Goal: Information Seeking & Learning: Find specific page/section

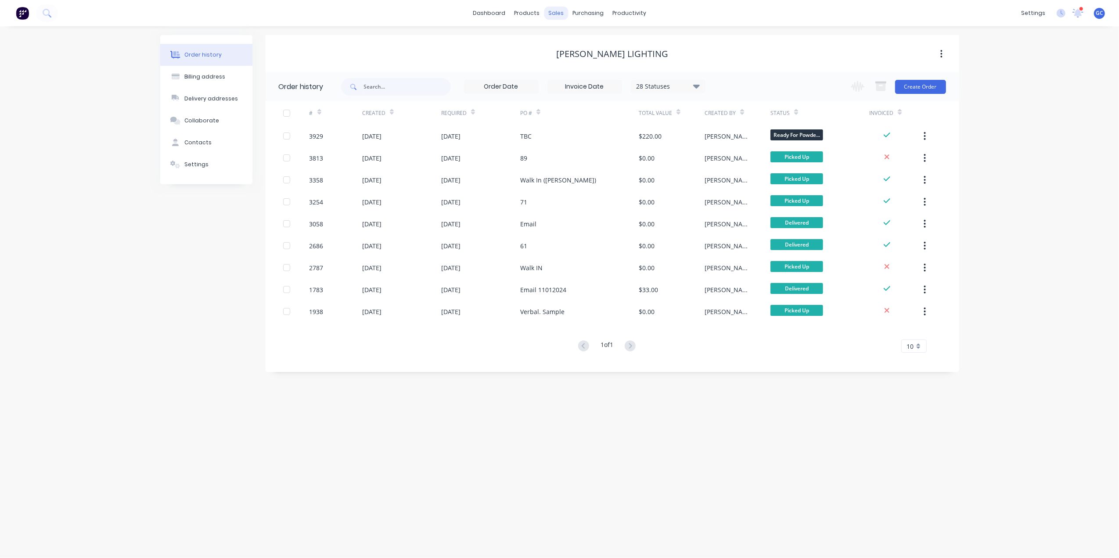
click at [557, 10] on div "sales" at bounding box center [556, 13] width 24 height 13
drag, startPoint x: 569, startPoint y: 18, endPoint x: 607, endPoint y: 51, distance: 50.1
click at [607, 51] on link "Suppliers" at bounding box center [625, 60] width 116 height 18
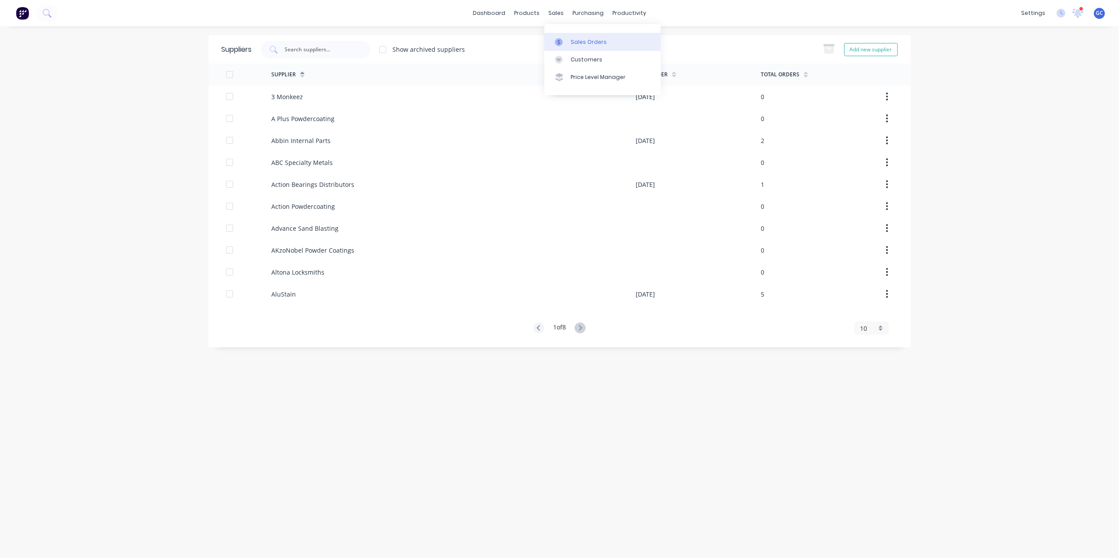
click at [570, 36] on link "Sales Orders" at bounding box center [602, 42] width 116 height 18
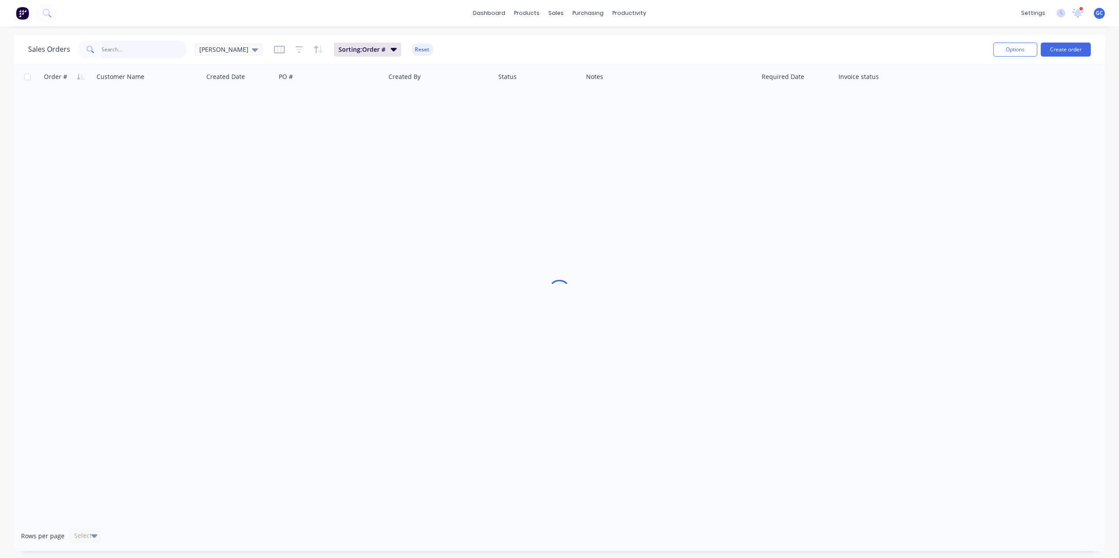
click at [153, 50] on input "text" at bounding box center [145, 50] width 86 height 18
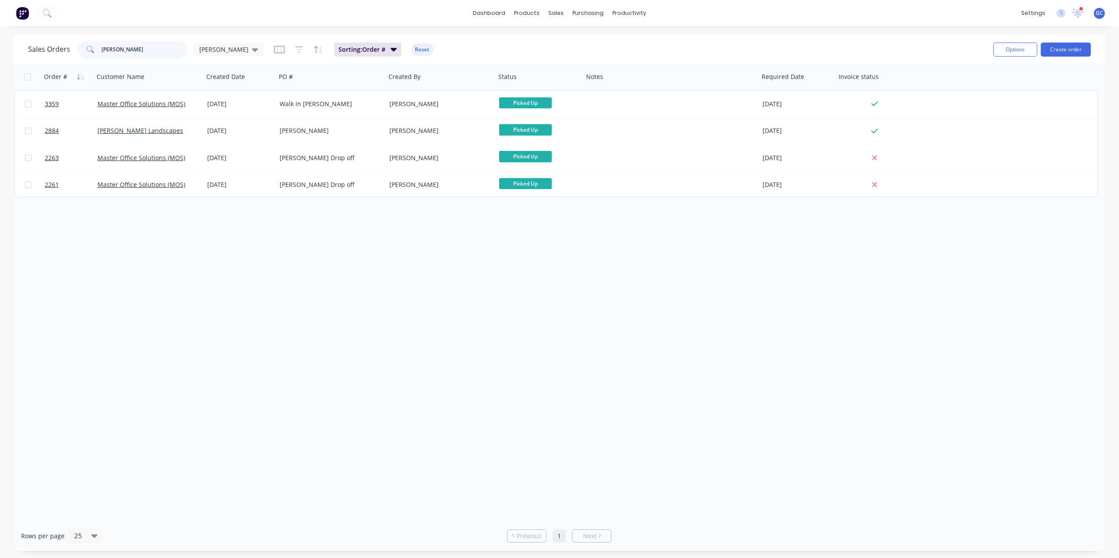
drag, startPoint x: 147, startPoint y: 53, endPoint x: 42, endPoint y: 28, distance: 107.4
click at [42, 28] on div "dashboard products sales purchasing productivity dashboard products Product Cat…" at bounding box center [559, 279] width 1119 height 558
type input "m"
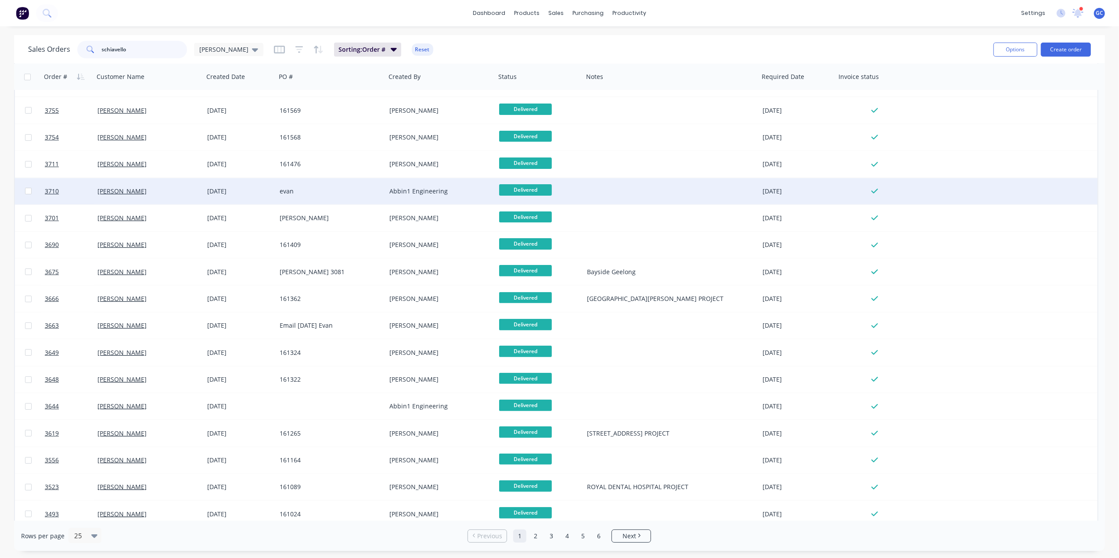
scroll to position [241, 0]
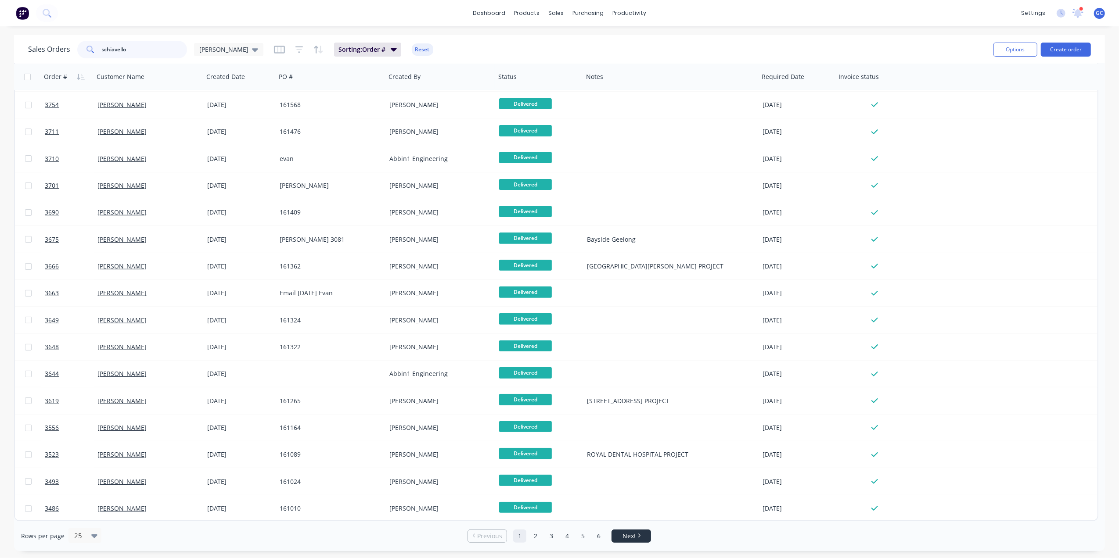
type input "schiavello"
click at [634, 537] on span "Next" at bounding box center [629, 536] width 14 height 9
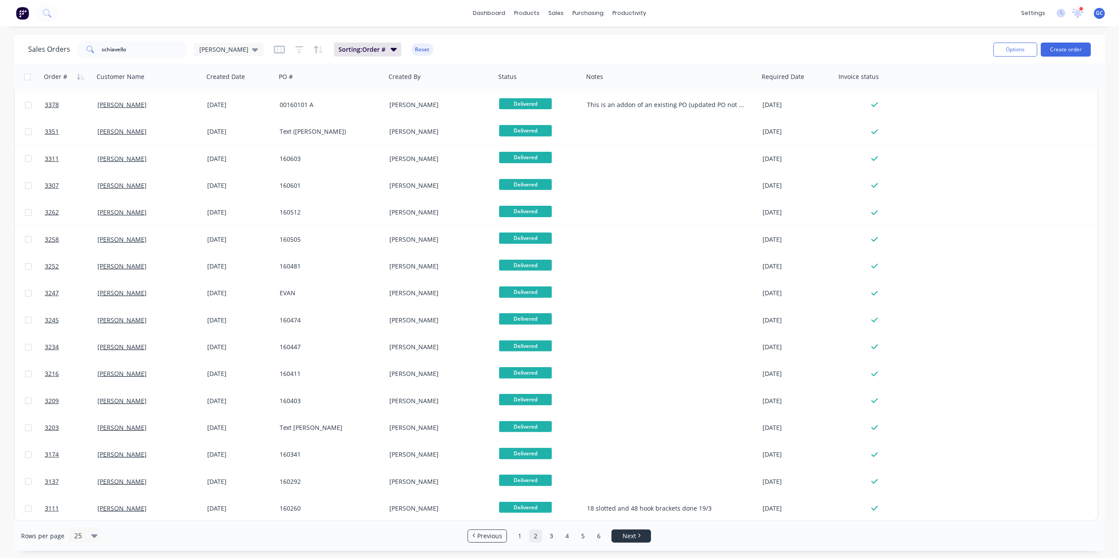
click at [626, 537] on span "Next" at bounding box center [629, 536] width 14 height 9
click at [629, 535] on span "Next" at bounding box center [629, 536] width 14 height 9
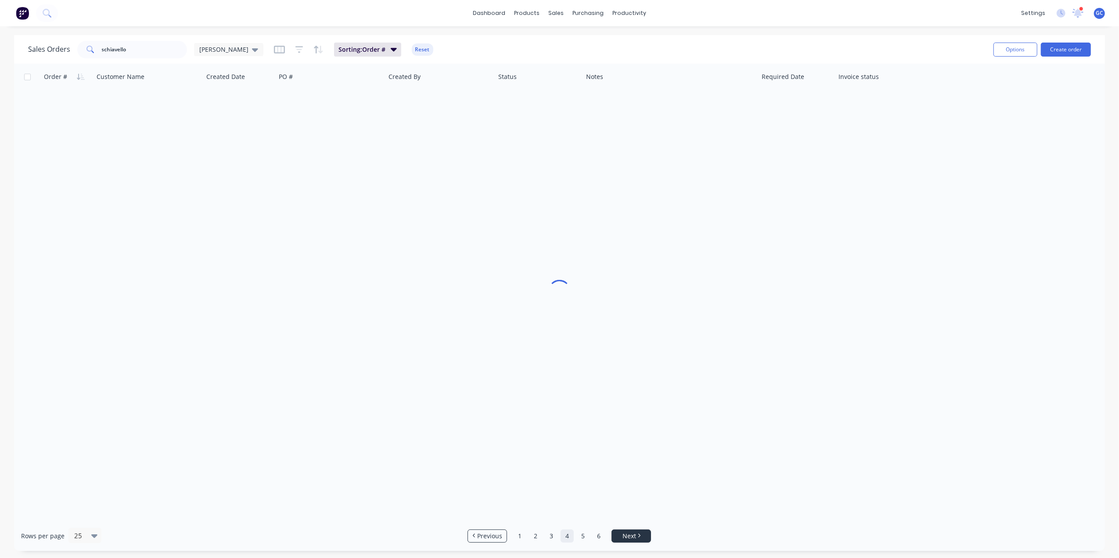
scroll to position [0, 0]
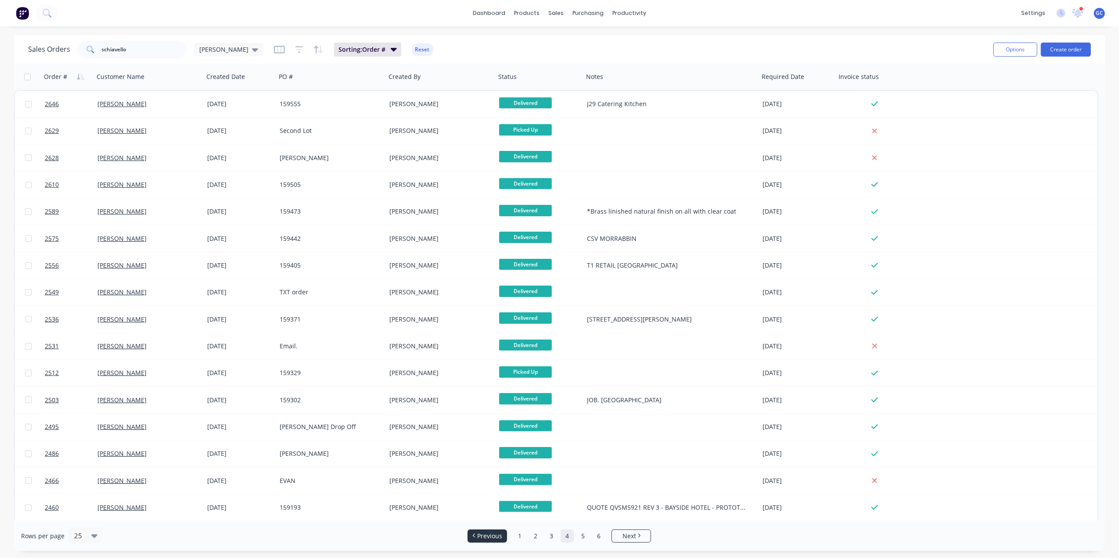
click at [497, 536] on span "Previous" at bounding box center [489, 536] width 25 height 9
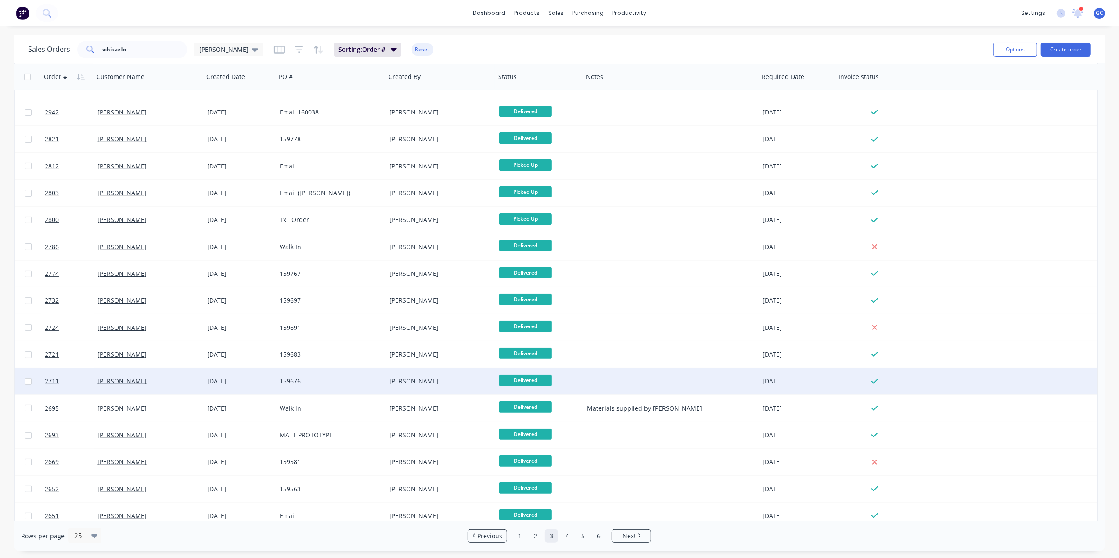
scroll to position [241, 0]
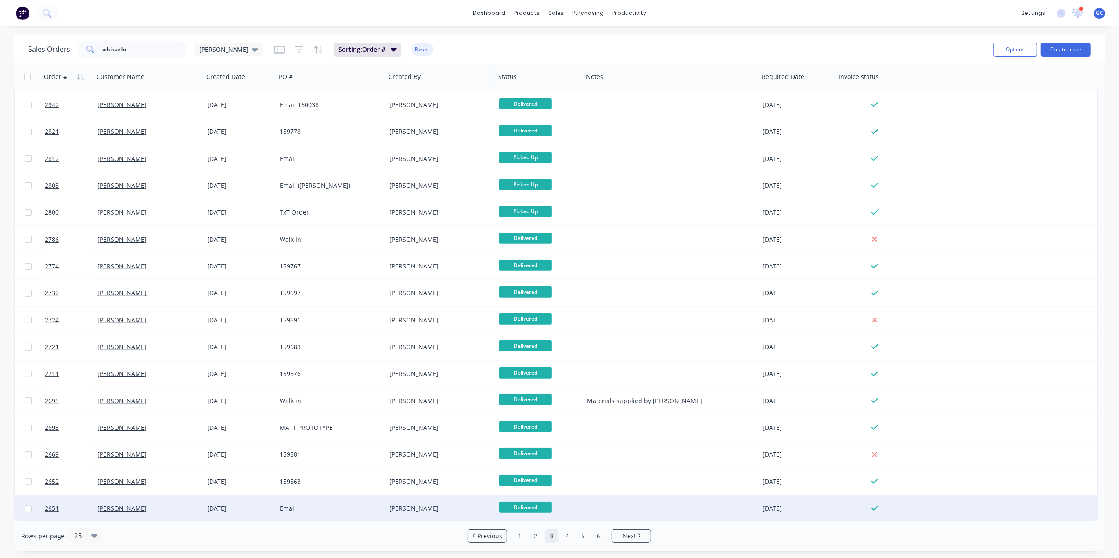
click at [353, 505] on div "Email" at bounding box center [328, 508] width 97 height 9
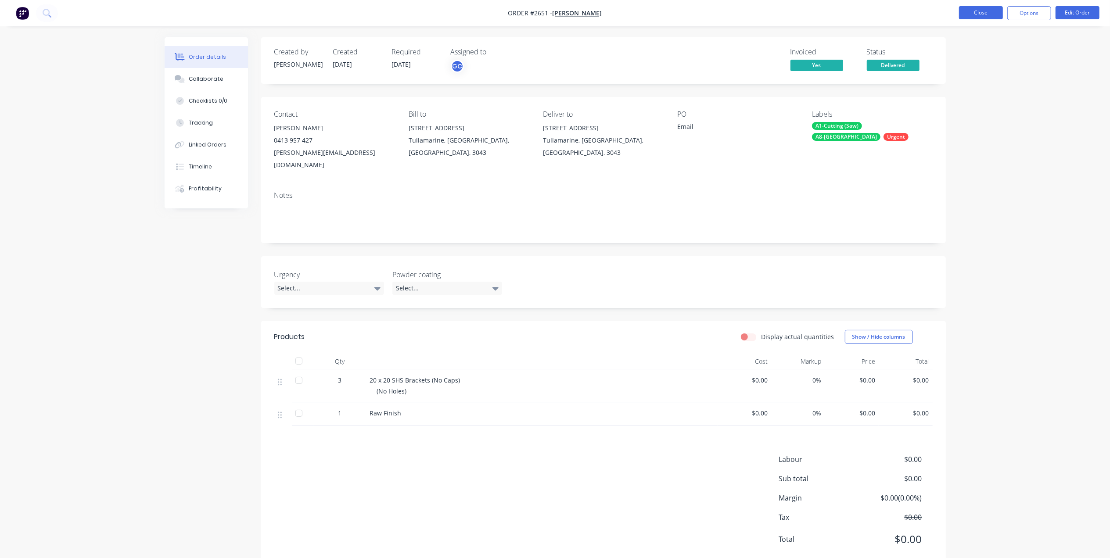
click at [975, 18] on button "Close" at bounding box center [981, 12] width 44 height 13
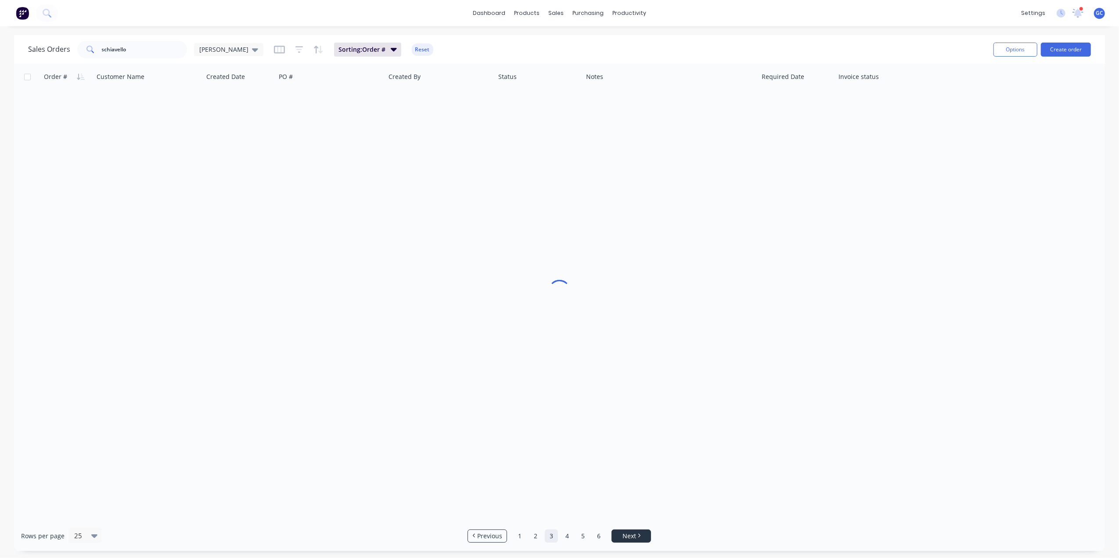
click at [617, 530] on li "Next" at bounding box center [631, 536] width 40 height 13
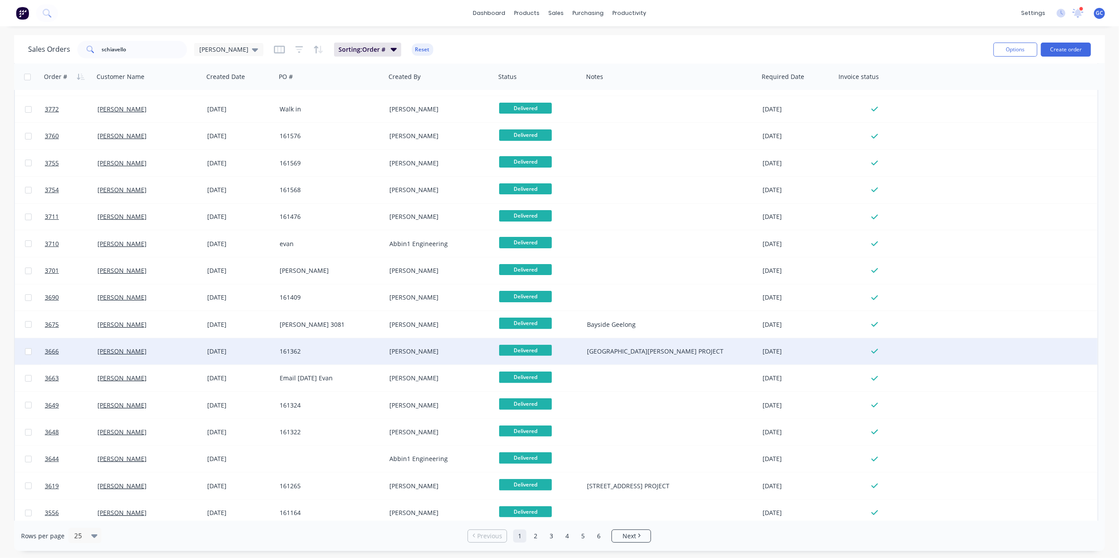
scroll to position [241, 0]
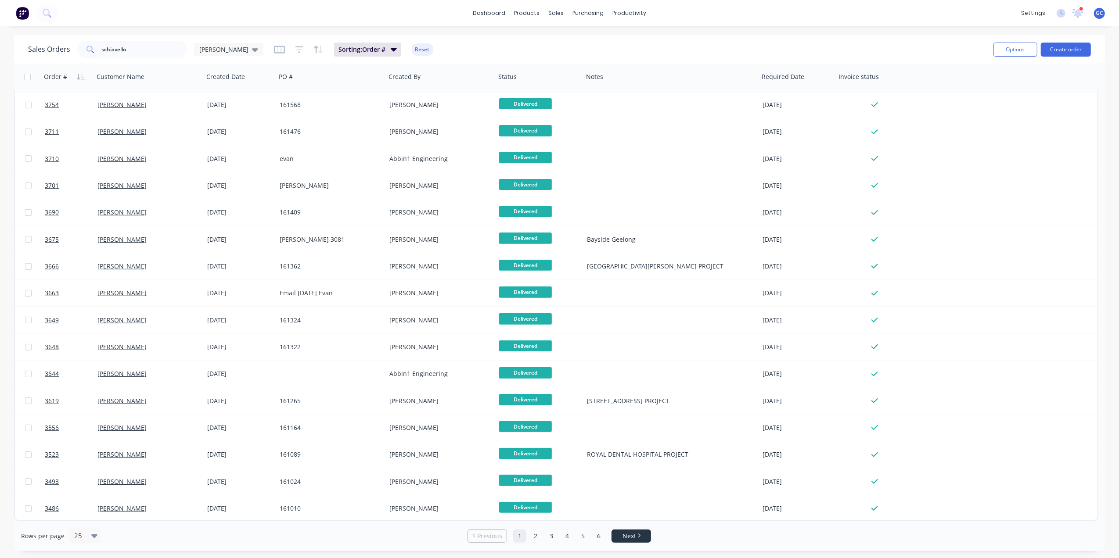
click at [638, 537] on icon "Next page" at bounding box center [639, 536] width 3 height 4
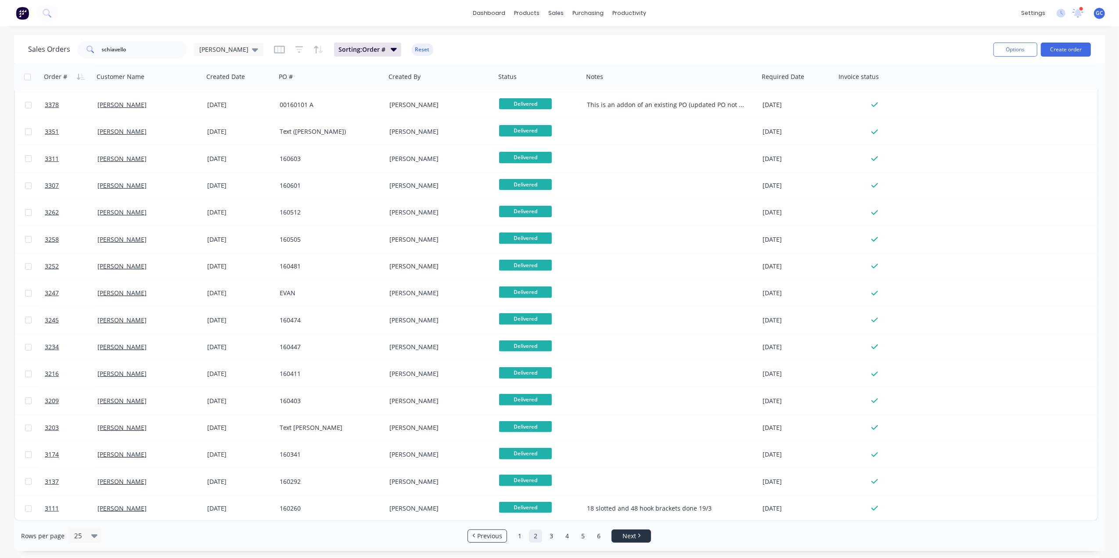
click at [633, 536] on span "Next" at bounding box center [629, 536] width 14 height 9
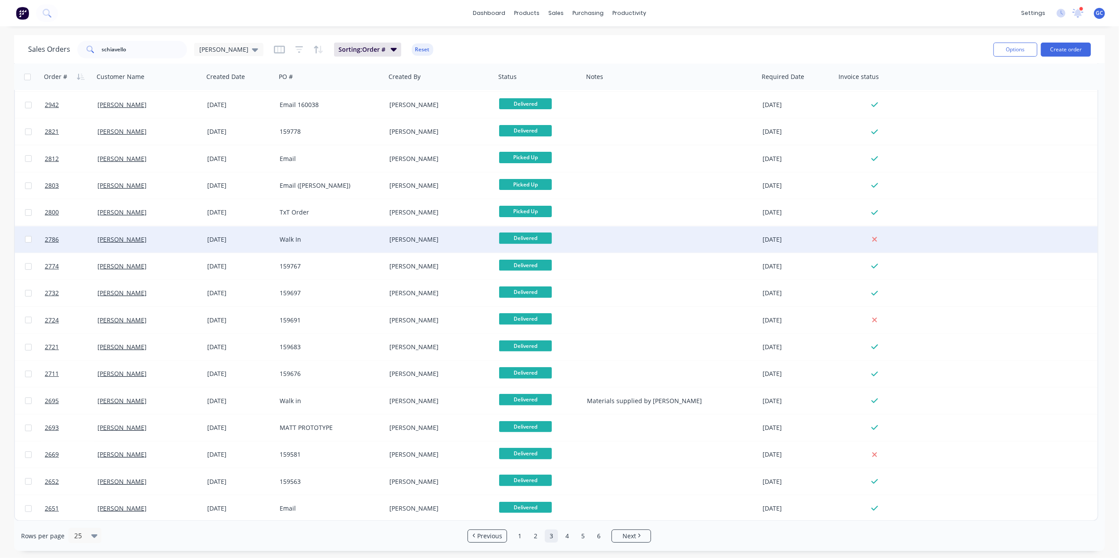
click at [353, 235] on div "Walk In" at bounding box center [328, 239] width 97 height 9
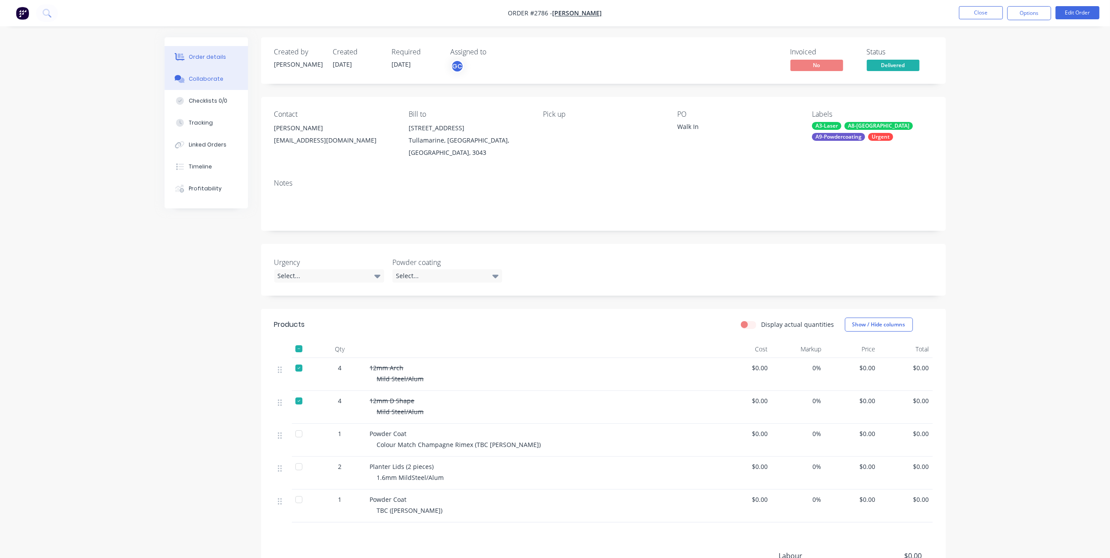
click at [215, 83] on button "Collaborate" at bounding box center [206, 79] width 83 height 22
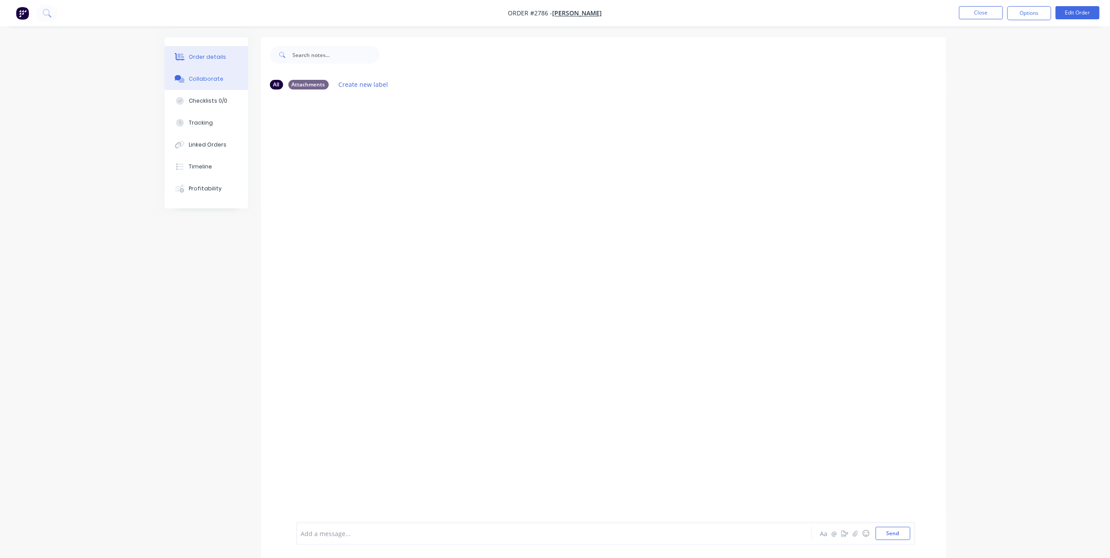
click at [221, 60] on div "Order details" at bounding box center [207, 57] width 37 height 8
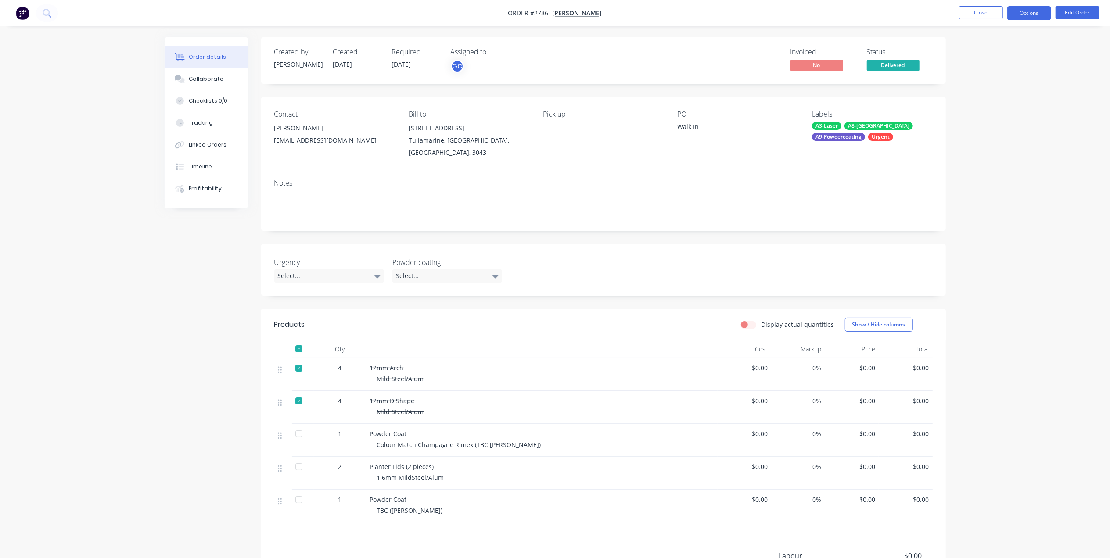
click at [1027, 12] on button "Options" at bounding box center [1029, 13] width 44 height 14
click at [998, 100] on div "Work Order" at bounding box center [1003, 106] width 81 height 13
click at [999, 85] on div "Without pricing" at bounding box center [1003, 88] width 81 height 13
click at [801, 30] on div "Order details Collaborate Checklists 0/0 Tracking Linked Orders Timeline Profit…" at bounding box center [555, 339] width 1110 height 679
click at [995, 17] on button "Close" at bounding box center [981, 12] width 44 height 13
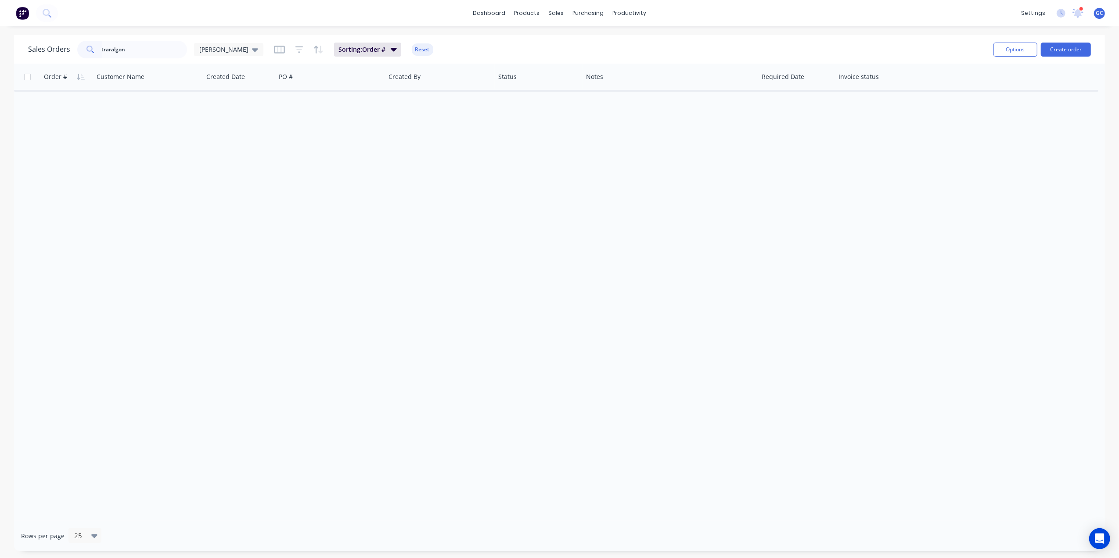
type input "traralgon"
click at [176, 143] on div "Order # Customer Name Created Date PO # Created By Status Notes Required Date I…" at bounding box center [559, 292] width 1091 height 457
drag, startPoint x: 156, startPoint y: 50, endPoint x: 68, endPoint y: 50, distance: 88.7
click at [68, 50] on div "Sales Orders traralgon Gino" at bounding box center [145, 50] width 235 height 18
click at [564, 40] on div at bounding box center [561, 42] width 13 height 8
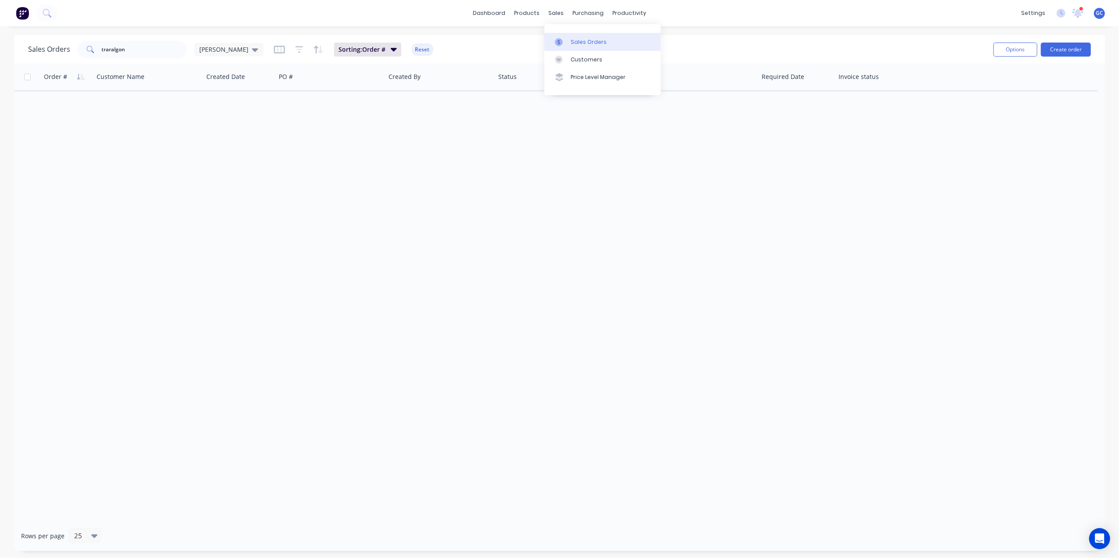
click at [435, 42] on div "Sales Orders traralgon Gino Sorting: Order # Reset" at bounding box center [507, 50] width 958 height 22
drag, startPoint x: 145, startPoint y: 53, endPoint x: 10, endPoint y: 44, distance: 135.4
click at [10, 44] on div "Sales Orders traralgon Gino Sorting: Order # Reset Options Create order Order #…" at bounding box center [559, 293] width 1119 height 516
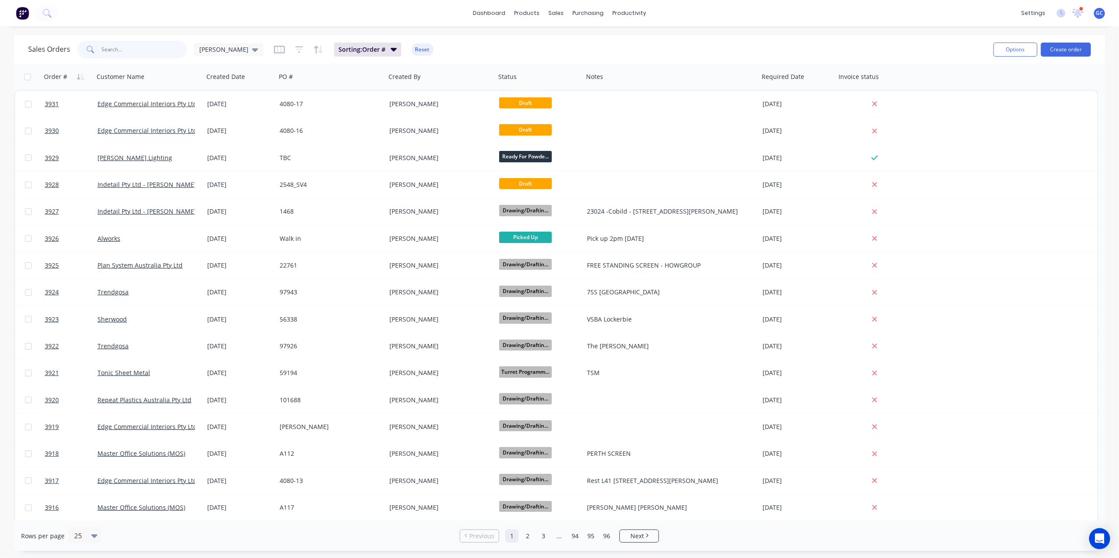
click at [153, 54] on input "text" at bounding box center [145, 50] width 86 height 18
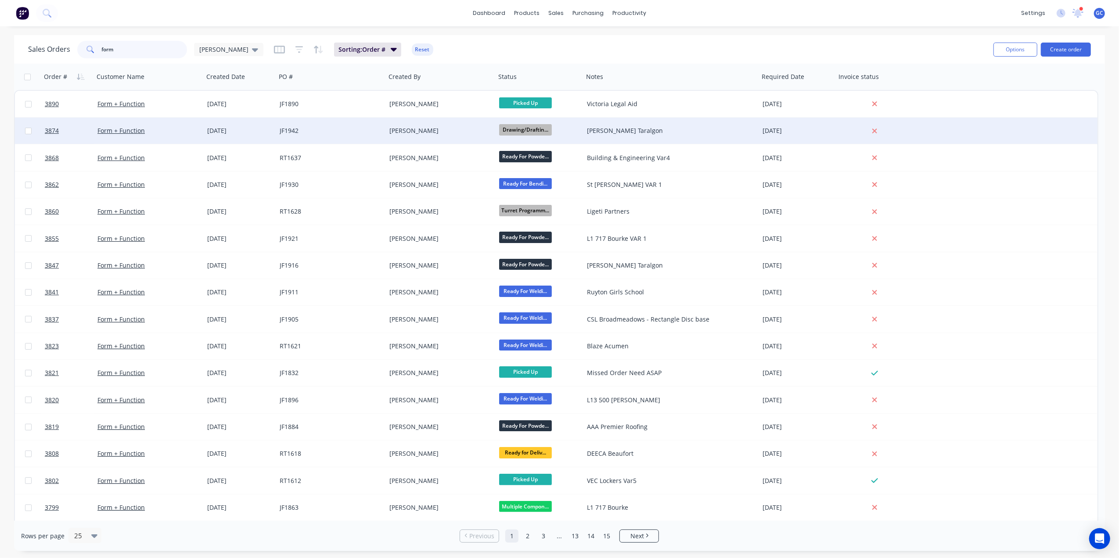
type input "form"
click at [442, 136] on div "[PERSON_NAME]" at bounding box center [441, 131] width 110 height 26
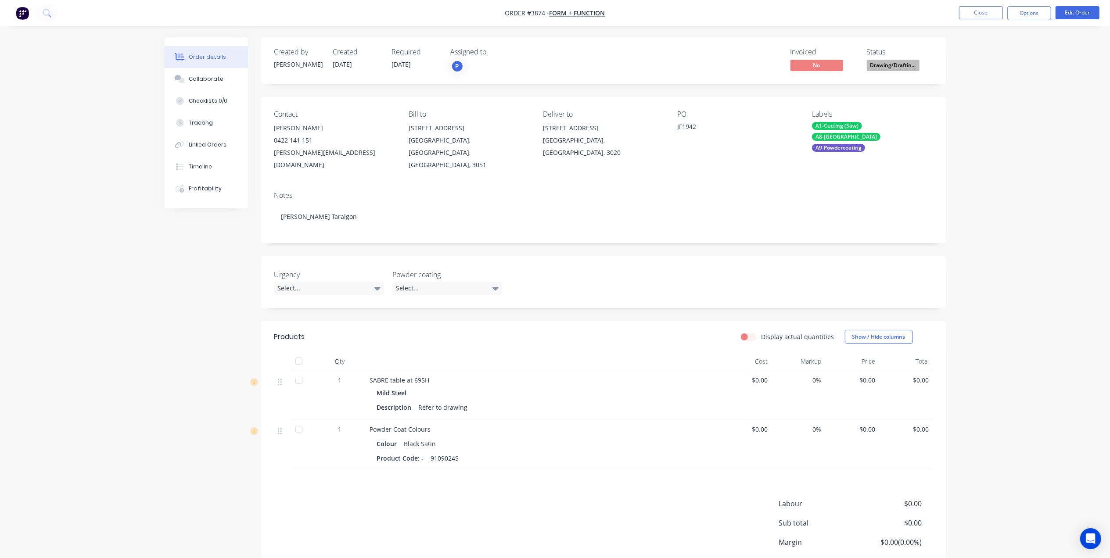
click at [899, 64] on span "Drawing/Draftin..." at bounding box center [893, 65] width 53 height 11
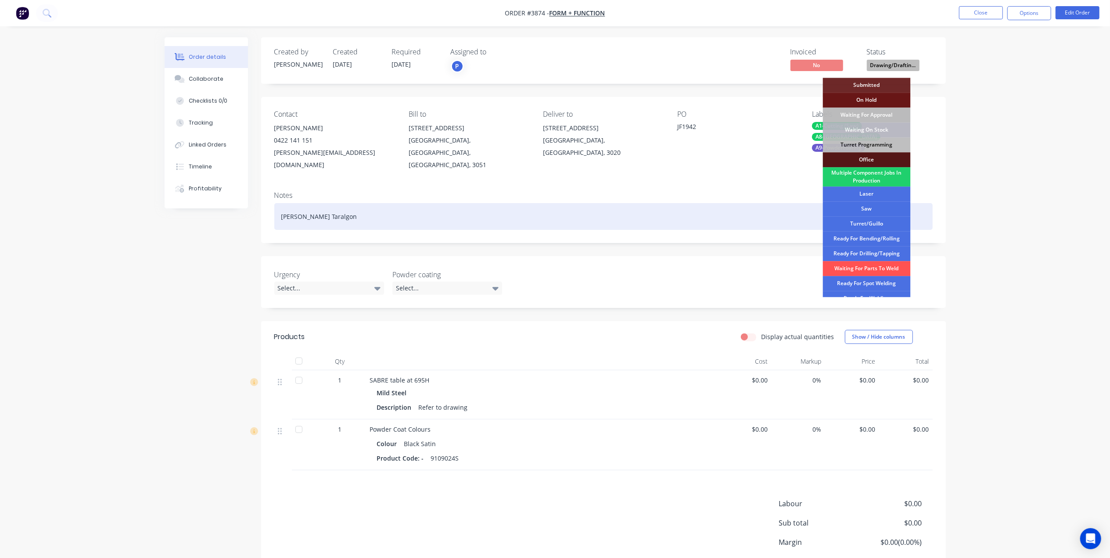
drag, startPoint x: 730, startPoint y: 192, endPoint x: 833, endPoint y: 104, distance: 134.8
click at [731, 190] on div "Notes Maurice Blackburn Taralgon" at bounding box center [603, 213] width 685 height 59
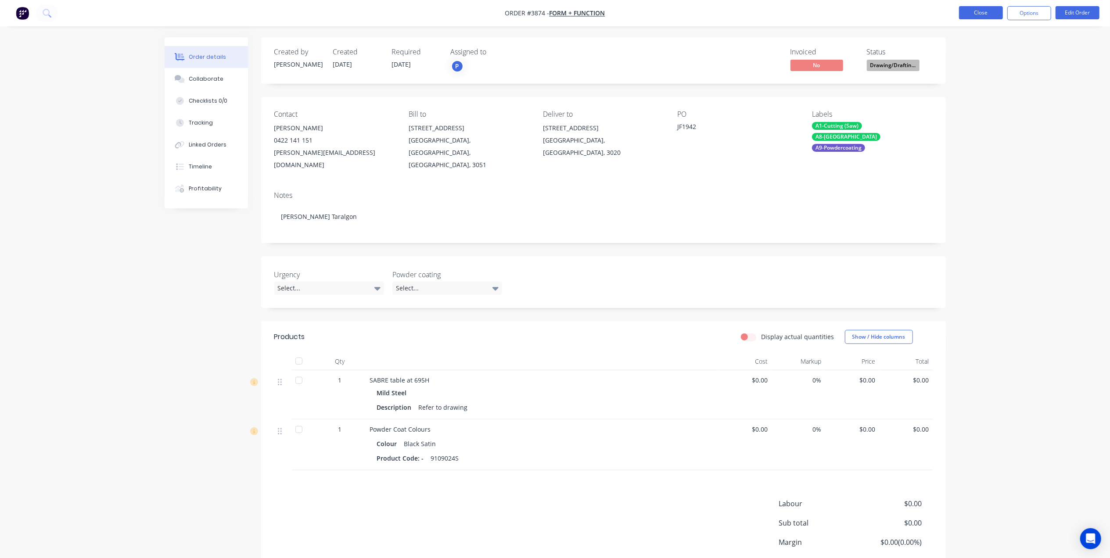
click at [982, 13] on button "Close" at bounding box center [981, 12] width 44 height 13
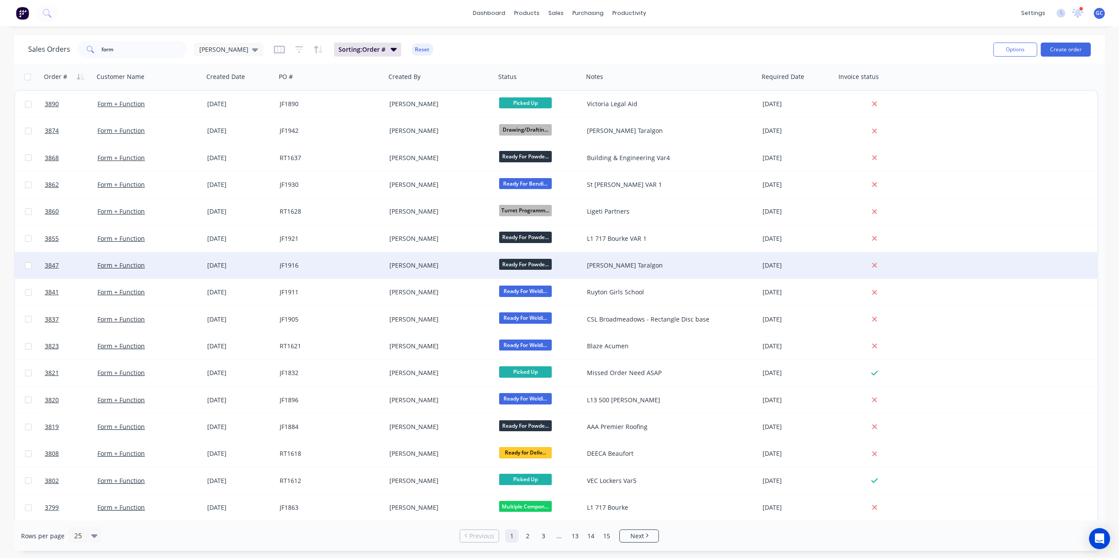
click at [643, 261] on div "Maurice Blackburn Taralgon" at bounding box center [667, 265] width 160 height 9
click at [431, 264] on div "[PERSON_NAME]" at bounding box center [437, 265] width 97 height 9
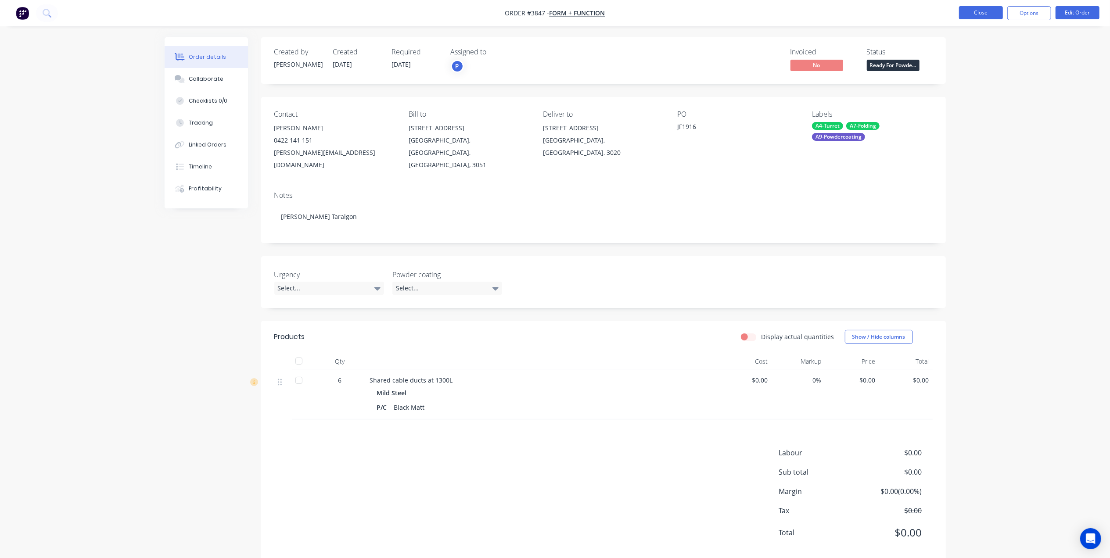
click at [977, 13] on button "Close" at bounding box center [981, 12] width 44 height 13
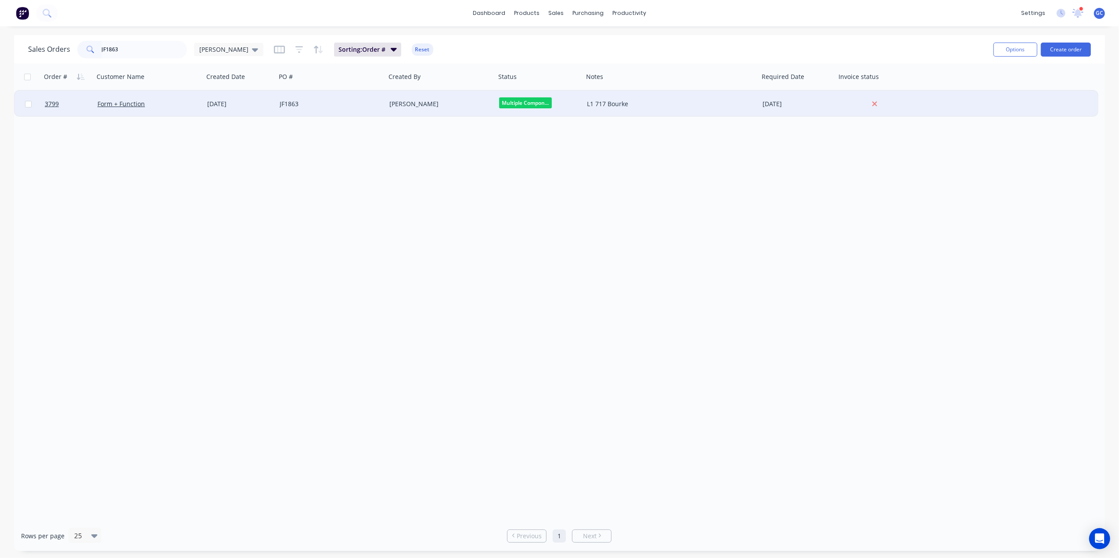
type input "JF1863"
click at [325, 98] on div "JF1863" at bounding box center [331, 104] width 110 height 26
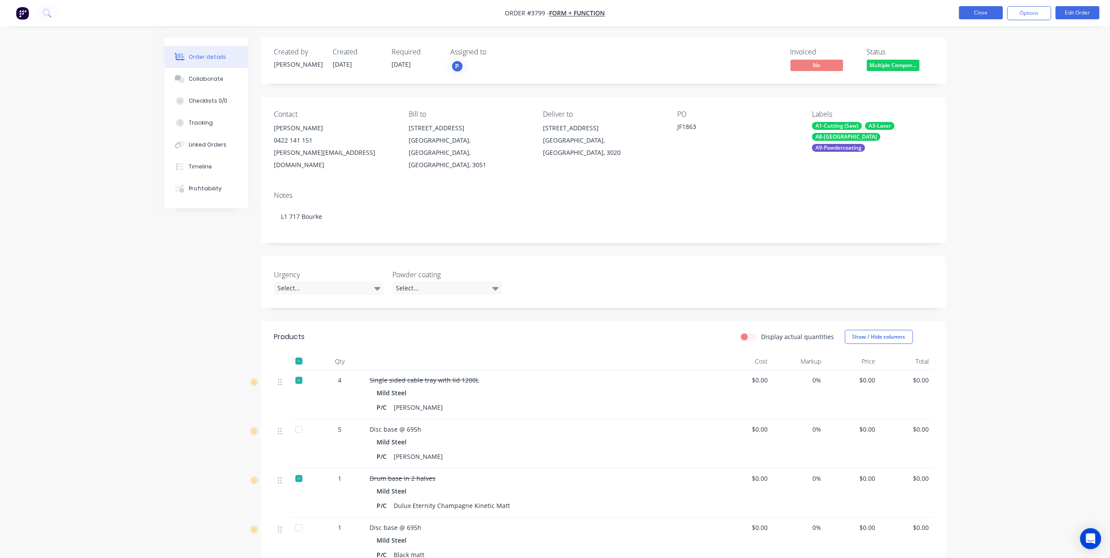
click at [983, 12] on button "Close" at bounding box center [981, 12] width 44 height 13
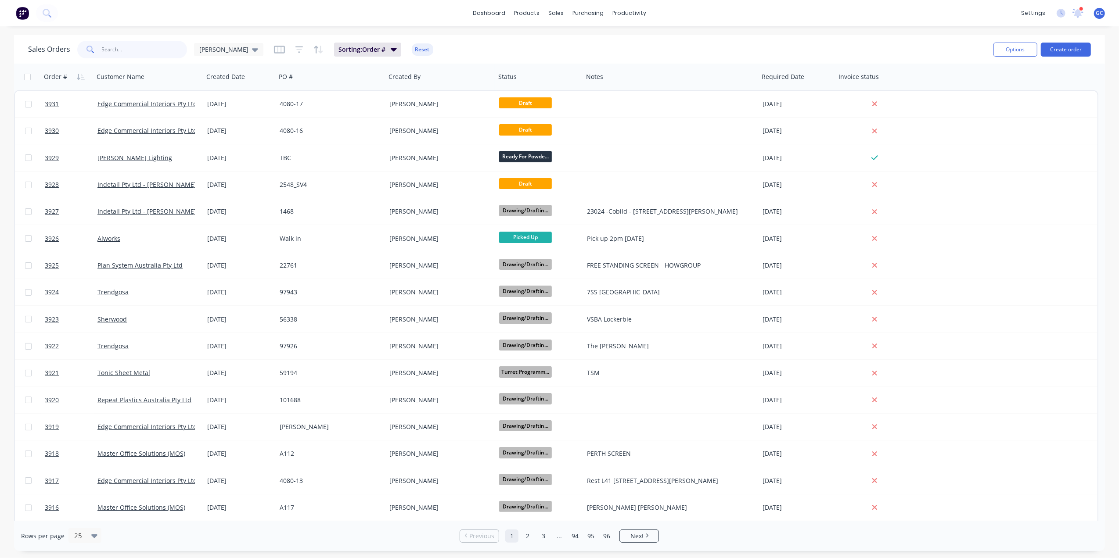
click at [139, 51] on input "text" at bounding box center [145, 50] width 86 height 18
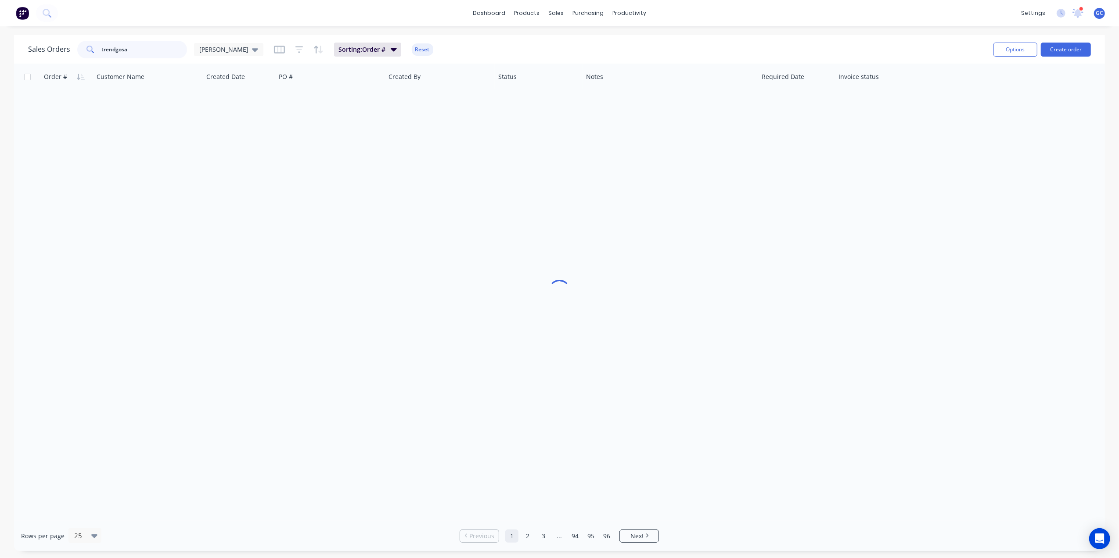
type input "trendgosa"
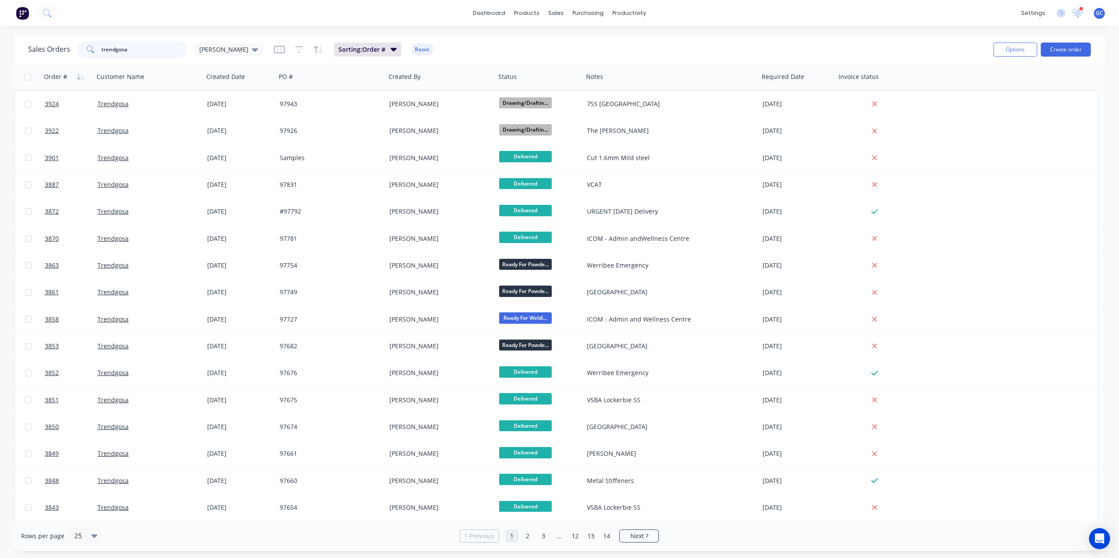
drag, startPoint x: 148, startPoint y: 47, endPoint x: 10, endPoint y: 51, distance: 138.8
click at [10, 51] on div "Sales Orders trendgosa Gino Sorting: Order # Reset Options Create order Order #…" at bounding box center [559, 293] width 1119 height 516
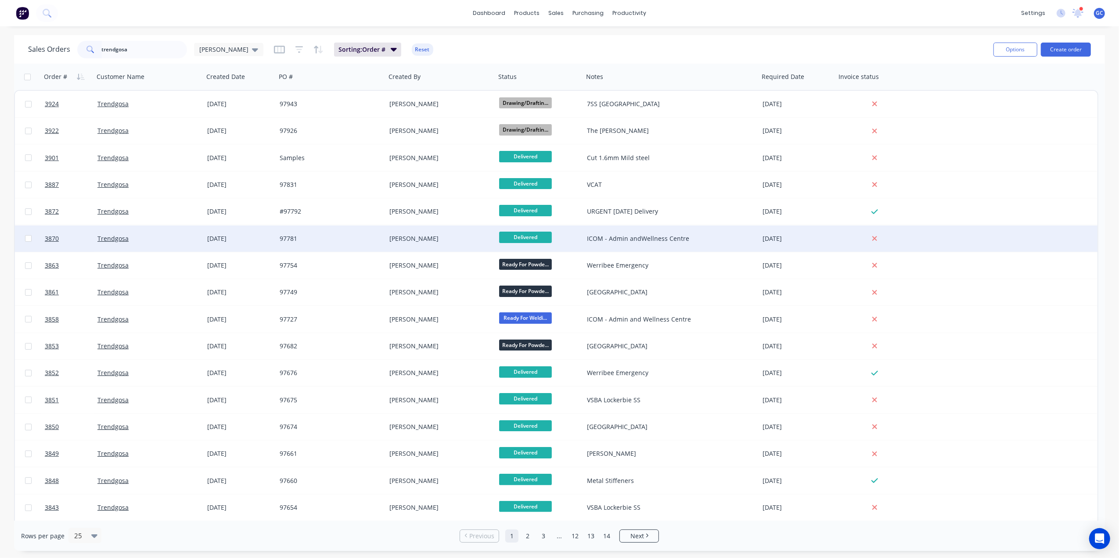
click at [304, 229] on div "97781" at bounding box center [331, 239] width 110 height 26
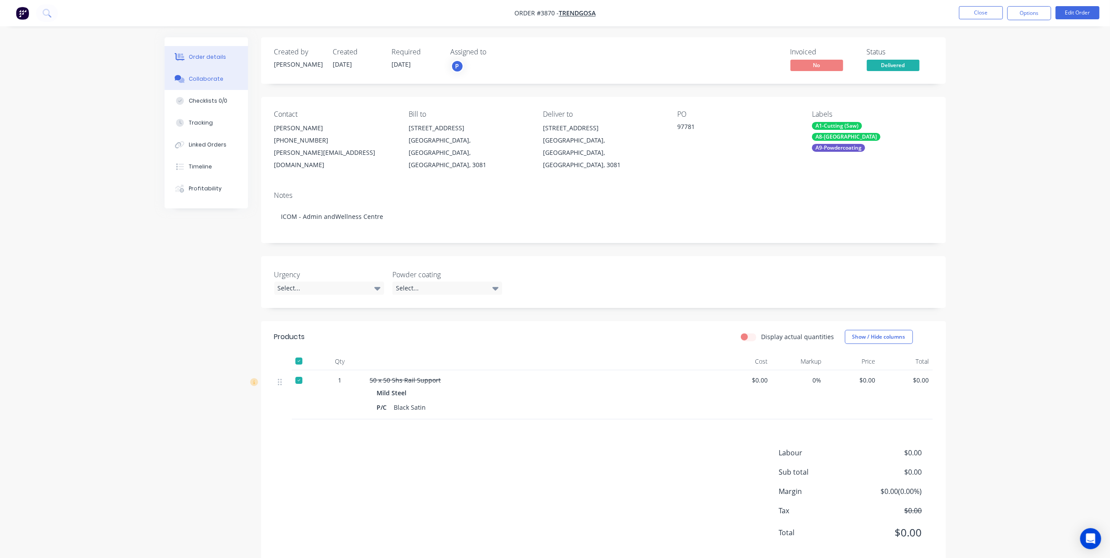
click at [215, 75] on div "Collaborate" at bounding box center [206, 79] width 35 height 8
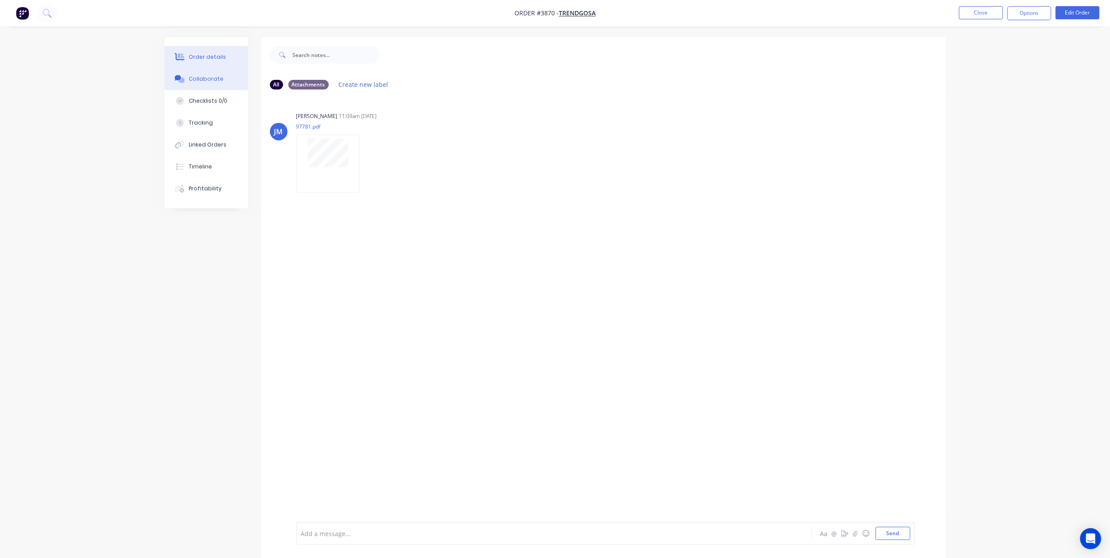
click at [227, 62] on button "Order details" at bounding box center [206, 57] width 83 height 22
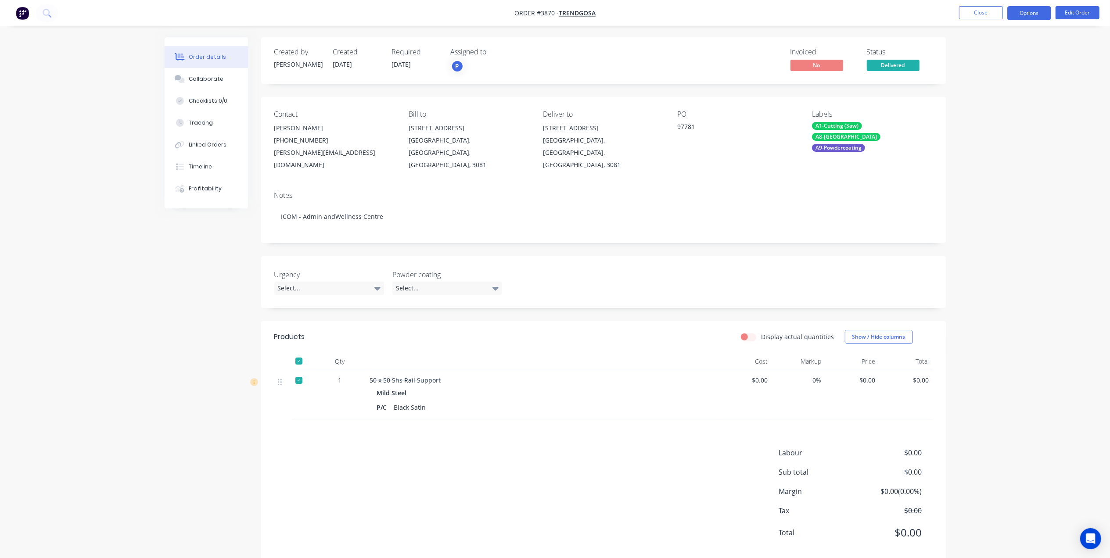
click at [1038, 7] on button "Options" at bounding box center [1029, 13] width 44 height 14
click at [979, 110] on div "Work Order" at bounding box center [1003, 106] width 81 height 13
click at [984, 91] on div "Without pricing" at bounding box center [1003, 88] width 81 height 13
click at [298, 352] on div at bounding box center [299, 361] width 18 height 18
click at [1043, 9] on button "Options" at bounding box center [1029, 13] width 44 height 14
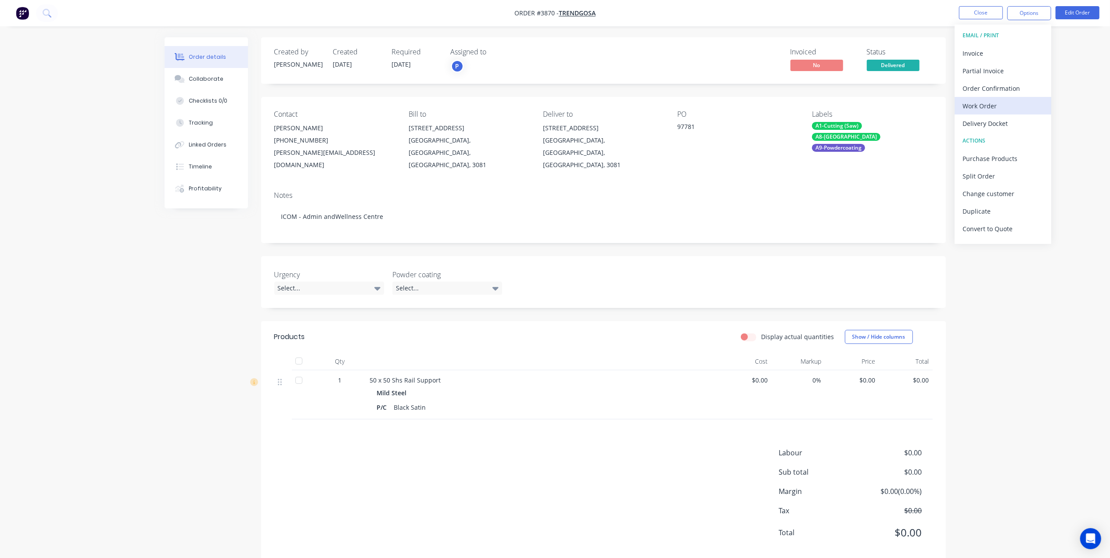
click at [995, 106] on div "Work Order" at bounding box center [1003, 106] width 81 height 13
click at [1005, 85] on div "Without pricing" at bounding box center [1003, 88] width 81 height 13
click at [715, 39] on div "Created by Joe Created 29/08/25 Required 17/09/25 Assigned to P Invoiced No Sta…" at bounding box center [603, 60] width 685 height 47
click at [968, 14] on button "Close" at bounding box center [981, 12] width 44 height 13
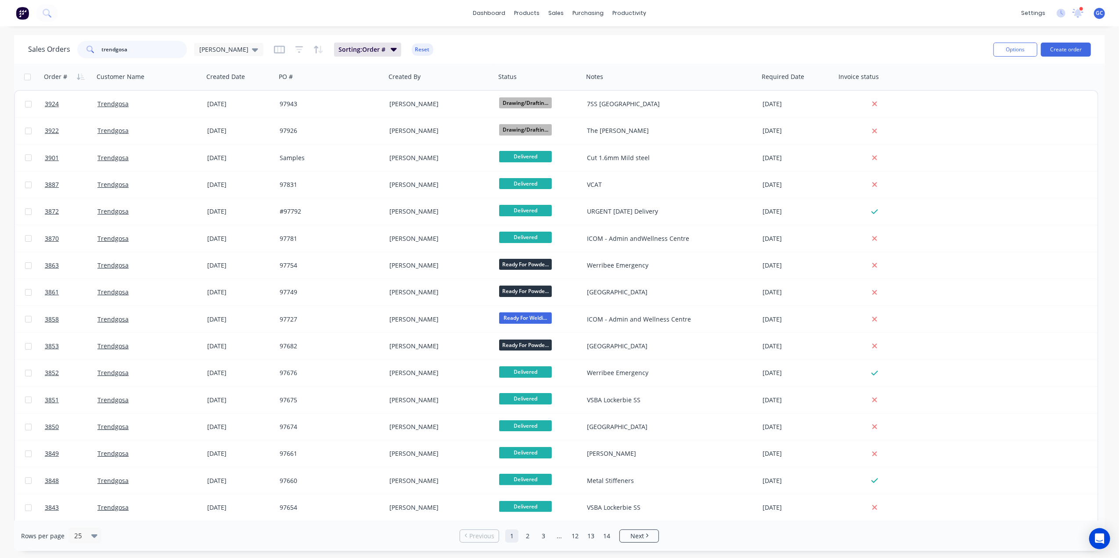
drag, startPoint x: 165, startPoint y: 44, endPoint x: -3, endPoint y: 41, distance: 167.7
click at [0, 41] on html "dashboard products sales purchasing productivity dashboard products Product Cat…" at bounding box center [559, 279] width 1119 height 558
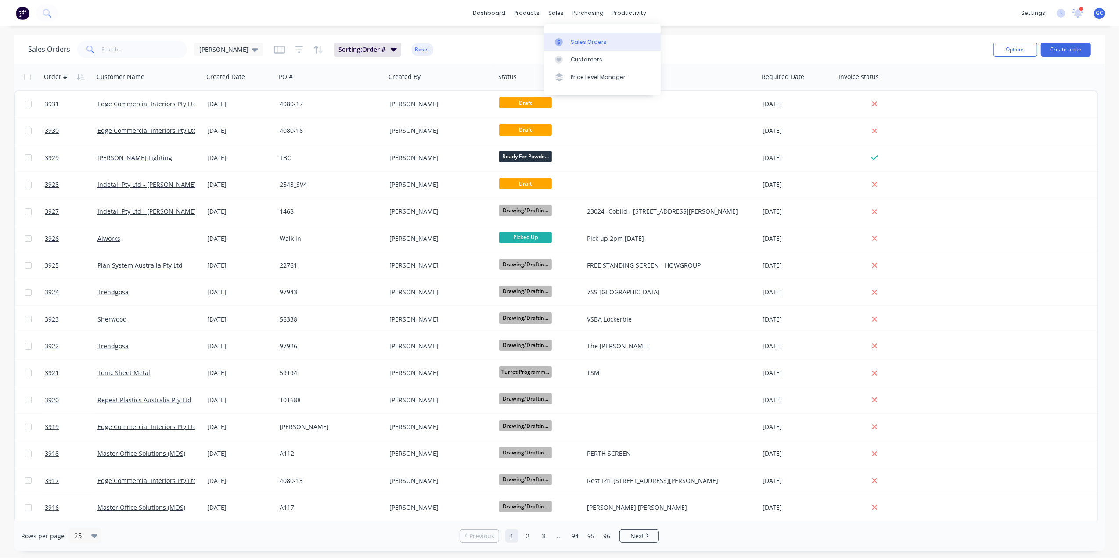
click at [583, 43] on div "Sales Orders" at bounding box center [589, 42] width 36 height 8
click at [751, 21] on div "dashboard products sales purchasing productivity dashboard products Product Cat…" at bounding box center [559, 13] width 1119 height 26
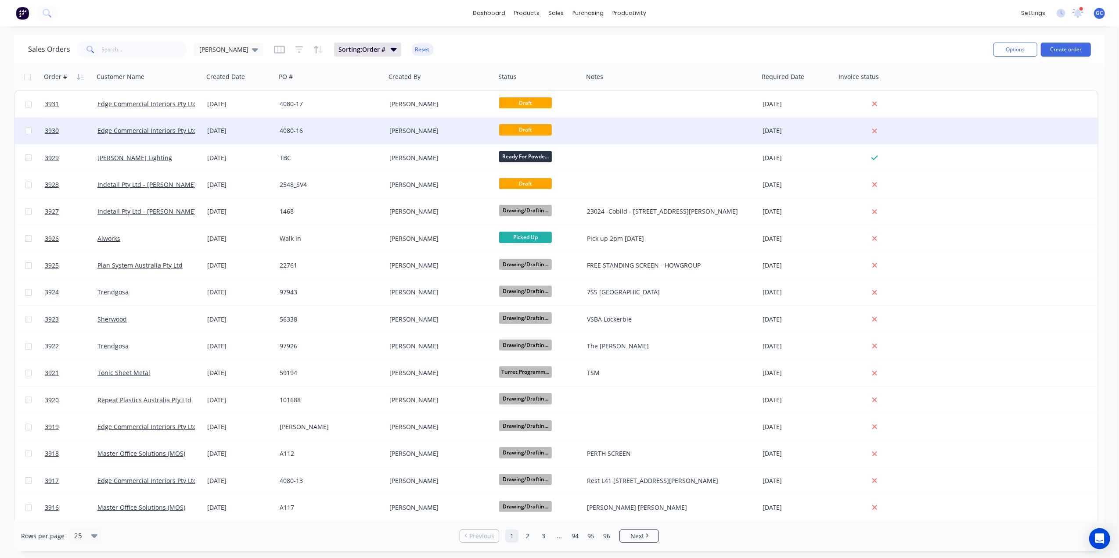
click at [329, 136] on div "4080-16" at bounding box center [331, 131] width 110 height 26
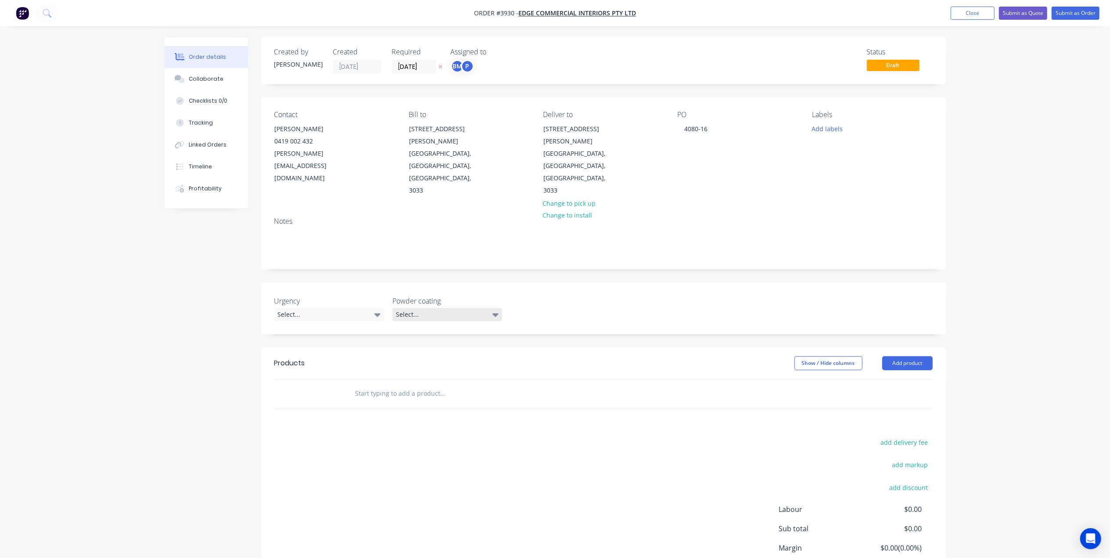
click at [445, 308] on div "Select..." at bounding box center [447, 314] width 110 height 13
click at [590, 243] on div "Created by Joe Created 11/09/25 Required 11/09/25 Assigned to BM P Status Draft…" at bounding box center [603, 328] width 685 height 582
click at [971, 13] on button "Close" at bounding box center [973, 13] width 44 height 13
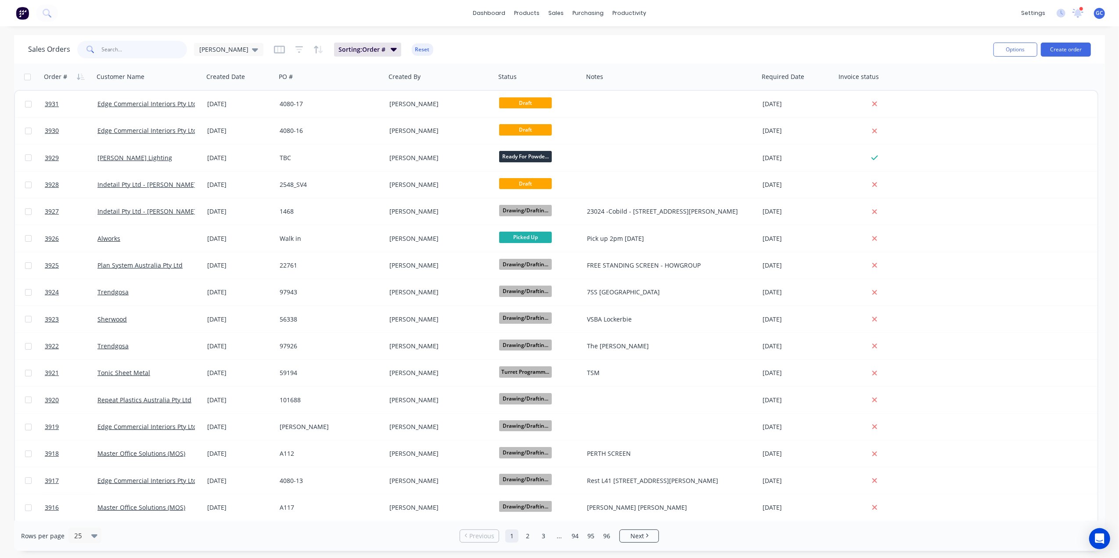
click at [148, 54] on input "text" at bounding box center [145, 50] width 86 height 18
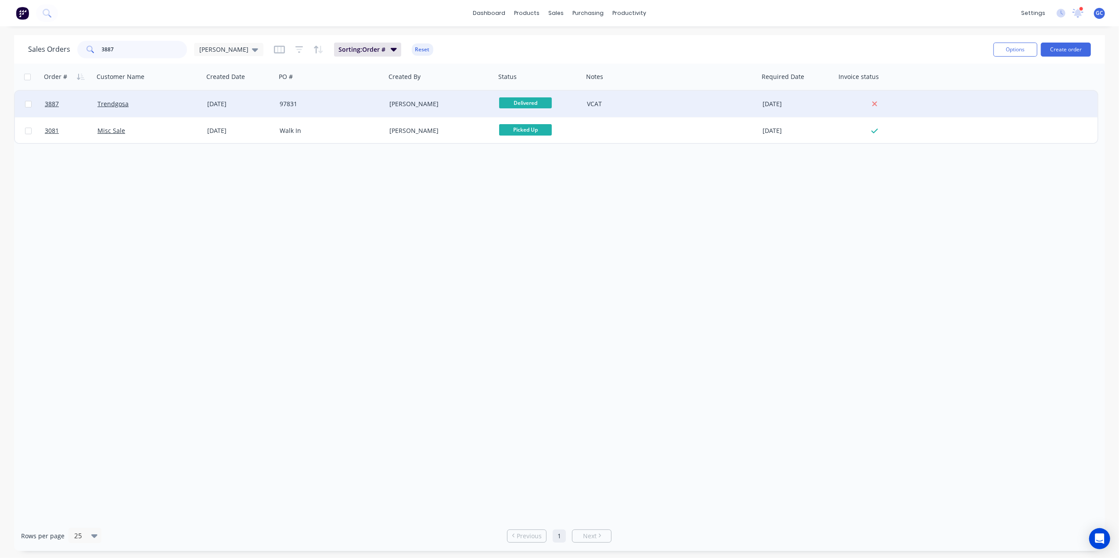
type input "3887"
click at [195, 104] on div "Trendgosa" at bounding box center [148, 104] width 103 height 9
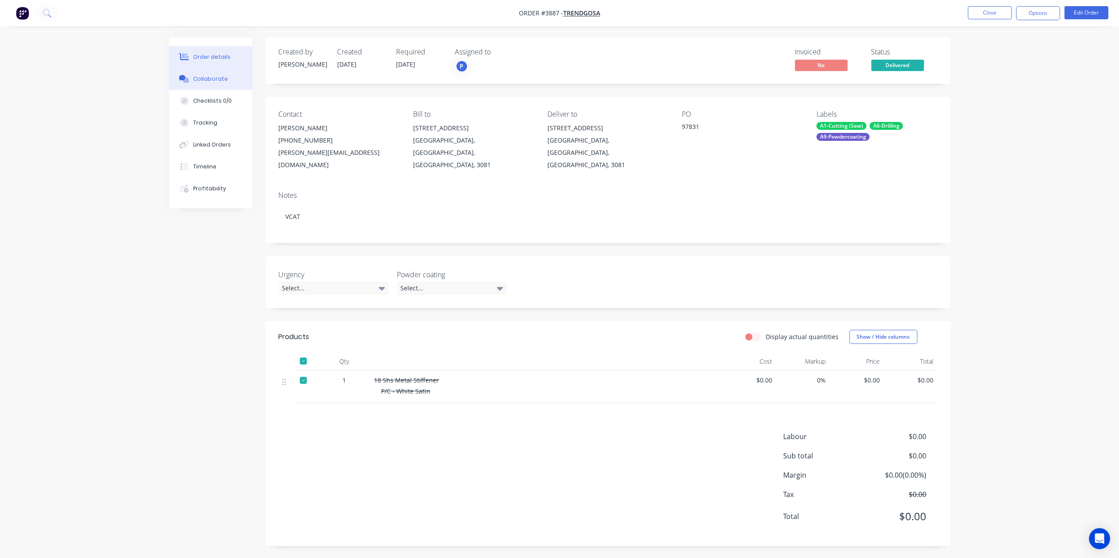
click at [189, 81] on icon at bounding box center [184, 79] width 10 height 8
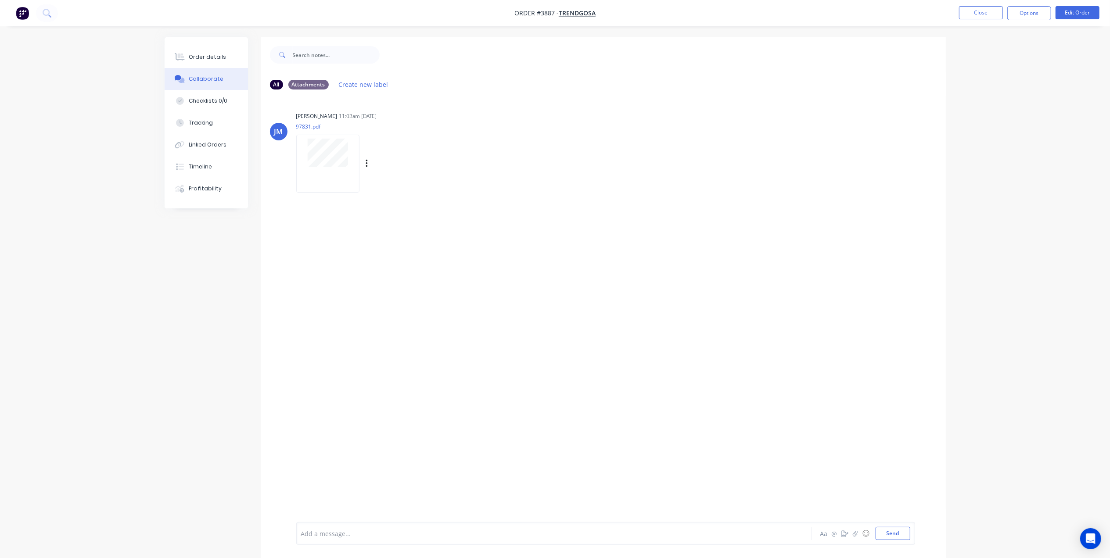
click at [341, 172] on div at bounding box center [327, 163] width 63 height 57
drag, startPoint x: 962, startPoint y: 7, endPoint x: 969, endPoint y: 13, distance: 9.0
click at [969, 13] on button "Close" at bounding box center [981, 12] width 44 height 13
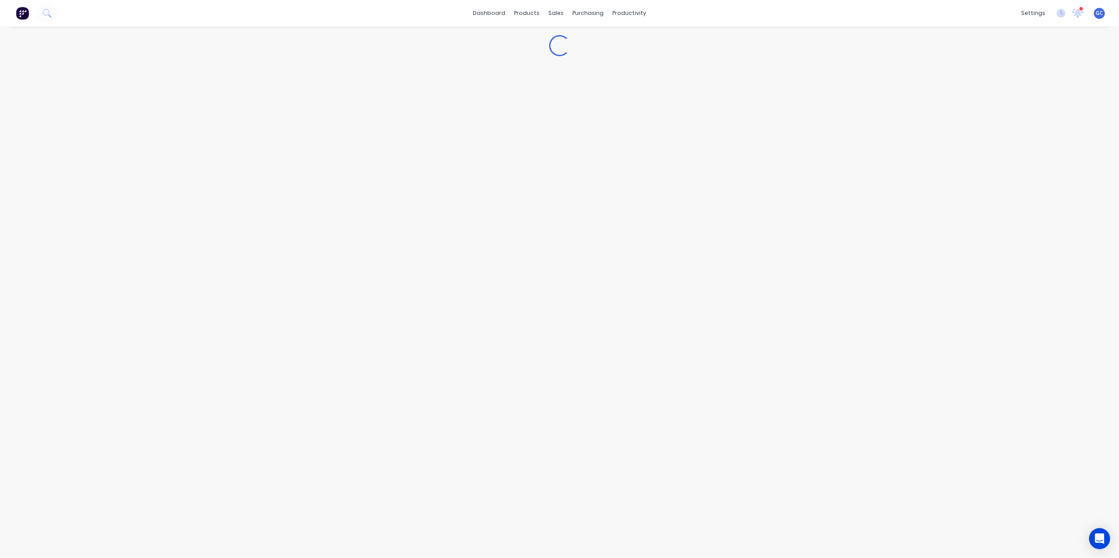
click at [973, 14] on div "dashboard products sales purchasing productivity dashboard products Product Cat…" at bounding box center [559, 13] width 1119 height 26
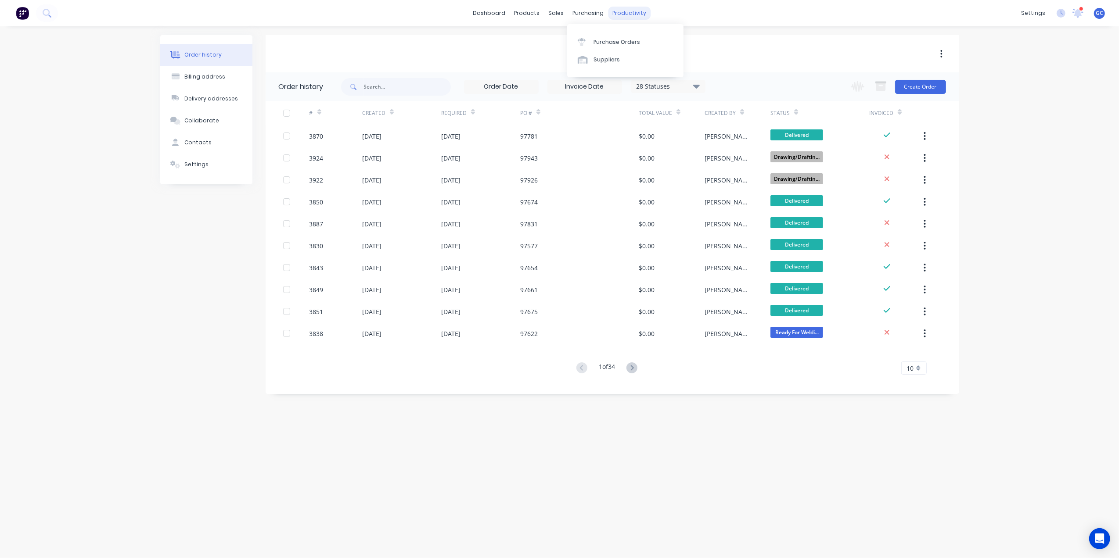
click at [627, 8] on div "productivity" at bounding box center [629, 13] width 43 height 13
click at [632, 30] on div "Workflow Planner Delivery Scheduling Timesheets" at bounding box center [663, 68] width 116 height 89
click at [643, 43] on div "Workflow" at bounding box center [645, 42] width 26 height 8
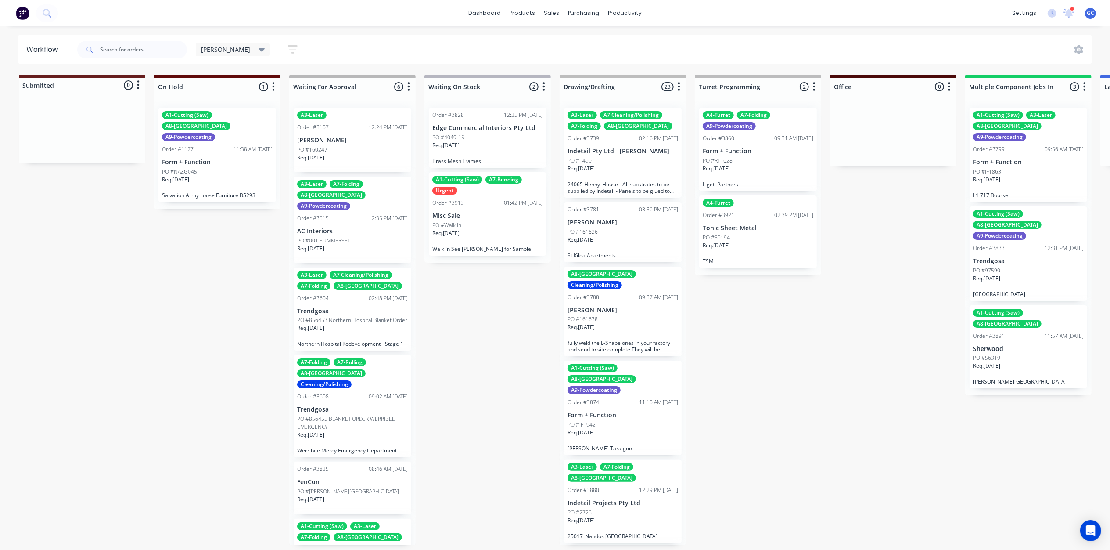
drag, startPoint x: 253, startPoint y: 46, endPoint x: 255, endPoint y: 57, distance: 11.3
click at [288, 46] on icon "button" at bounding box center [293, 49] width 10 height 11
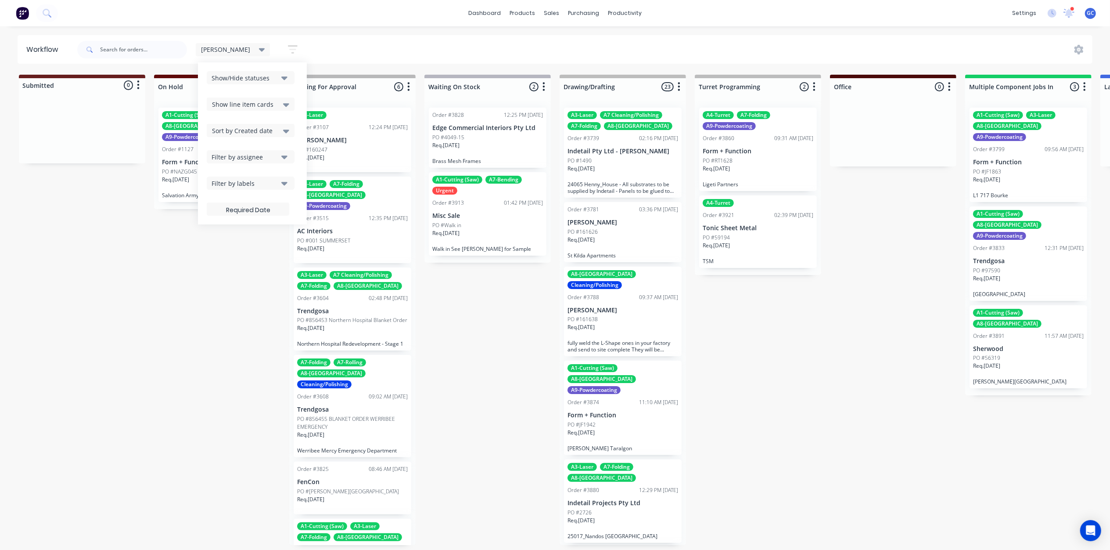
click at [232, 104] on span "Show line item cards" at bounding box center [242, 104] width 61 height 9
click at [217, 130] on div "Show line item cards" at bounding box center [251, 123] width 88 height 16
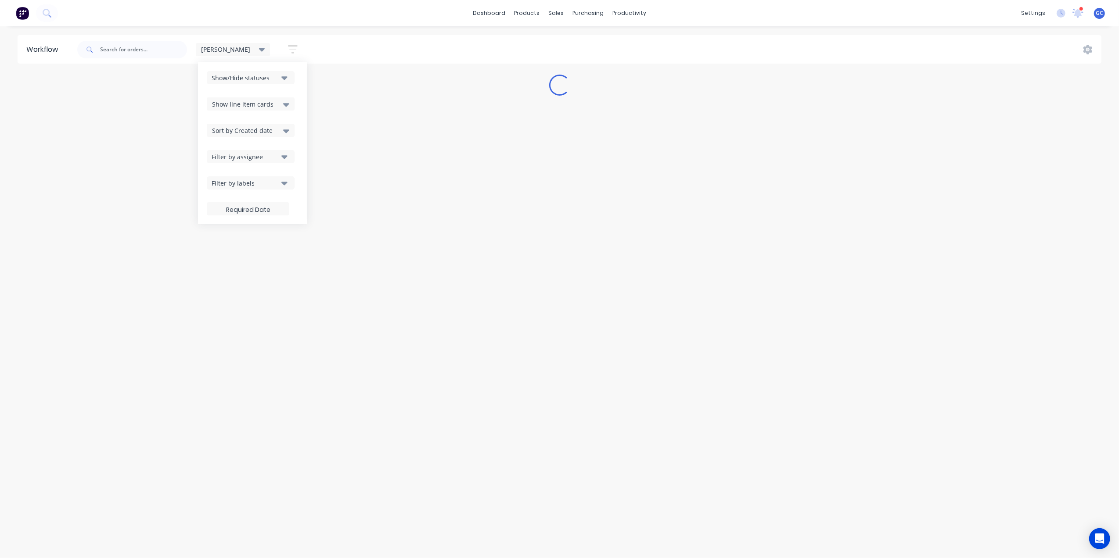
click at [223, 99] on div "Show line item cards" at bounding box center [250, 104] width 77 height 11
click at [213, 137] on div "Hide line item cards" at bounding box center [251, 139] width 88 height 16
click at [241, 366] on div "Workflow [PERSON_NAME] Save new view None edit [PERSON_NAME] (Default) edit ALL…" at bounding box center [559, 288] width 1119 height 506
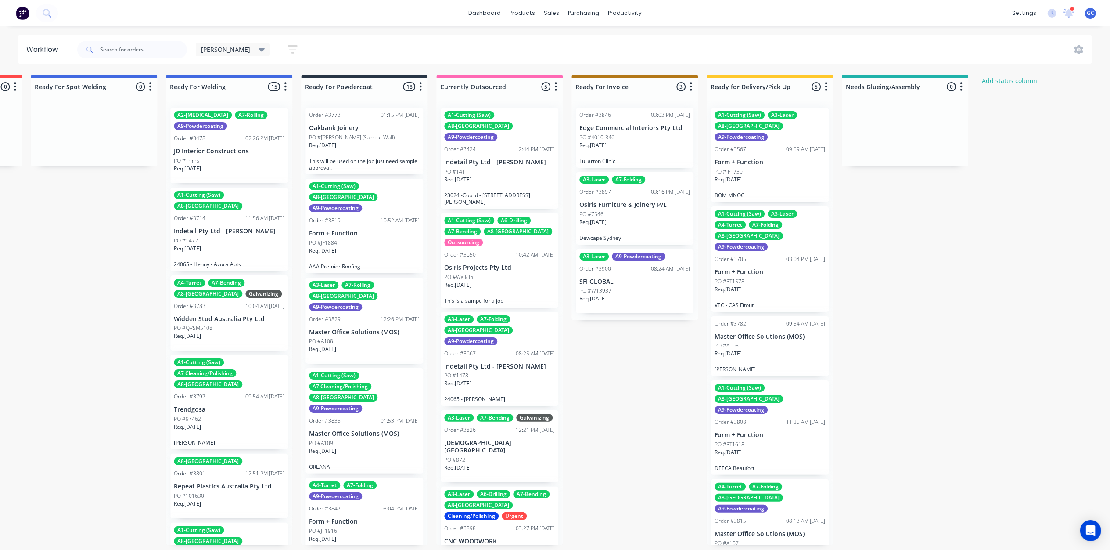
scroll to position [4, 1881]
click at [769, 349] on div "Req. [DATE]" at bounding box center [770, 356] width 111 height 15
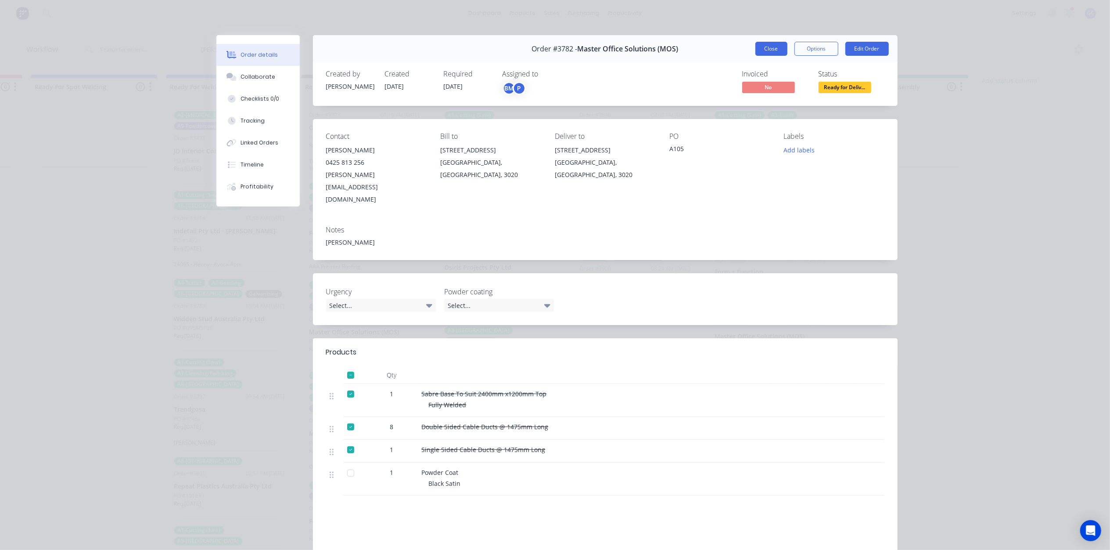
click at [773, 48] on button "Close" at bounding box center [771, 49] width 32 height 14
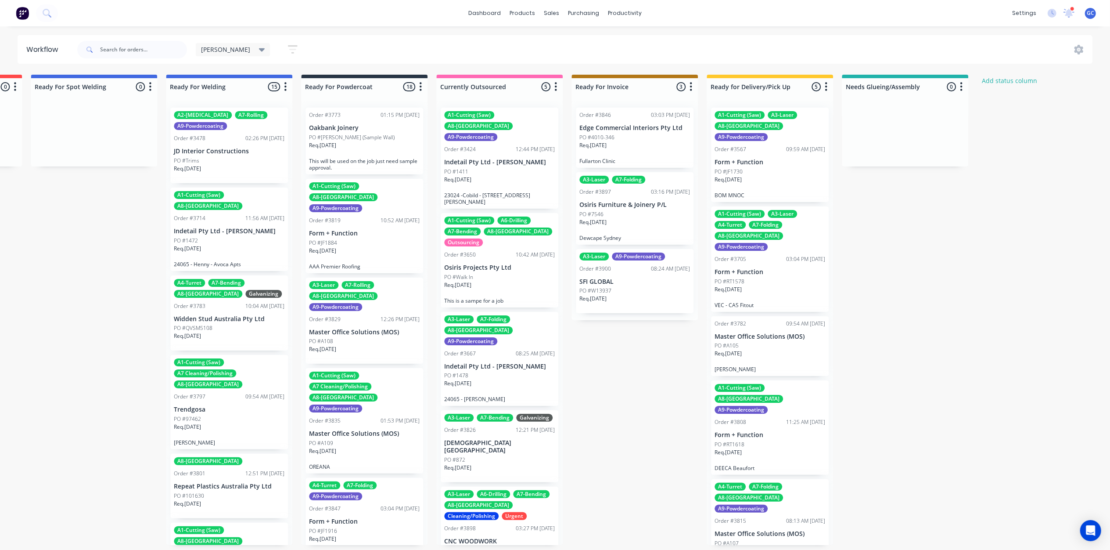
click at [763, 547] on div "Req. 12/09/25" at bounding box center [770, 554] width 111 height 15
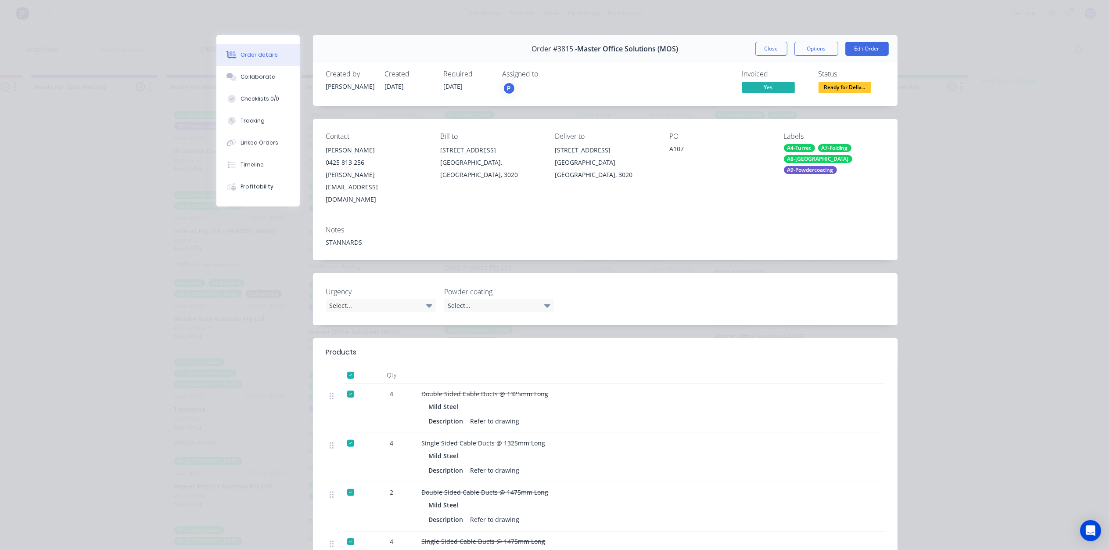
scroll to position [0, 1881]
click at [776, 48] on button "Close" at bounding box center [771, 49] width 32 height 14
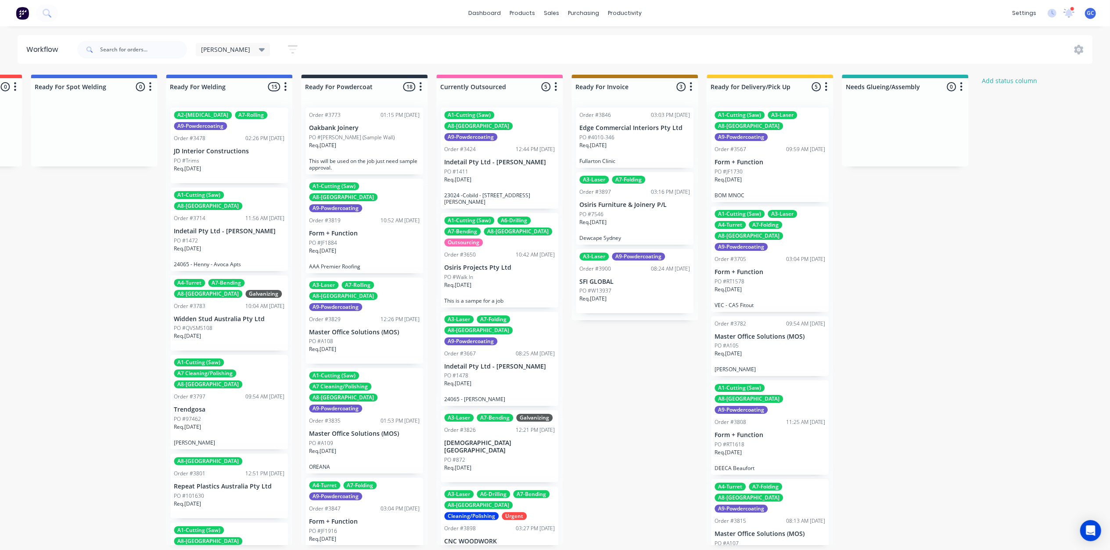
click at [763, 440] on div "PO #RT1618" at bounding box center [770, 444] width 111 height 8
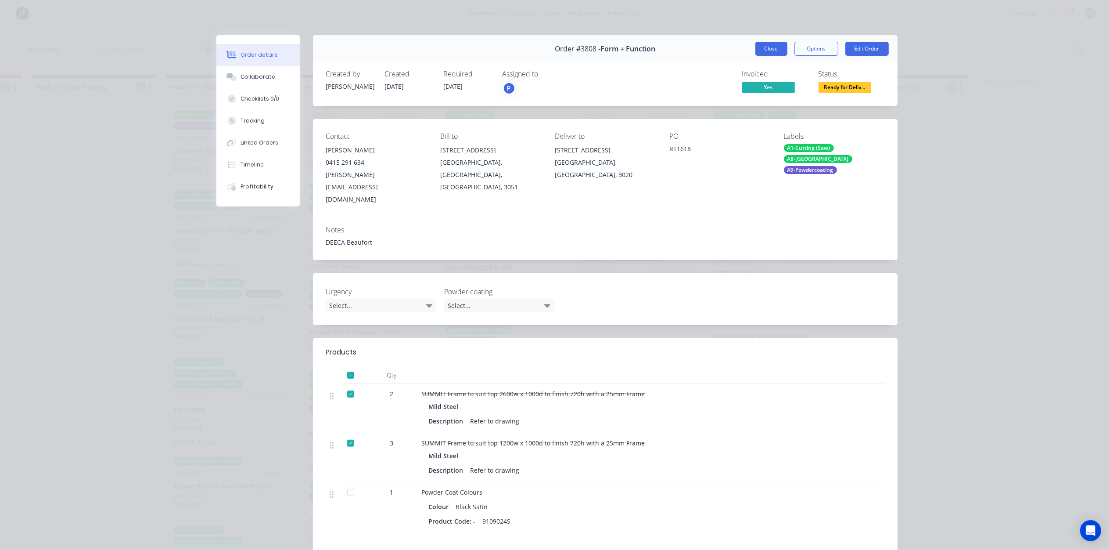
click at [766, 51] on button "Close" at bounding box center [771, 49] width 32 height 14
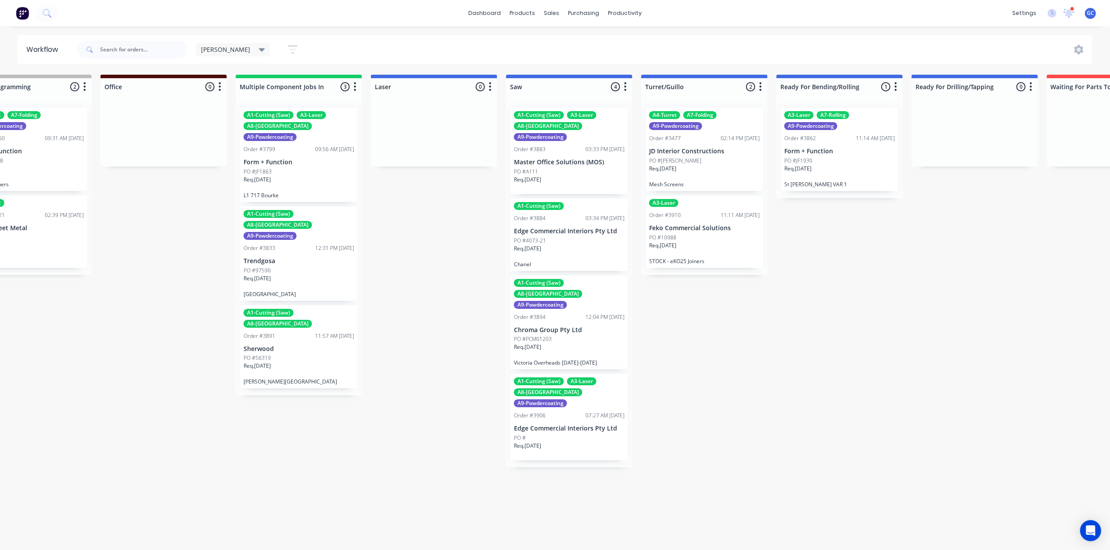
scroll to position [0, 0]
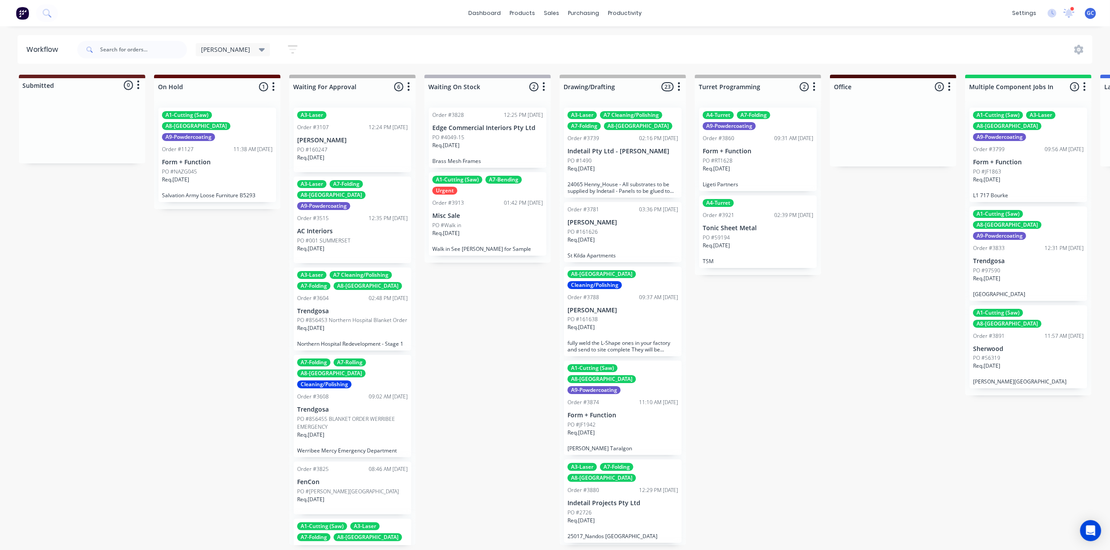
click at [369, 129] on div "12:24 PM 05/02/25" at bounding box center [388, 127] width 39 height 8
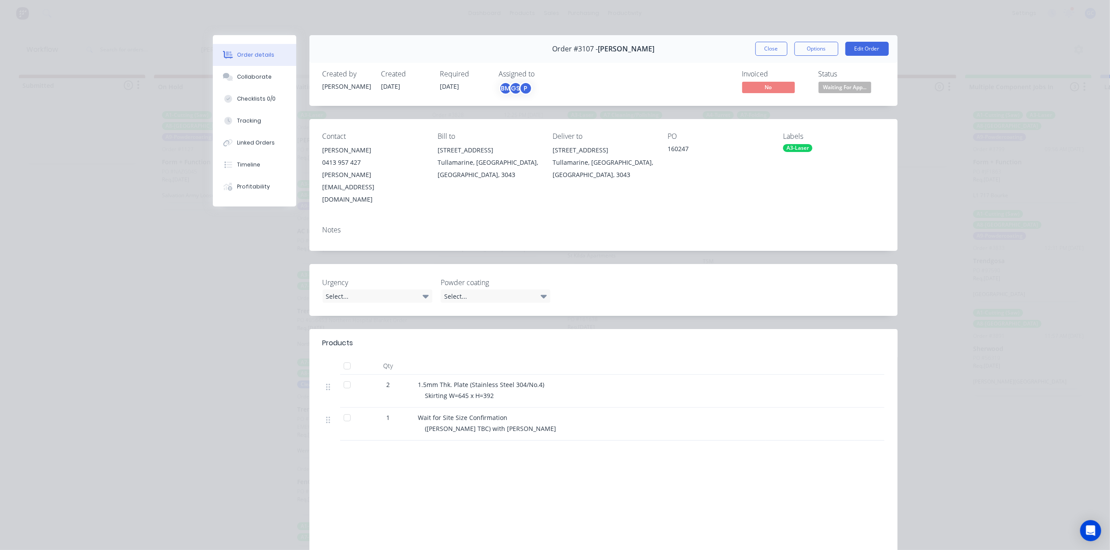
click at [769, 40] on div "Order #3107 - Michael Schiavello Close Options Edit Order" at bounding box center [603, 49] width 588 height 28
click at [765, 45] on button "Close" at bounding box center [771, 49] width 32 height 14
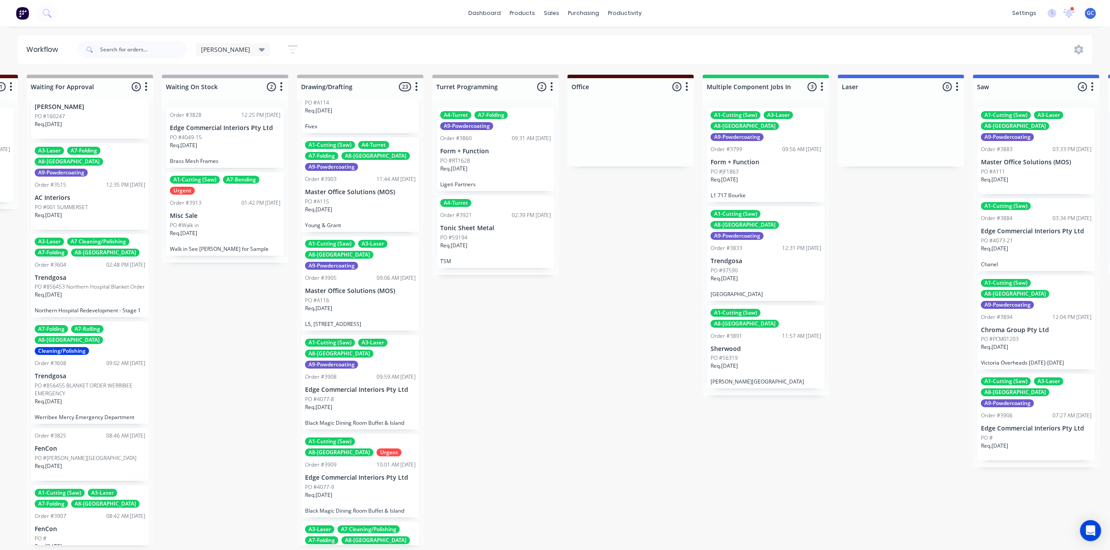
scroll to position [702, 0]
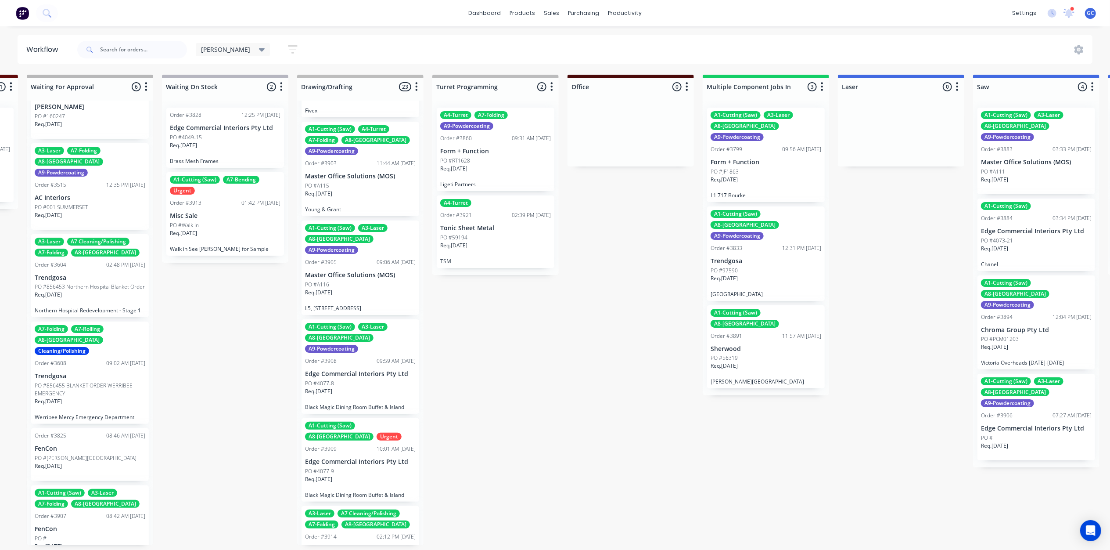
click at [370, 288] on div "Req. 29/09/25" at bounding box center [360, 295] width 111 height 15
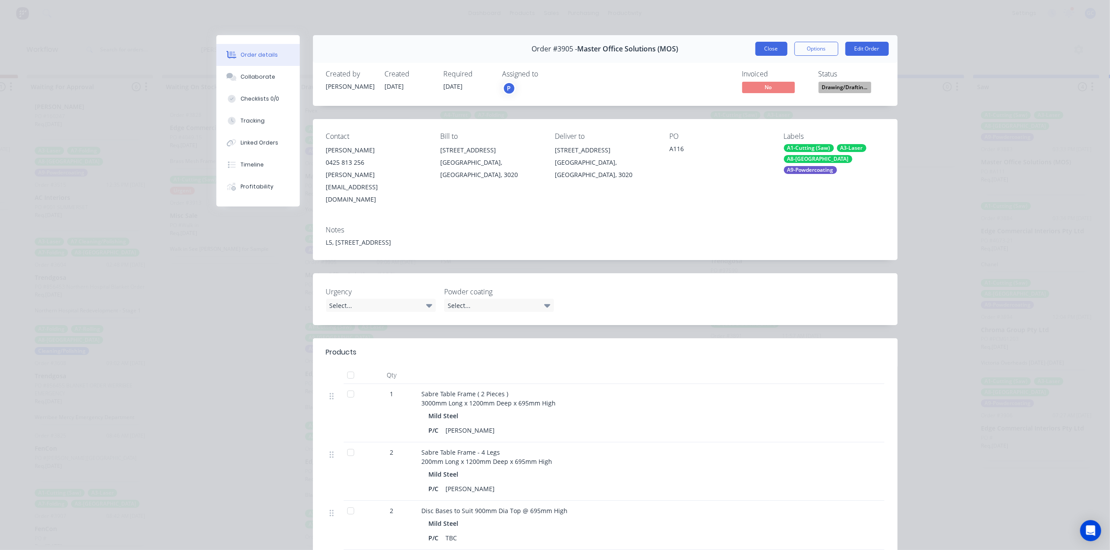
click at [770, 42] on button "Close" at bounding box center [771, 49] width 32 height 14
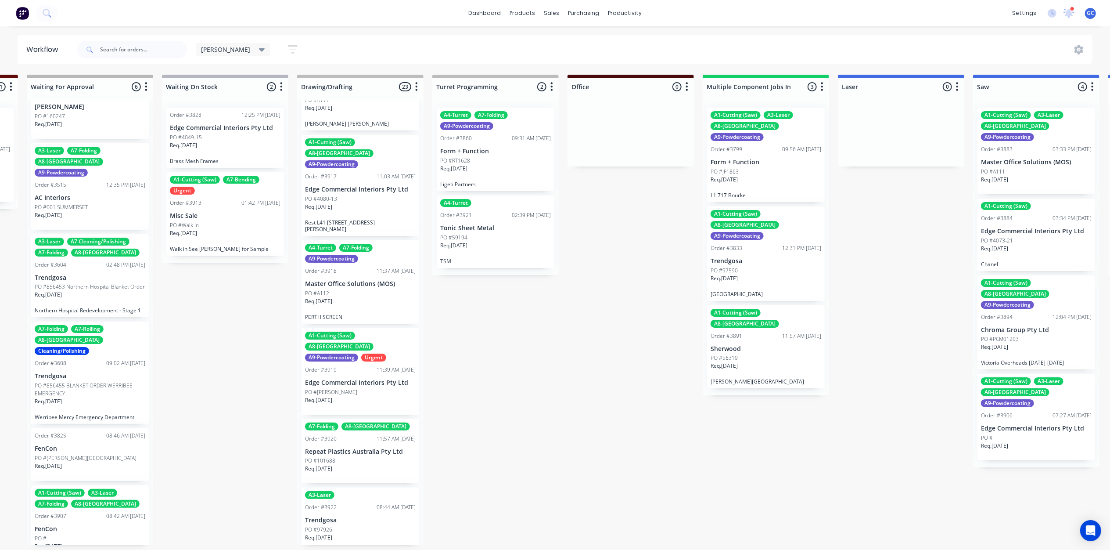
scroll to position [1287, 0]
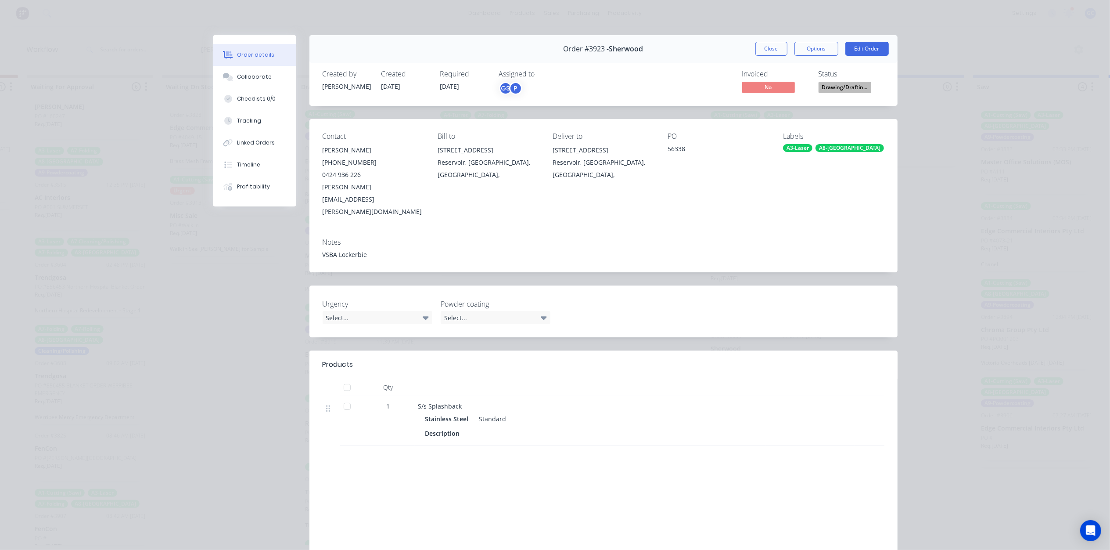
click at [836, 87] on span "Drawing/Draftin..." at bounding box center [845, 87] width 53 height 11
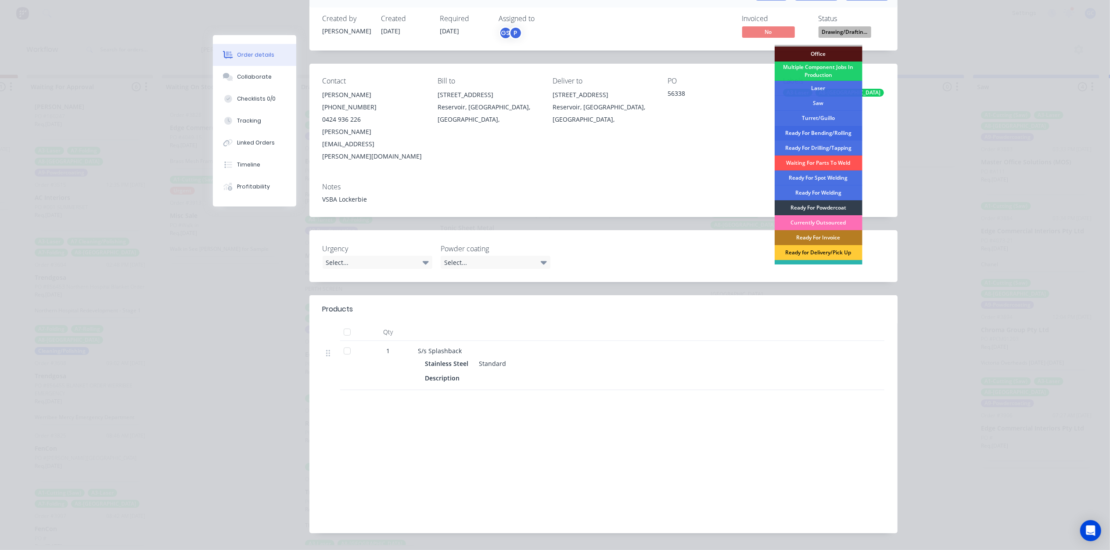
scroll to position [0, 0]
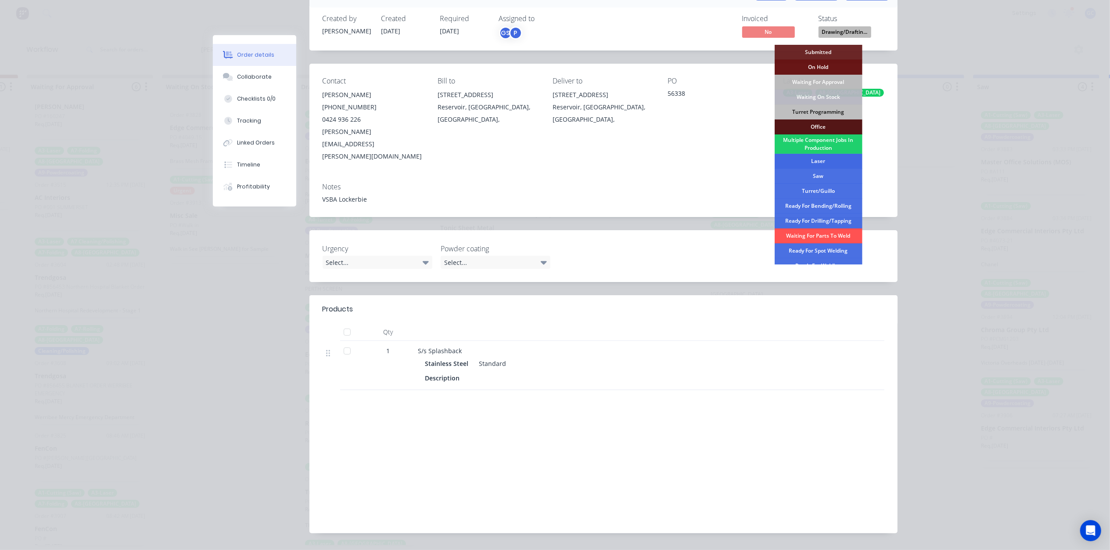
click at [820, 165] on div "Laser" at bounding box center [819, 161] width 88 height 15
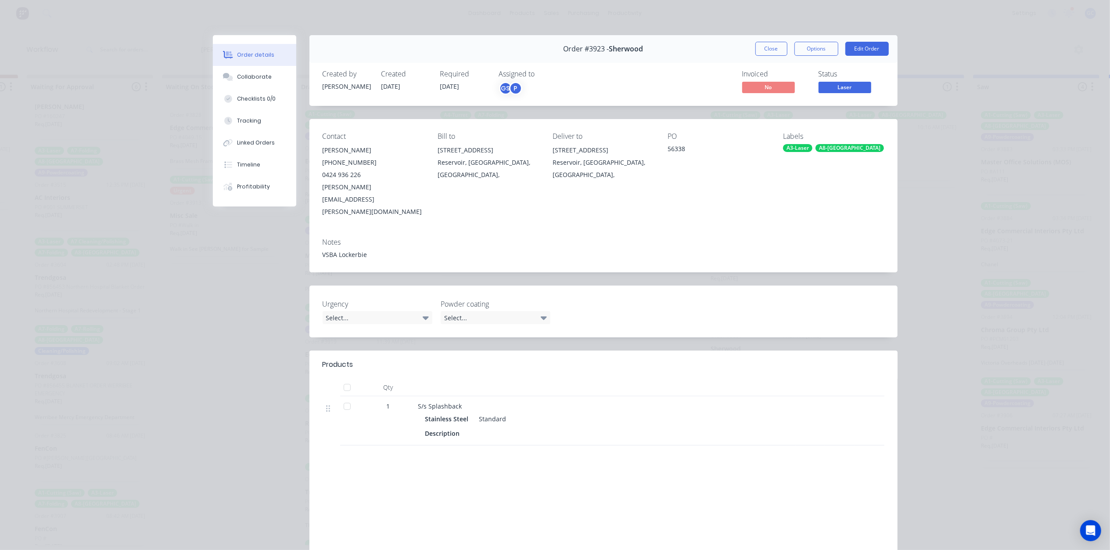
click at [773, 56] on div "Order #3923 - Sherwood Close Options Edit Order" at bounding box center [603, 49] width 588 height 28
click at [773, 55] on button "Close" at bounding box center [771, 49] width 32 height 14
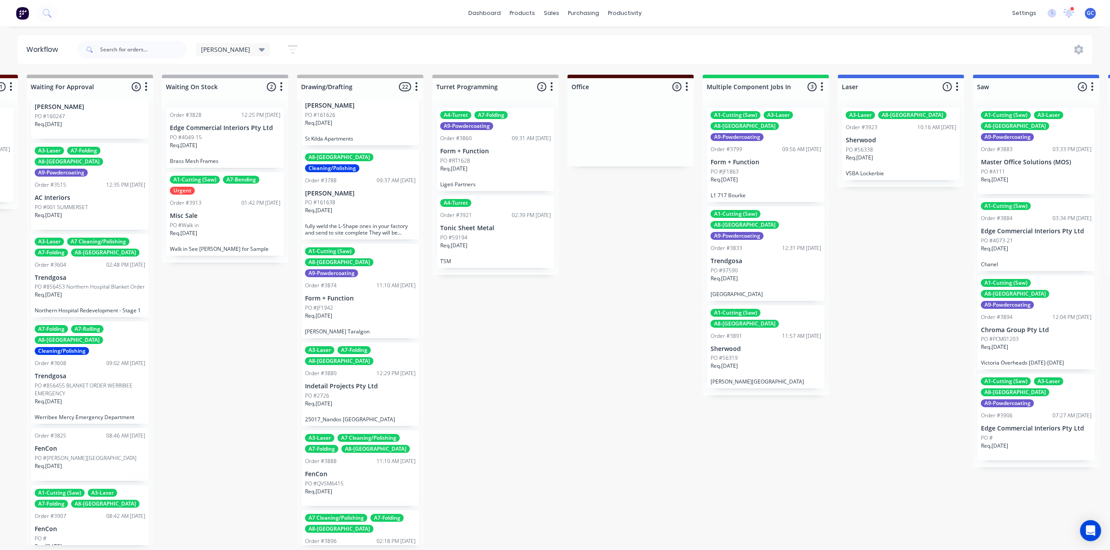
scroll to position [176, 0]
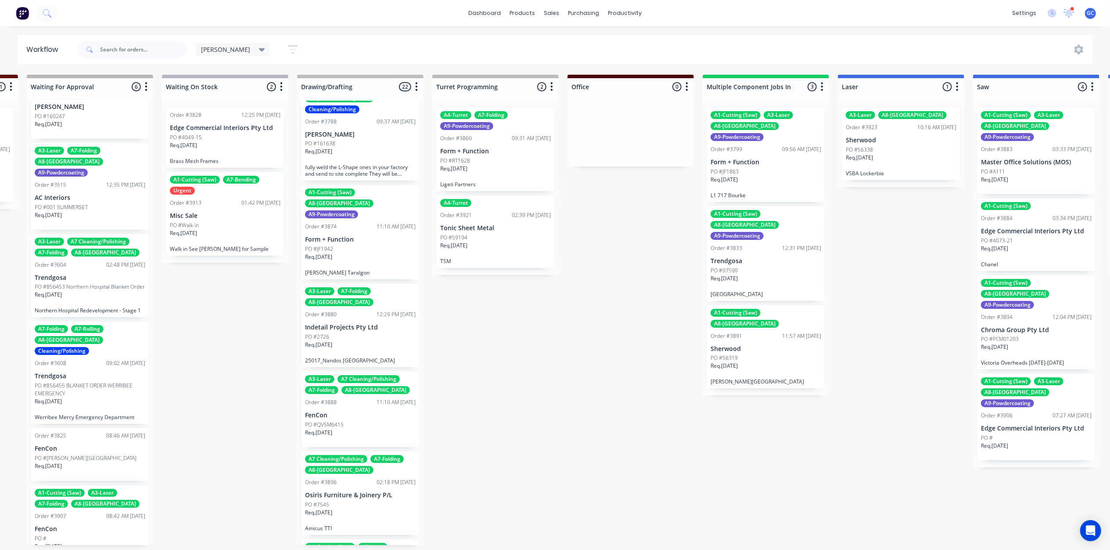
click at [363, 341] on div "Req. 02/10/25" at bounding box center [360, 348] width 111 height 15
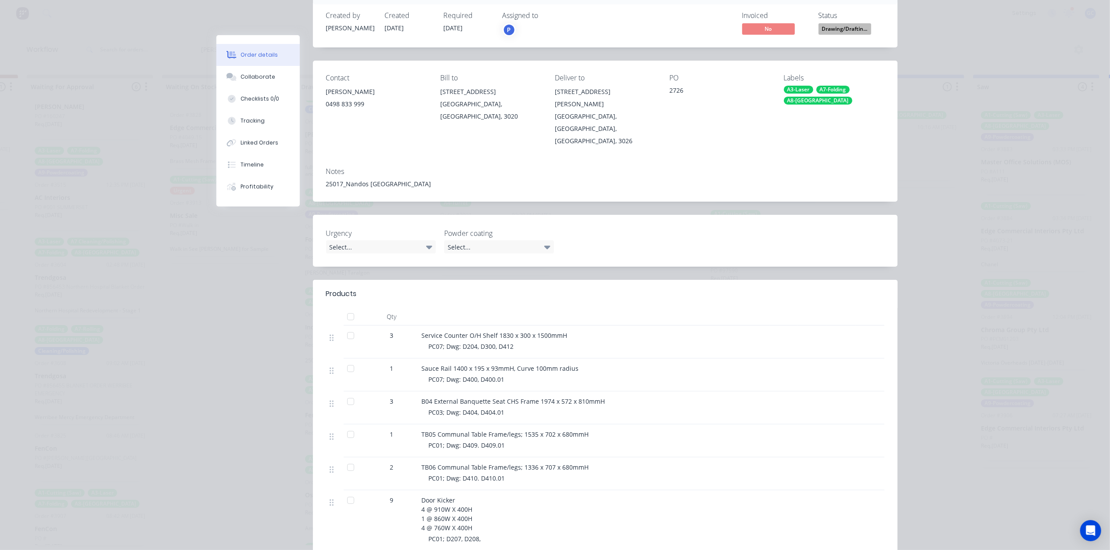
scroll to position [0, 0]
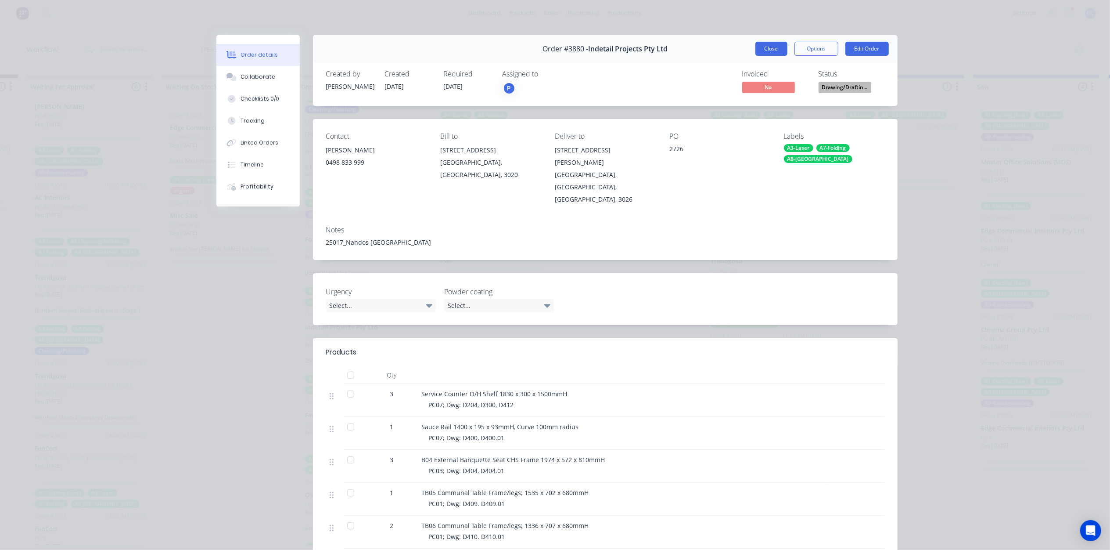
click at [772, 48] on button "Close" at bounding box center [771, 49] width 32 height 14
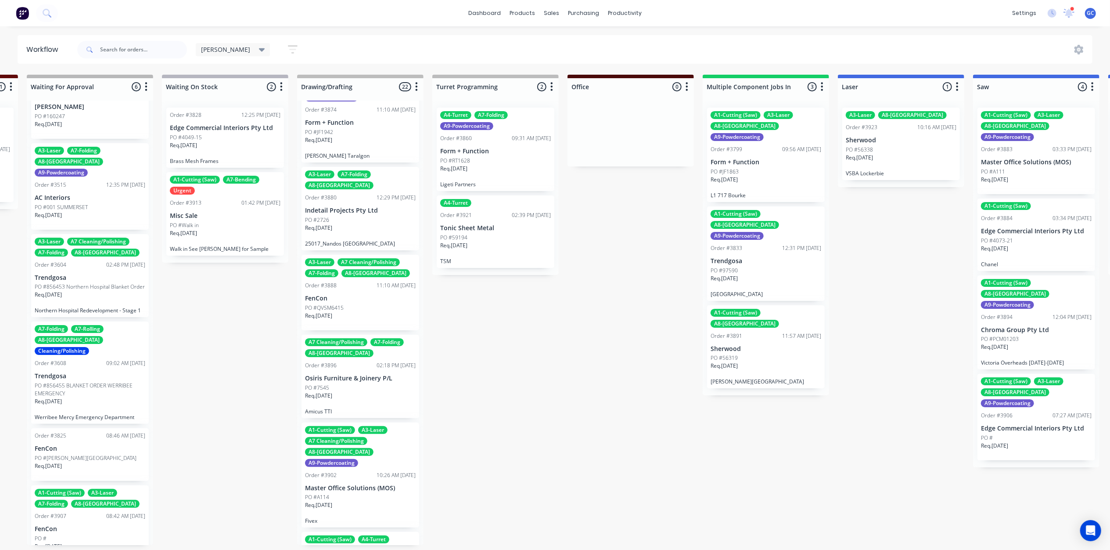
scroll to position [351, 0]
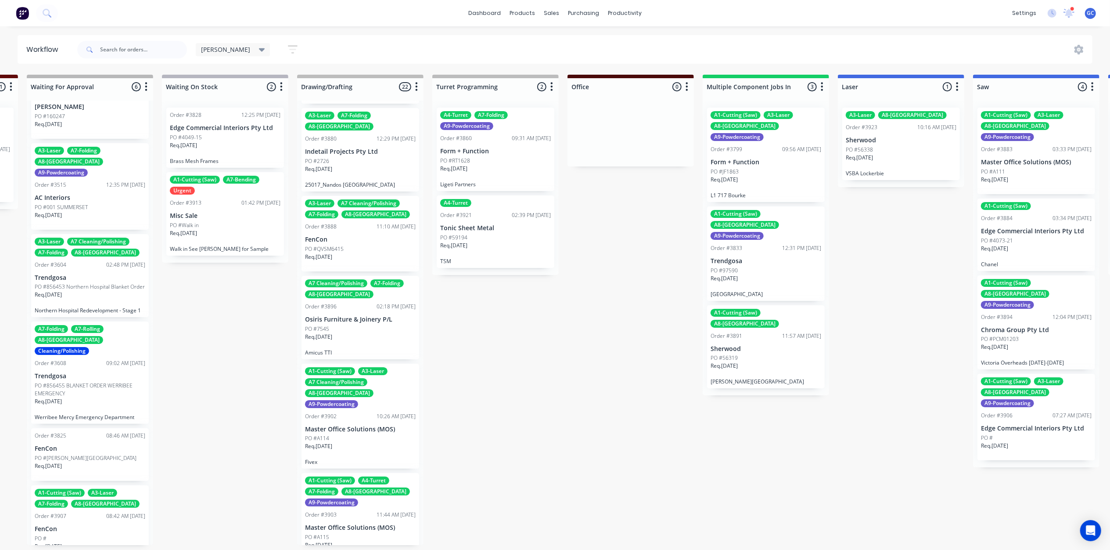
click at [349, 325] on div "PO #7545" at bounding box center [360, 329] width 111 height 8
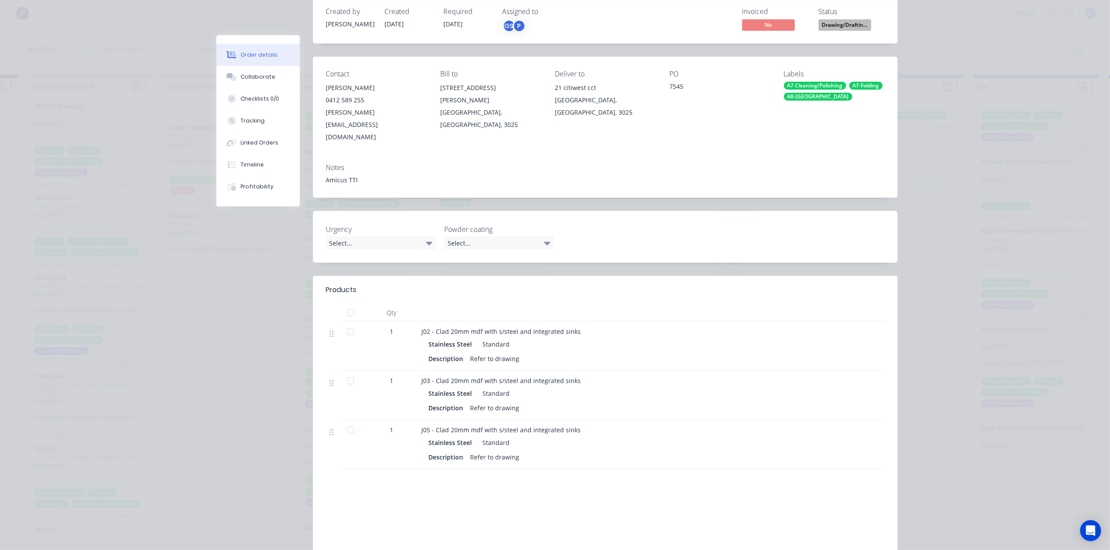
scroll to position [0, 0]
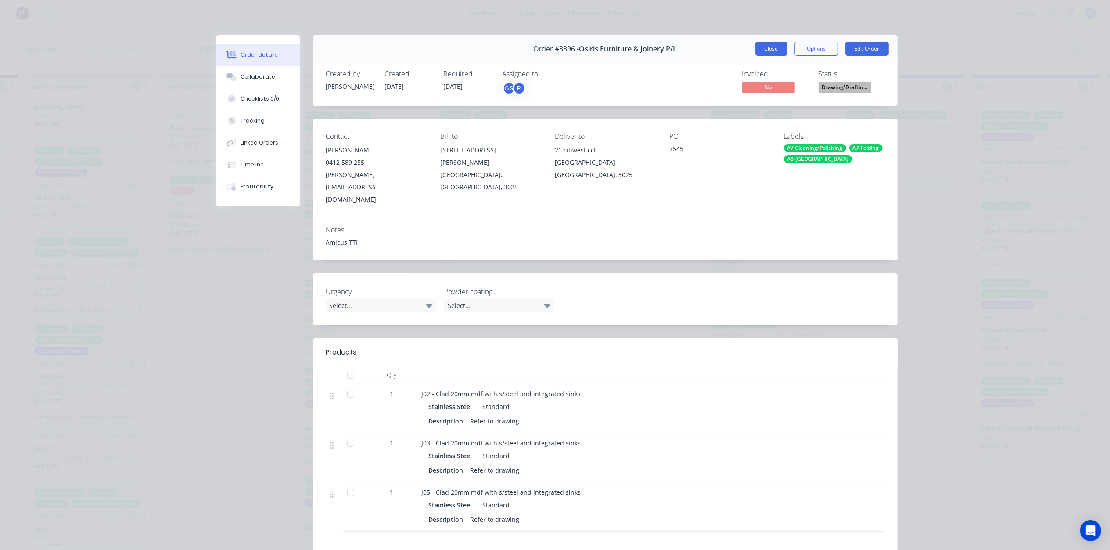
click at [775, 54] on button "Close" at bounding box center [771, 49] width 32 height 14
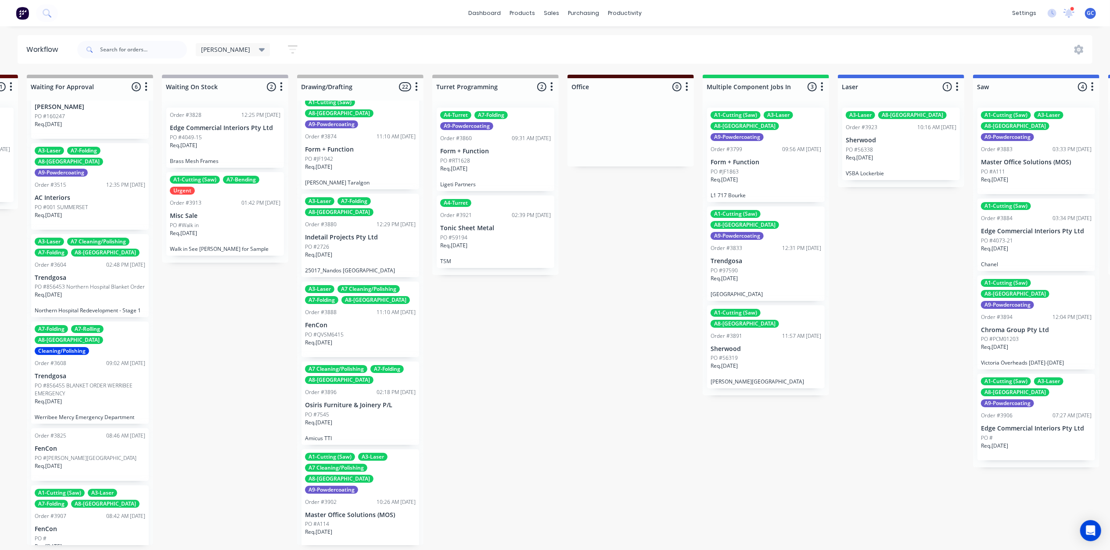
scroll to position [292, 0]
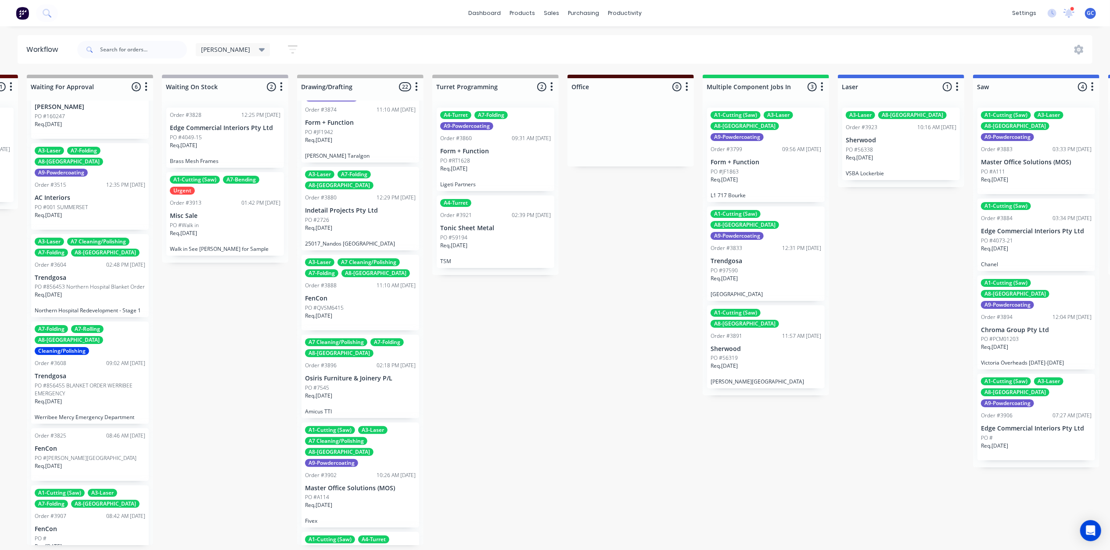
click at [355, 312] on div "Req. 26/09/25" at bounding box center [360, 319] width 111 height 15
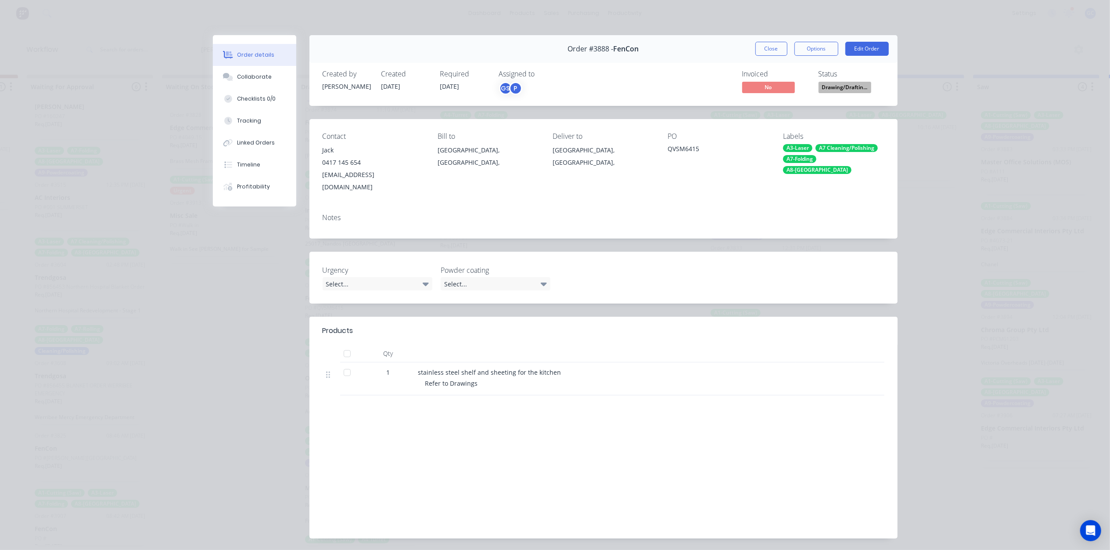
drag, startPoint x: 531, startPoint y: 365, endPoint x: 489, endPoint y: 367, distance: 41.7
click at [489, 367] on div "stainless steel shelf and sheeting for the kitchen Refer to Drawings" at bounding box center [590, 378] width 351 height 33
click at [762, 47] on button "Close" at bounding box center [771, 49] width 32 height 14
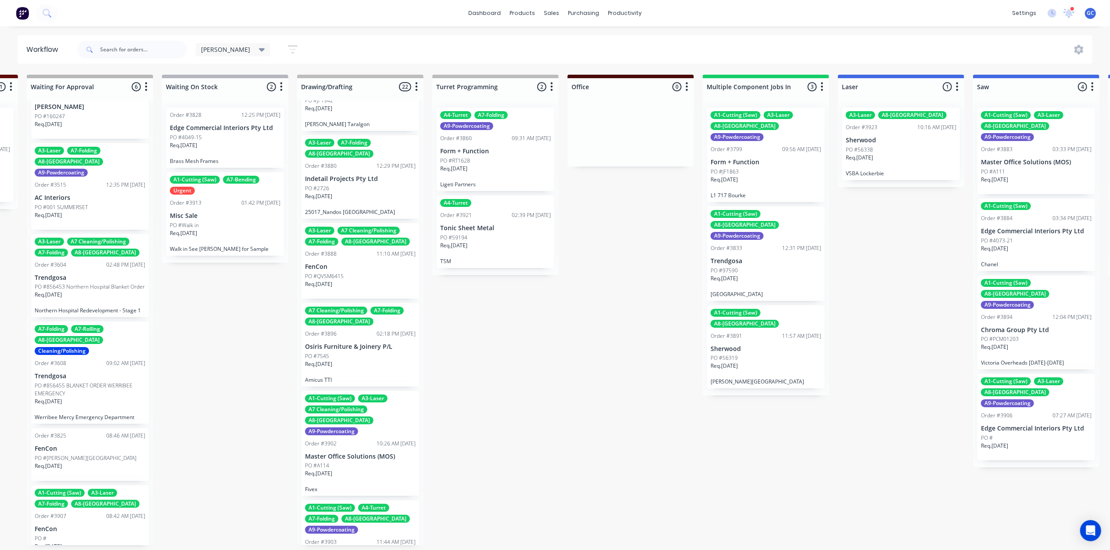
scroll to position [351, 0]
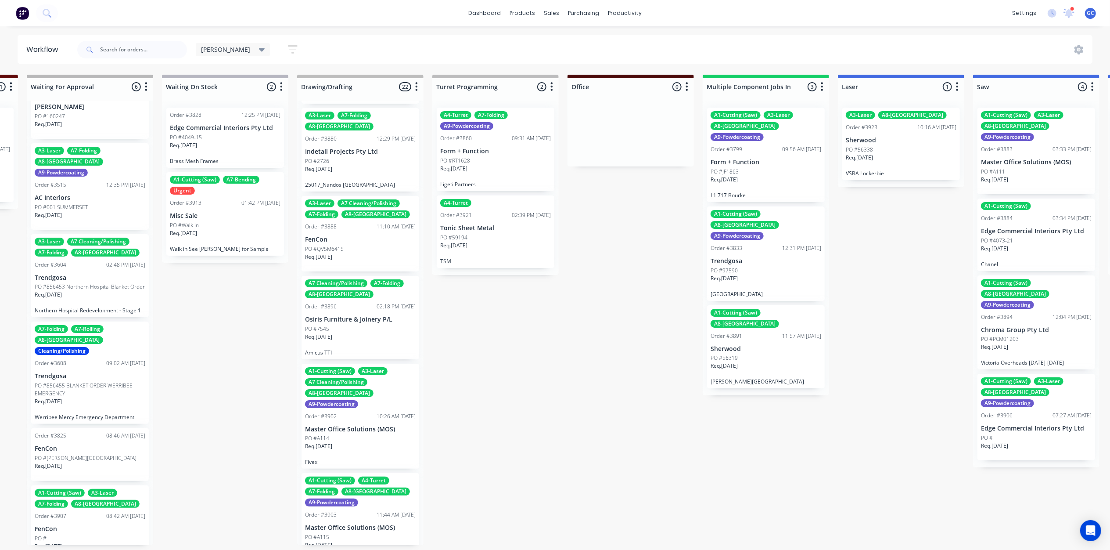
click at [368, 377] on div "A1-Cutting (Saw) A3-Laser A7 Cleaning/Polishing A8-Welding A9-Powdercoating Ord…" at bounding box center [361, 415] width 118 height 105
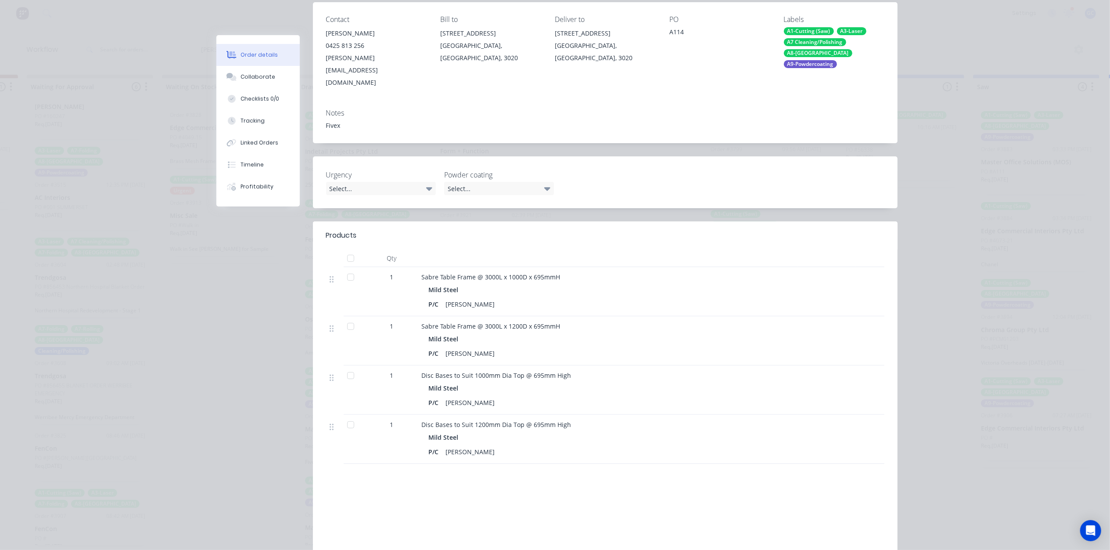
scroll to position [0, 0]
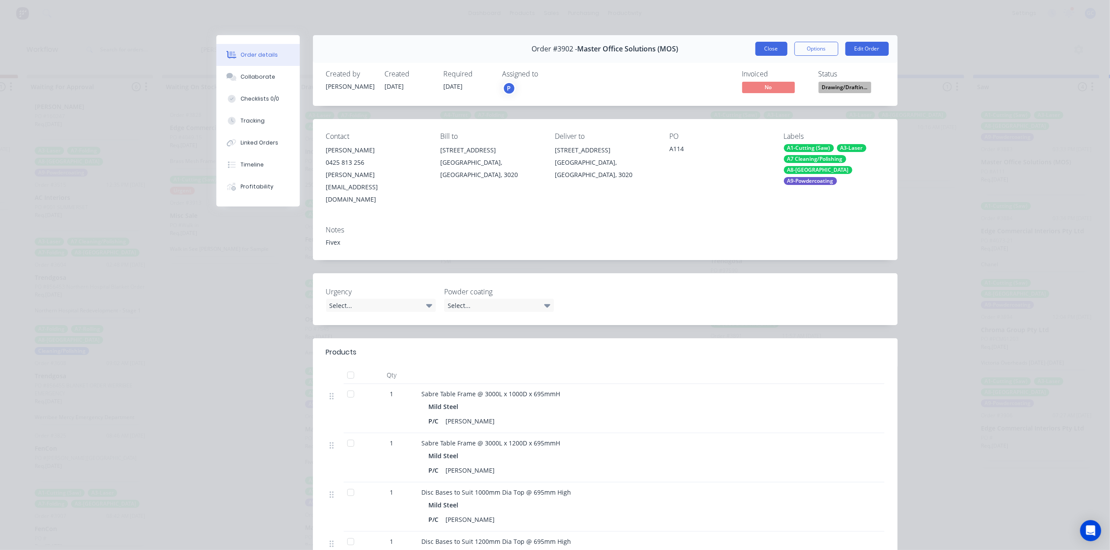
click at [765, 46] on button "Close" at bounding box center [771, 49] width 32 height 14
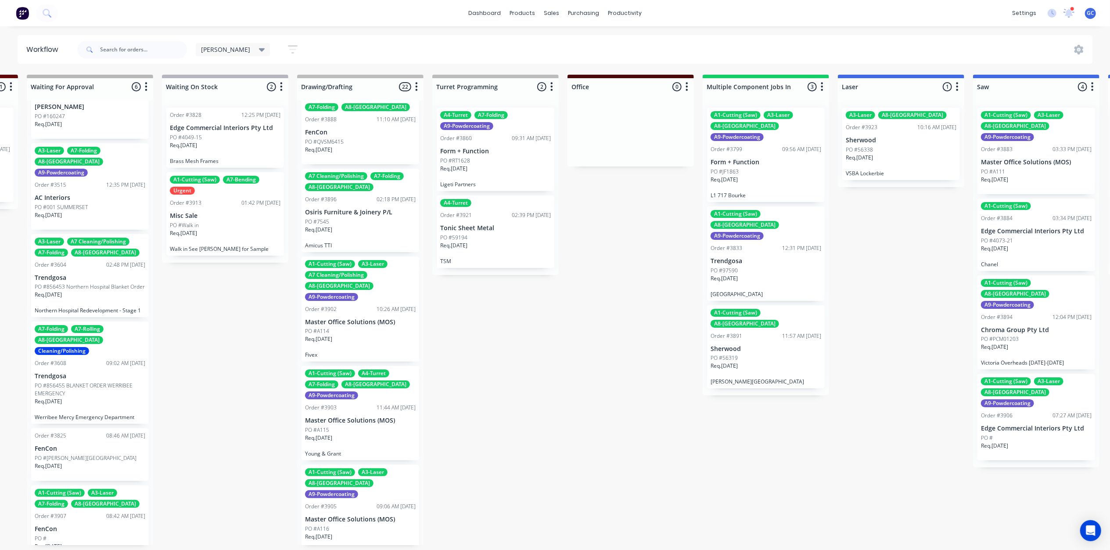
scroll to position [468, 0]
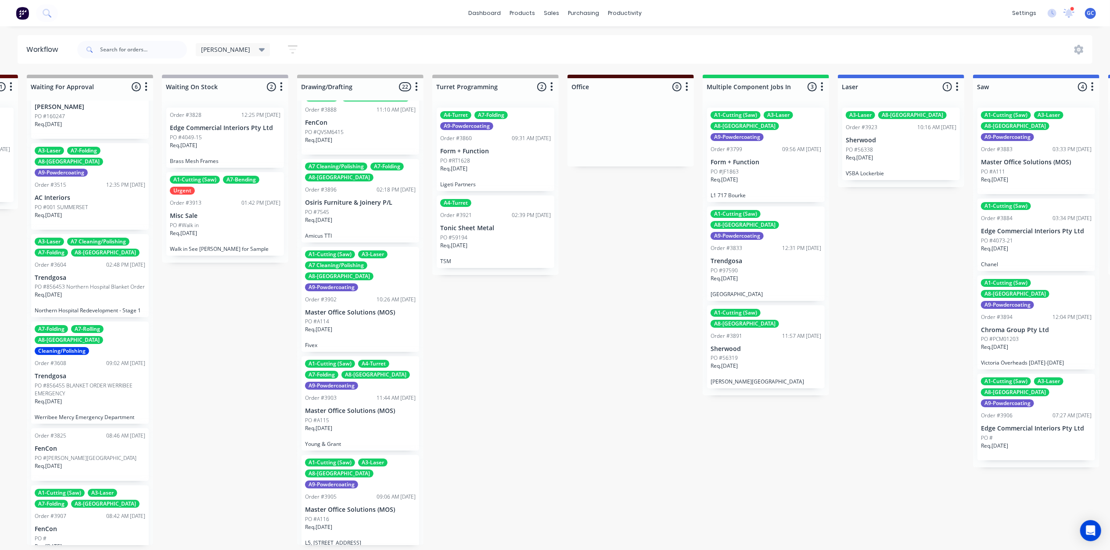
click at [371, 325] on div "Req. 25/09/25" at bounding box center [360, 332] width 111 height 15
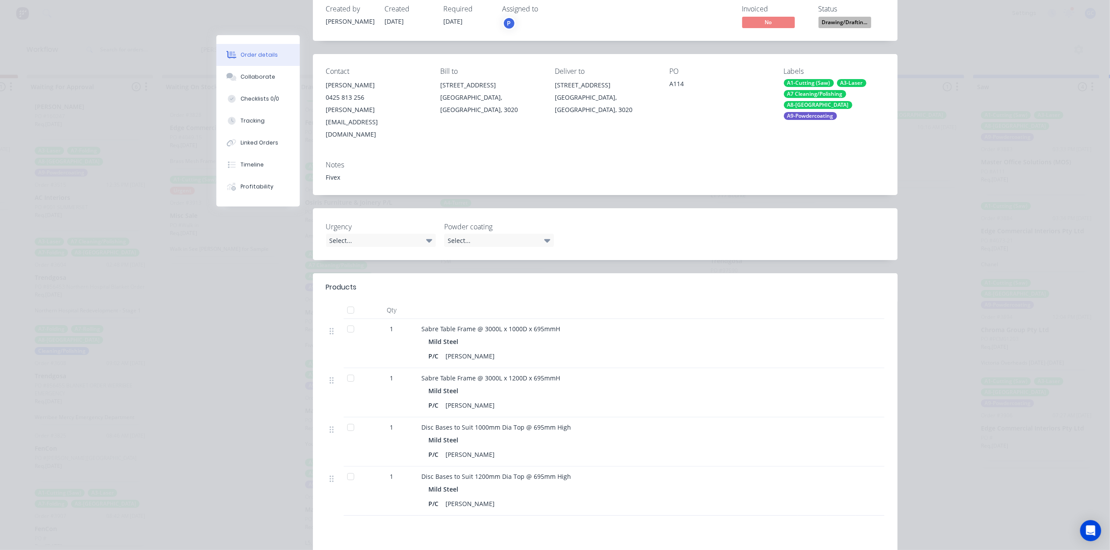
scroll to position [0, 0]
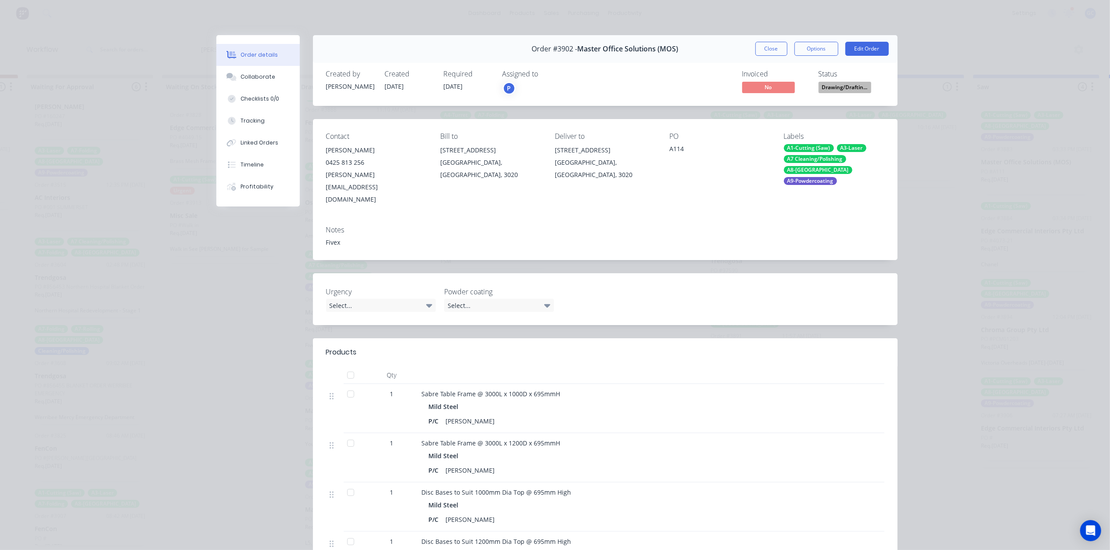
click at [769, 60] on div "Order #3902 - Master Office Solutions (MOS) Close Options Edit Order" at bounding box center [605, 49] width 585 height 28
click at [769, 57] on div "Order #3902 - Master Office Solutions (MOS) Close Options Edit Order" at bounding box center [605, 49] width 585 height 28
click at [769, 51] on button "Close" at bounding box center [771, 49] width 32 height 14
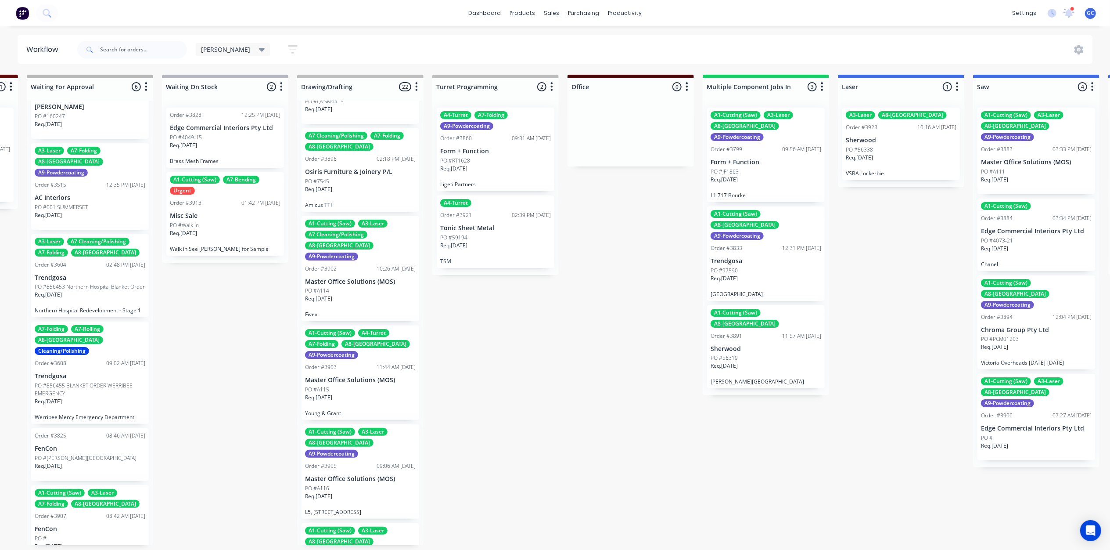
scroll to position [585, 0]
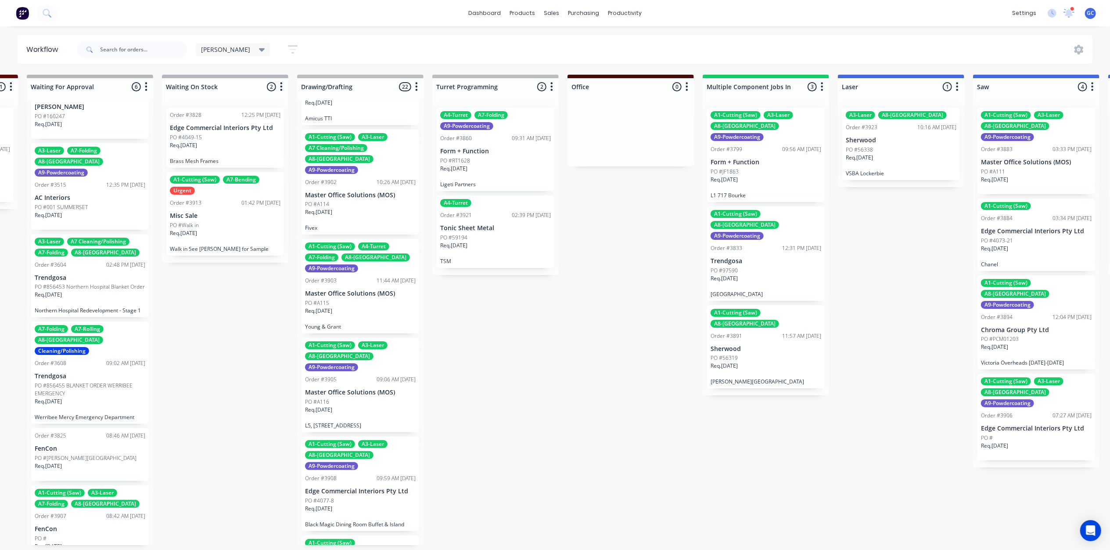
click at [363, 388] on p "Master Office Solutions (MOS)" at bounding box center [360, 391] width 111 height 7
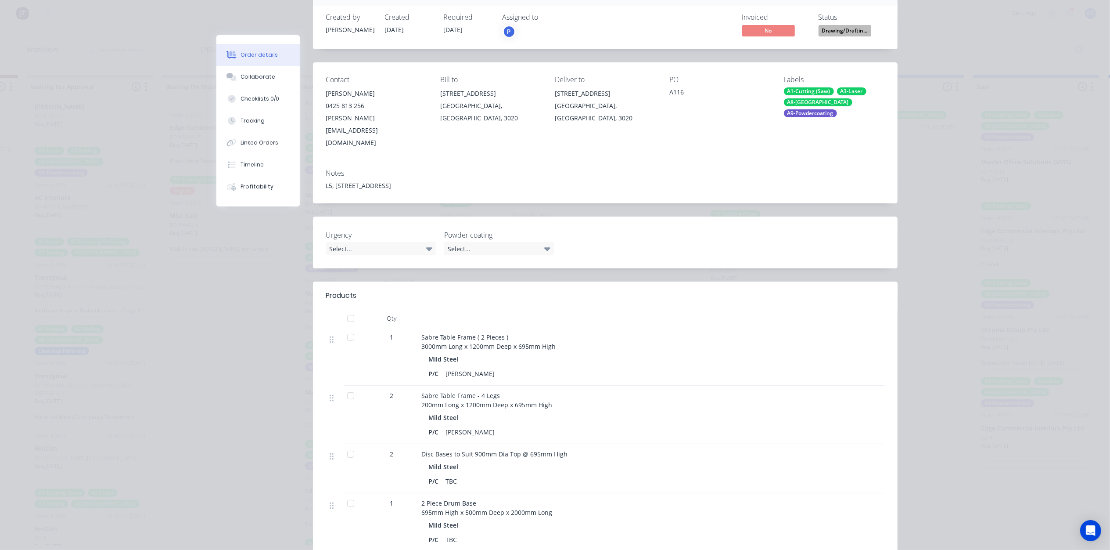
scroll to position [0, 0]
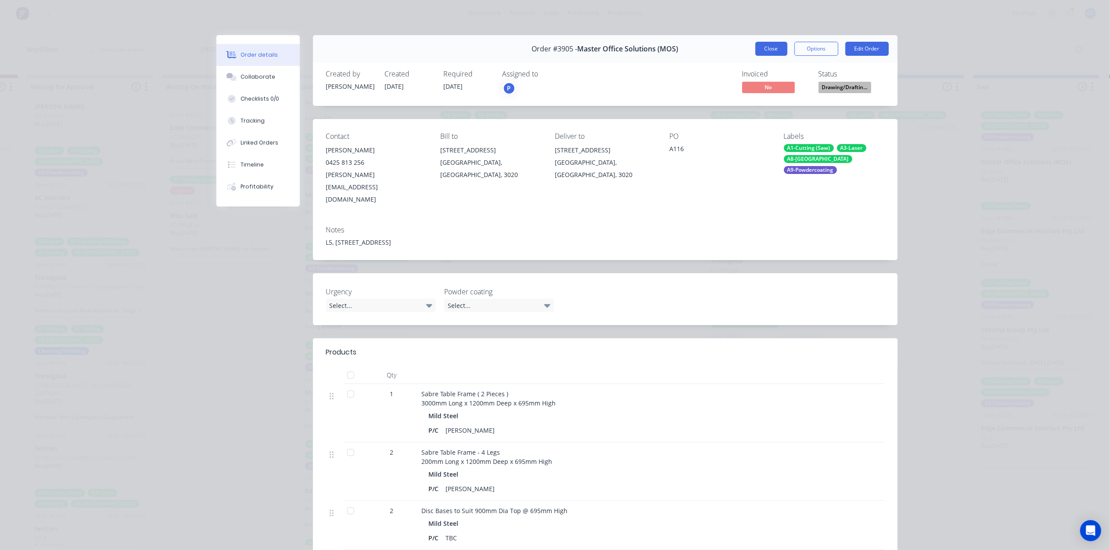
click at [775, 42] on button "Close" at bounding box center [771, 49] width 32 height 14
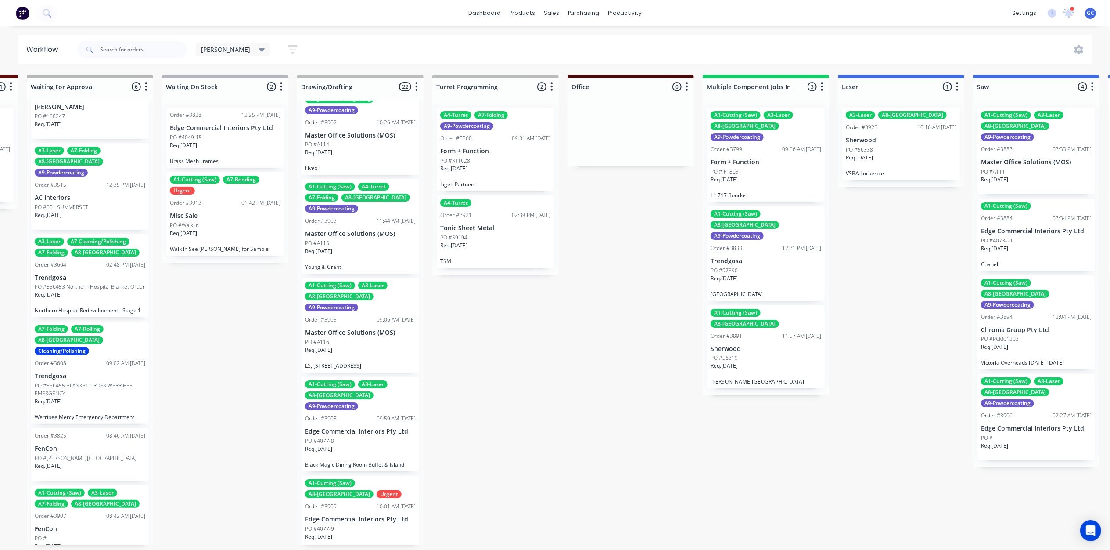
scroll to position [702, 0]
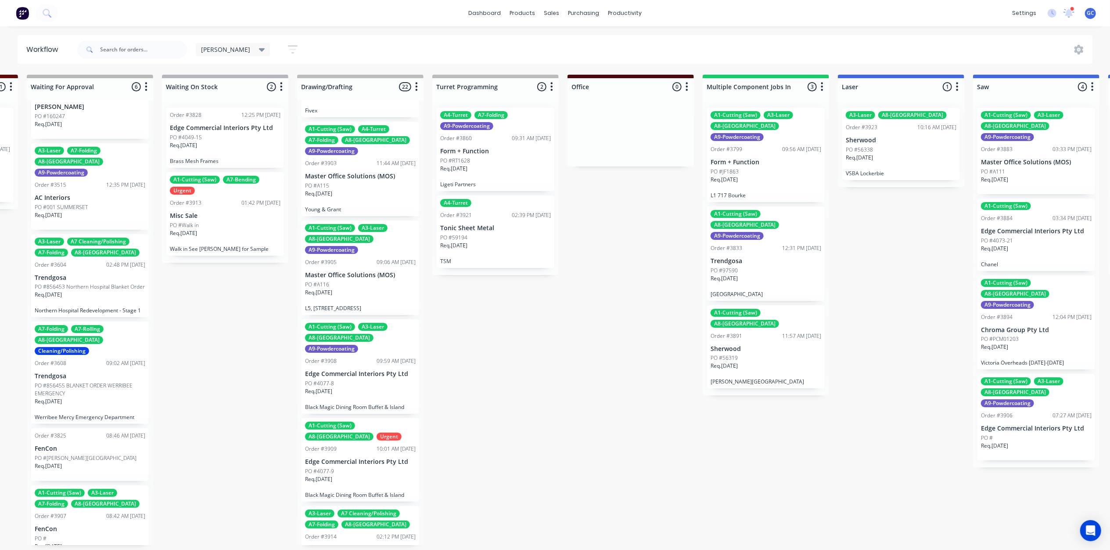
click at [367, 387] on div "Req. 19/09/25" at bounding box center [360, 394] width 111 height 15
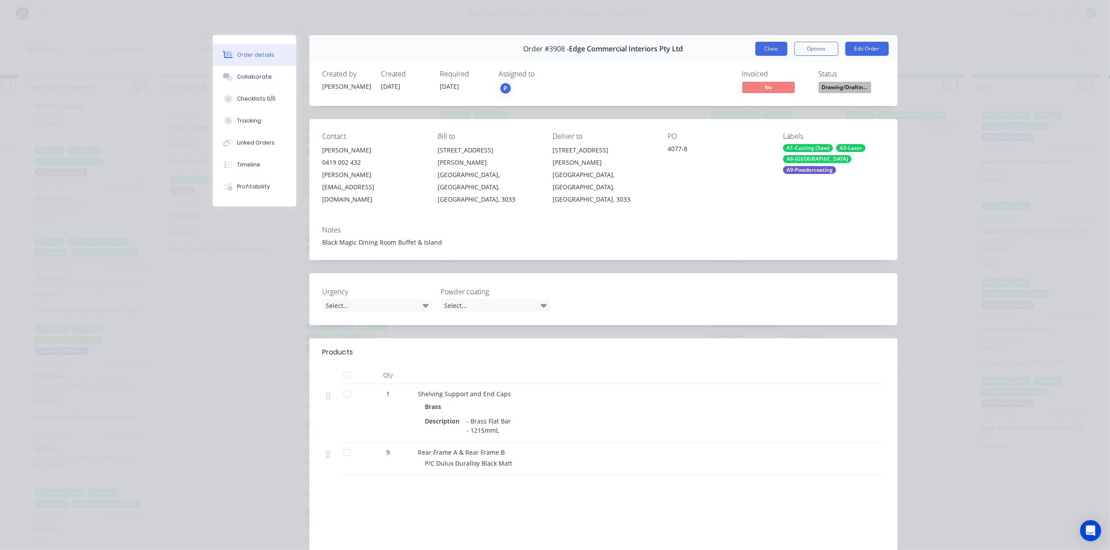
click at [777, 52] on button "Close" at bounding box center [771, 49] width 32 height 14
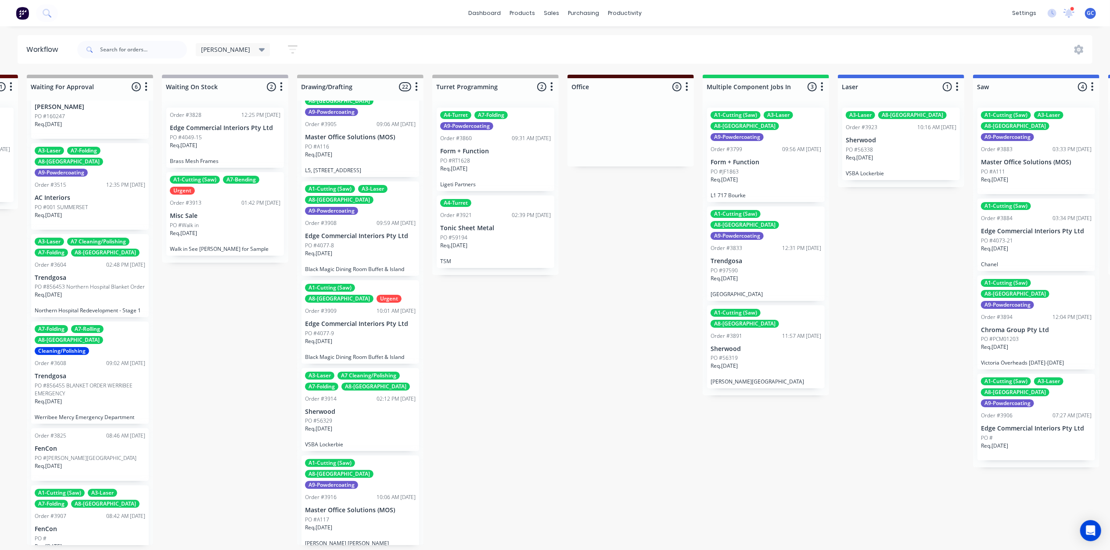
scroll to position [878, 0]
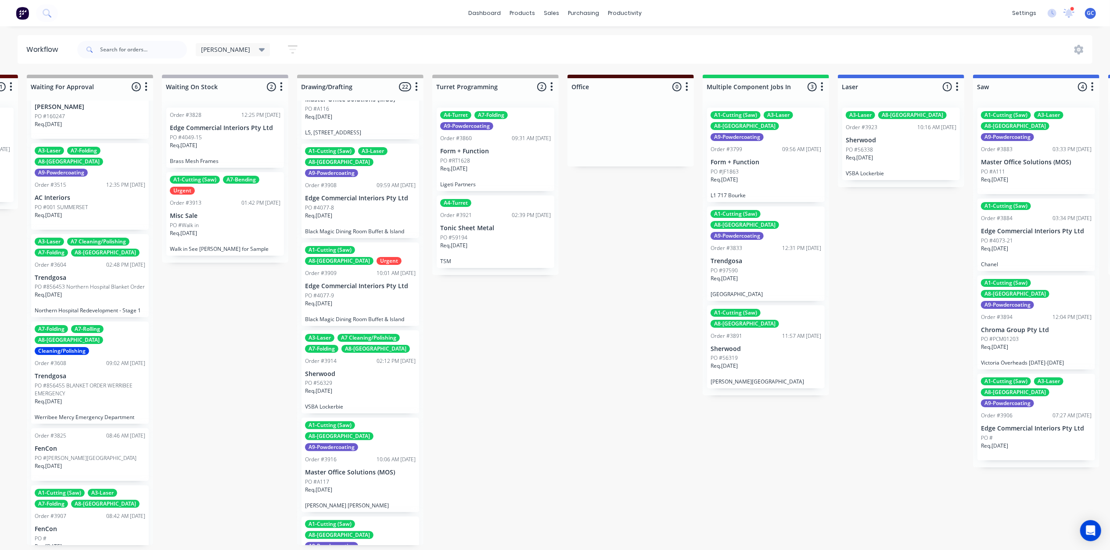
click at [345, 387] on div "Req. 17/09/25" at bounding box center [360, 394] width 111 height 15
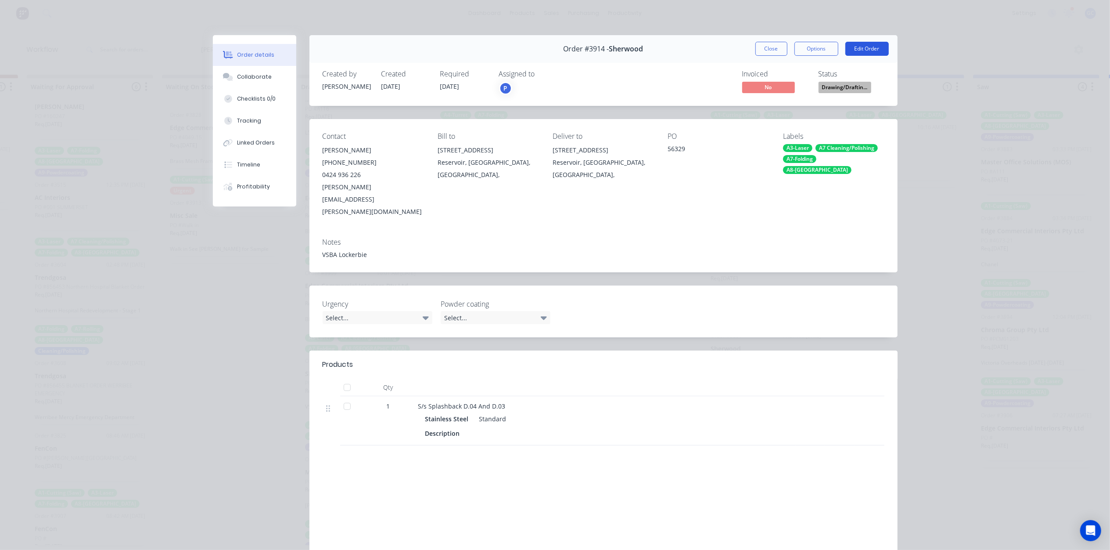
click at [869, 51] on button "Edit Order" at bounding box center [866, 49] width 43 height 14
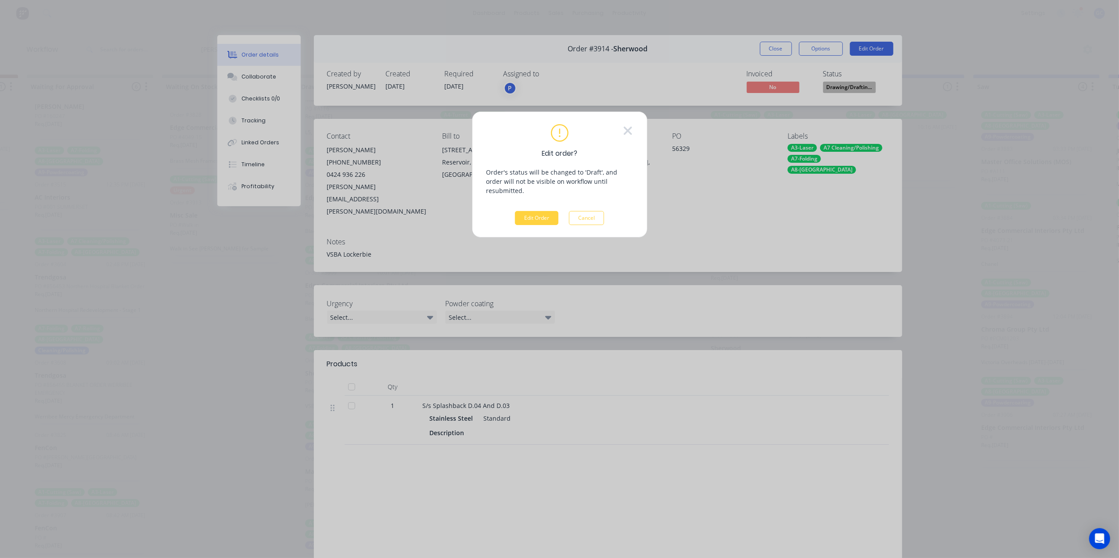
click at [739, 130] on div "Edit order? Order's status will be changed to 'Draft', and order will not be vi…" at bounding box center [559, 279] width 1119 height 558
click at [579, 211] on button "Cancel" at bounding box center [586, 218] width 35 height 14
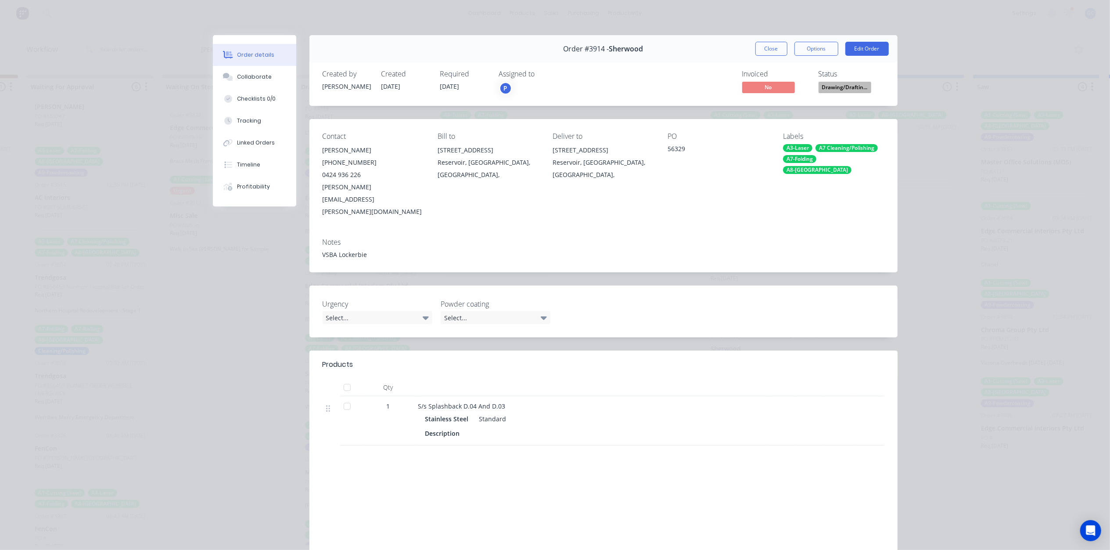
click at [833, 83] on span "Drawing/Draftin..." at bounding box center [845, 87] width 53 height 11
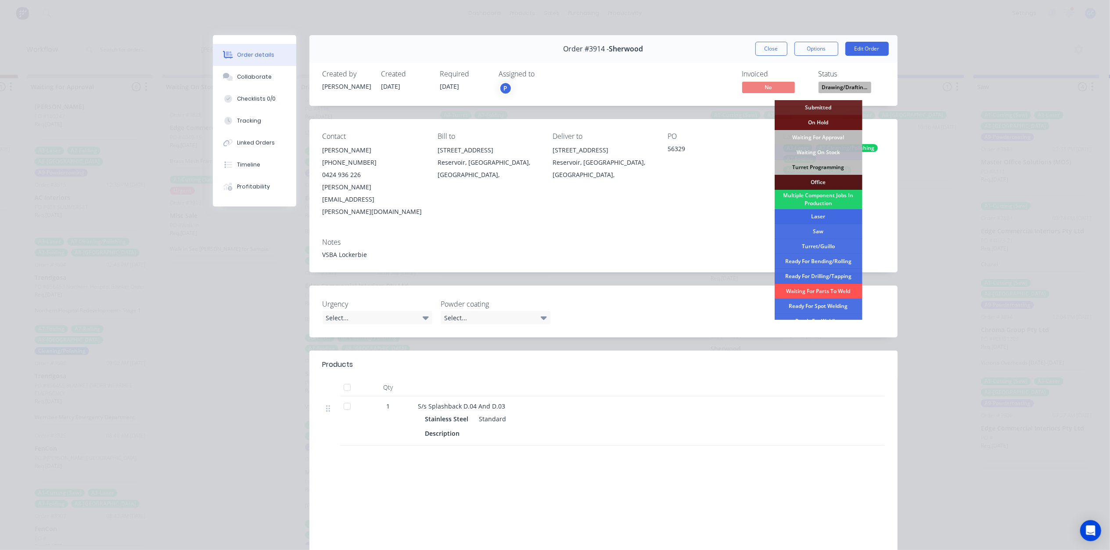
click at [823, 218] on div "Laser" at bounding box center [819, 216] width 88 height 15
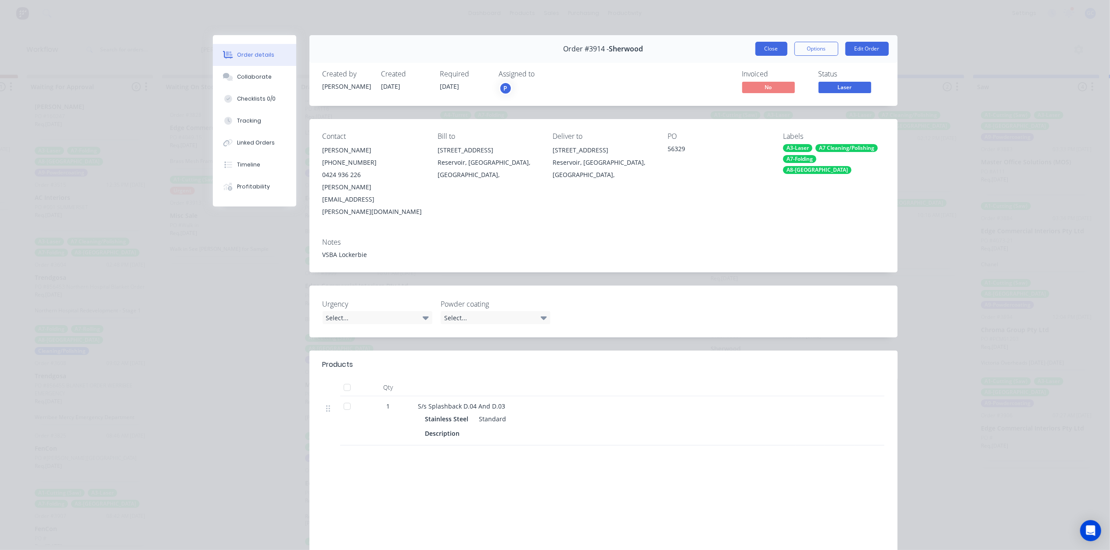
click at [773, 47] on button "Close" at bounding box center [771, 49] width 32 height 14
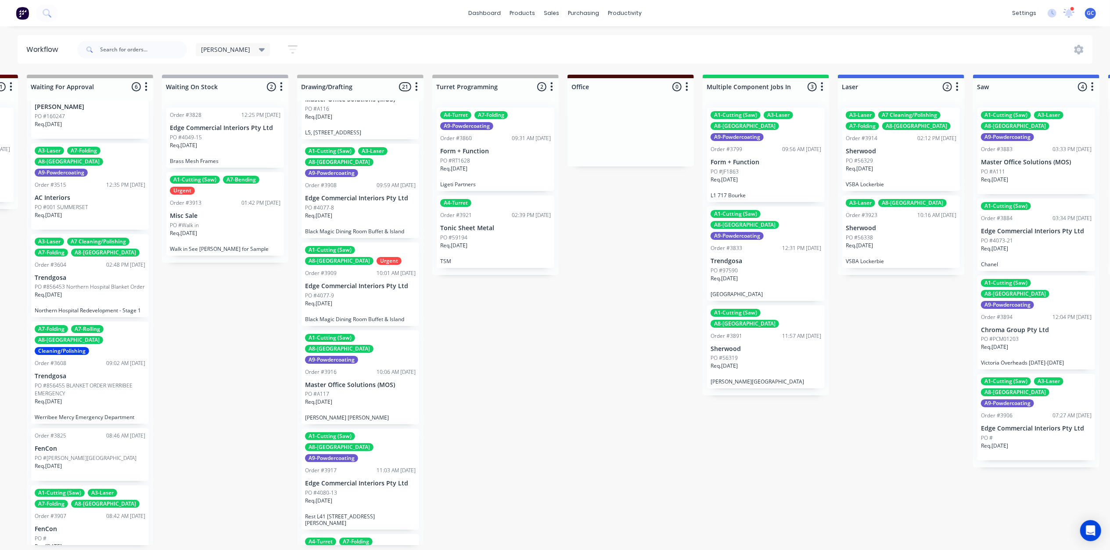
scroll to position [995, 0]
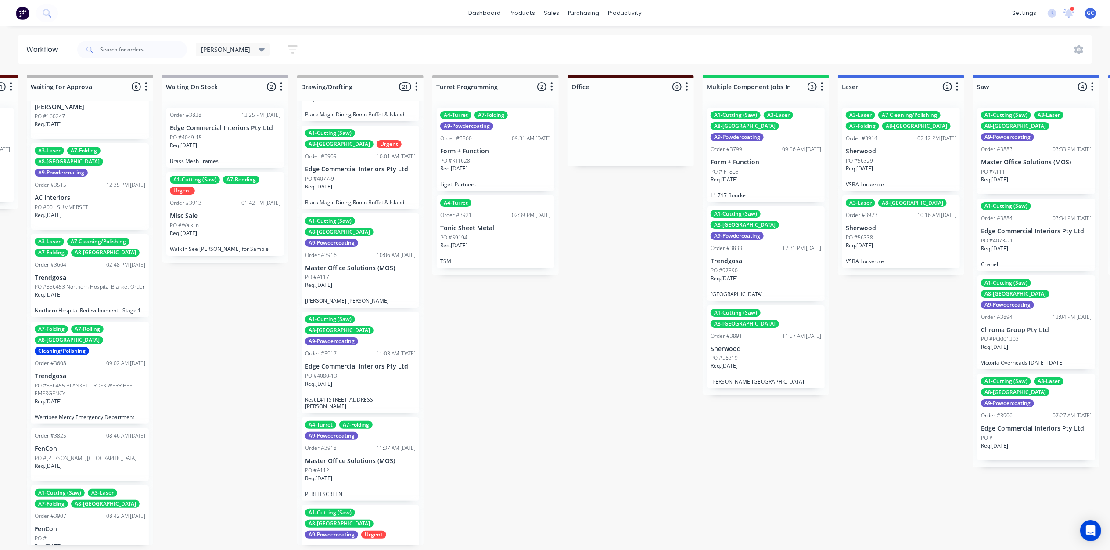
click at [353, 380] on div "Req. 26/09/25" at bounding box center [360, 387] width 111 height 15
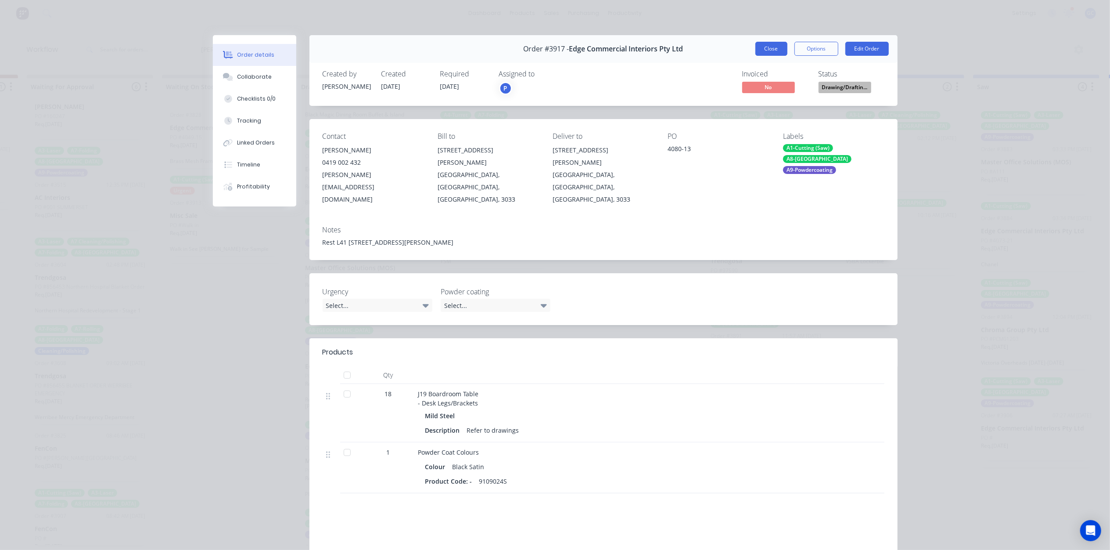
click at [759, 44] on button "Close" at bounding box center [771, 49] width 32 height 14
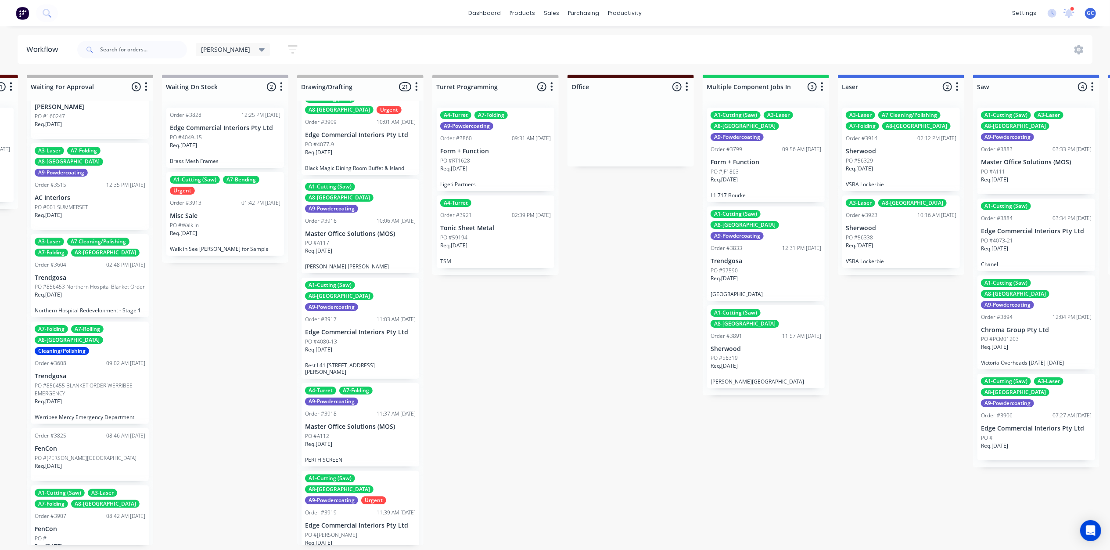
scroll to position [1112, 0]
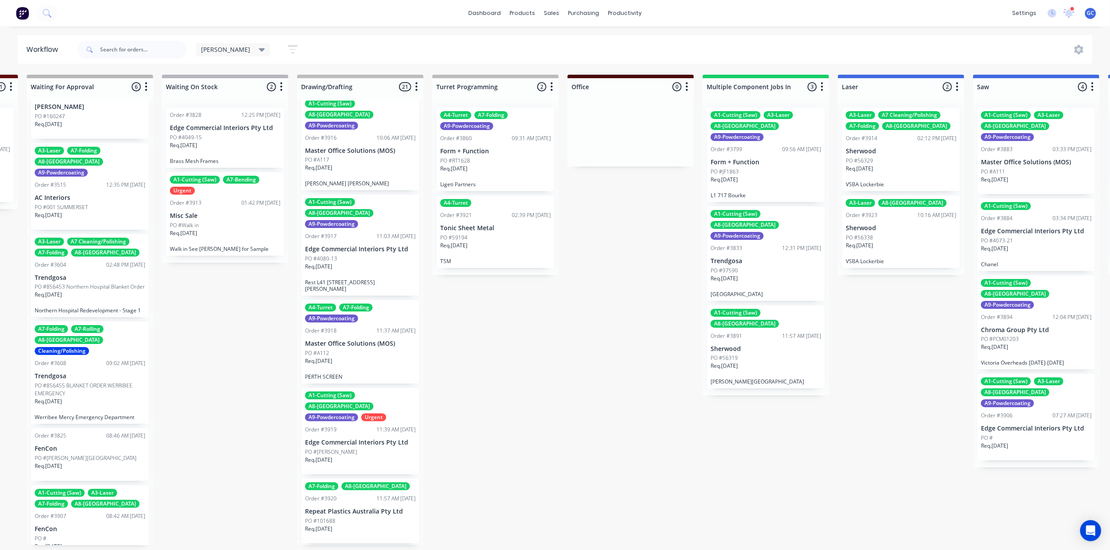
click at [354, 357] on div "Req. 22/09/25" at bounding box center [360, 364] width 111 height 15
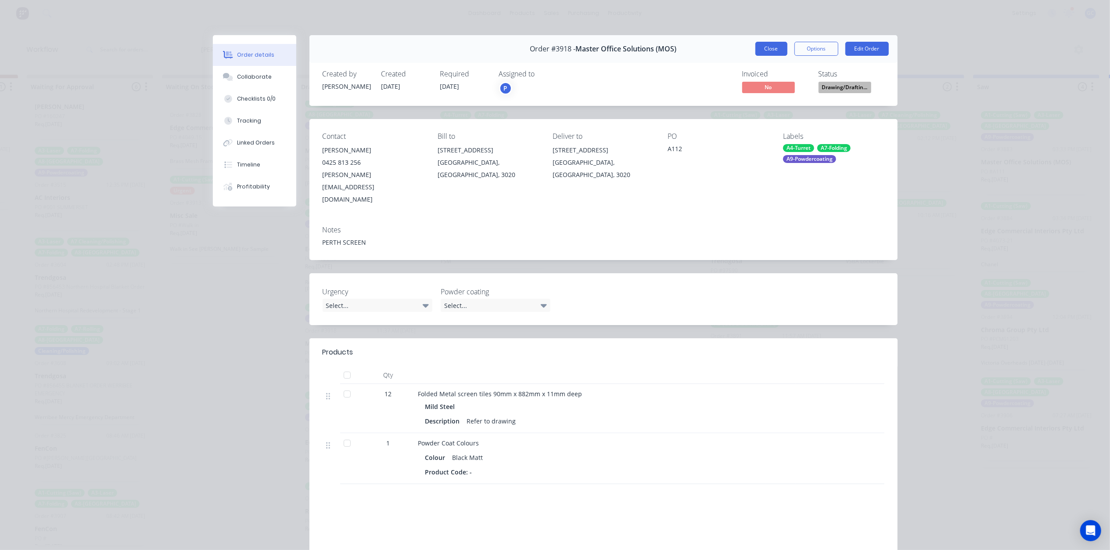
click at [759, 54] on button "Close" at bounding box center [771, 49] width 32 height 14
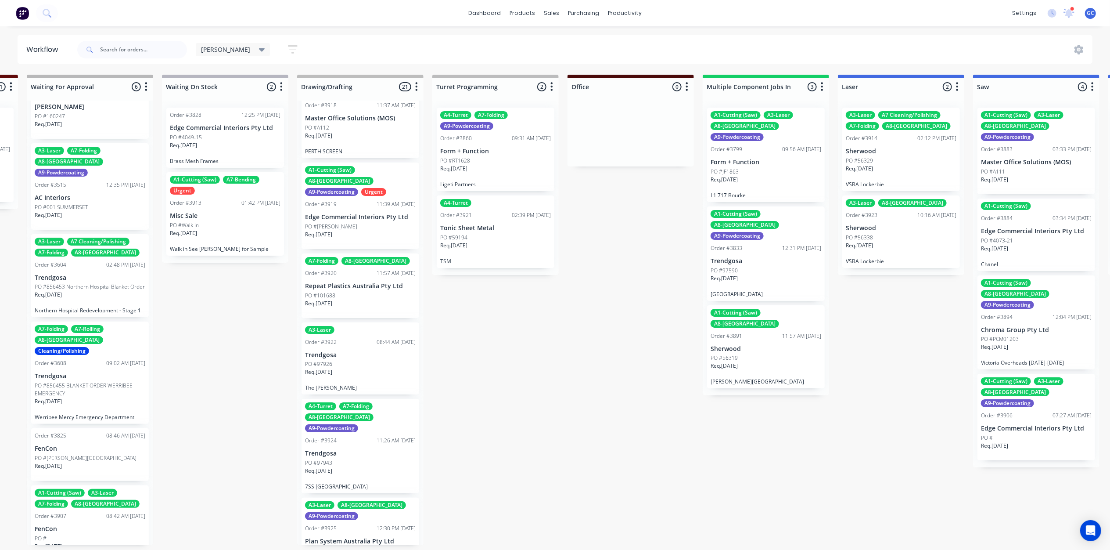
scroll to position [1342, 0]
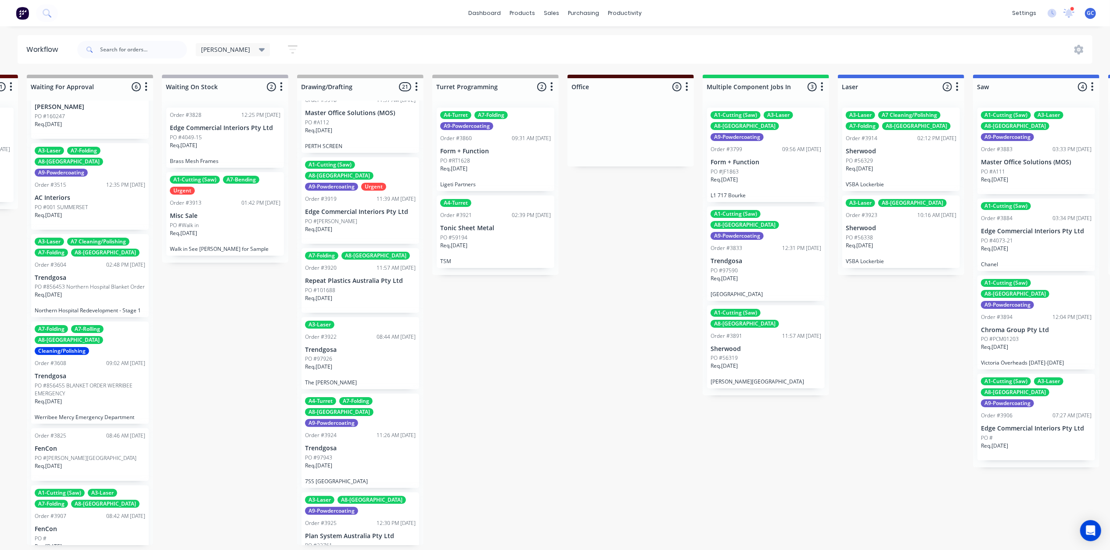
click at [366, 363] on div "Req. 15/09/25" at bounding box center [360, 370] width 111 height 15
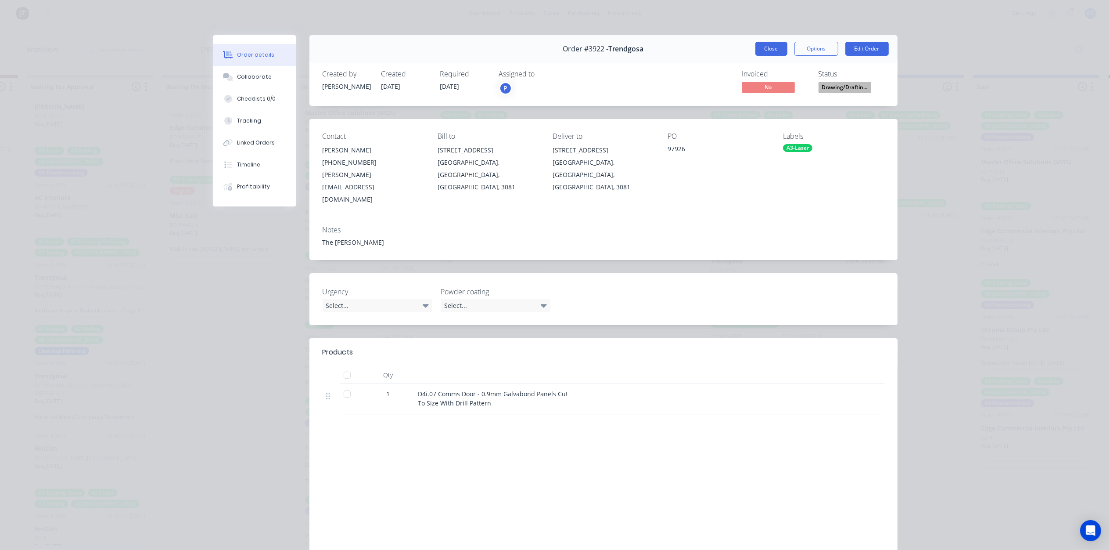
click at [761, 45] on button "Close" at bounding box center [771, 49] width 32 height 14
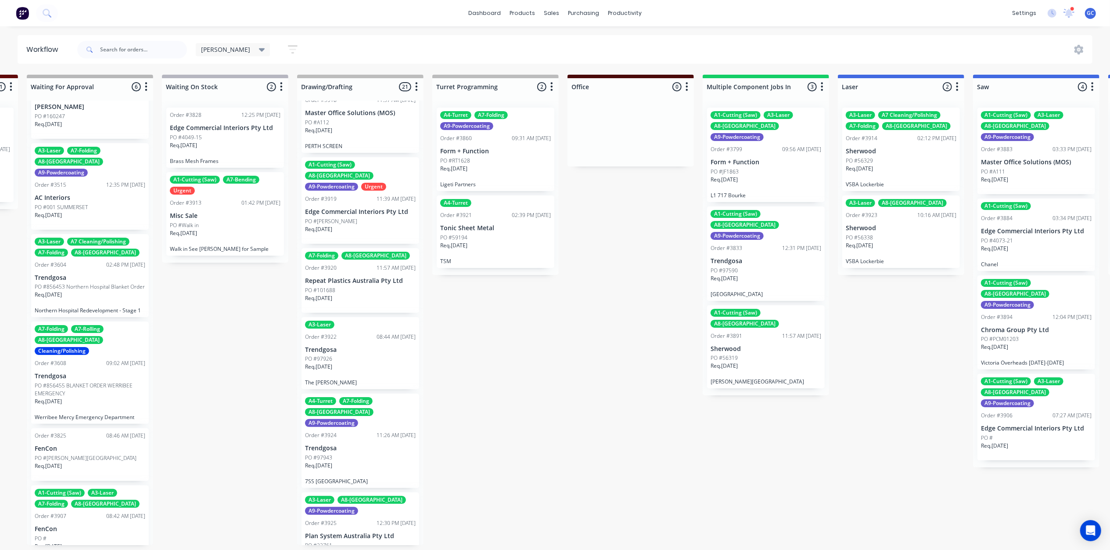
scroll to position [4, 262]
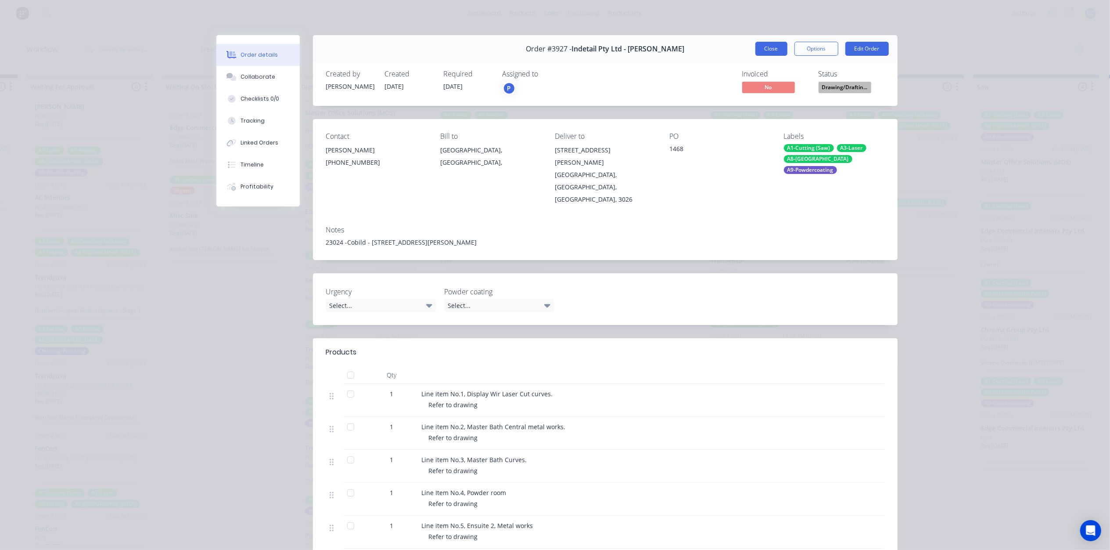
click at [762, 47] on button "Close" at bounding box center [771, 49] width 32 height 14
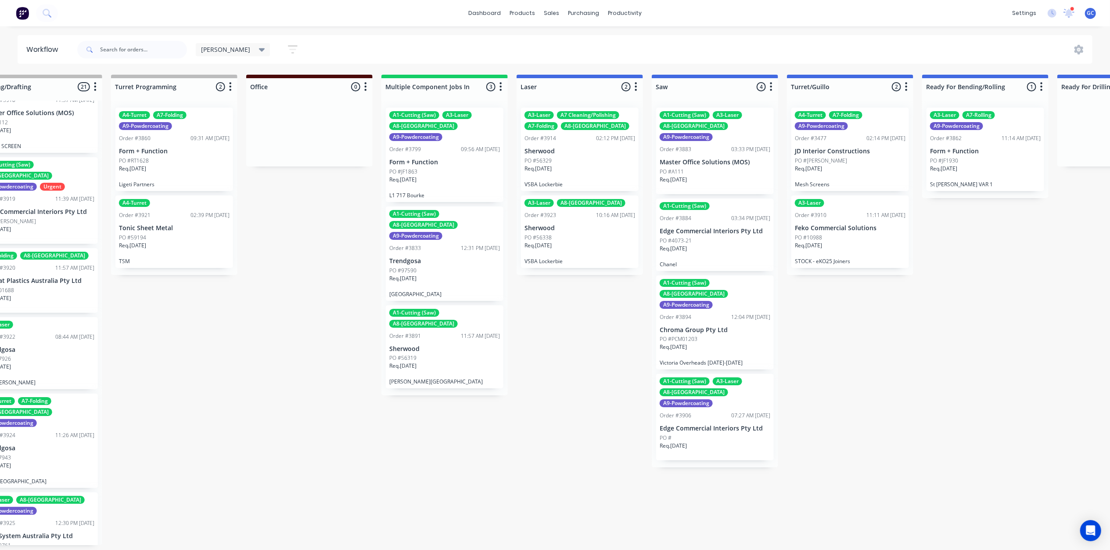
scroll to position [4, 718]
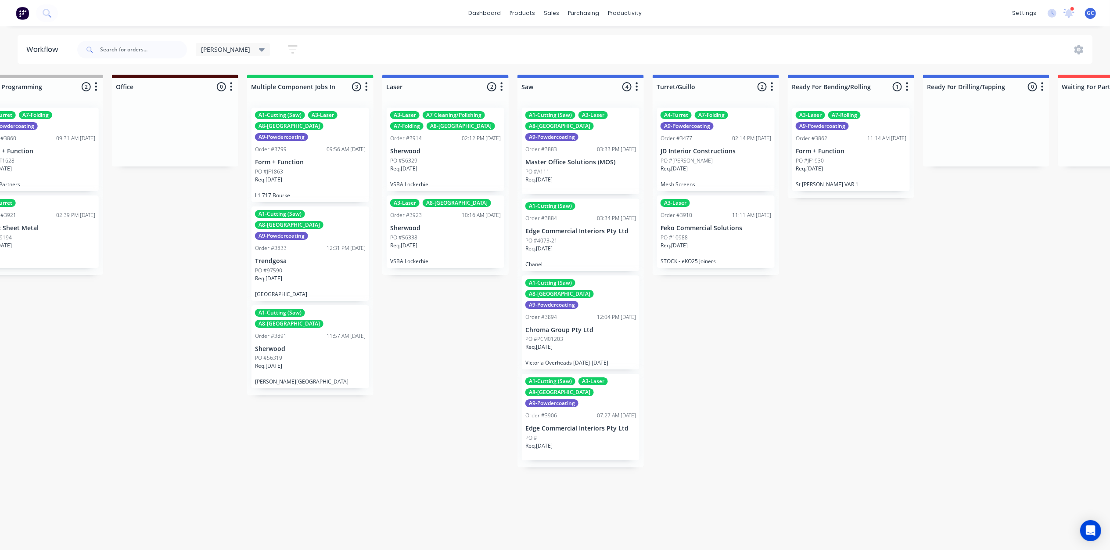
click at [308, 168] on div "PO #JF1863" at bounding box center [310, 172] width 111 height 8
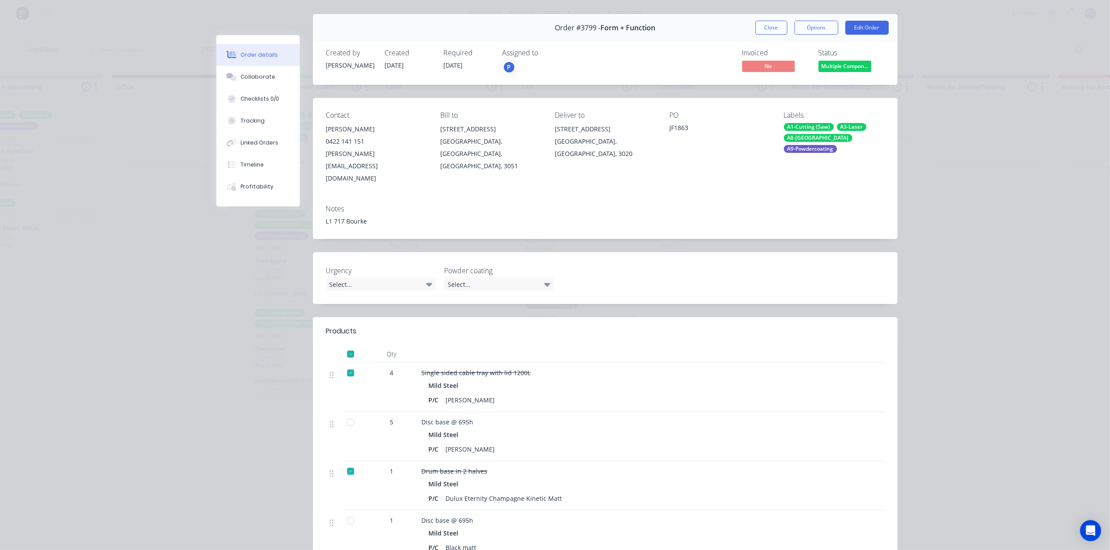
scroll to position [0, 0]
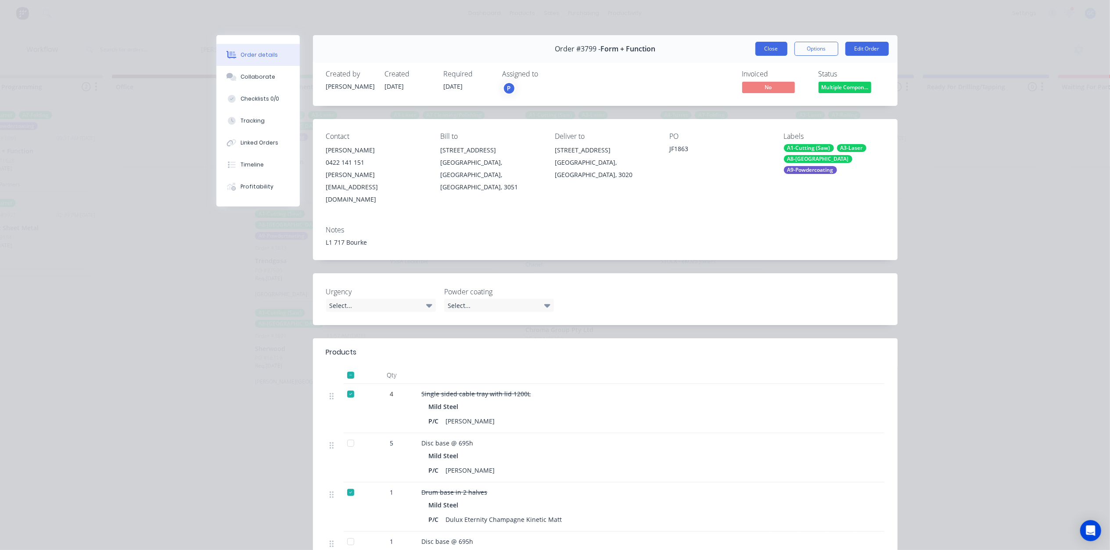
click at [770, 44] on button "Close" at bounding box center [771, 49] width 32 height 14
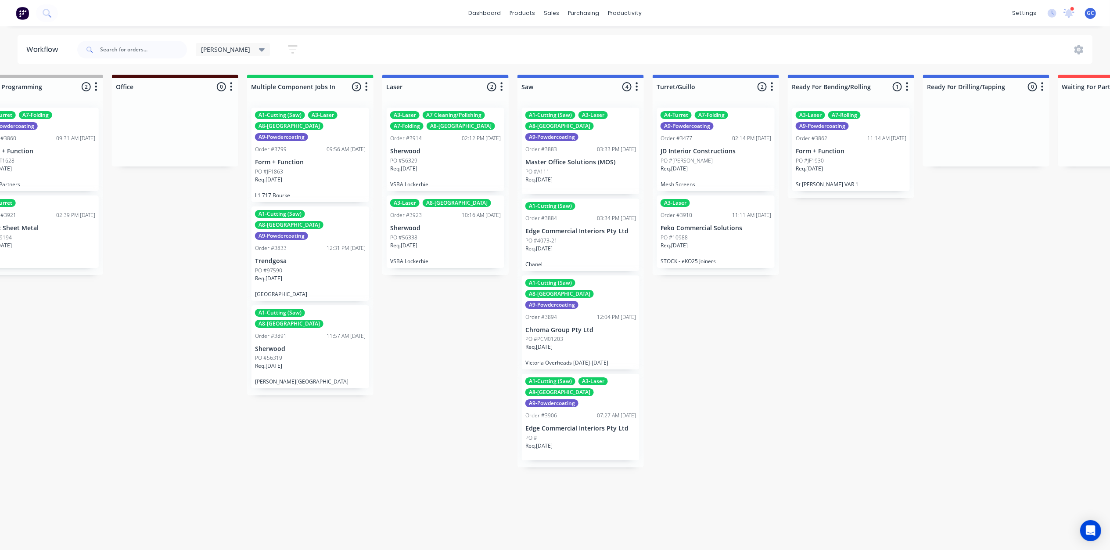
click at [302, 378] on p "[PERSON_NAME][GEOGRAPHIC_DATA]" at bounding box center [310, 381] width 111 height 7
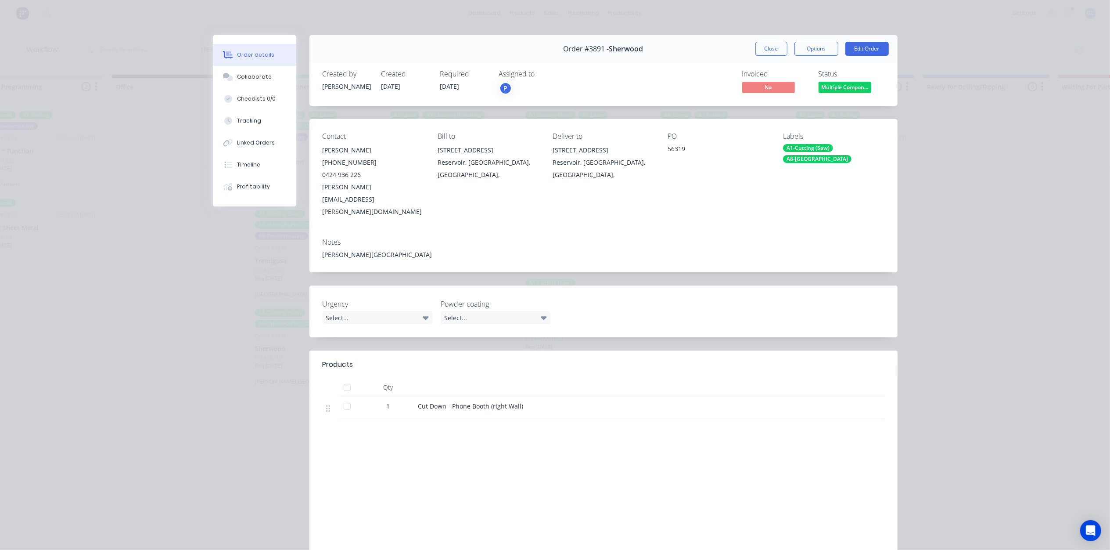
click at [765, 38] on div "Order #3891 - Sherwood Close Options Edit Order" at bounding box center [603, 49] width 588 height 28
click at [761, 46] on button "Close" at bounding box center [771, 49] width 32 height 14
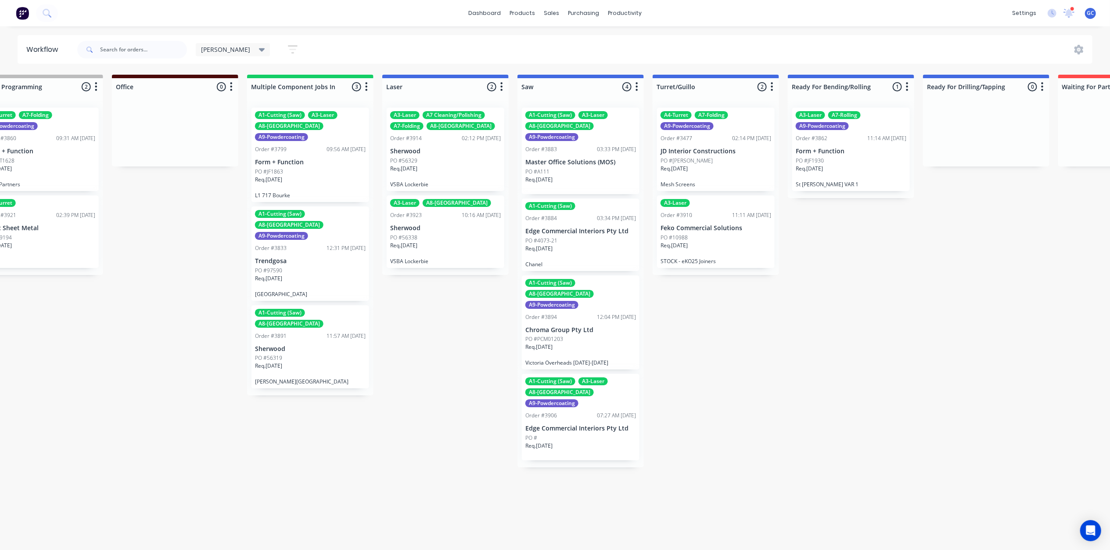
click at [301, 266] on div "PO #97590" at bounding box center [310, 270] width 111 height 8
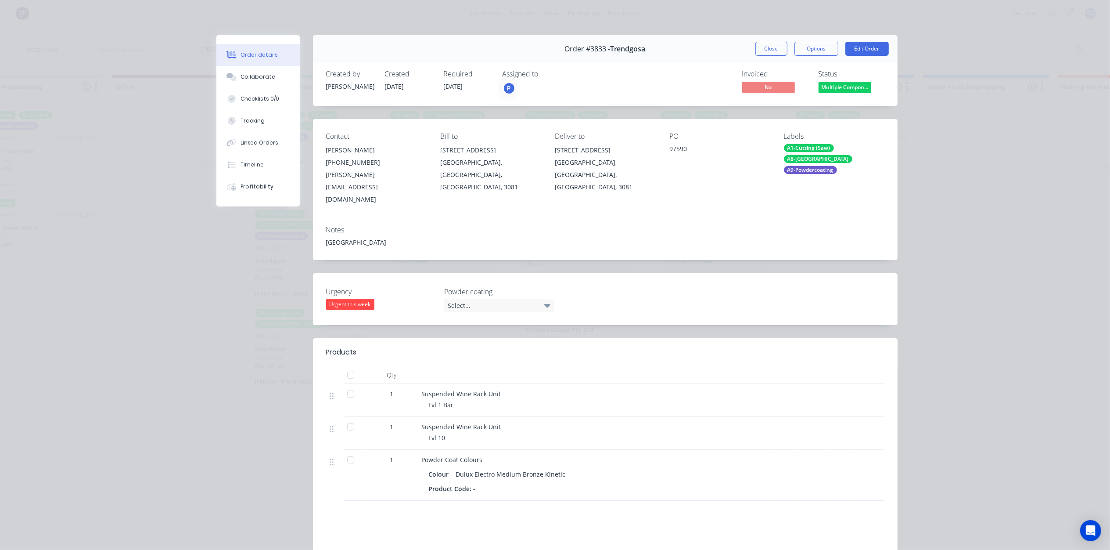
click at [849, 87] on span "Multiple Compon..." at bounding box center [845, 87] width 53 height 11
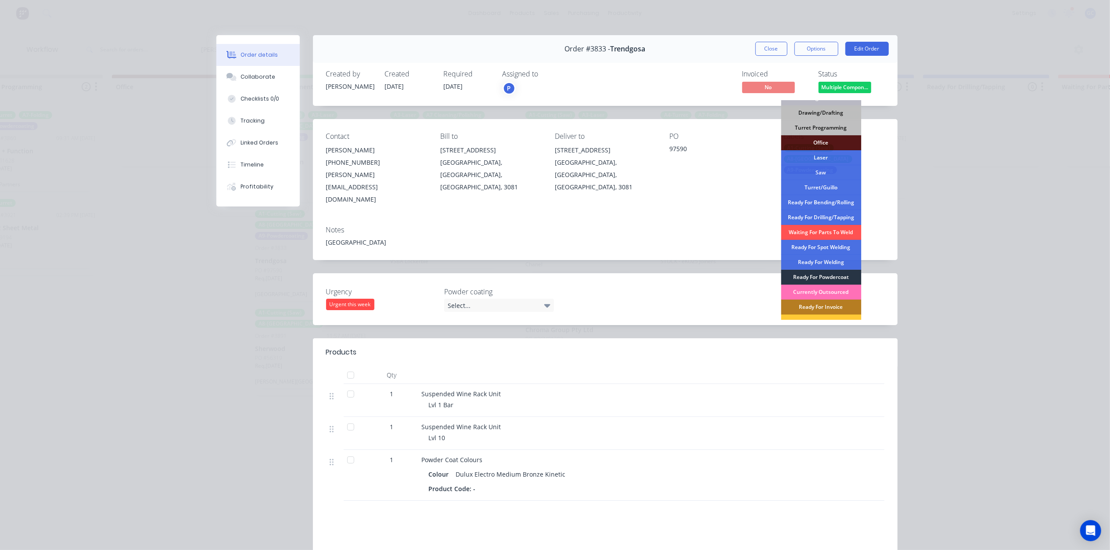
scroll to position [109, 0]
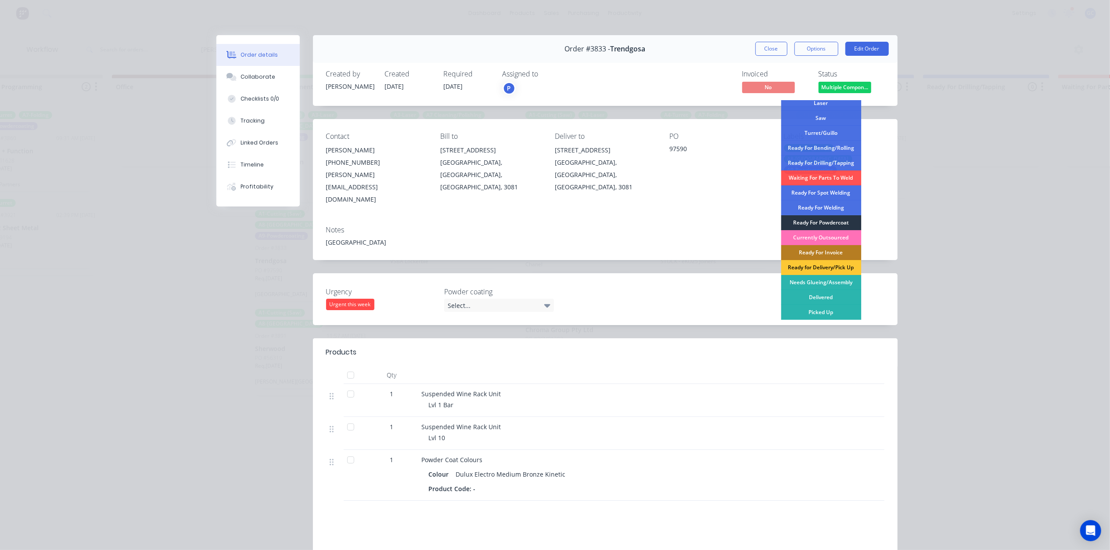
click at [820, 217] on div "Ready For Powdercoat" at bounding box center [821, 222] width 80 height 15
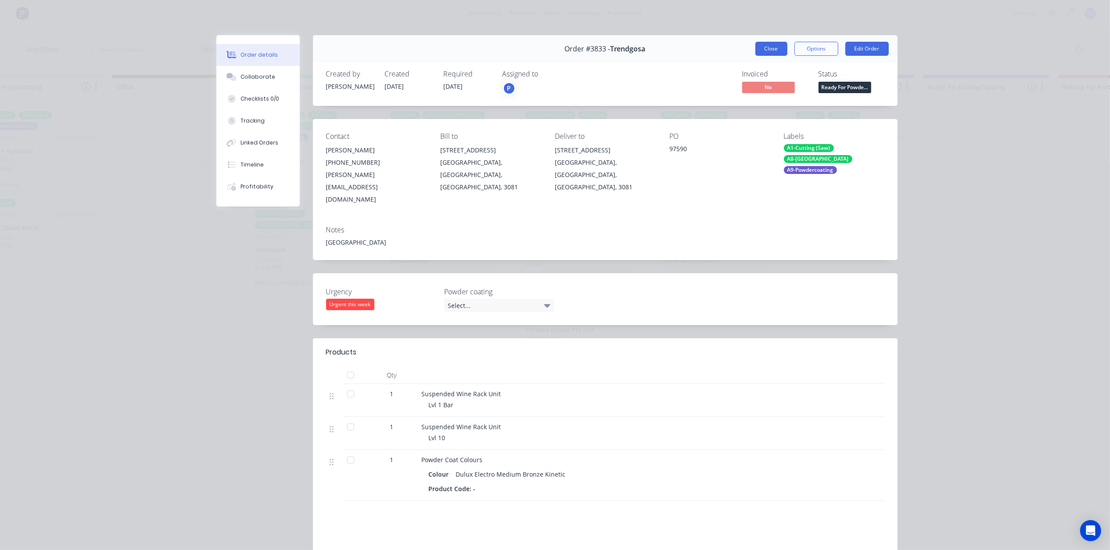
click at [766, 45] on button "Close" at bounding box center [771, 49] width 32 height 14
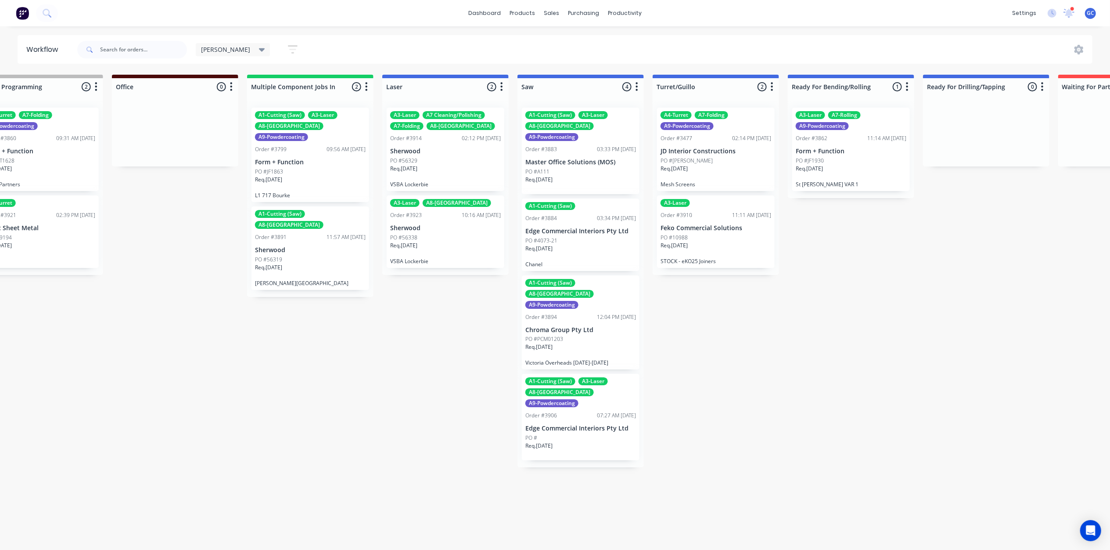
click at [589, 168] on div "PO #A111" at bounding box center [580, 172] width 111 height 8
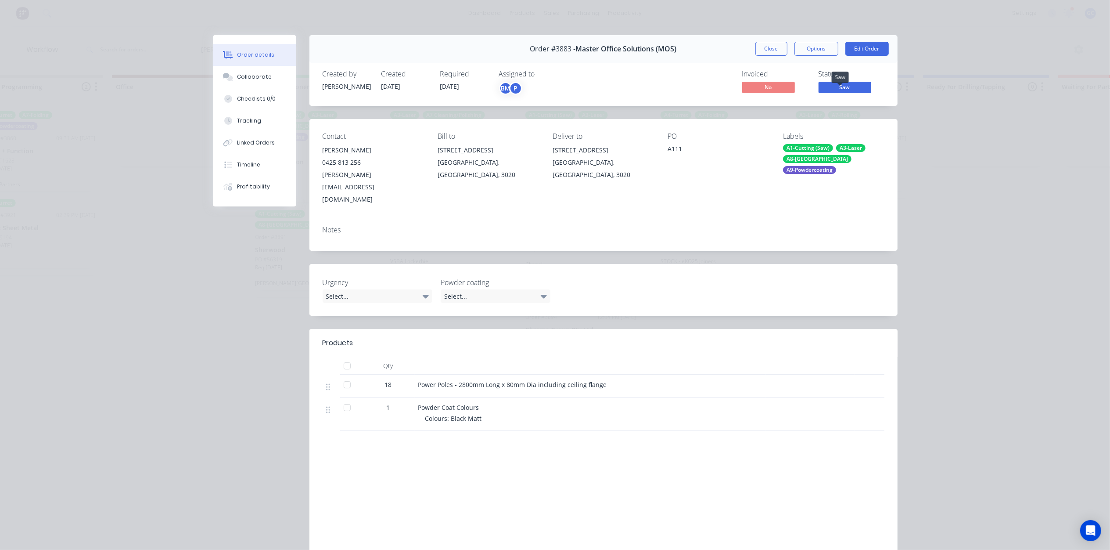
click at [850, 83] on span "Saw" at bounding box center [845, 87] width 53 height 11
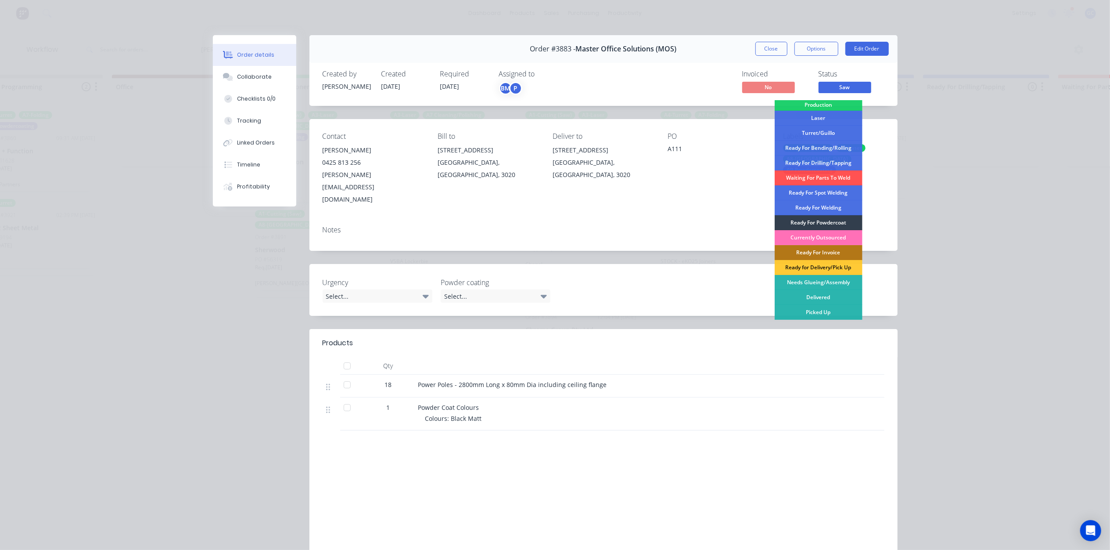
scroll to position [55, 0]
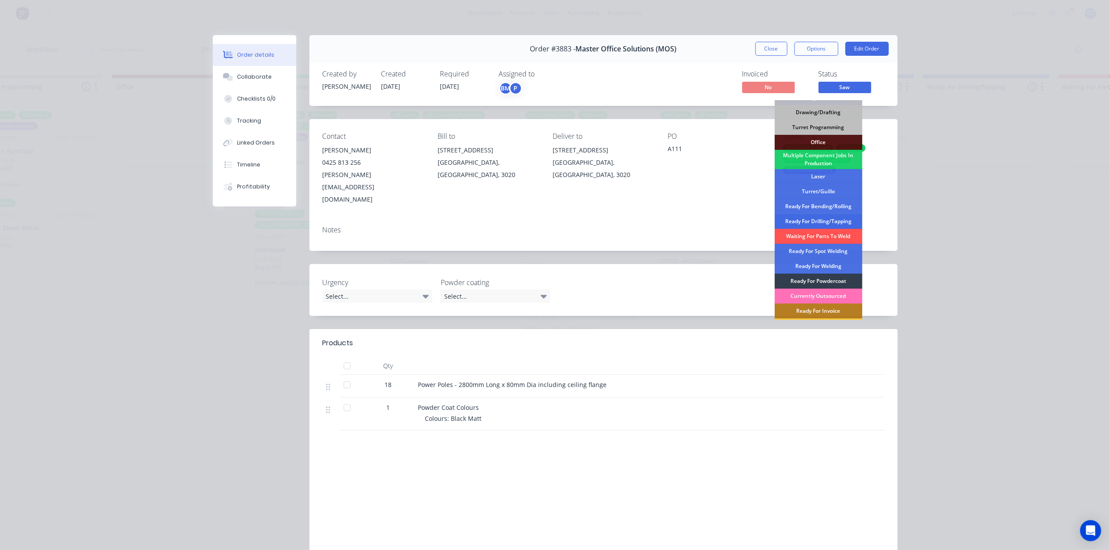
click at [820, 217] on div "Ready For Drilling/Tapping" at bounding box center [819, 221] width 88 height 15
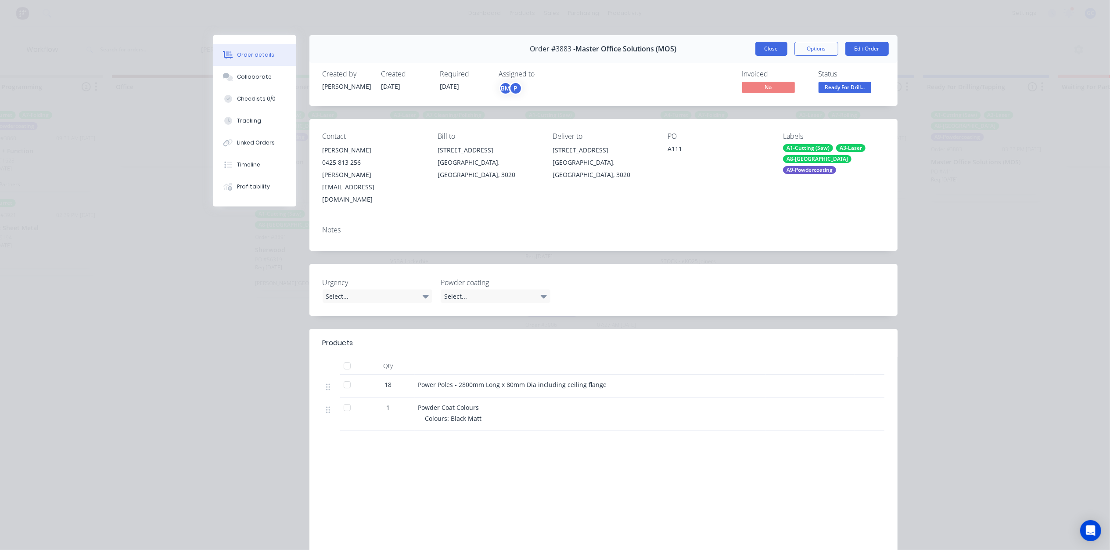
click at [759, 46] on button "Close" at bounding box center [771, 49] width 32 height 14
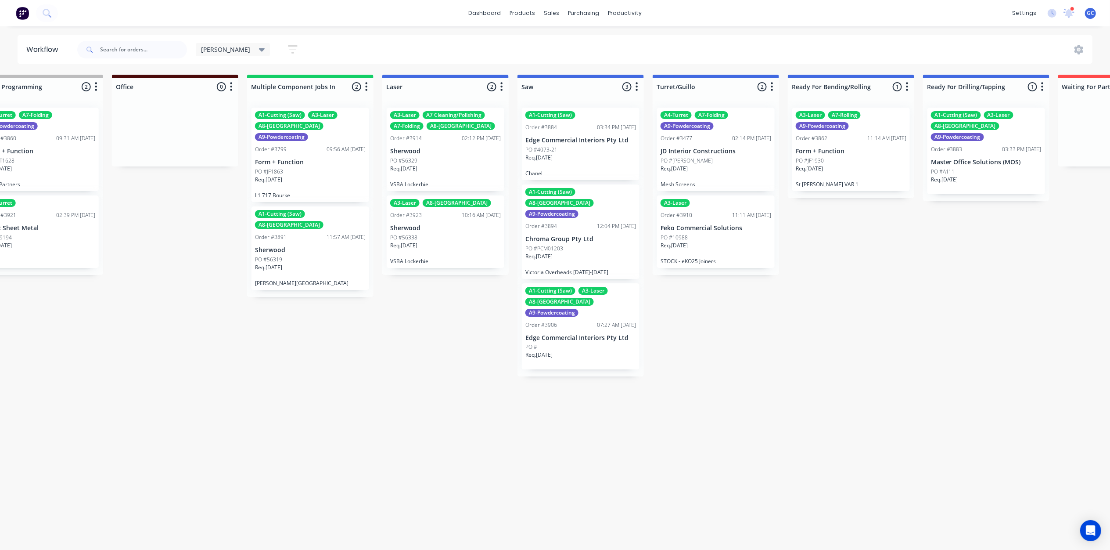
click at [574, 154] on div "Req. 09/09/25" at bounding box center [580, 161] width 111 height 15
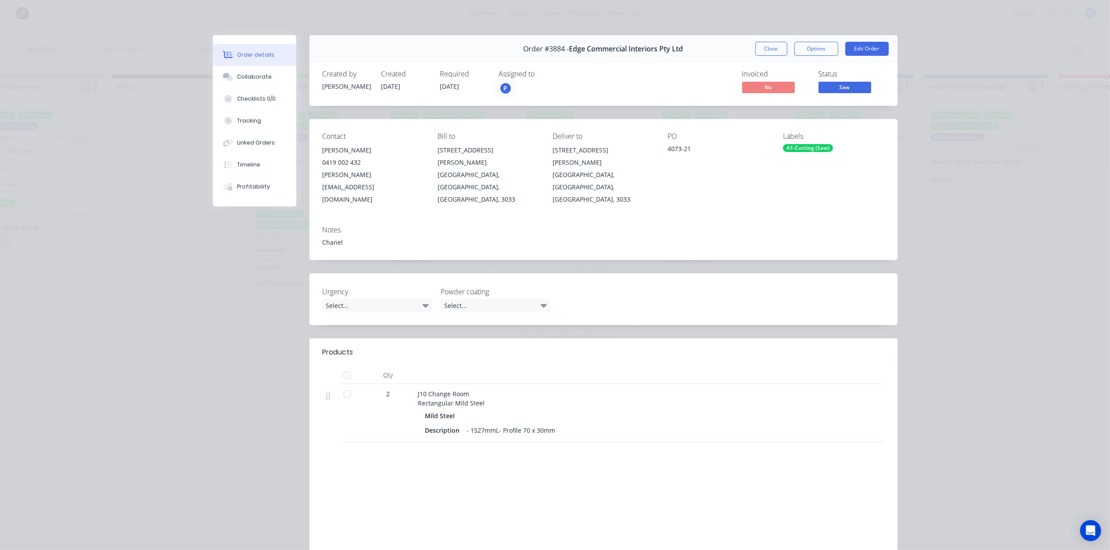
click at [839, 86] on span "Saw" at bounding box center [845, 87] width 53 height 11
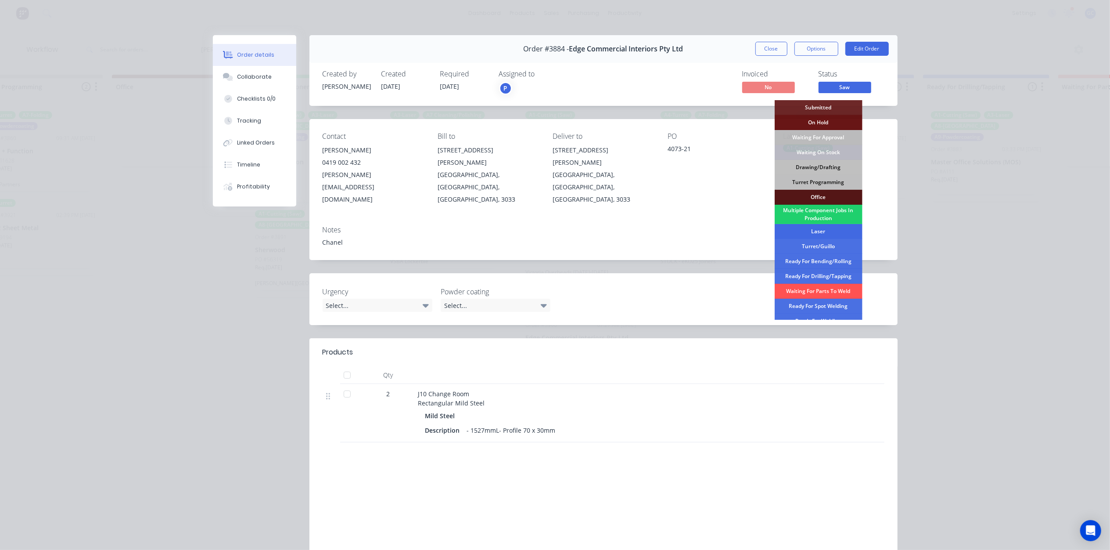
scroll to position [58, 0]
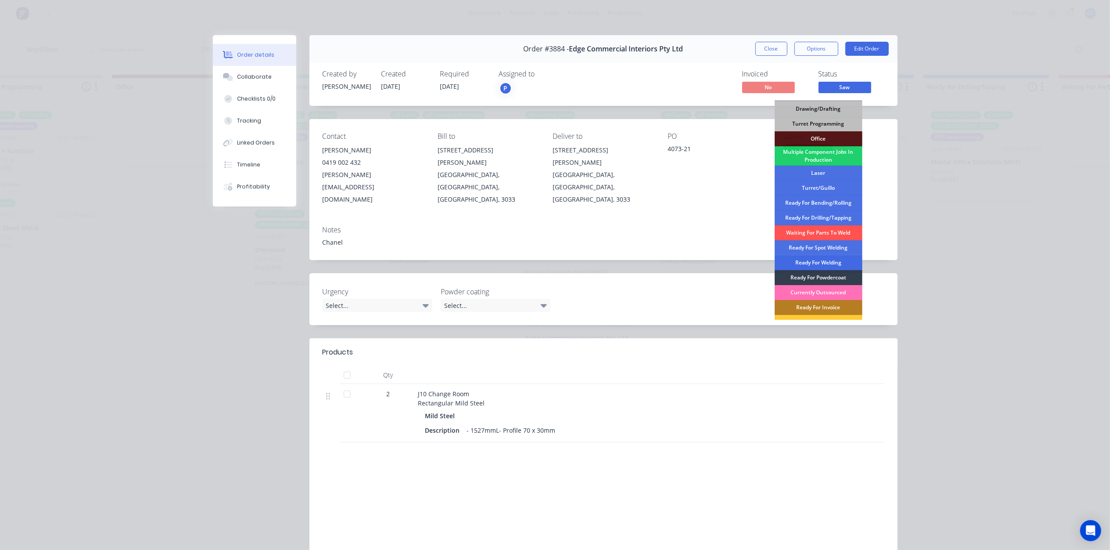
click at [819, 260] on div "Ready For Welding" at bounding box center [819, 262] width 88 height 15
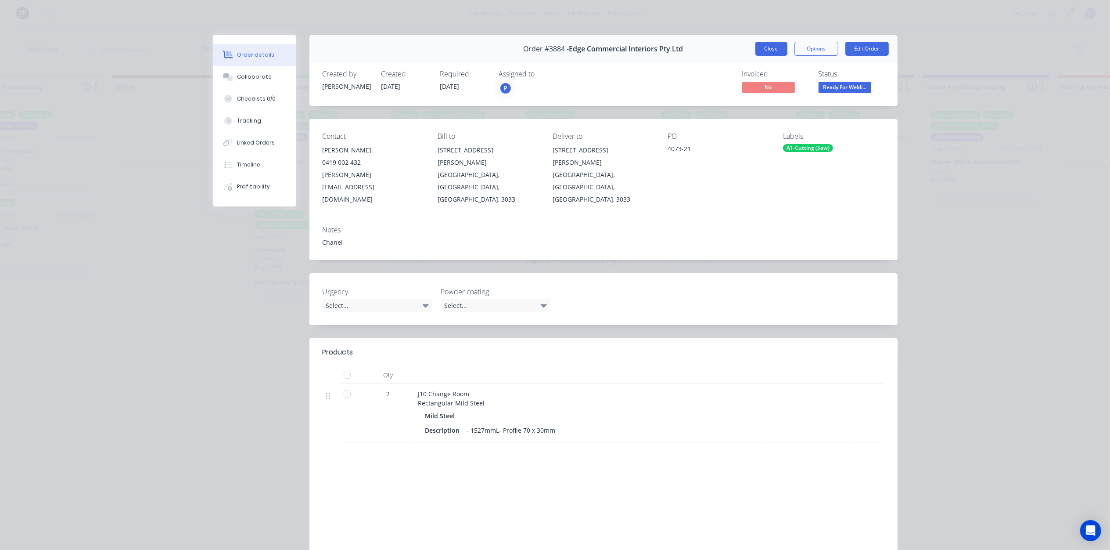
click at [768, 53] on button "Close" at bounding box center [771, 49] width 32 height 14
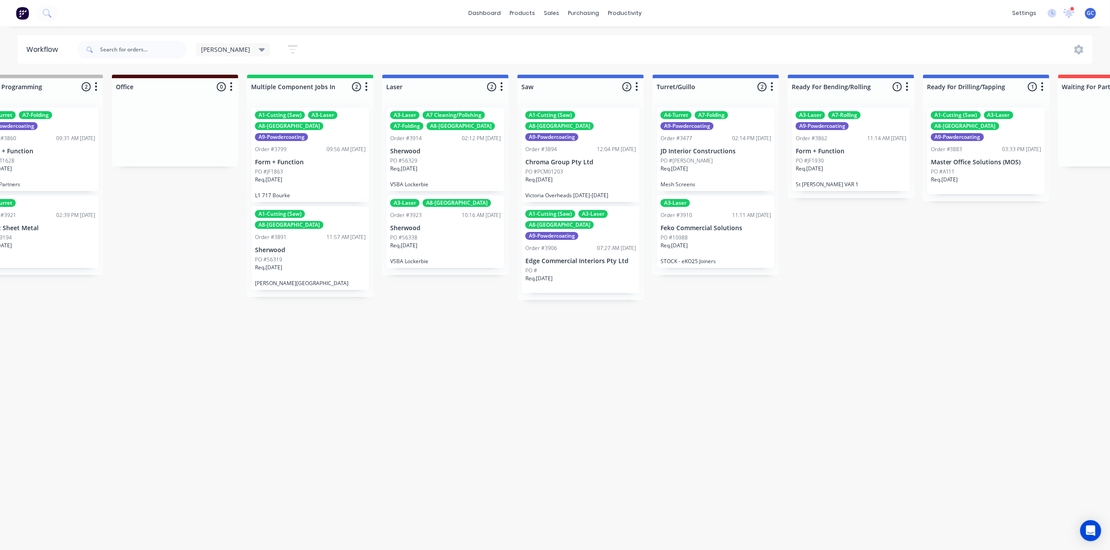
click at [578, 257] on p "Edge Commercial Interiors Pty Ltd" at bounding box center [580, 260] width 111 height 7
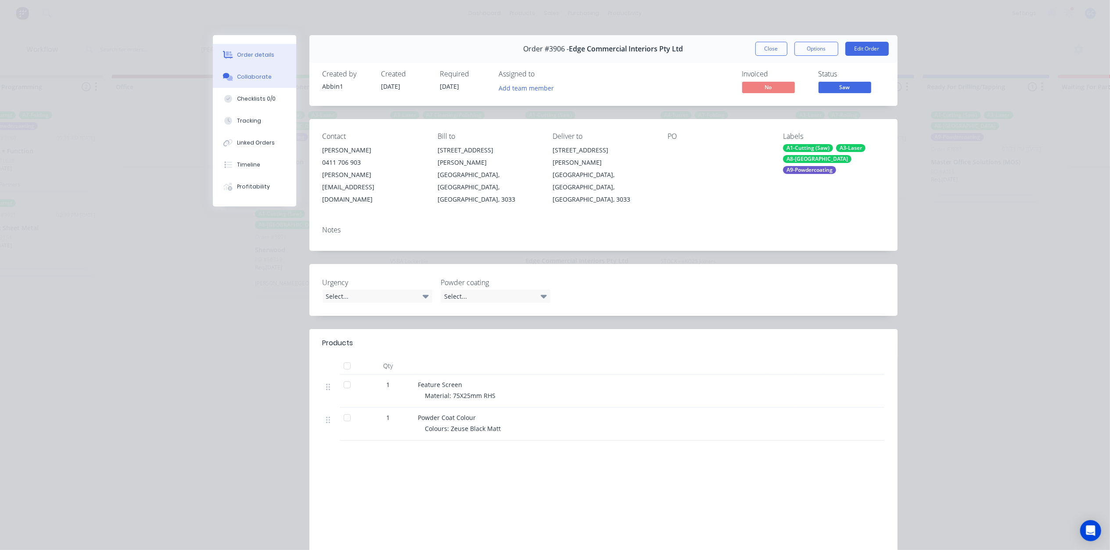
click at [267, 79] on button "Collaborate" at bounding box center [254, 77] width 83 height 22
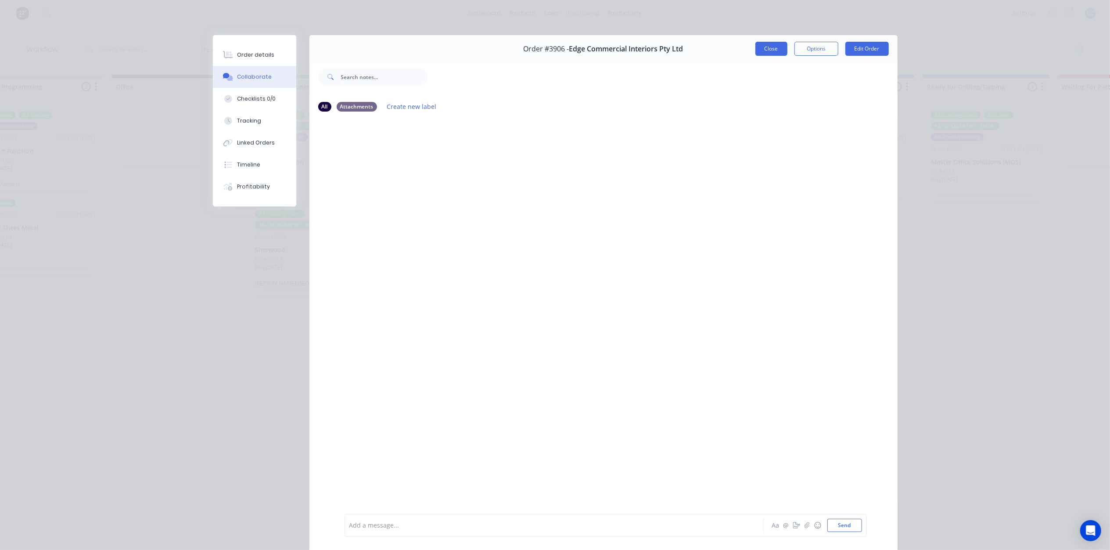
click at [771, 53] on button "Close" at bounding box center [771, 49] width 32 height 14
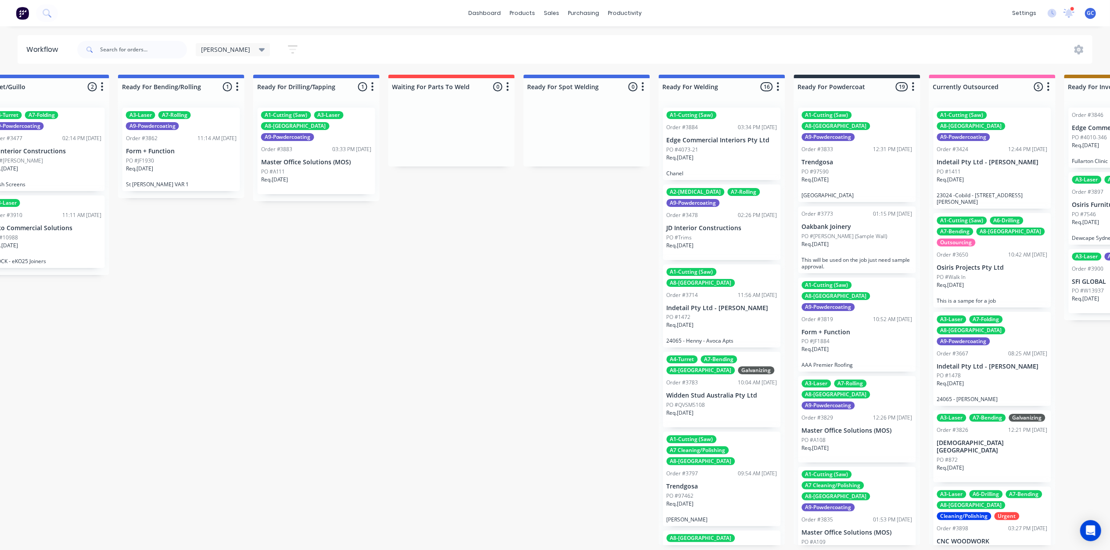
scroll to position [4, 1634]
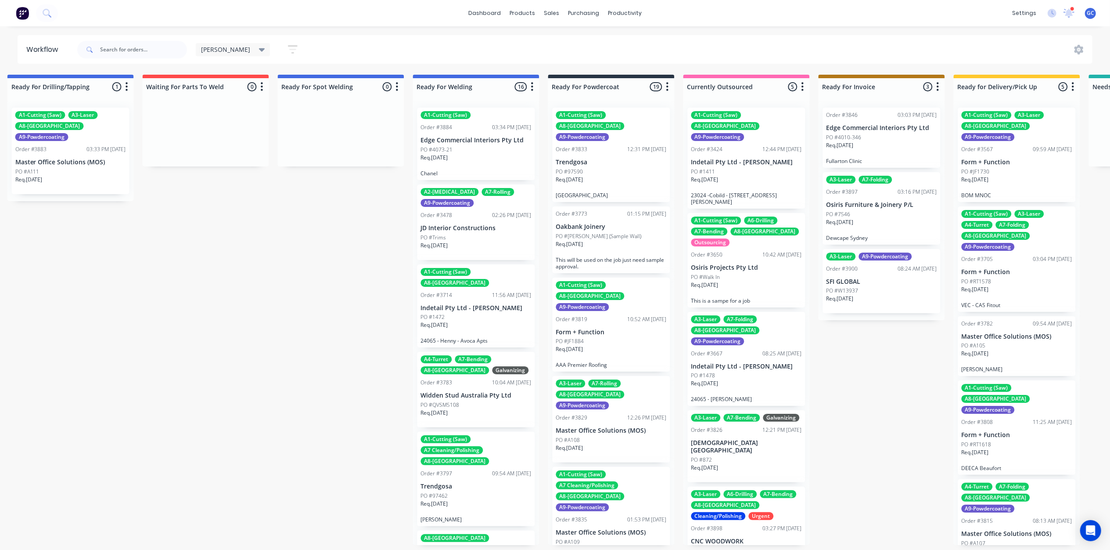
click at [479, 154] on div "Req. 09/09/25" at bounding box center [476, 161] width 111 height 15
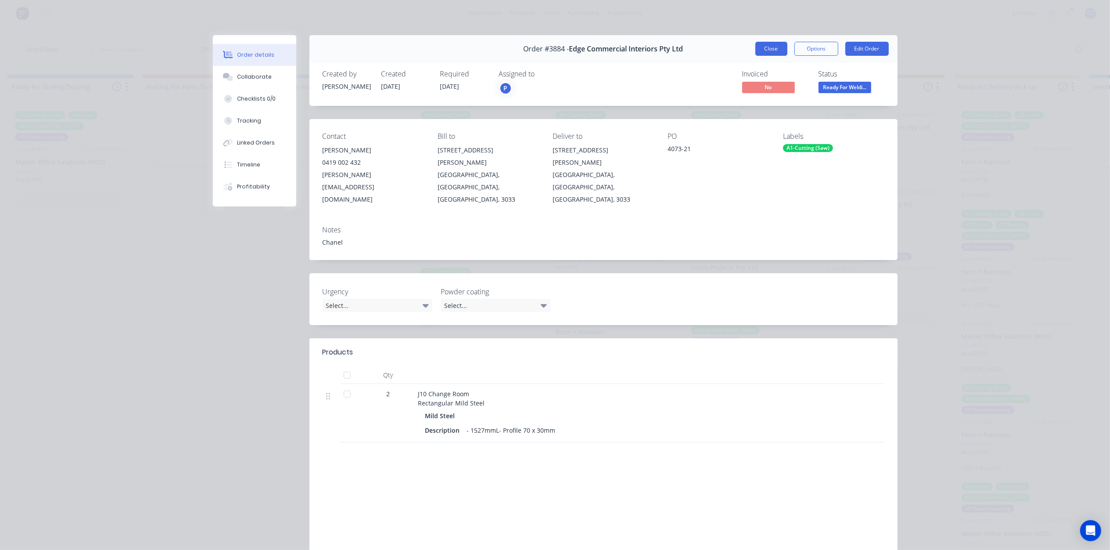
click at [765, 51] on button "Close" at bounding box center [771, 49] width 32 height 14
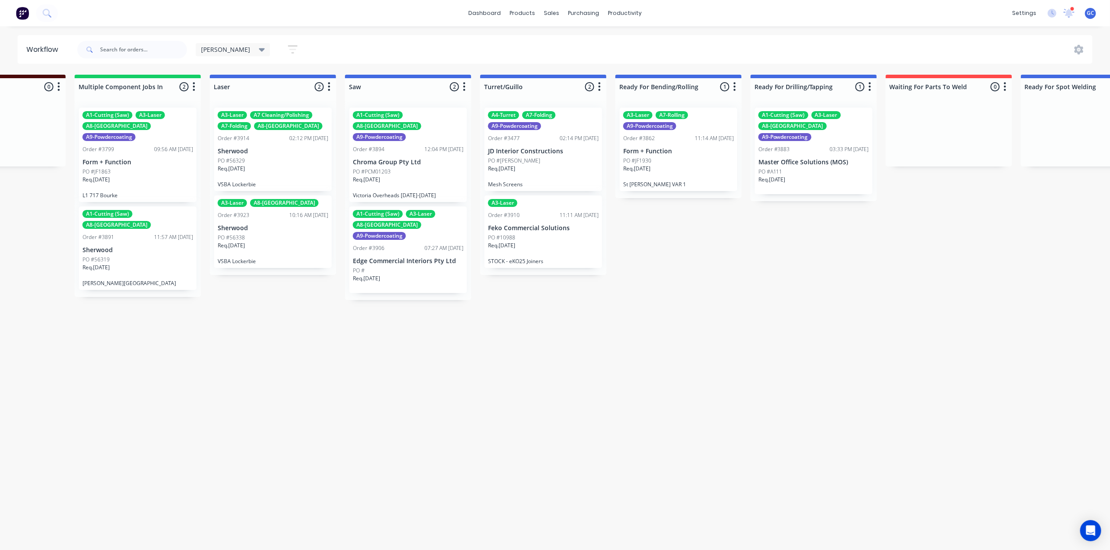
scroll to position [4, 867]
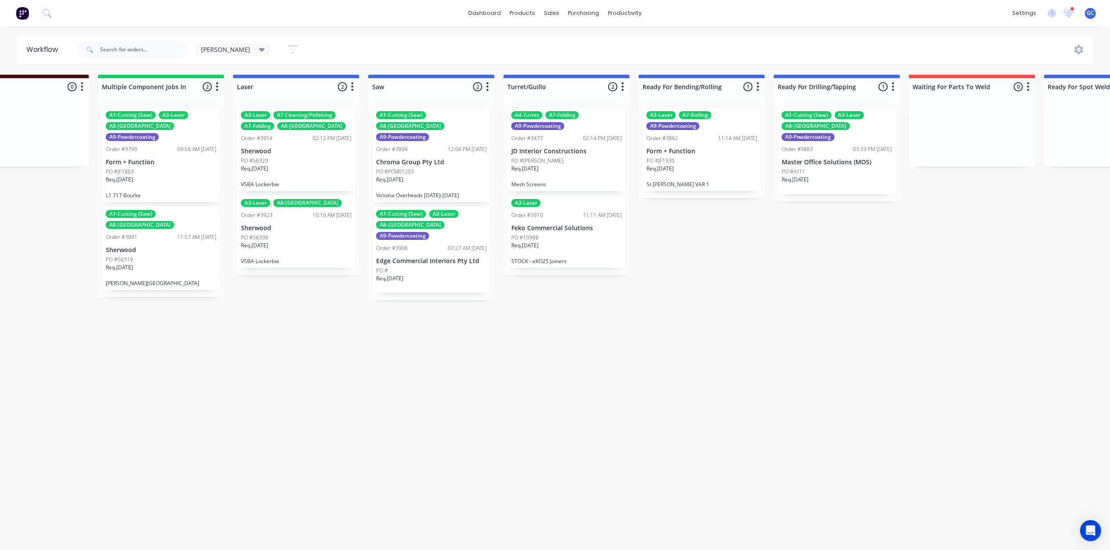
click at [460, 257] on p "Edge Commercial Interiors Pty Ltd" at bounding box center [431, 260] width 111 height 7
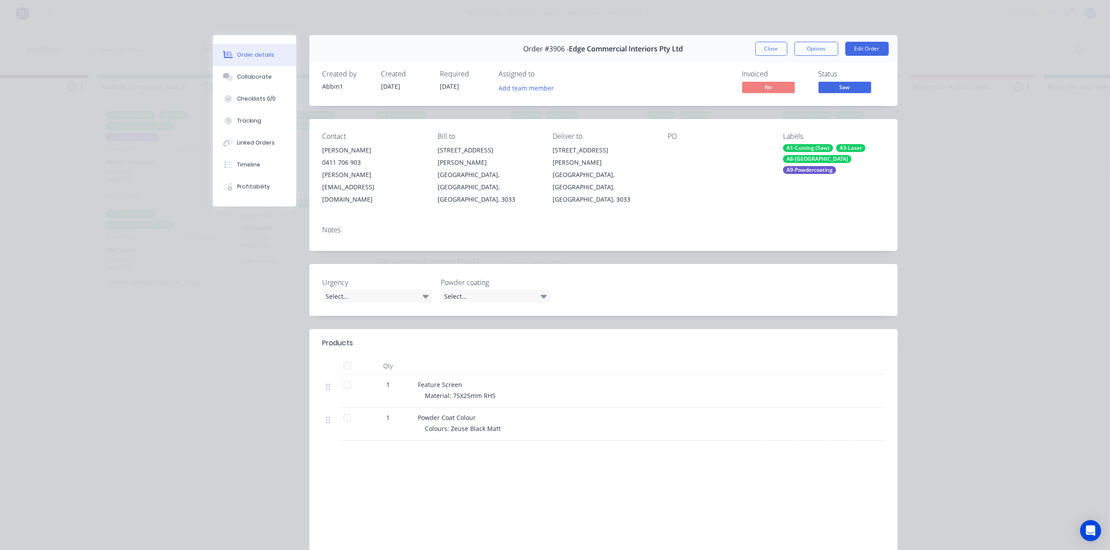
click at [852, 86] on span "Saw" at bounding box center [845, 87] width 53 height 11
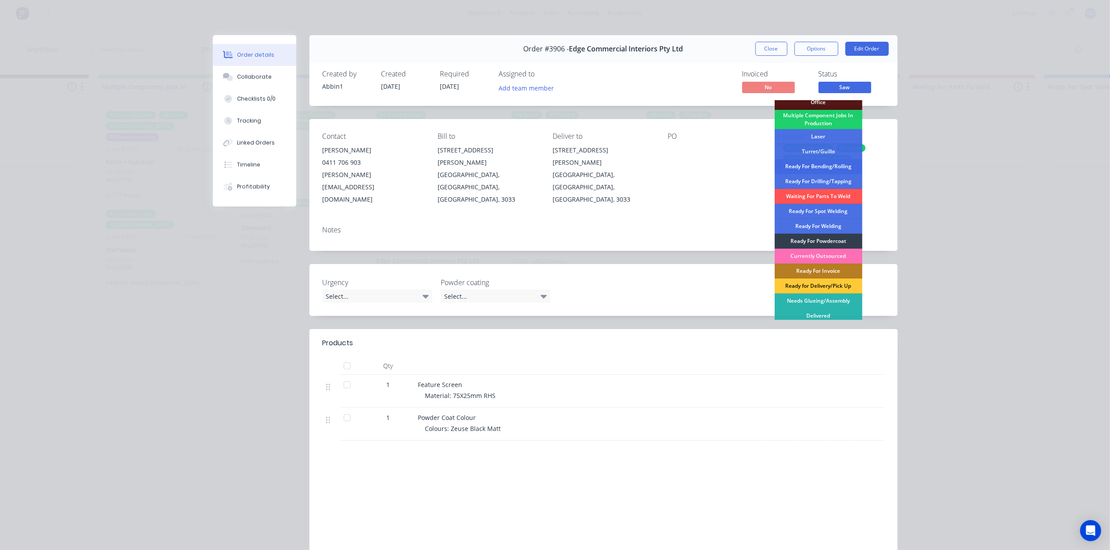
scroll to position [113, 0]
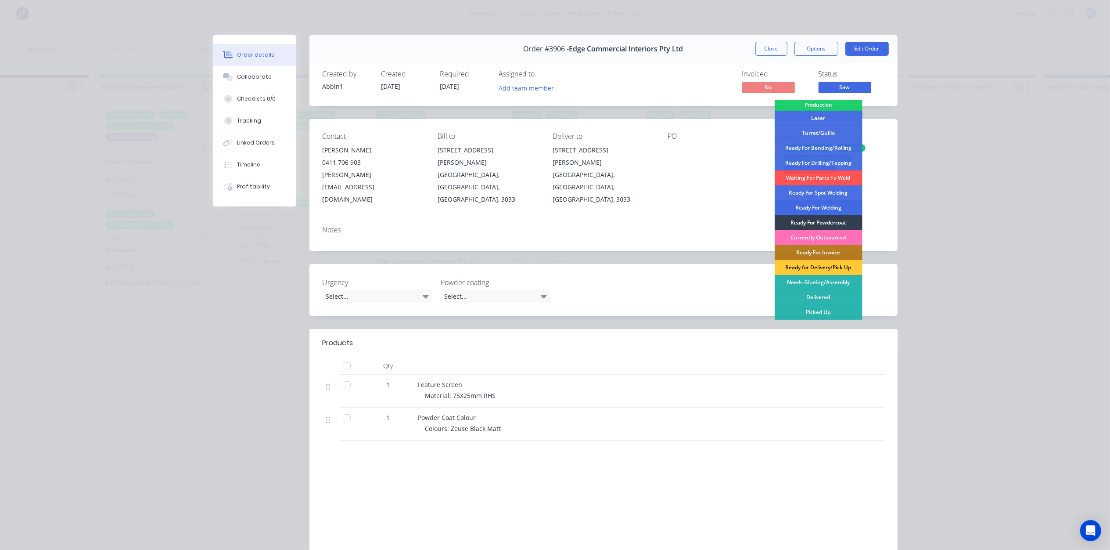
click at [828, 209] on div "Ready For Welding" at bounding box center [819, 207] width 88 height 15
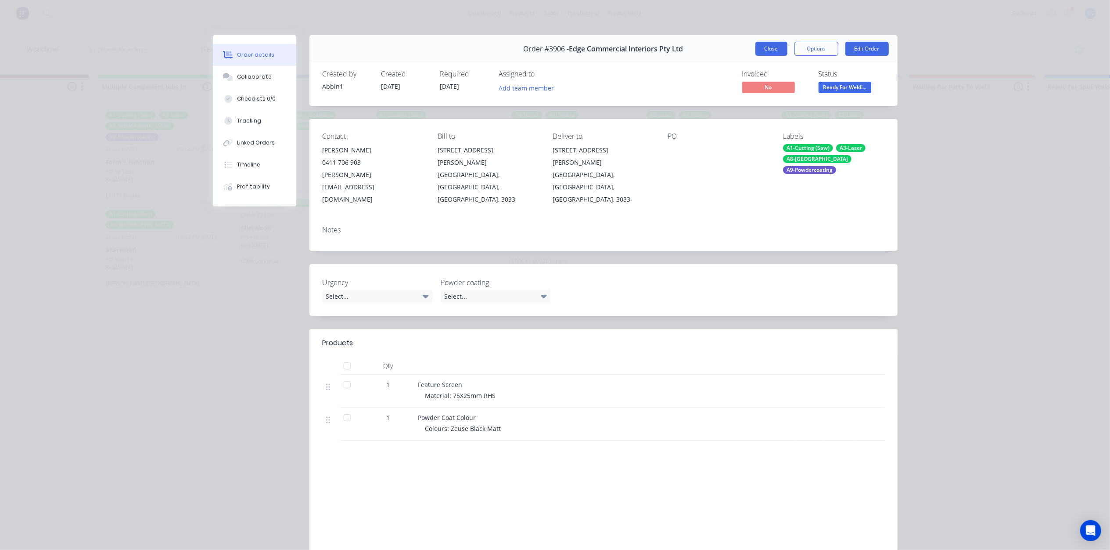
click at [773, 52] on button "Close" at bounding box center [771, 49] width 32 height 14
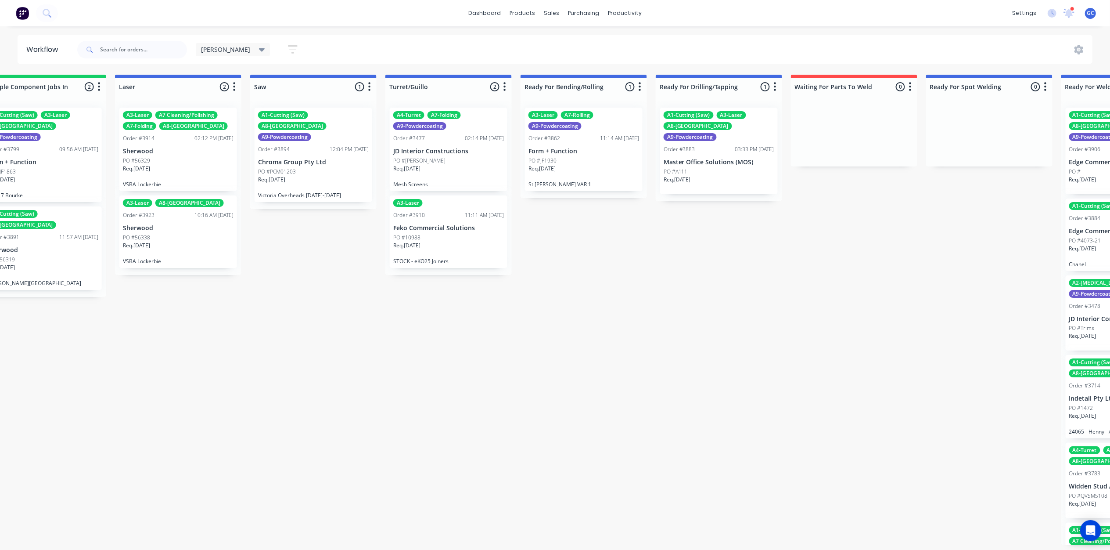
scroll to position [4, 1140]
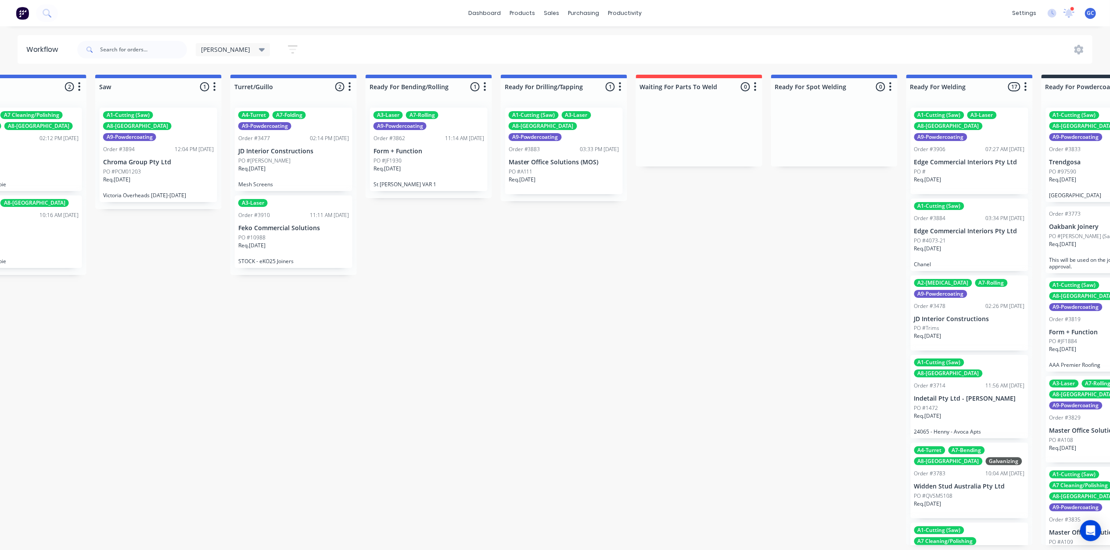
click at [427, 149] on p "Form + Function" at bounding box center [429, 150] width 111 height 7
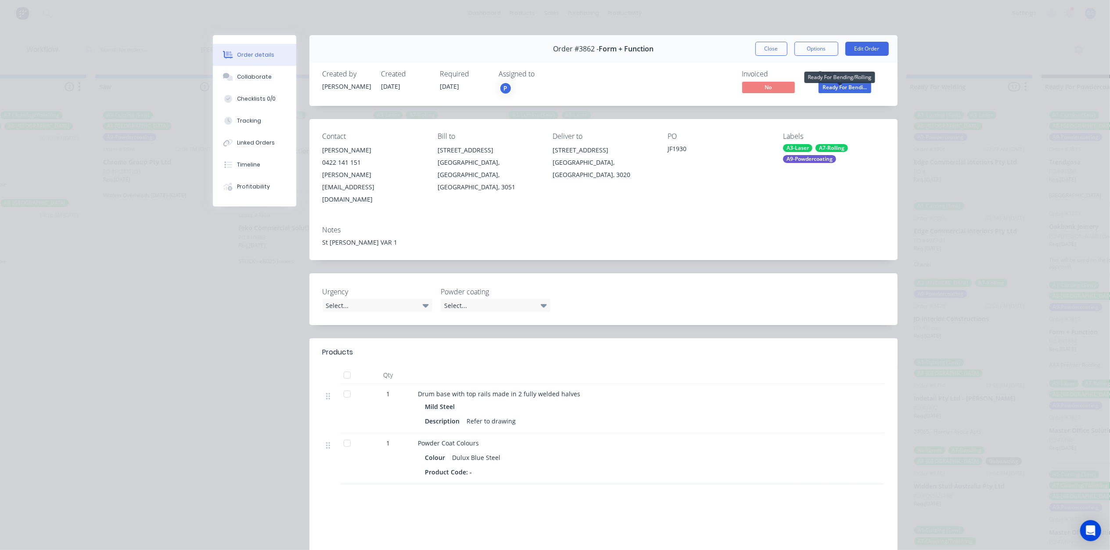
click at [851, 85] on span "Ready For Bendi..." at bounding box center [845, 87] width 53 height 11
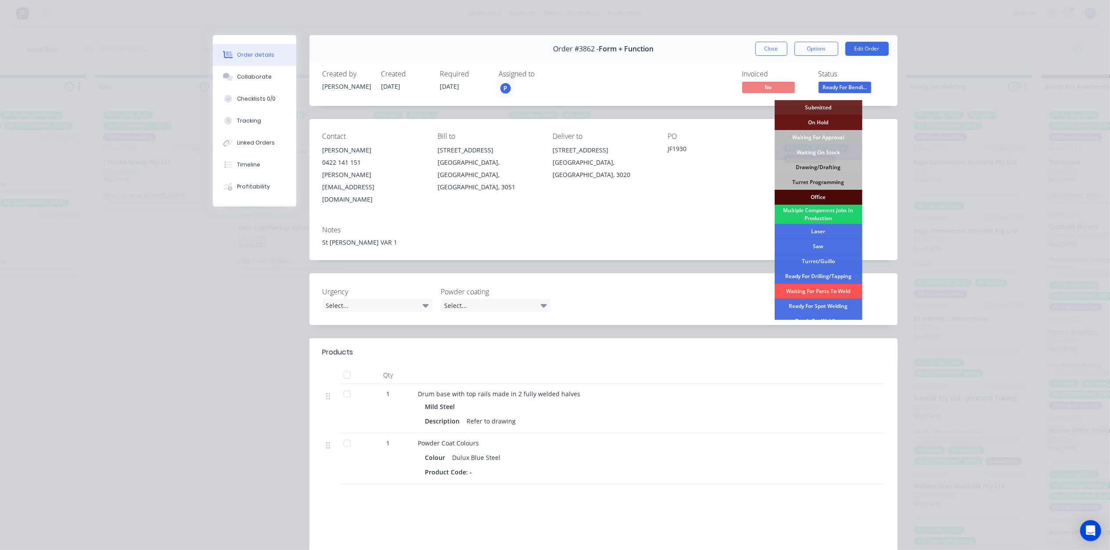
scroll to position [113, 0]
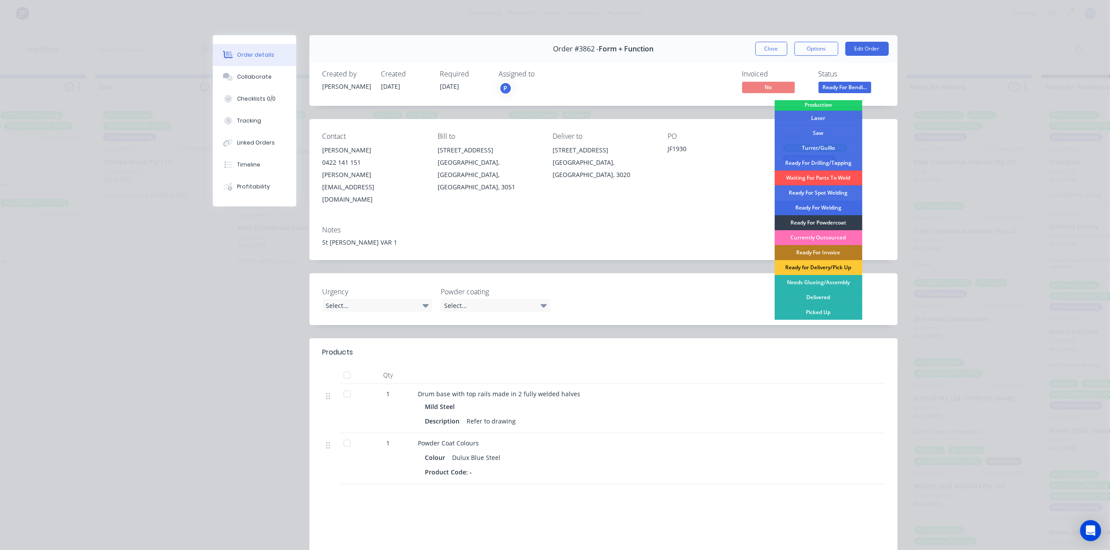
click at [822, 208] on div "Ready For Welding" at bounding box center [819, 207] width 88 height 15
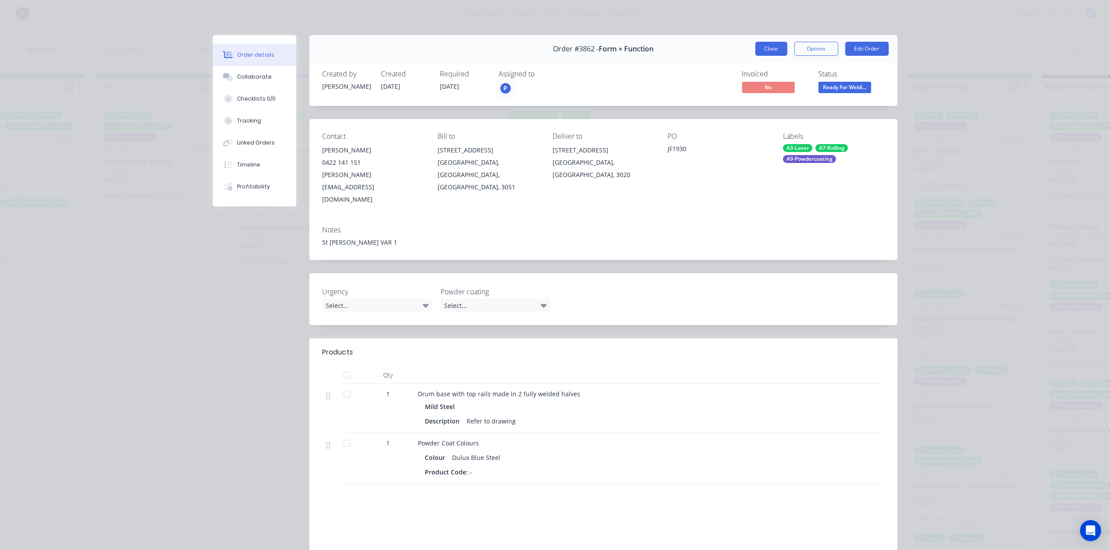
click at [768, 45] on button "Close" at bounding box center [771, 49] width 32 height 14
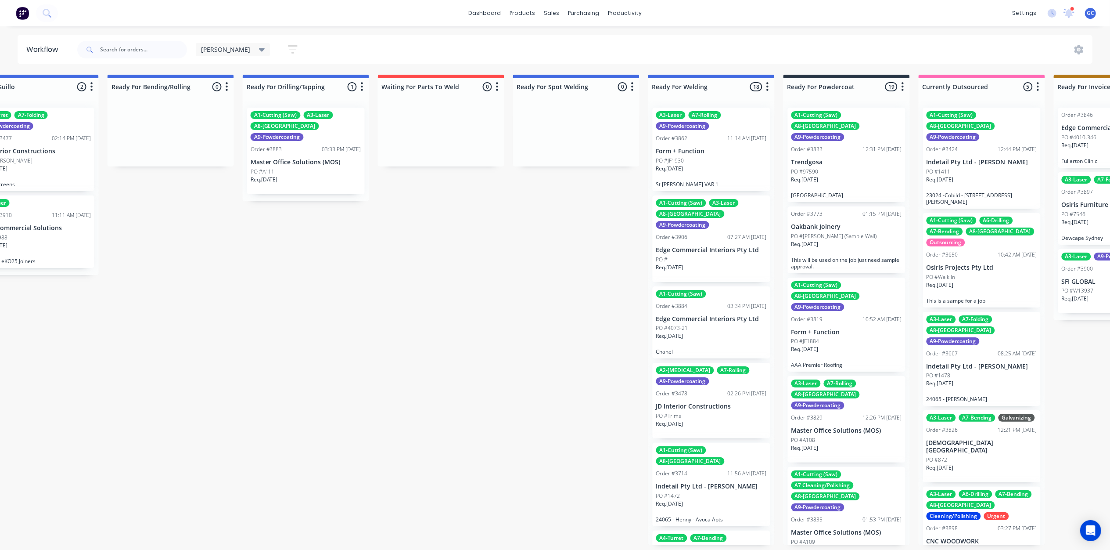
scroll to position [0, 1685]
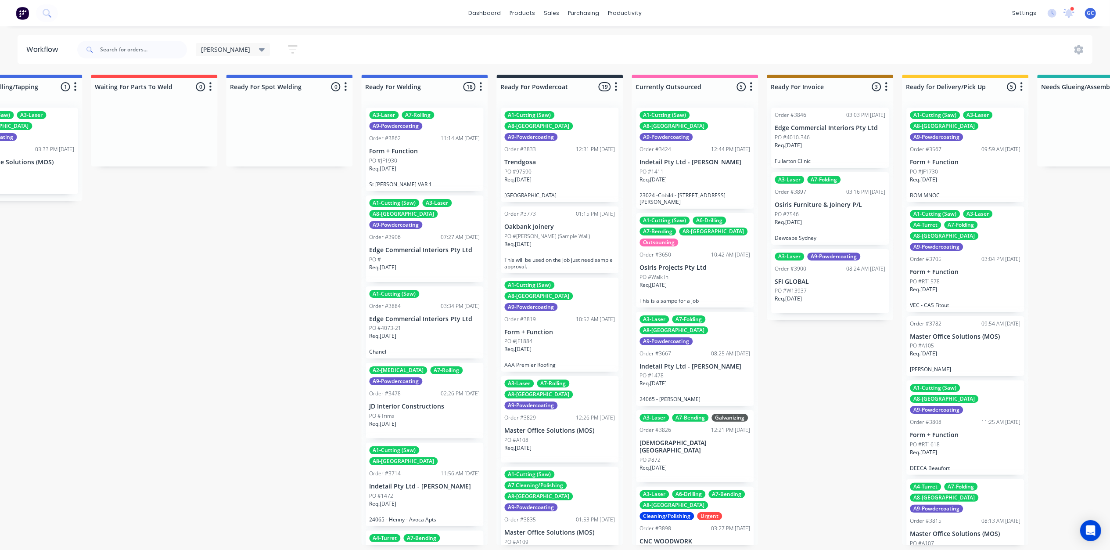
click at [429, 180] on div "A3-Laser A7-Rolling A9-Powdercoating Order #3862 11:14 AM 28/08/25 Form + Funct…" at bounding box center [425, 149] width 118 height 83
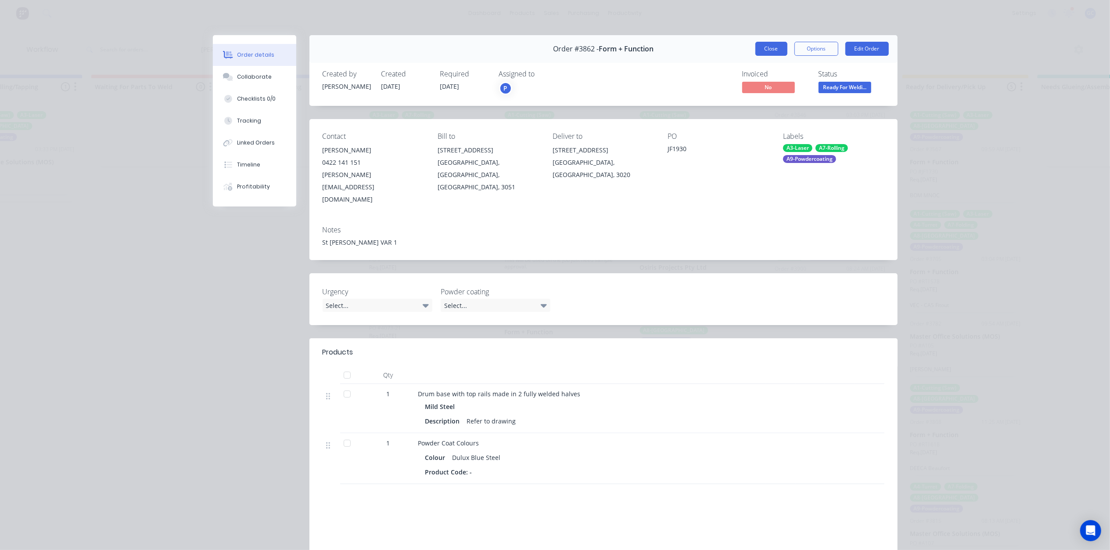
click at [778, 51] on button "Close" at bounding box center [771, 49] width 32 height 14
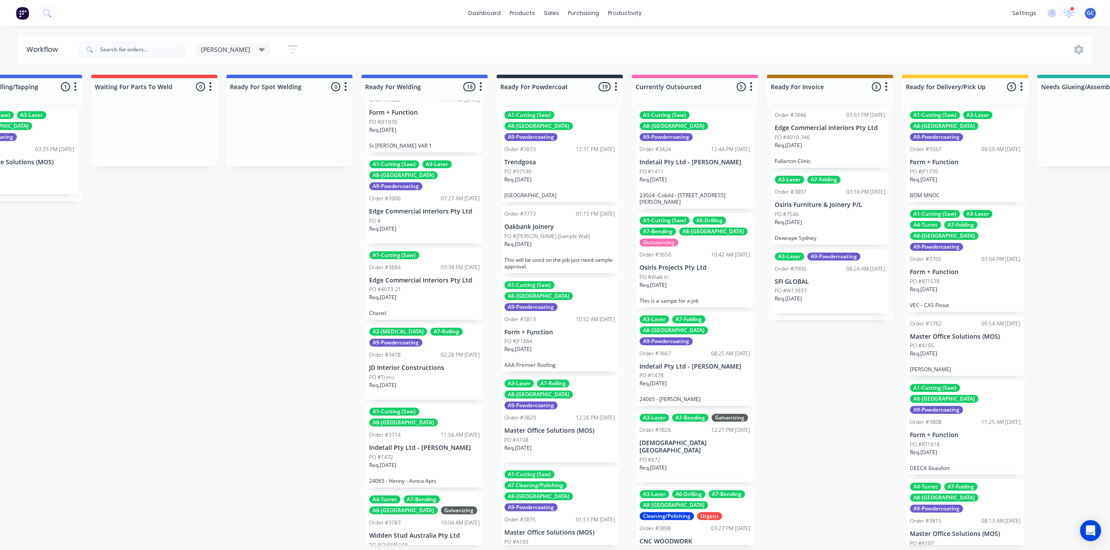
scroll to position [117, 0]
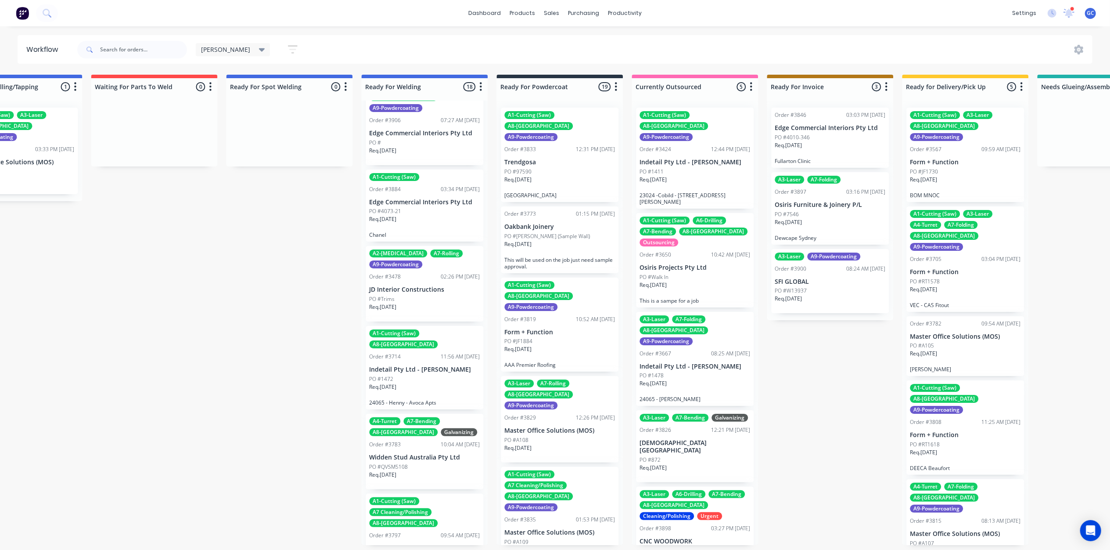
click at [418, 147] on div "Req. 08/09/25" at bounding box center [424, 154] width 111 height 15
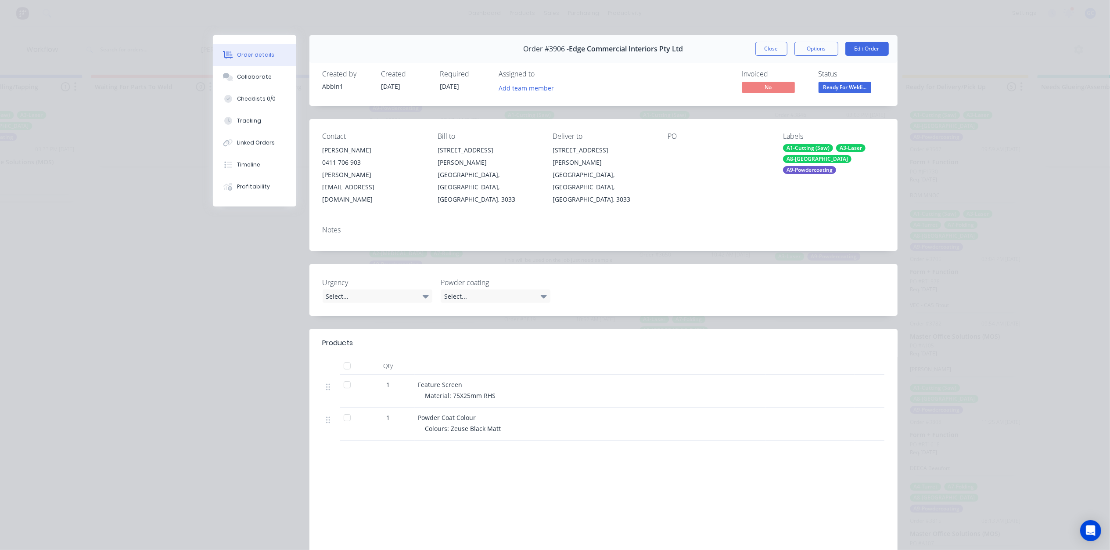
click at [757, 47] on button "Close" at bounding box center [771, 49] width 32 height 14
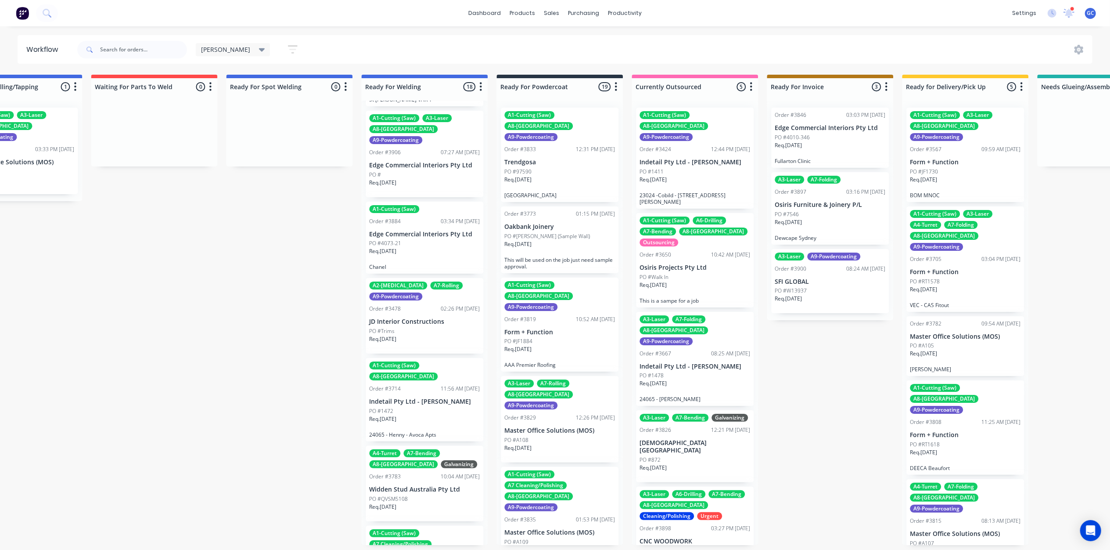
scroll to position [58, 0]
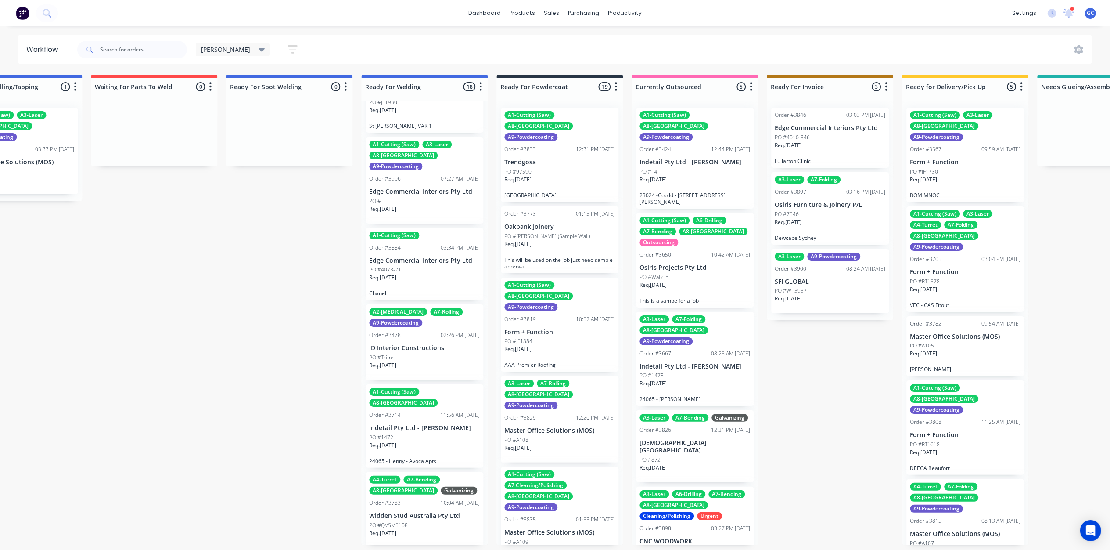
click at [415, 188] on p "Edge Commercial Interiors Pty Ltd" at bounding box center [424, 191] width 111 height 7
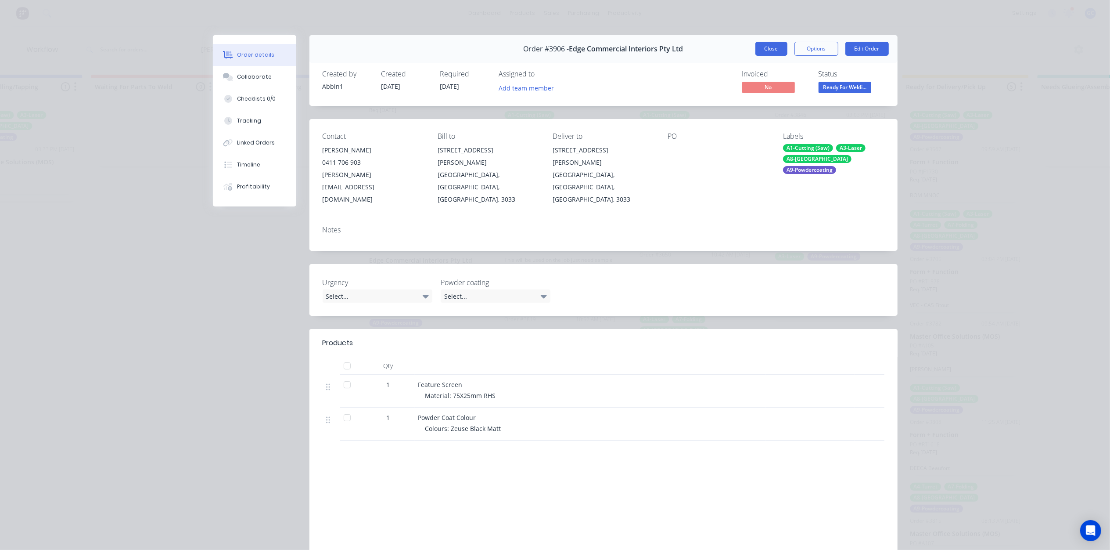
click at [756, 46] on button "Close" at bounding box center [771, 49] width 32 height 14
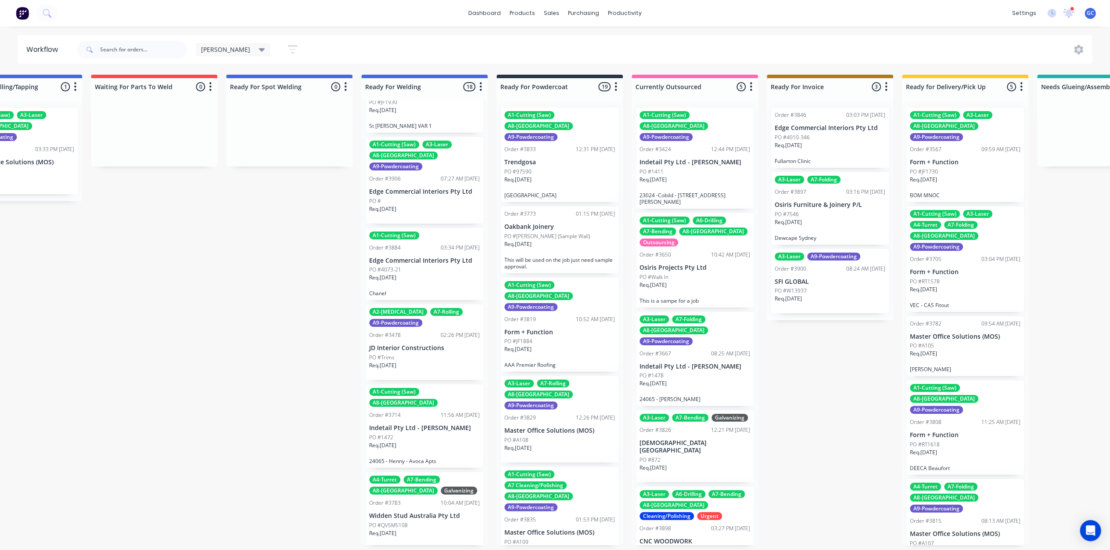
click at [405, 278] on div "A1-Cutting (Saw) Order #3884 03:34 PM 02/09/25 Edge Commercial Interiors Pty Lt…" at bounding box center [425, 264] width 118 height 72
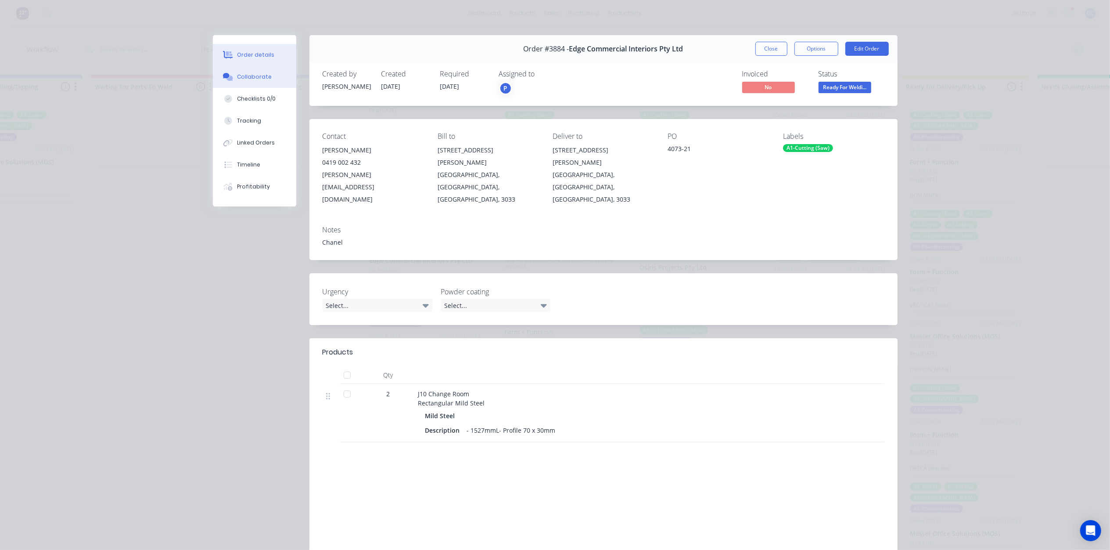
click at [239, 73] on div "Collaborate" at bounding box center [254, 77] width 35 height 8
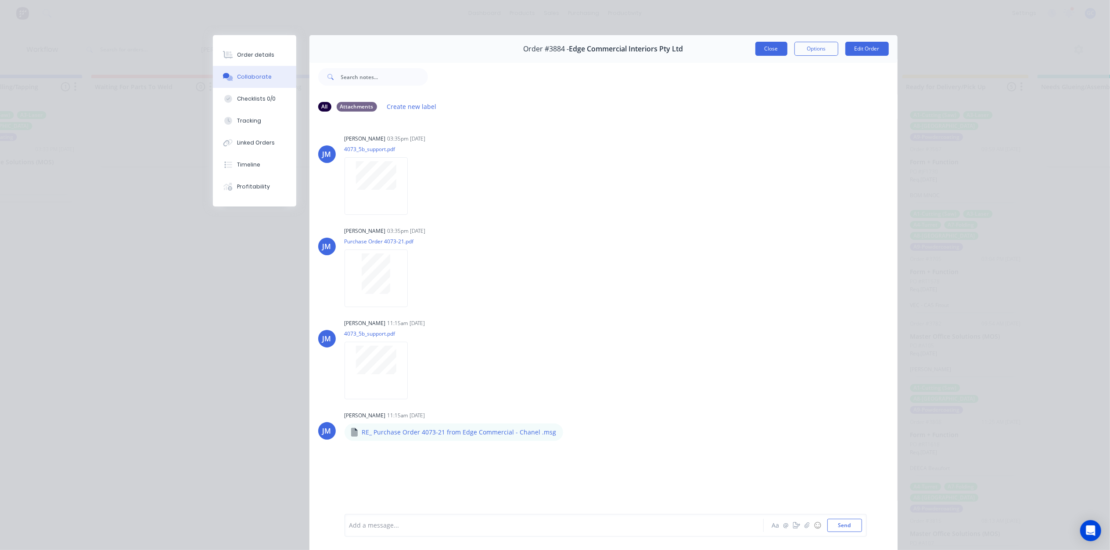
click at [780, 46] on button "Close" at bounding box center [771, 49] width 32 height 14
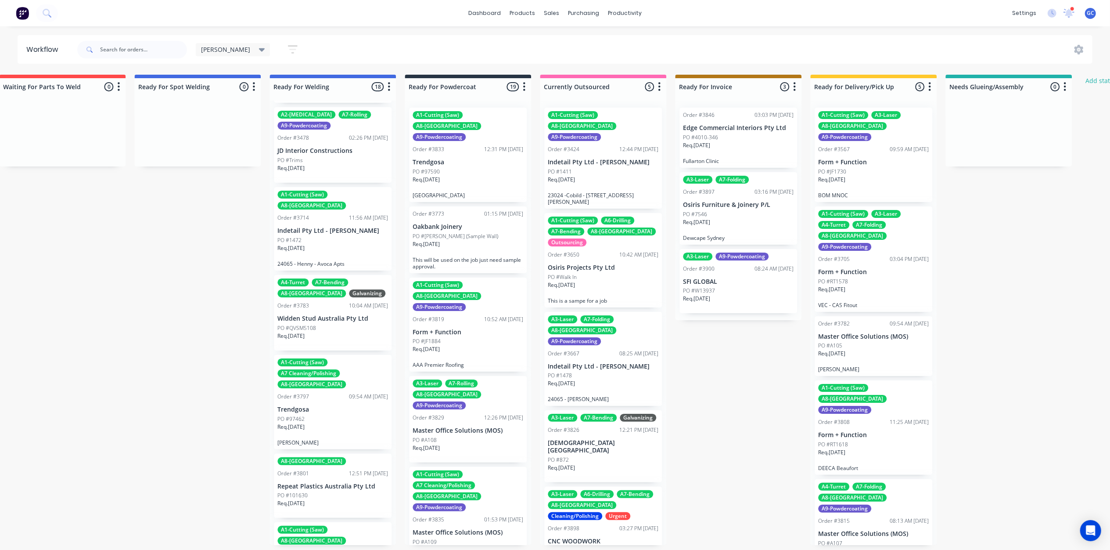
scroll to position [292, 0]
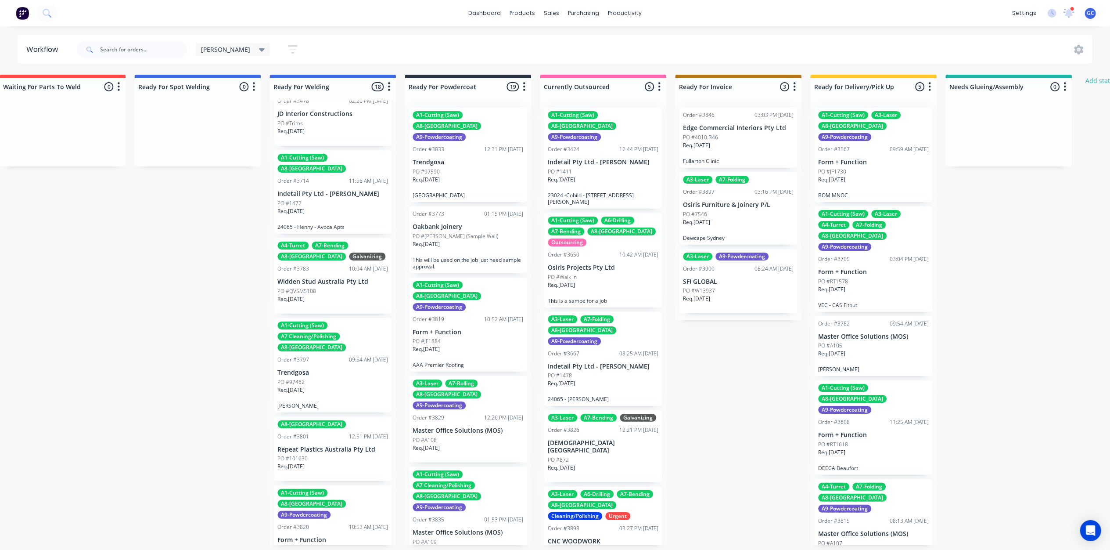
click at [322, 199] on div "PO #1472" at bounding box center [332, 203] width 111 height 8
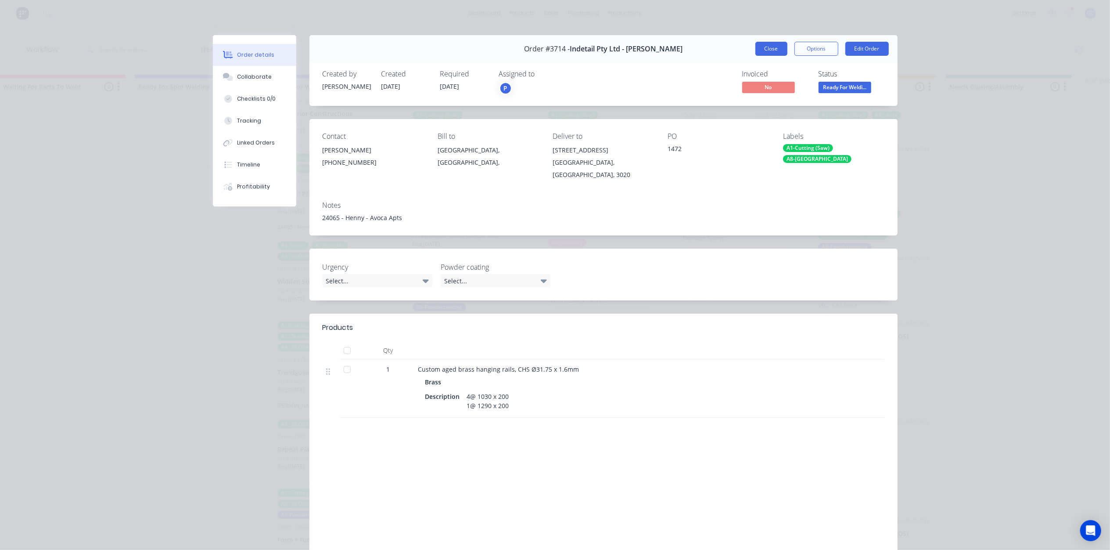
click at [766, 47] on button "Close" at bounding box center [771, 49] width 32 height 14
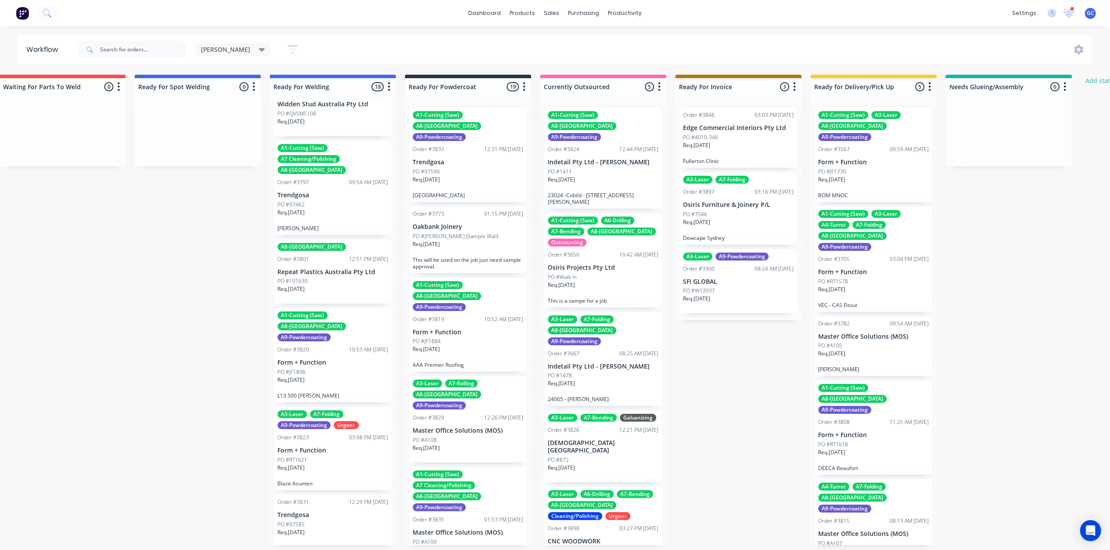
scroll to position [527, 0]
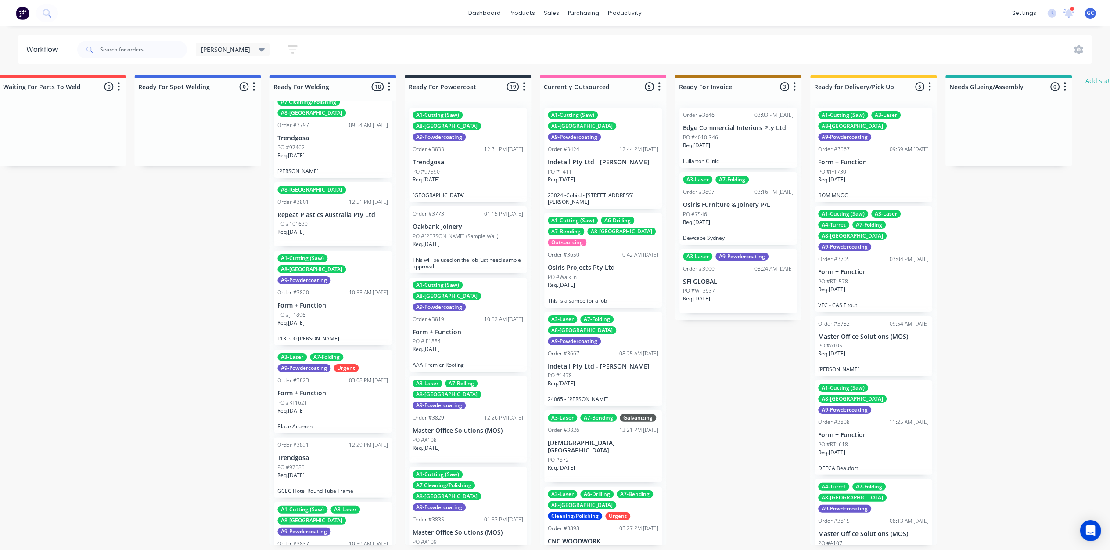
click at [330, 311] on div "PO #JF1896" at bounding box center [332, 315] width 111 height 8
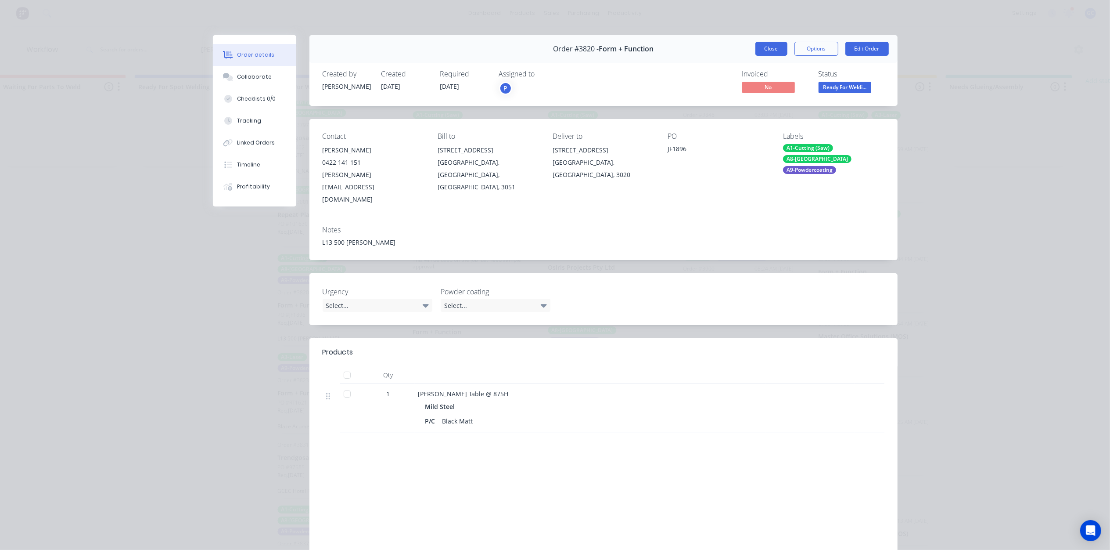
click at [780, 48] on button "Close" at bounding box center [771, 49] width 32 height 14
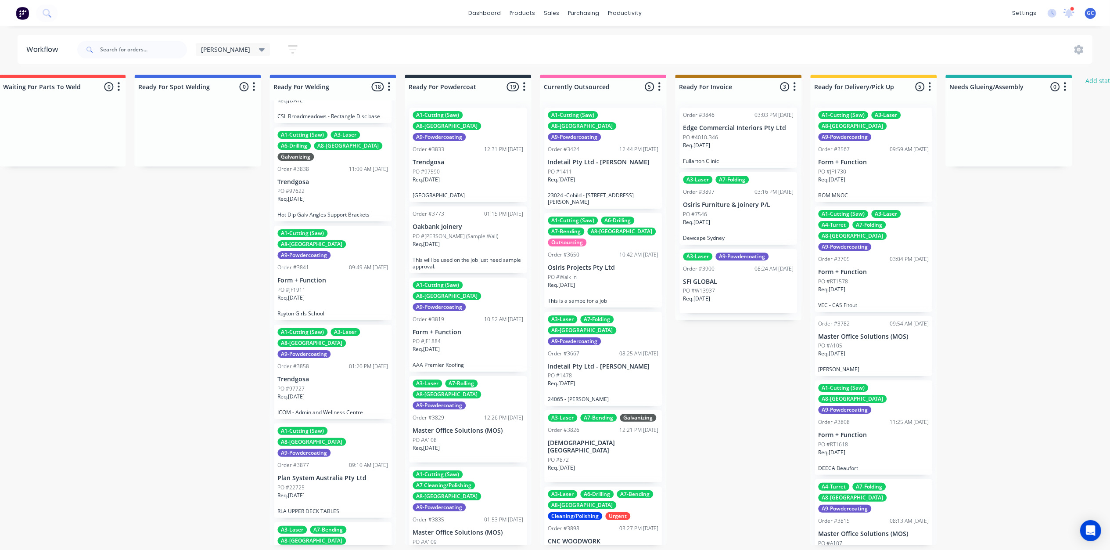
scroll to position [999, 0]
click at [325, 286] on div "PO #JF1911" at bounding box center [332, 290] width 111 height 8
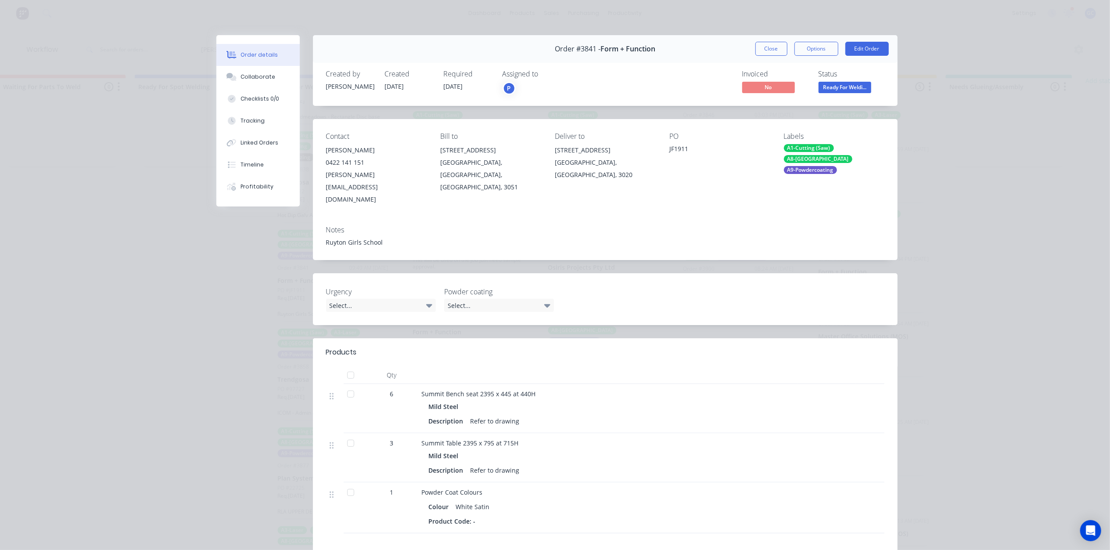
click at [755, 49] on button "Close" at bounding box center [771, 49] width 32 height 14
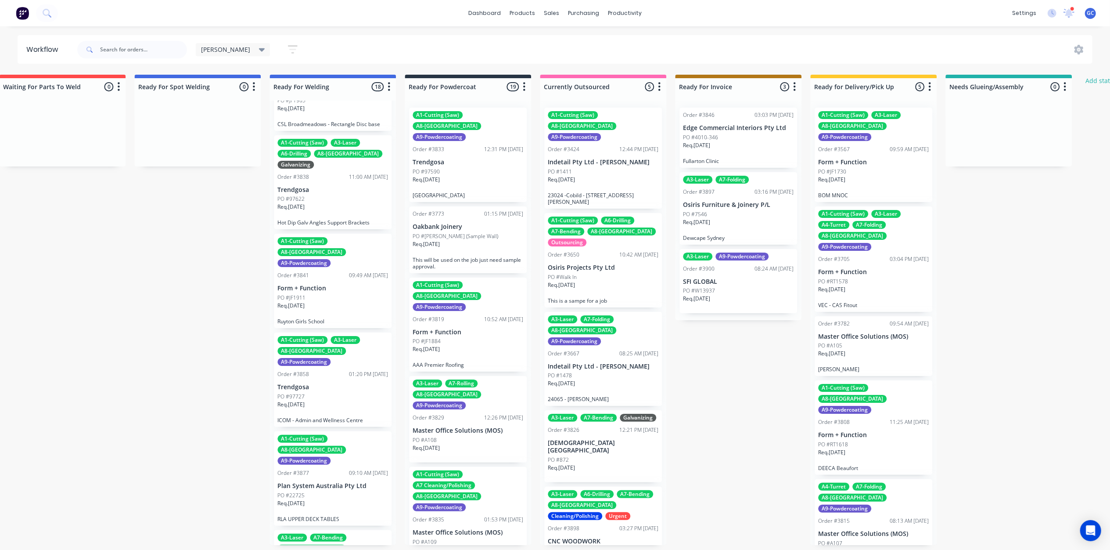
scroll to position [1058, 0]
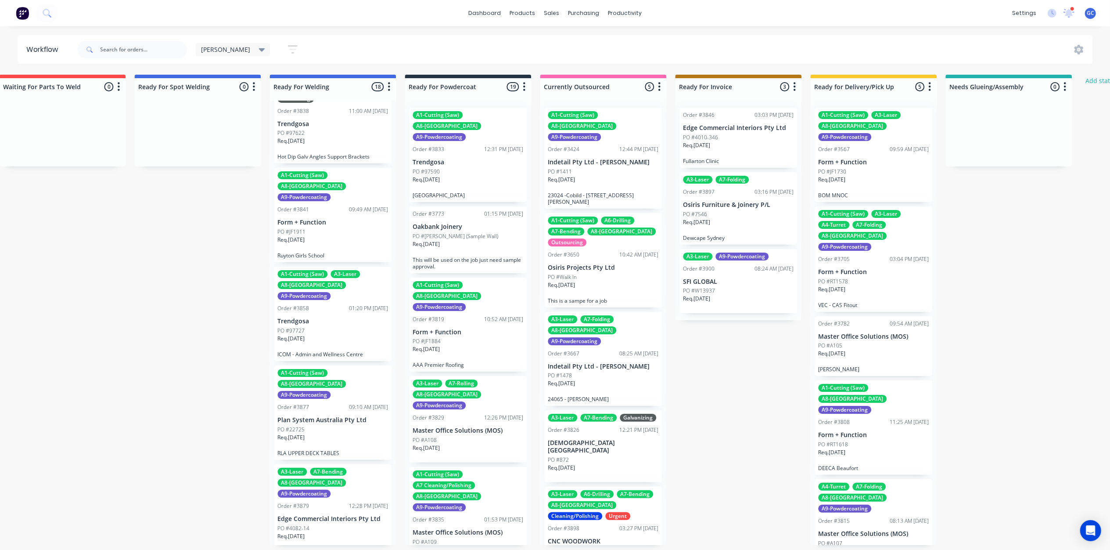
click at [331, 327] on div "PO #97727" at bounding box center [332, 331] width 111 height 8
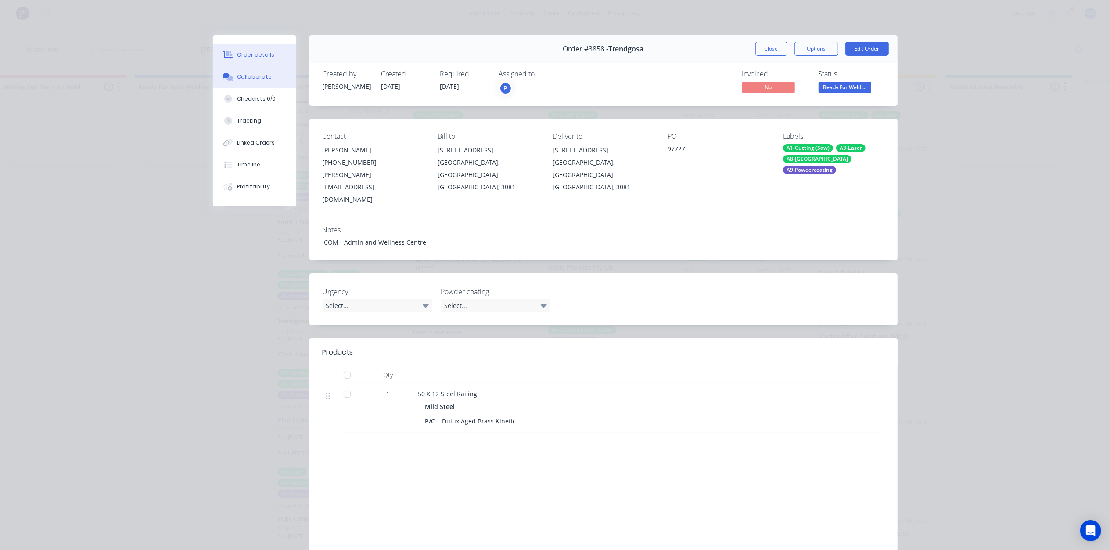
click at [245, 81] on button "Collaborate" at bounding box center [254, 77] width 83 height 22
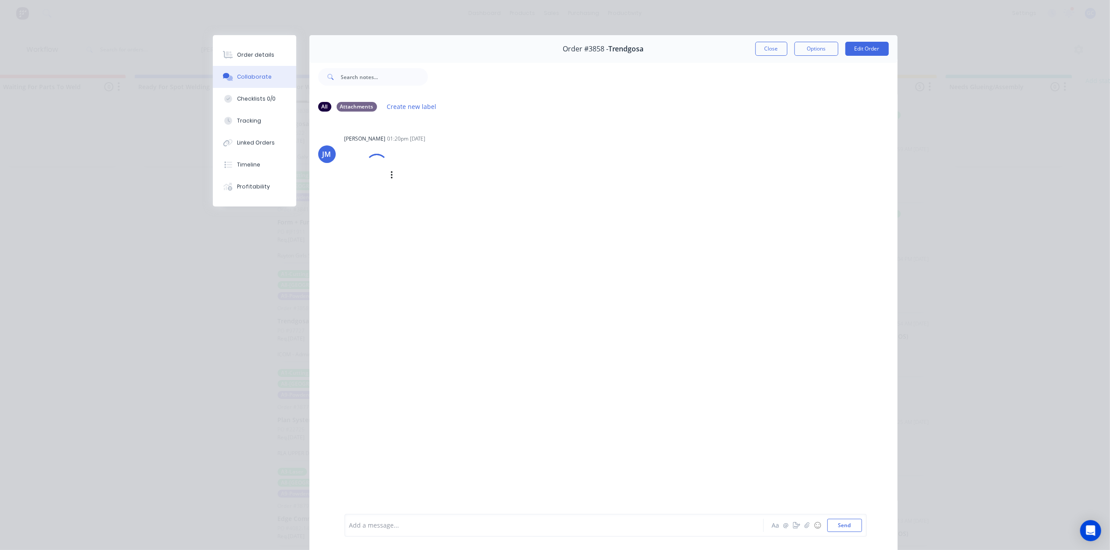
click at [360, 169] on div at bounding box center [366, 176] width 43 height 58
click at [755, 50] on button "Close" at bounding box center [771, 49] width 32 height 14
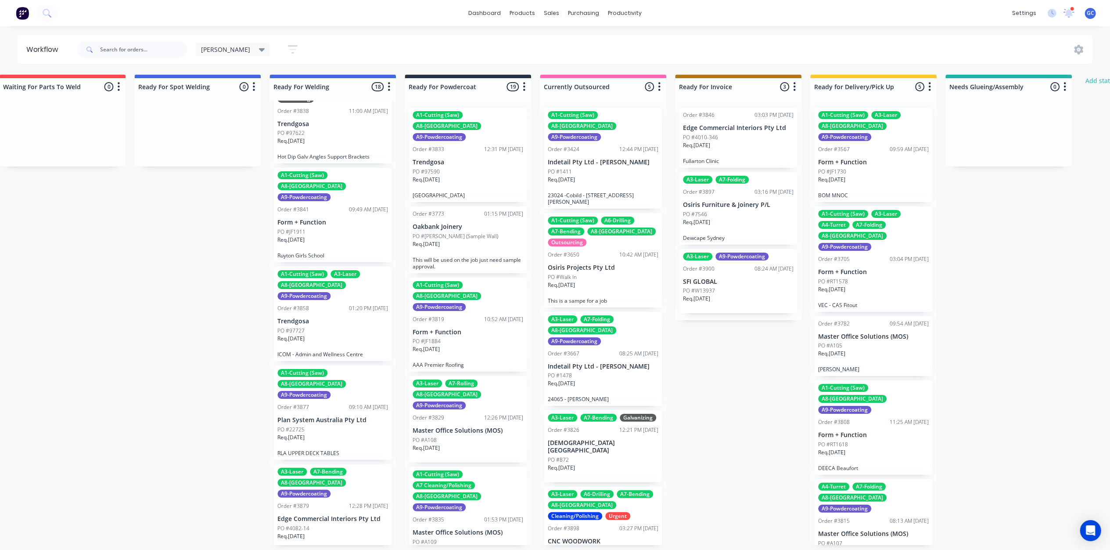
click at [329, 425] on div "PO #22725" at bounding box center [332, 429] width 111 height 8
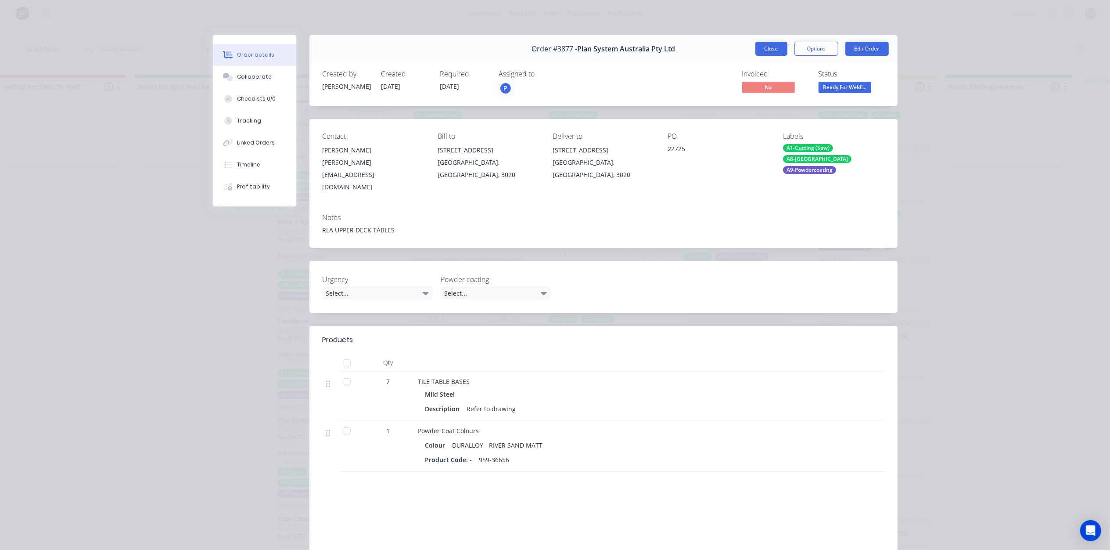
click at [776, 54] on button "Close" at bounding box center [771, 49] width 32 height 14
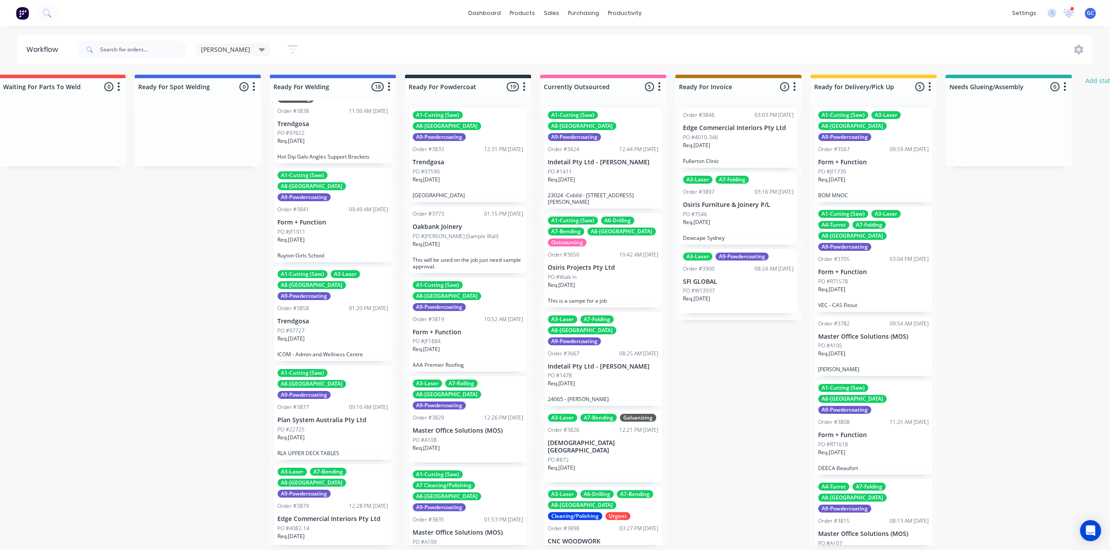
click at [318, 548] on p "KHID L11, 101 Collins St" at bounding box center [332, 554] width 111 height 13
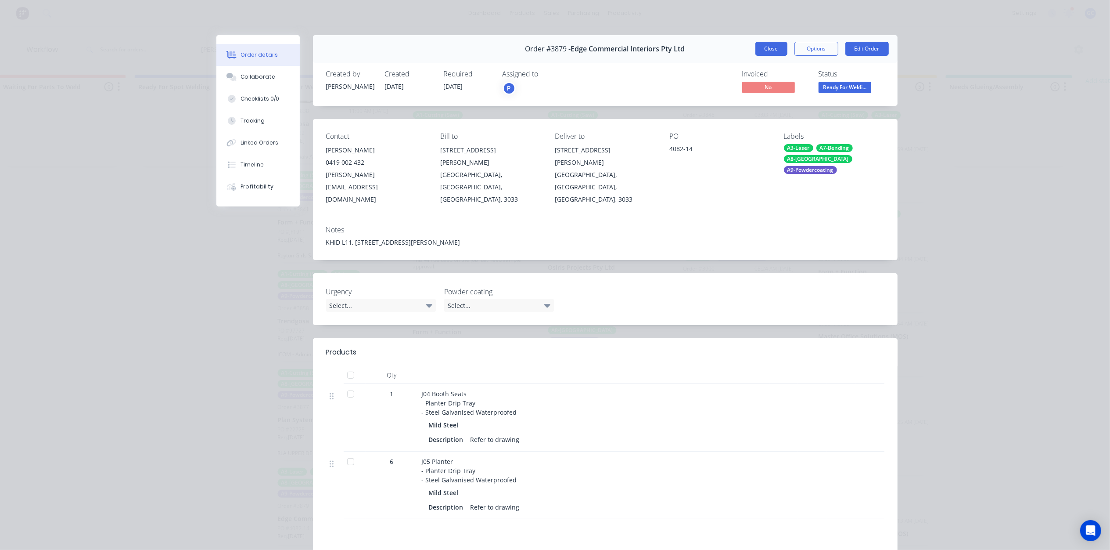
click at [767, 54] on button "Close" at bounding box center [771, 49] width 32 height 14
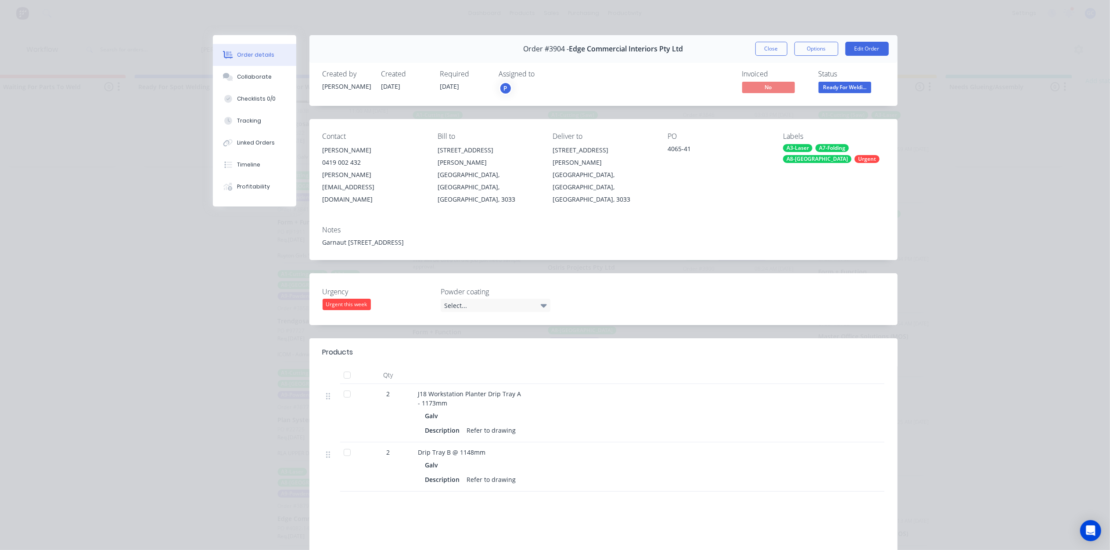
click at [837, 93] on button "Ready For Weldi..." at bounding box center [845, 88] width 53 height 13
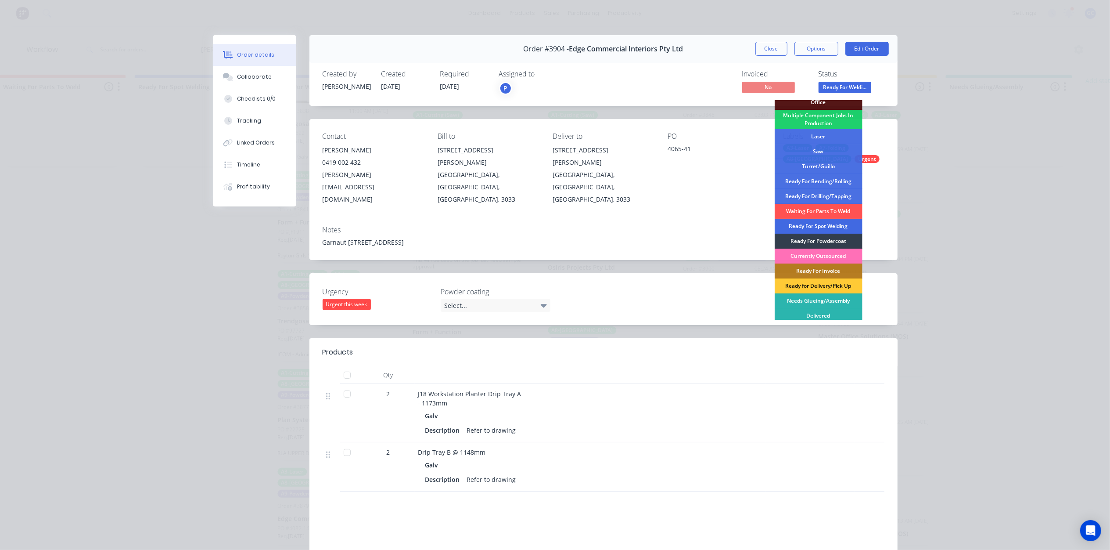
scroll to position [113, 0]
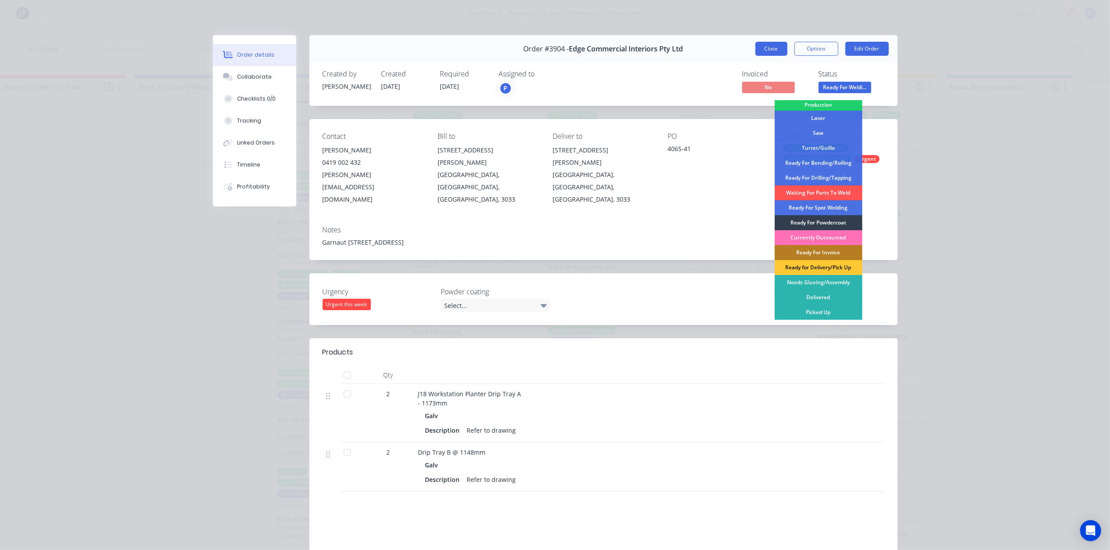
click at [755, 45] on button "Close" at bounding box center [771, 49] width 32 height 14
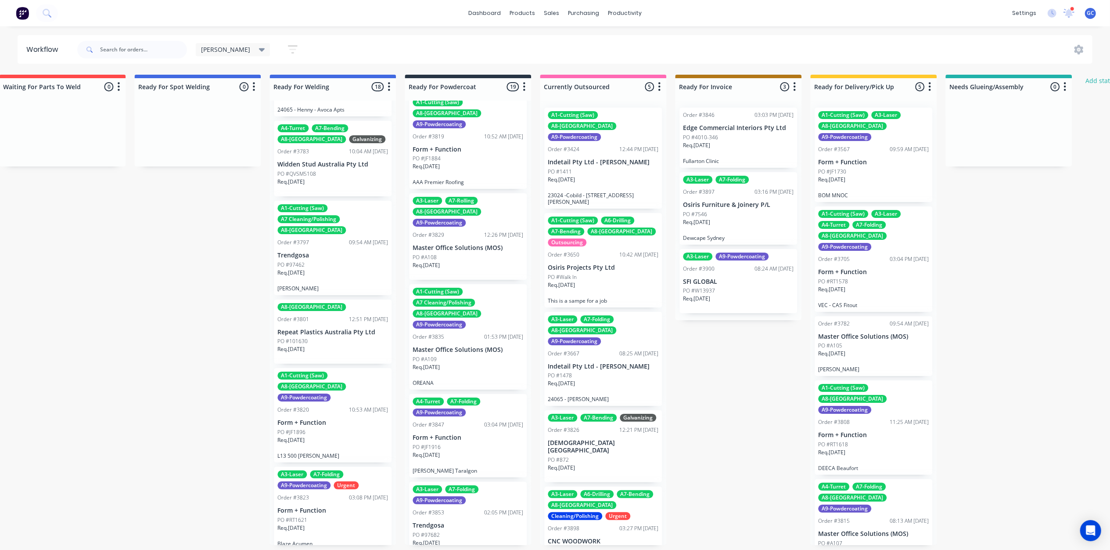
scroll to position [0, 0]
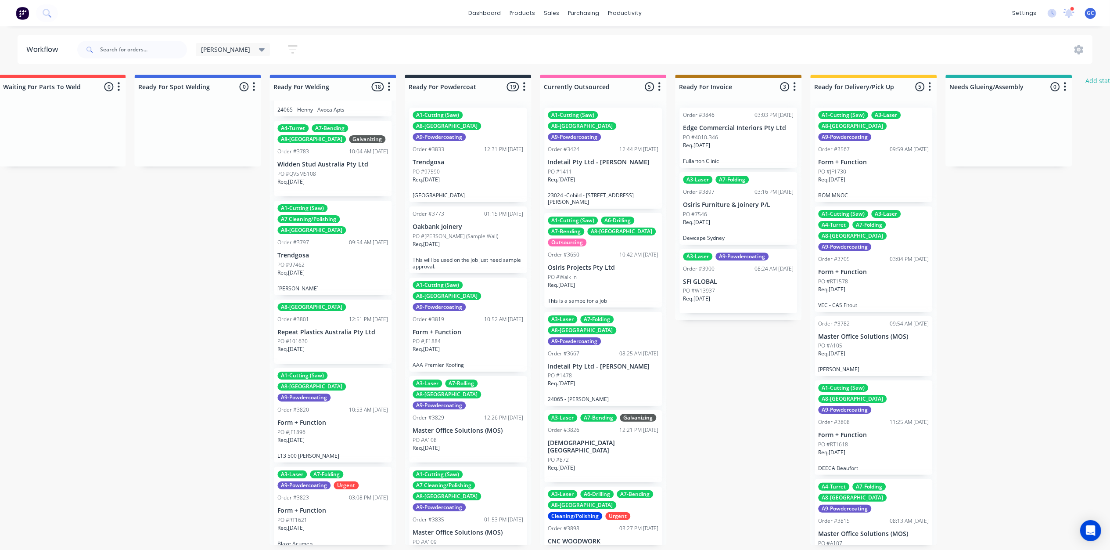
click at [480, 176] on div "Req. 03/09/25" at bounding box center [468, 183] width 111 height 15
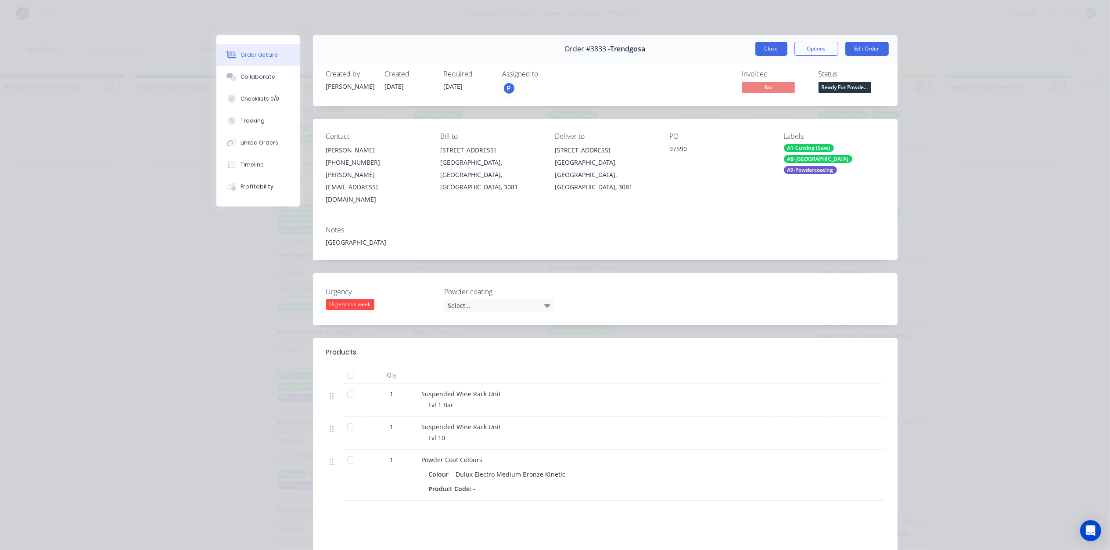
click at [773, 43] on button "Close" at bounding box center [771, 49] width 32 height 14
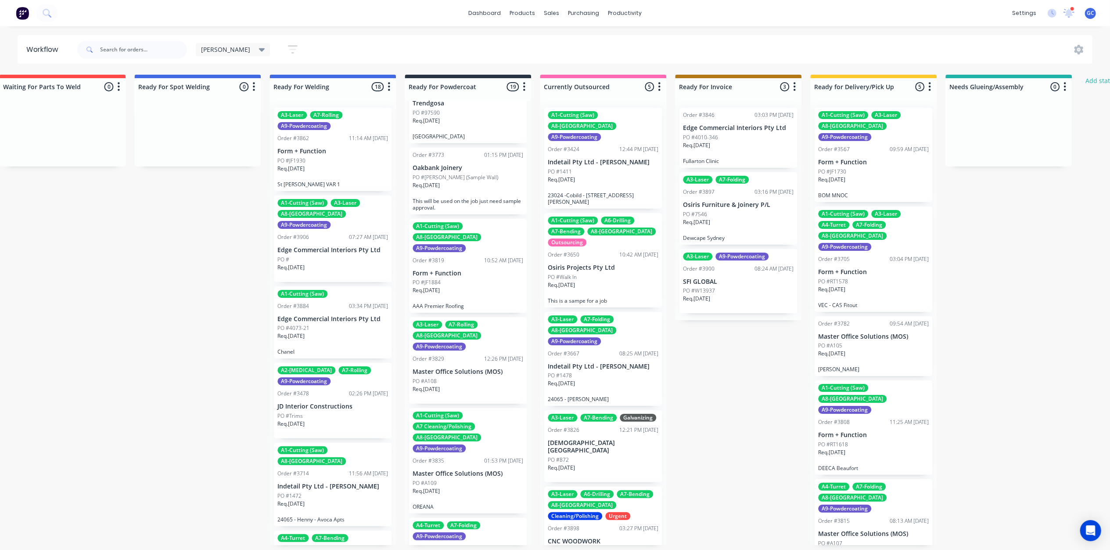
scroll to position [117, 0]
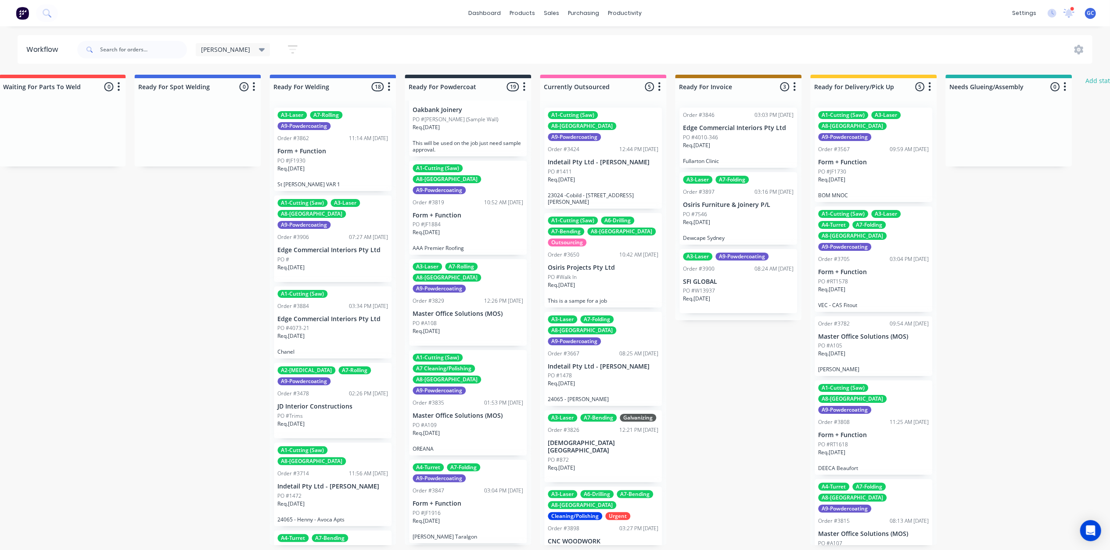
click at [473, 228] on div "Req. 18/09/25" at bounding box center [468, 235] width 111 height 15
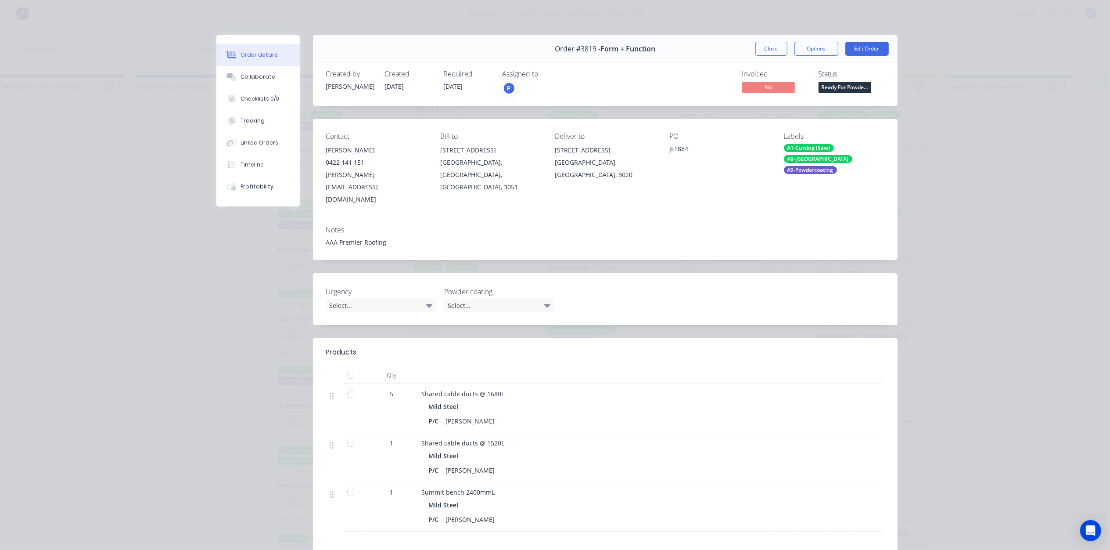
drag, startPoint x: 762, startPoint y: 47, endPoint x: 697, endPoint y: 107, distance: 89.1
click at [763, 47] on button "Close" at bounding box center [771, 49] width 32 height 14
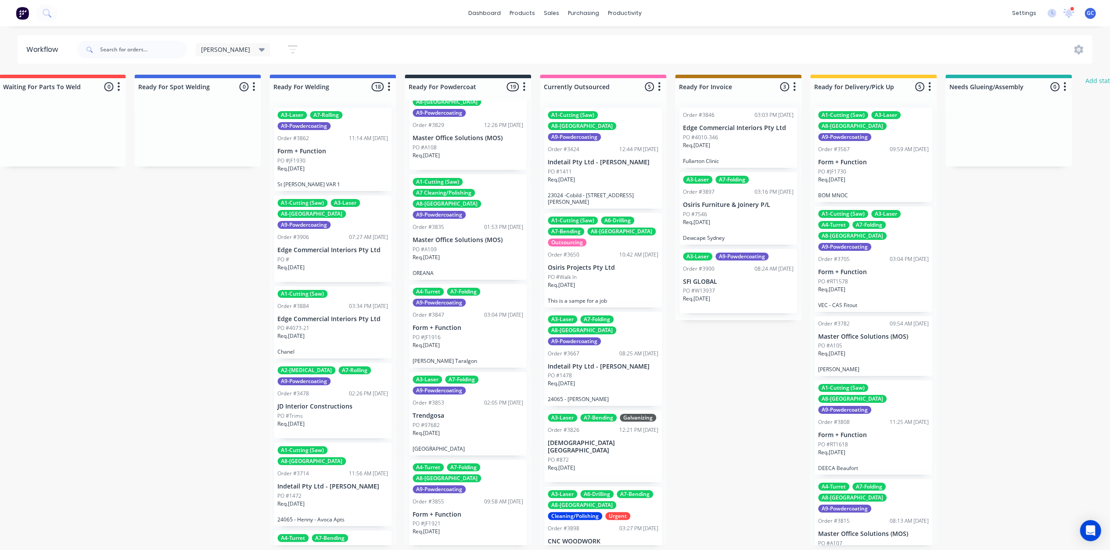
scroll to position [351, 0]
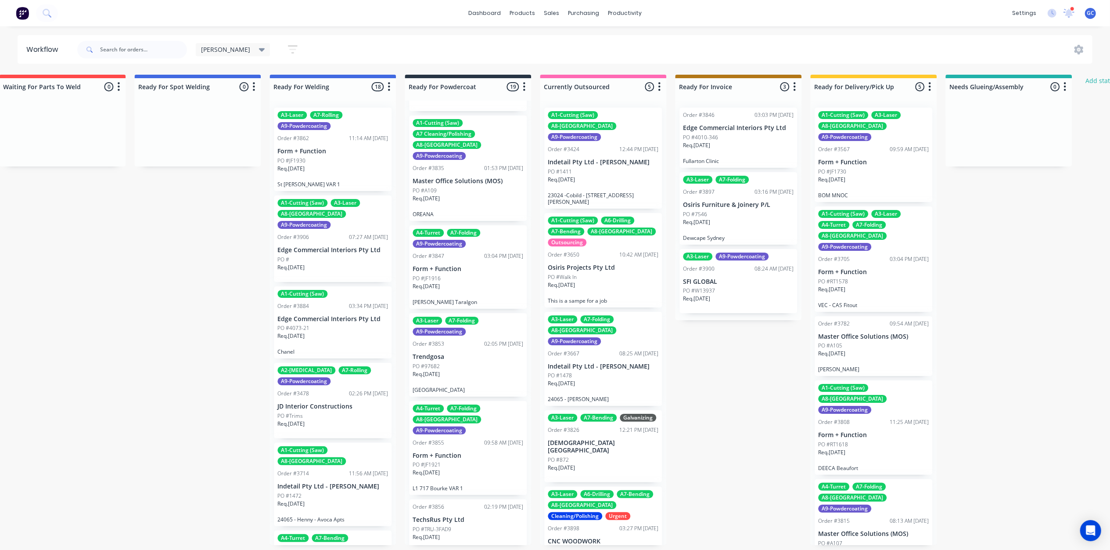
click at [476, 274] on div "PO #JF1916" at bounding box center [468, 278] width 111 height 8
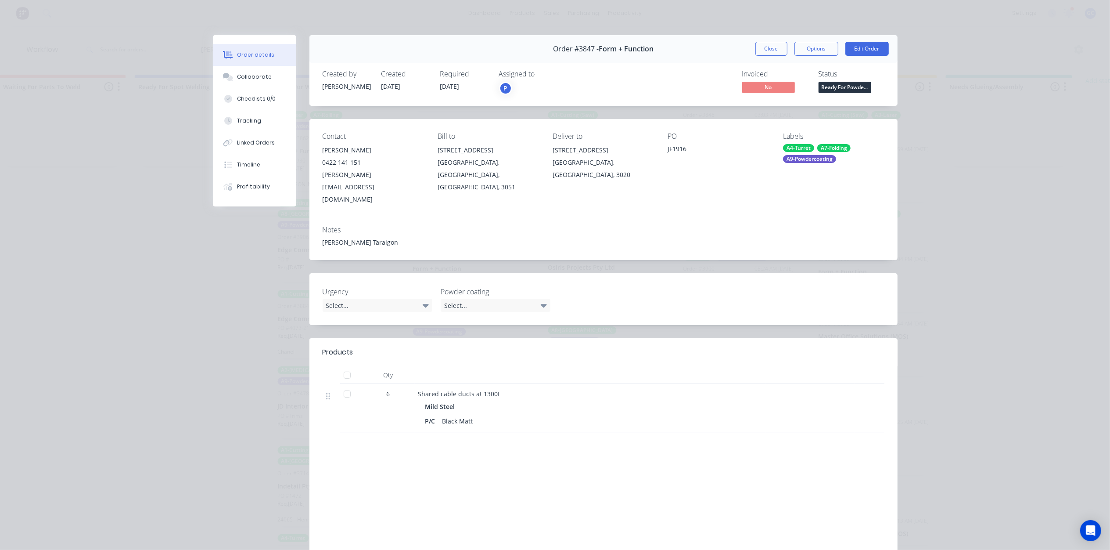
click at [770, 47] on button "Close" at bounding box center [771, 49] width 32 height 14
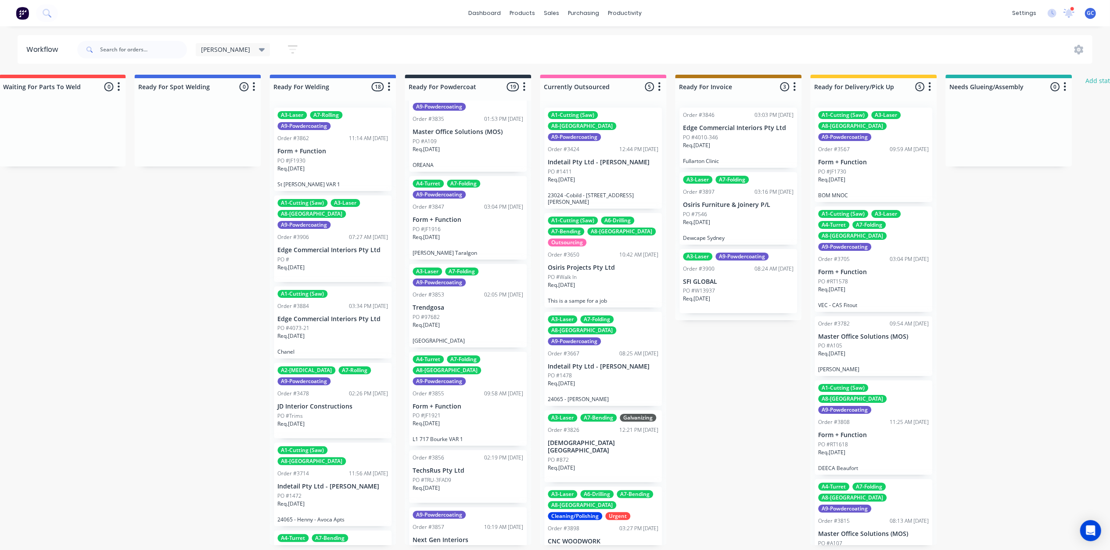
scroll to position [468, 0]
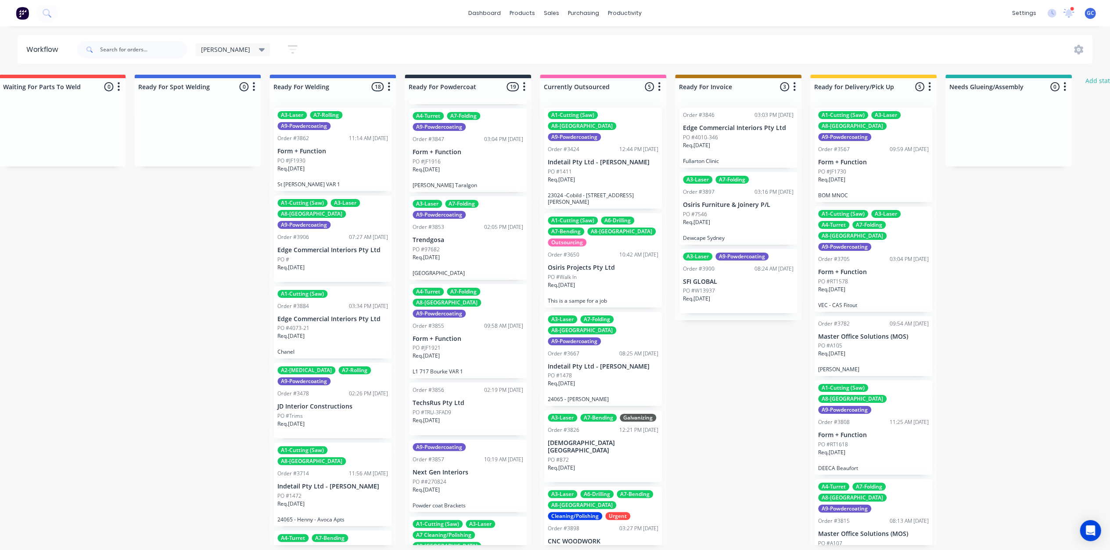
click at [462, 352] on div "Req. 15/09/25" at bounding box center [468, 359] width 111 height 15
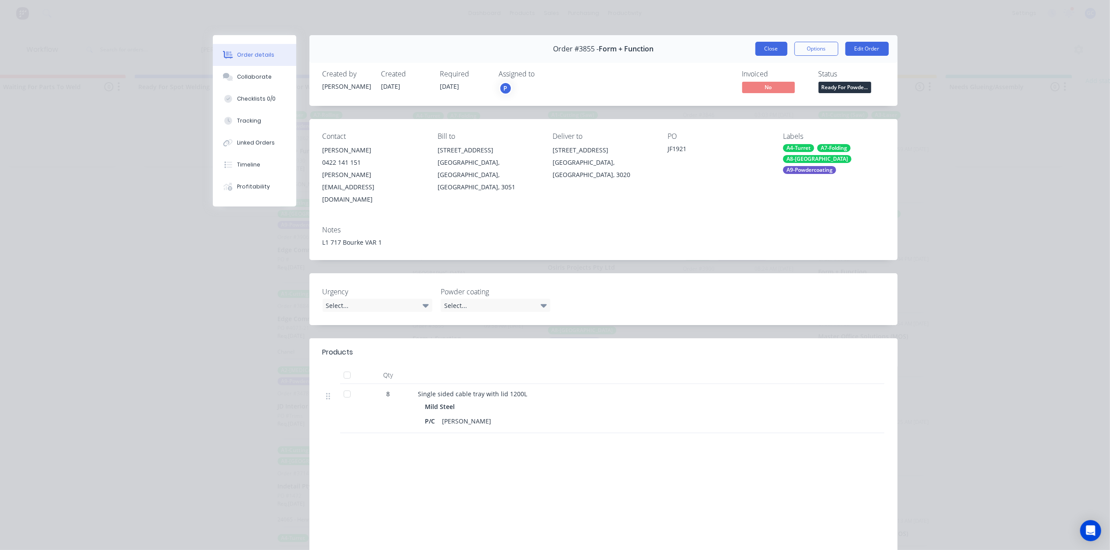
click at [777, 51] on button "Close" at bounding box center [771, 49] width 32 height 14
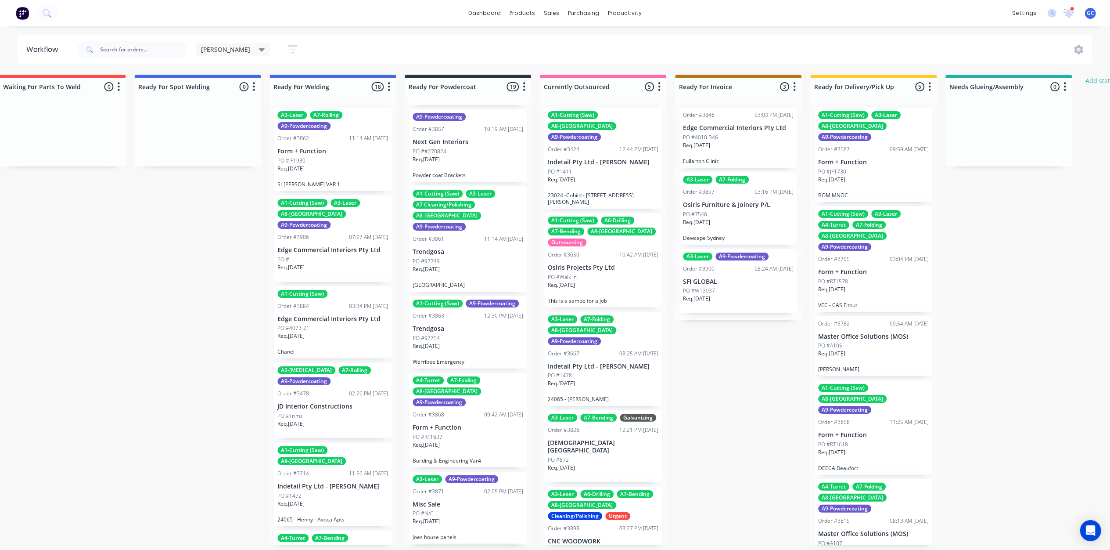
scroll to position [878, 0]
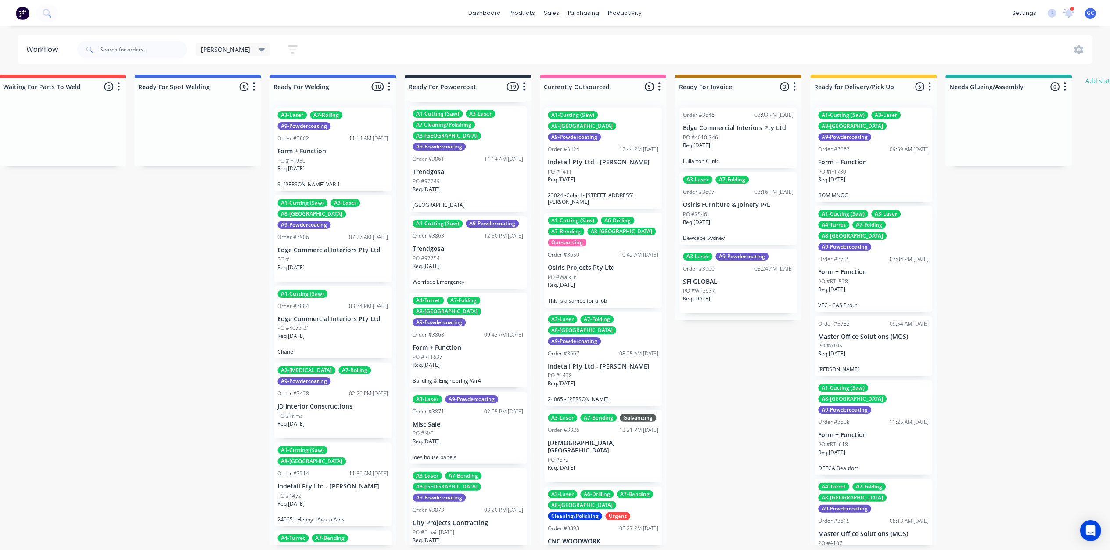
click at [471, 262] on div "Req. 08/09/25" at bounding box center [468, 269] width 111 height 15
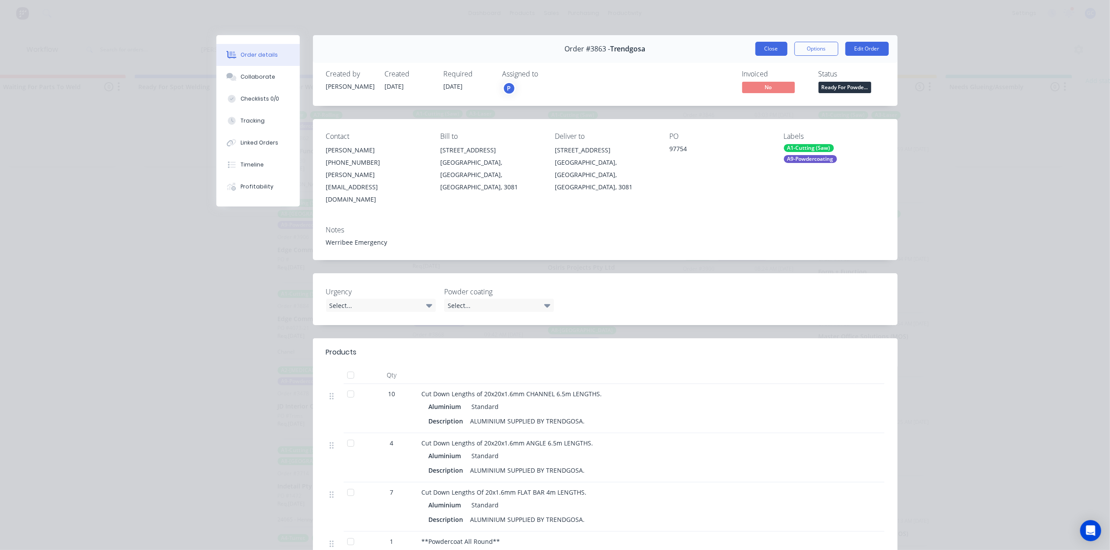
click at [761, 48] on button "Close" at bounding box center [771, 49] width 32 height 14
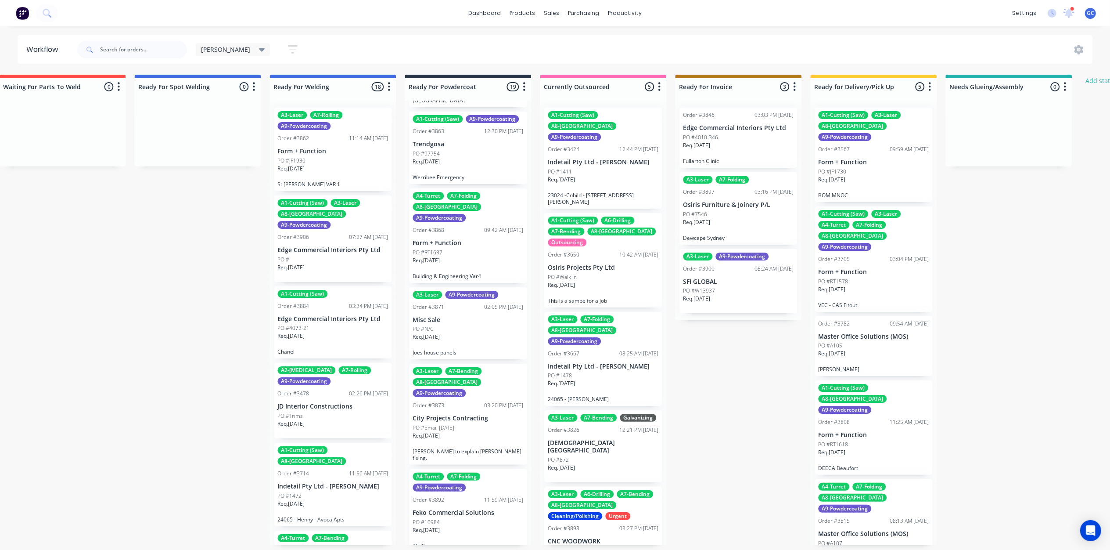
scroll to position [995, 0]
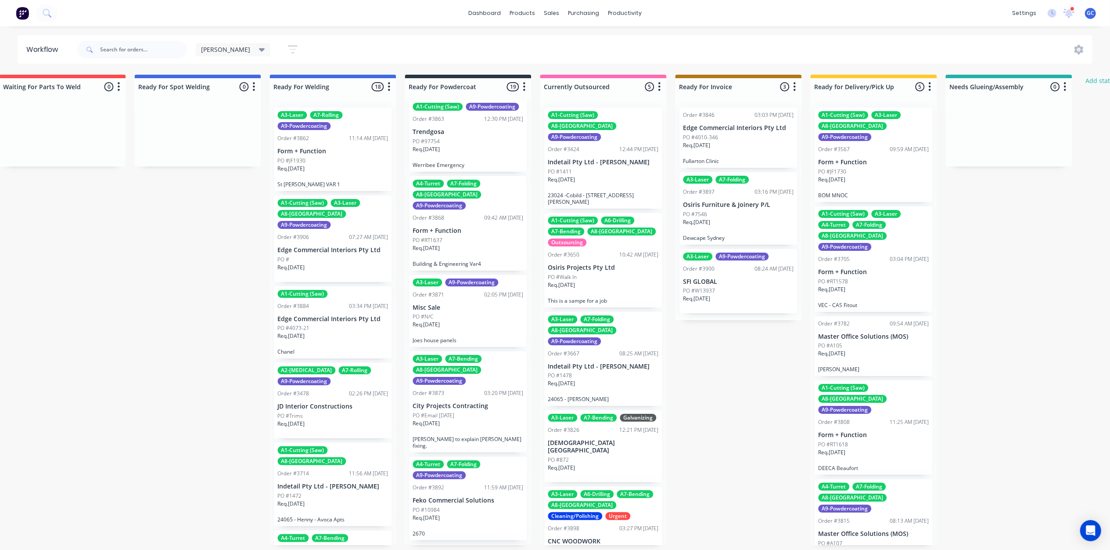
click at [467, 320] on div "Req. 05/09/25" at bounding box center [468, 327] width 111 height 15
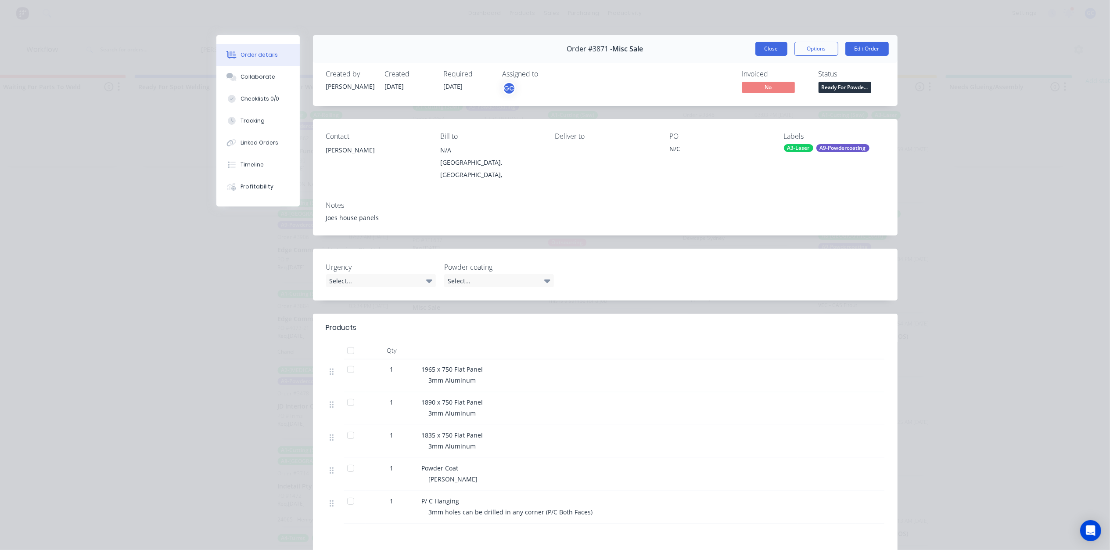
click at [771, 49] on button "Close" at bounding box center [771, 49] width 32 height 14
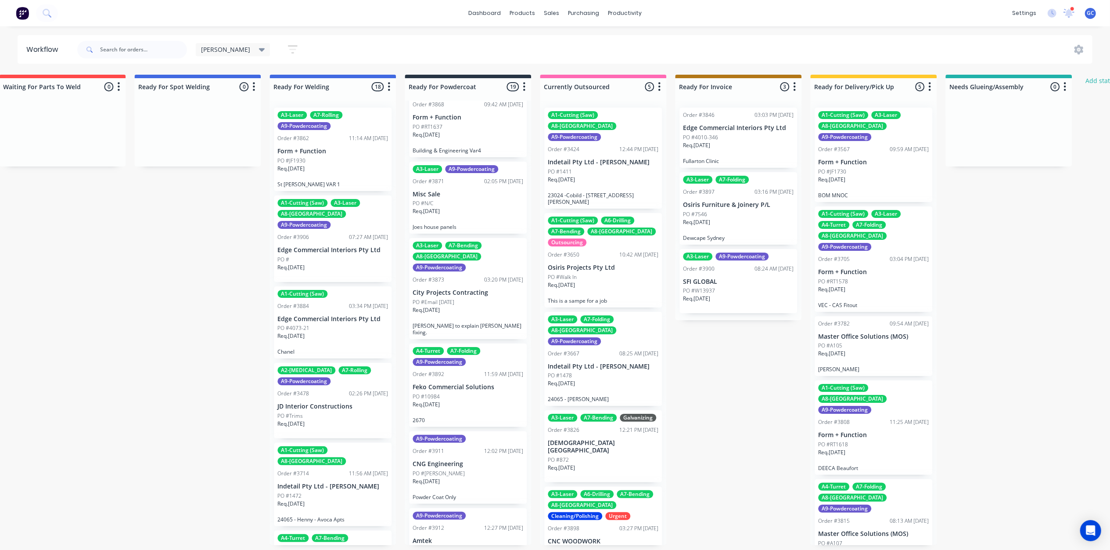
scroll to position [4, 1777]
click at [460, 400] on div "Req. 10/10/25" at bounding box center [468, 407] width 111 height 15
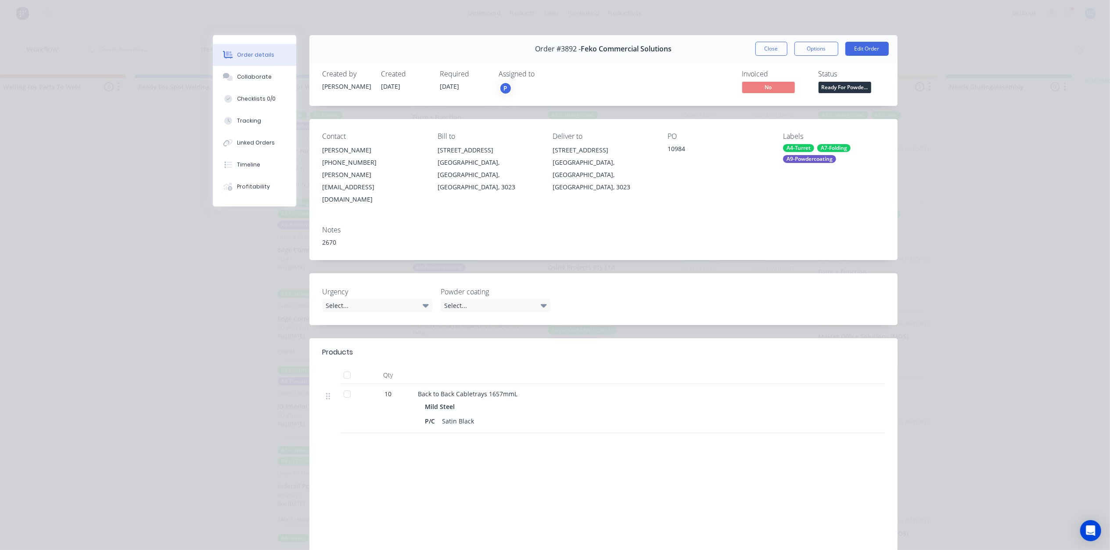
click at [785, 50] on div "Close Options Edit Order" at bounding box center [821, 49] width 133 height 14
click at [773, 50] on button "Close" at bounding box center [771, 49] width 32 height 14
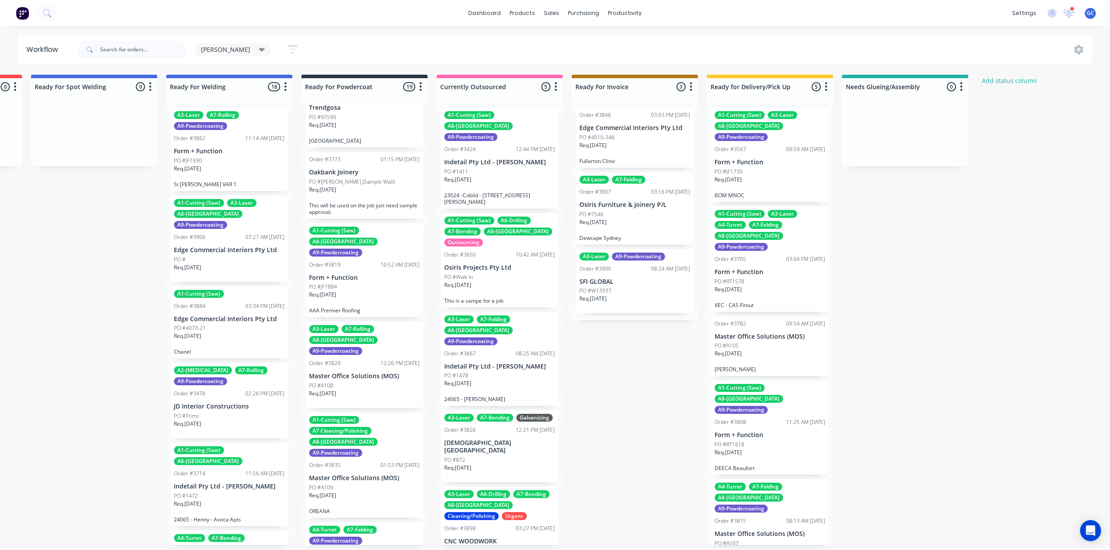
scroll to position [0, 1881]
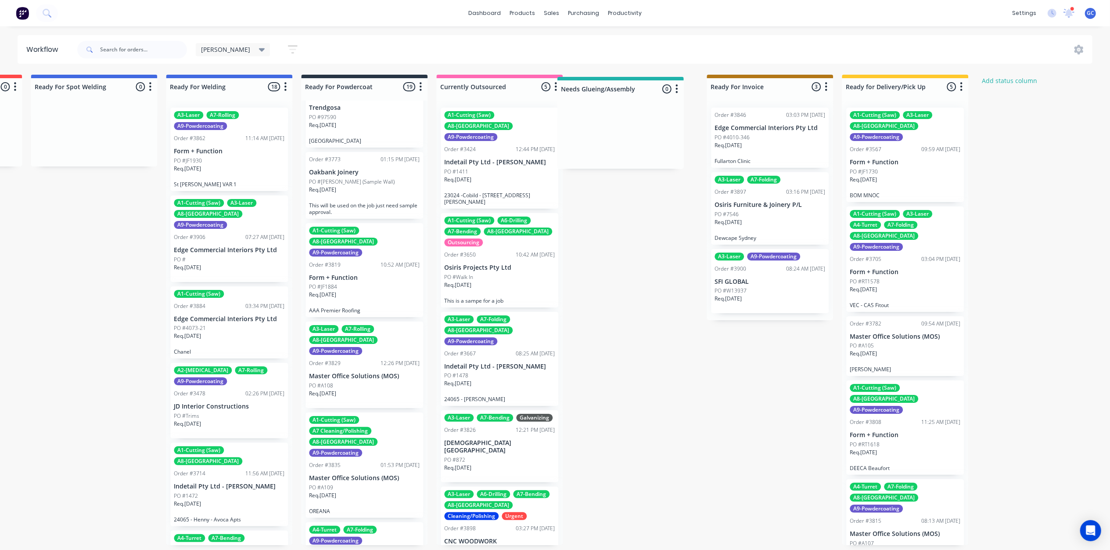
drag, startPoint x: 935, startPoint y: 83, endPoint x: 648, endPoint y: 89, distance: 286.7
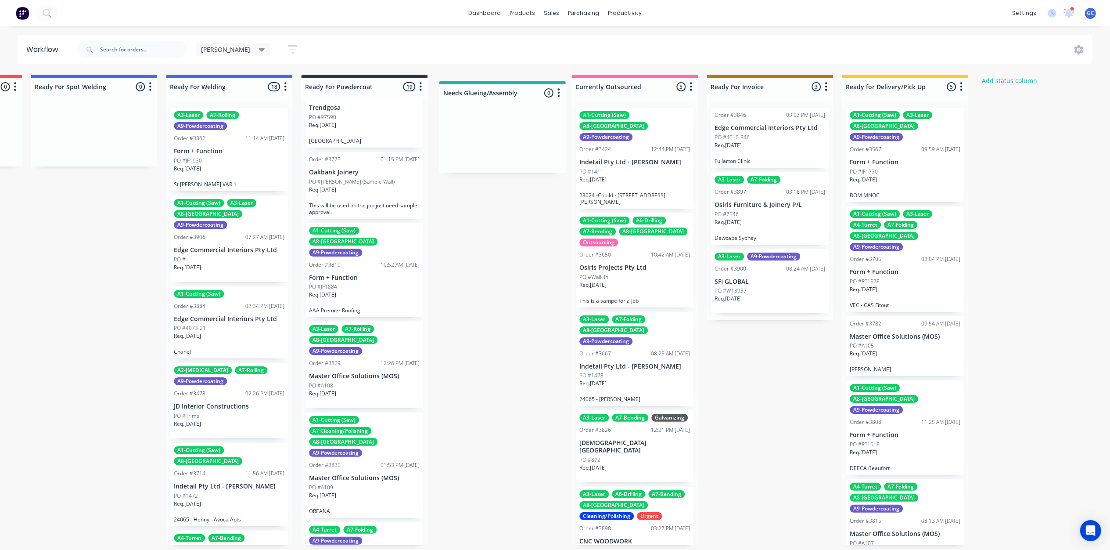
drag, startPoint x: 665, startPoint y: 85, endPoint x: 531, endPoint y: 92, distance: 135.0
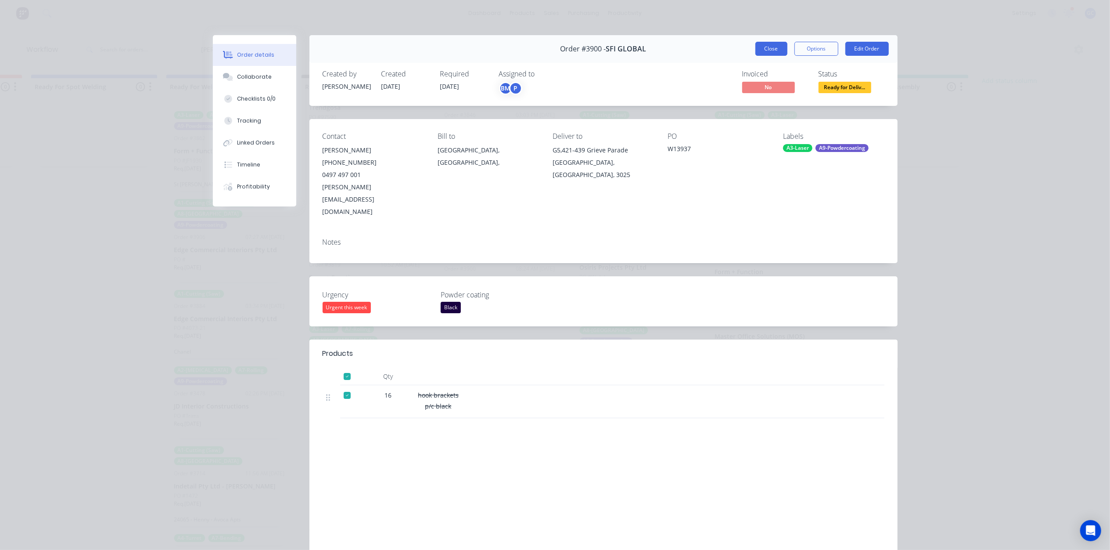
click at [755, 45] on button "Close" at bounding box center [771, 49] width 32 height 14
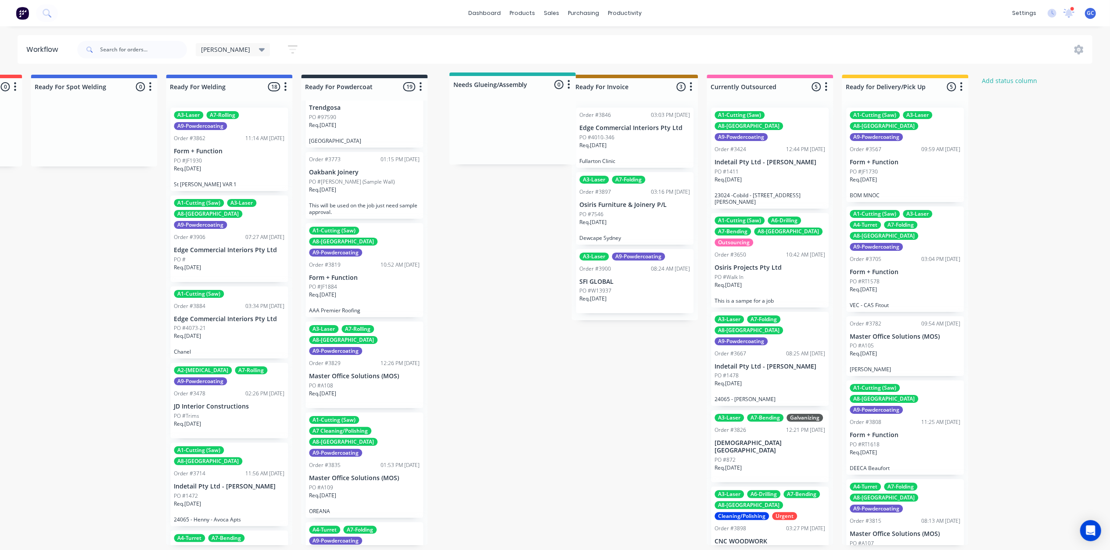
drag, startPoint x: 932, startPoint y: 83, endPoint x: 538, endPoint y: 86, distance: 394.6
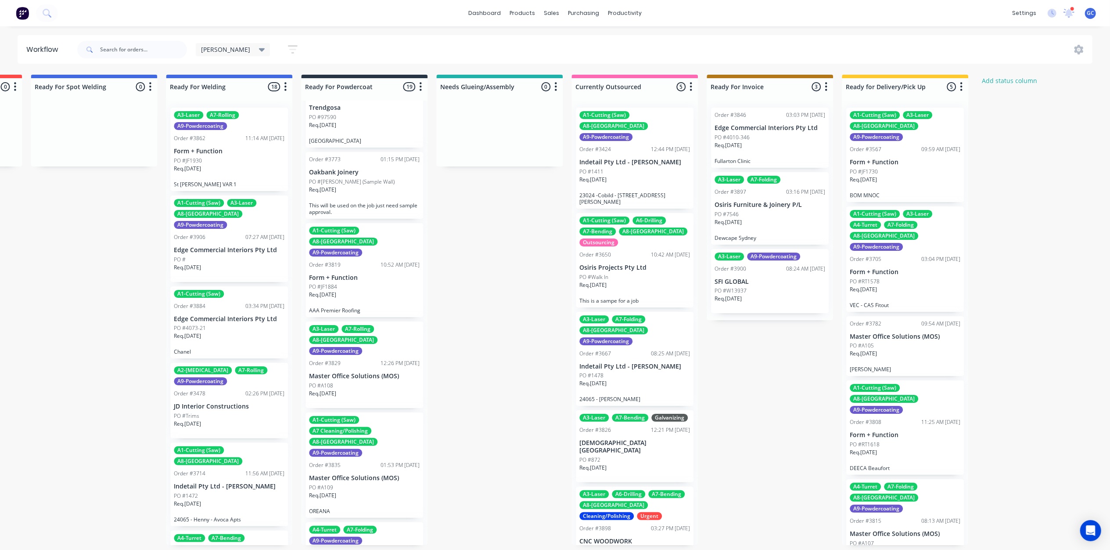
click at [289, 49] on icon "button" at bounding box center [292, 49] width 7 height 1
click at [333, 43] on div "Gino Save new view None edit Gino (Default) edit ALL edit ALLx edit Dispatch ed…" at bounding box center [583, 49] width 1017 height 26
click at [207, 47] on span "[PERSON_NAME]" at bounding box center [225, 49] width 49 height 9
click at [236, 129] on button "Gino (Default)" at bounding box center [248, 132] width 93 height 10
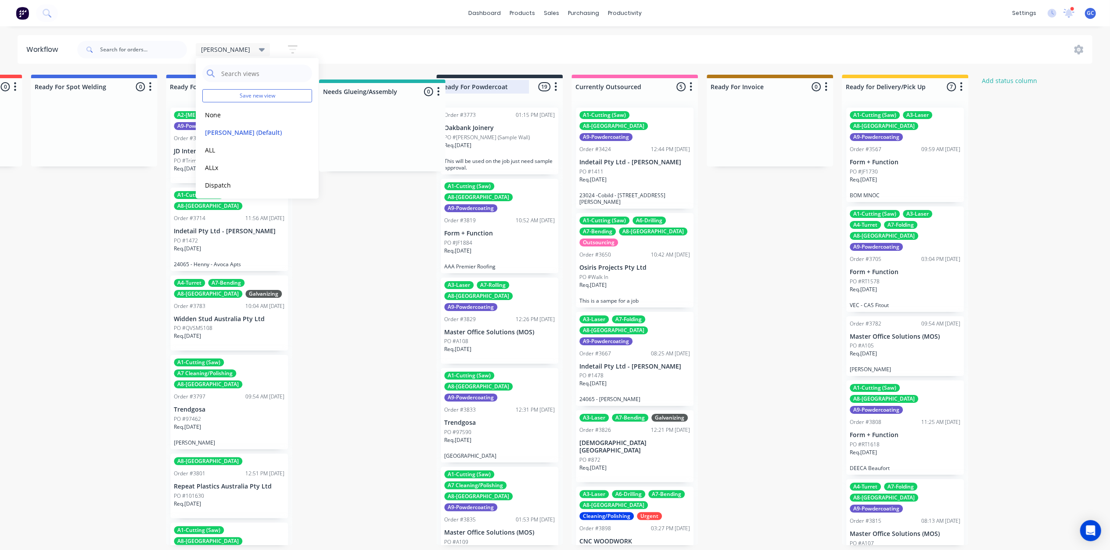
drag, startPoint x: 932, startPoint y: 84, endPoint x: 410, endPoint y: 91, distance: 522.8
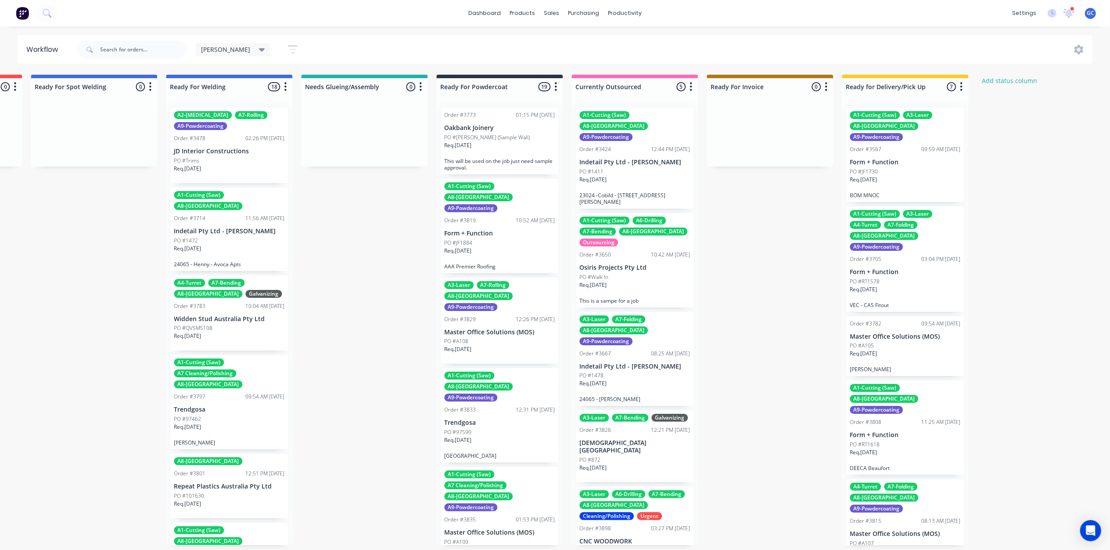
click at [259, 47] on icon at bounding box center [262, 50] width 6 height 10
click at [298, 132] on button "edit" at bounding box center [303, 132] width 11 height 9
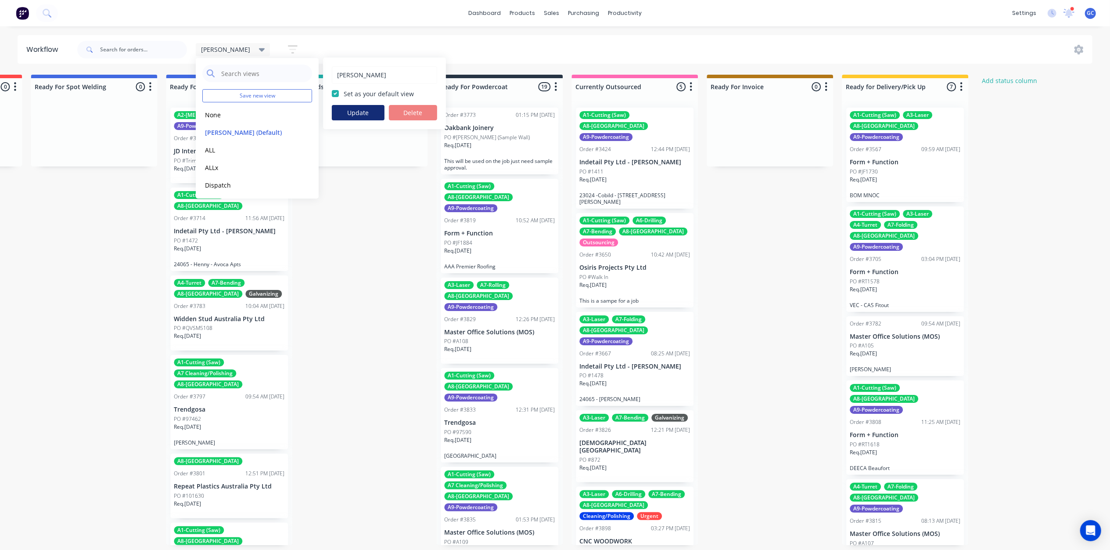
click at [358, 111] on button "Update" at bounding box center [358, 112] width 53 height 15
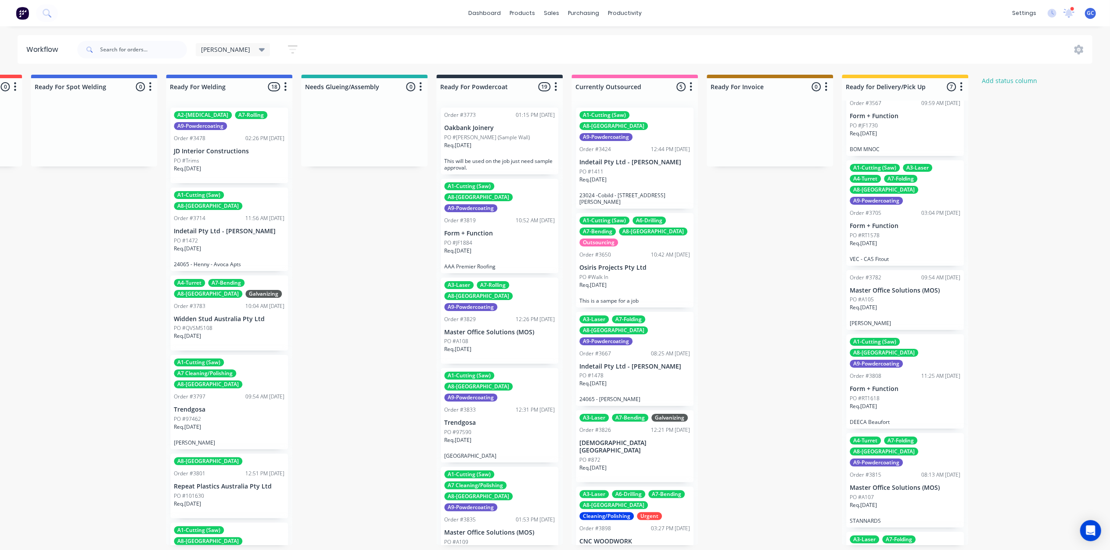
scroll to position [0, 0]
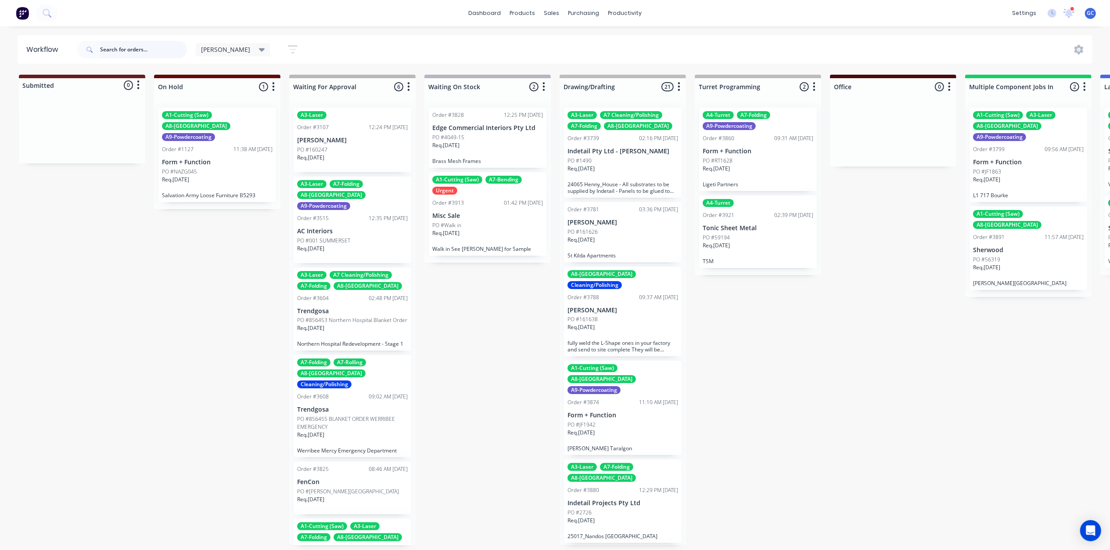
click at [119, 48] on input "text" at bounding box center [143, 50] width 87 height 18
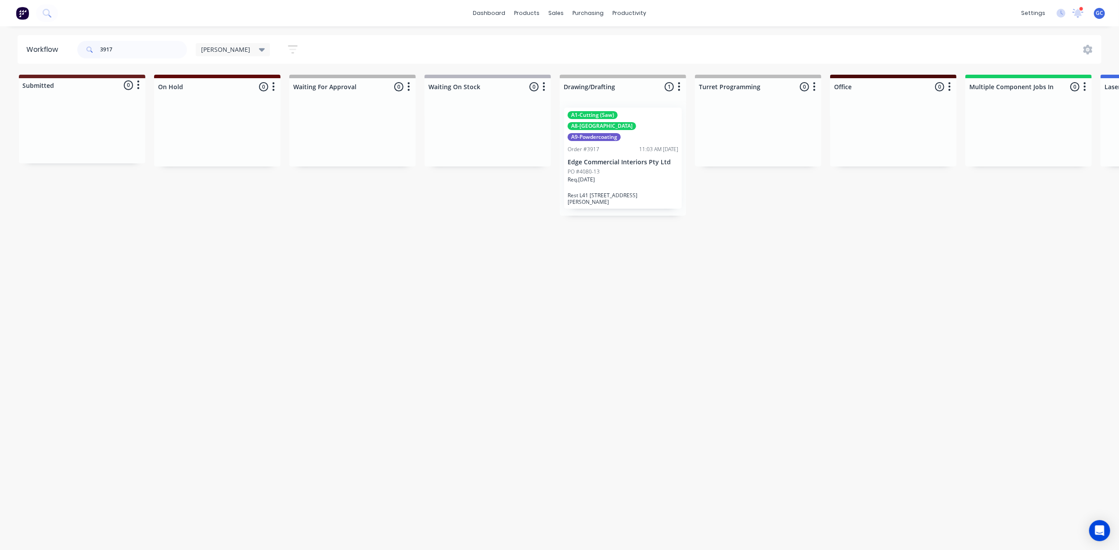
type input "3917"
click at [631, 168] on div "PO #4080-13" at bounding box center [623, 172] width 111 height 8
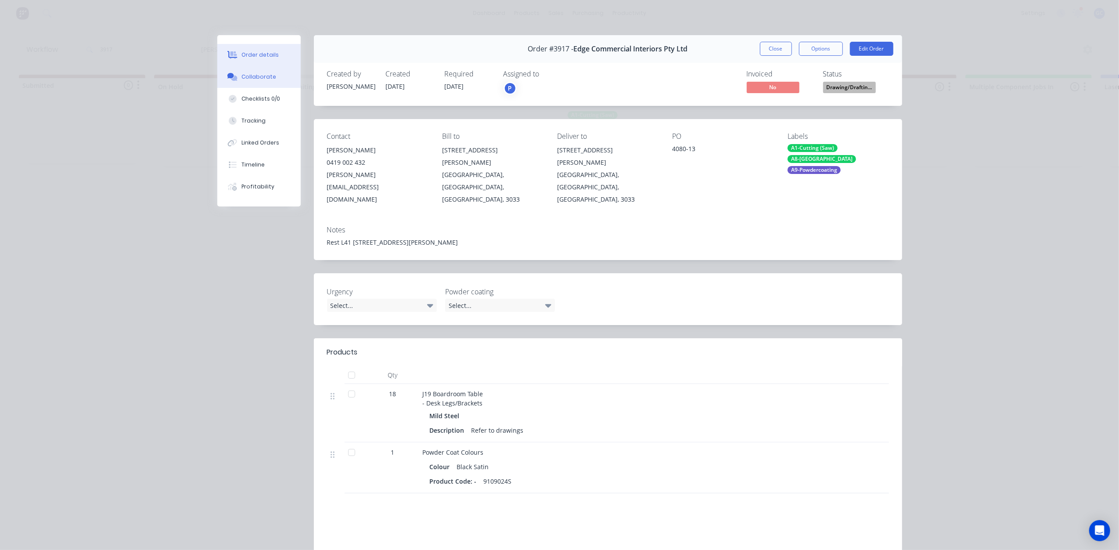
click at [250, 74] on div "Collaborate" at bounding box center [258, 77] width 35 height 8
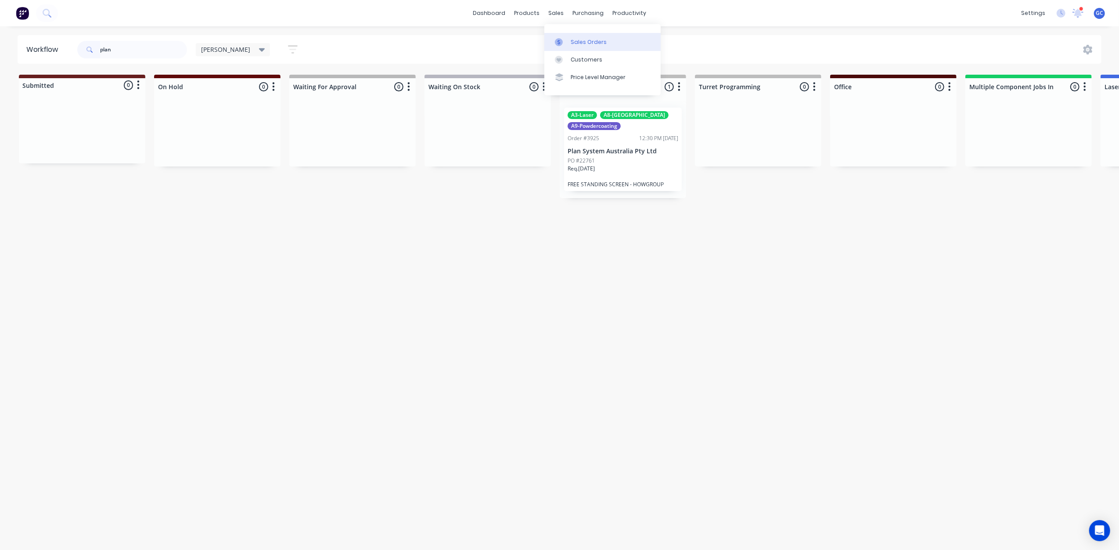
type input "plan"
click at [568, 36] on link "Sales Orders" at bounding box center [602, 42] width 116 height 18
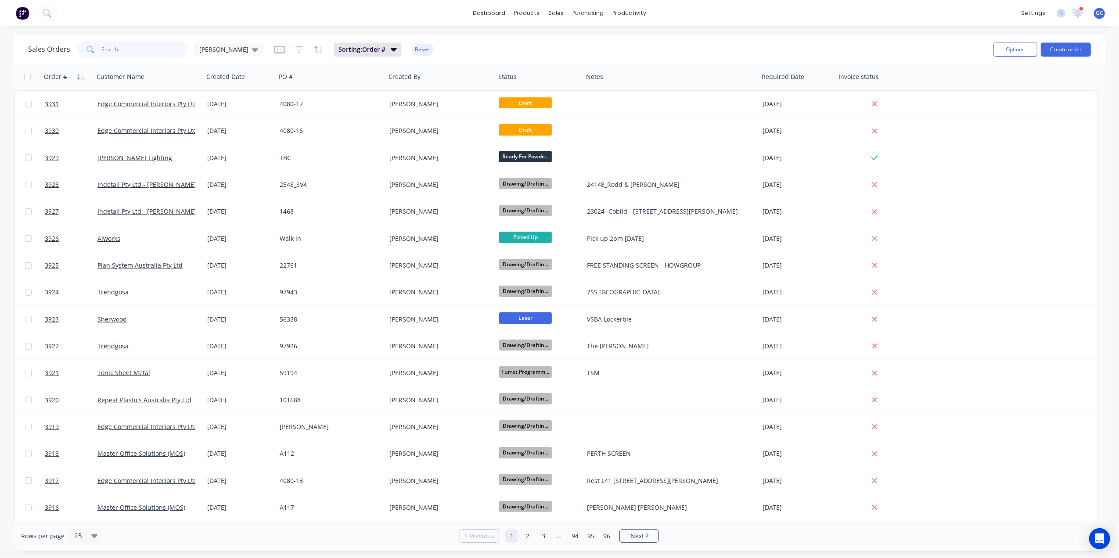
click at [138, 54] on input "text" at bounding box center [145, 50] width 86 height 18
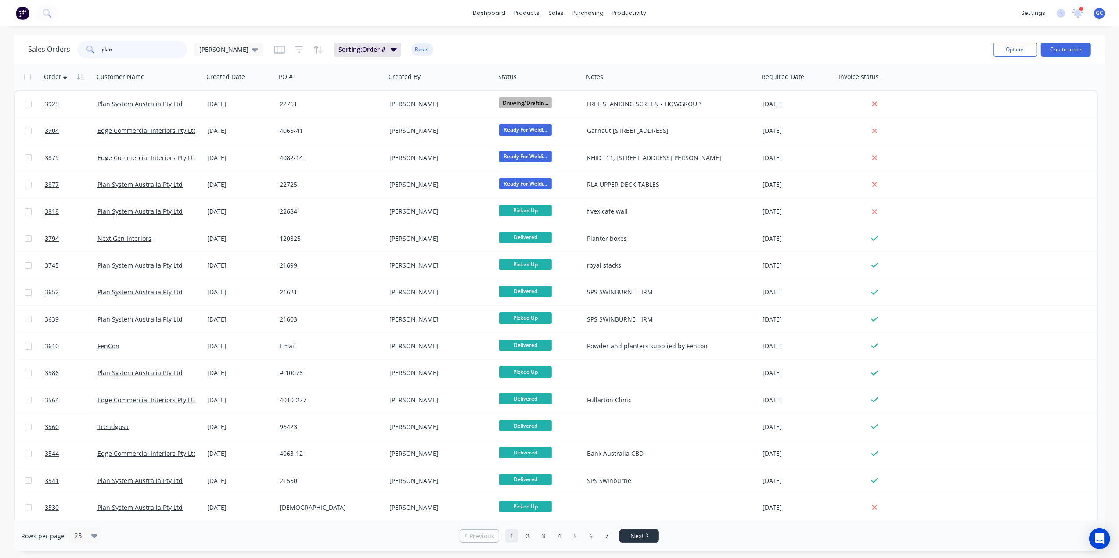
type input "plan"
click at [637, 542] on li "Next" at bounding box center [639, 536] width 40 height 13
click at [643, 537] on span "Next" at bounding box center [637, 536] width 14 height 9
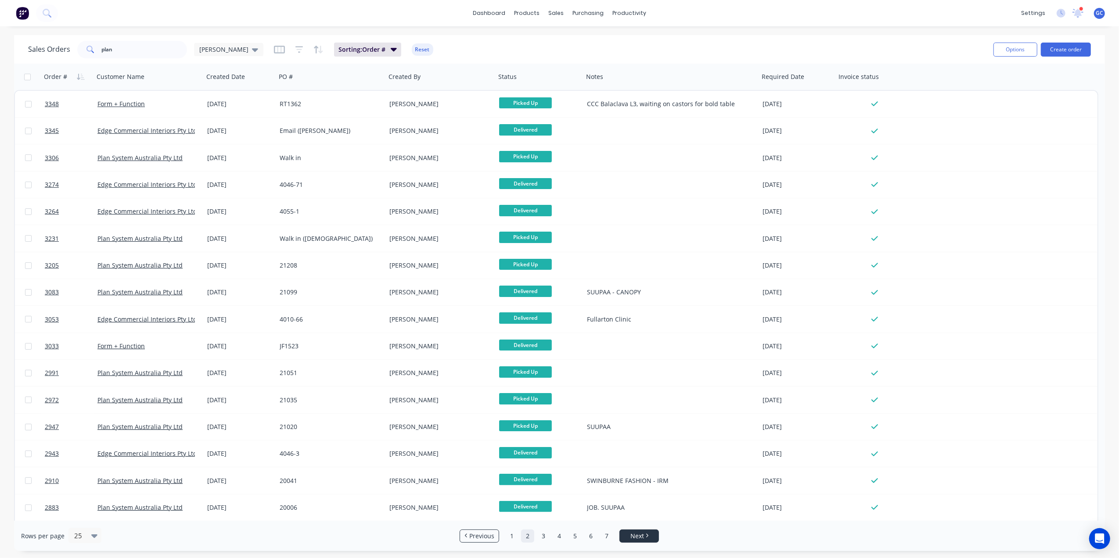
click at [650, 537] on link "Next" at bounding box center [639, 536] width 39 height 9
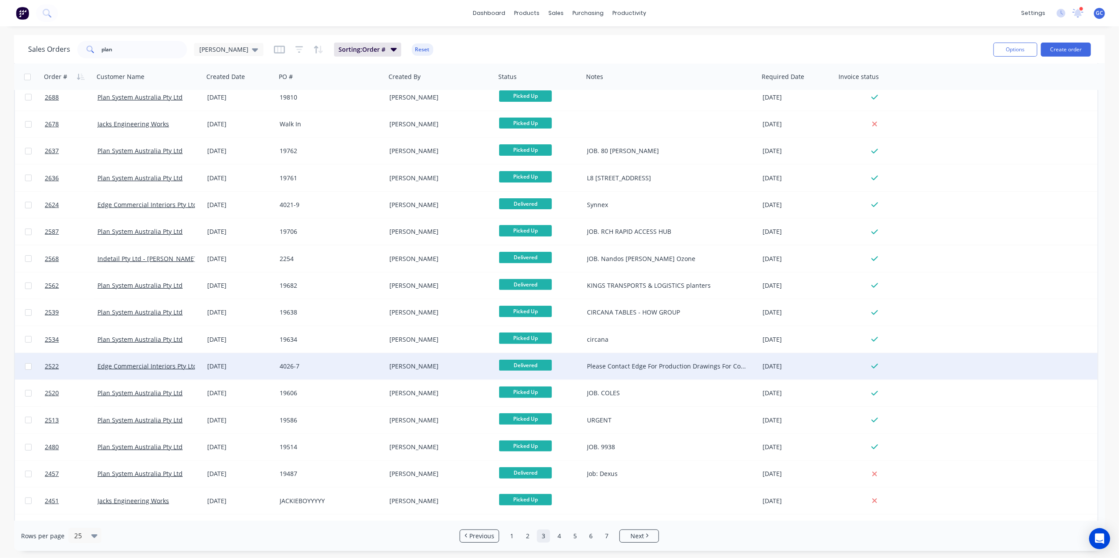
scroll to position [241, 0]
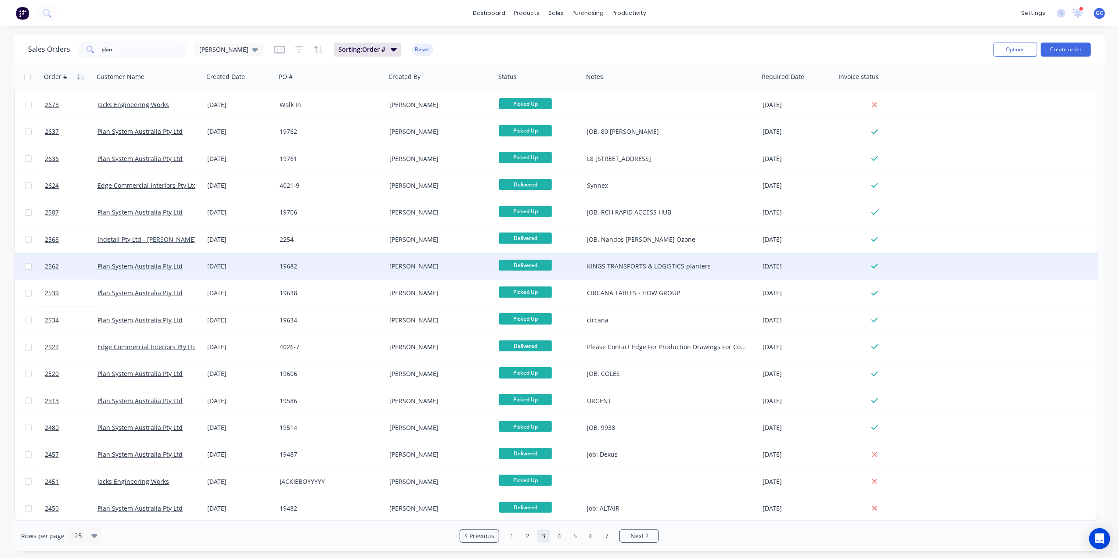
click at [449, 271] on div "[PERSON_NAME]" at bounding box center [441, 266] width 110 height 26
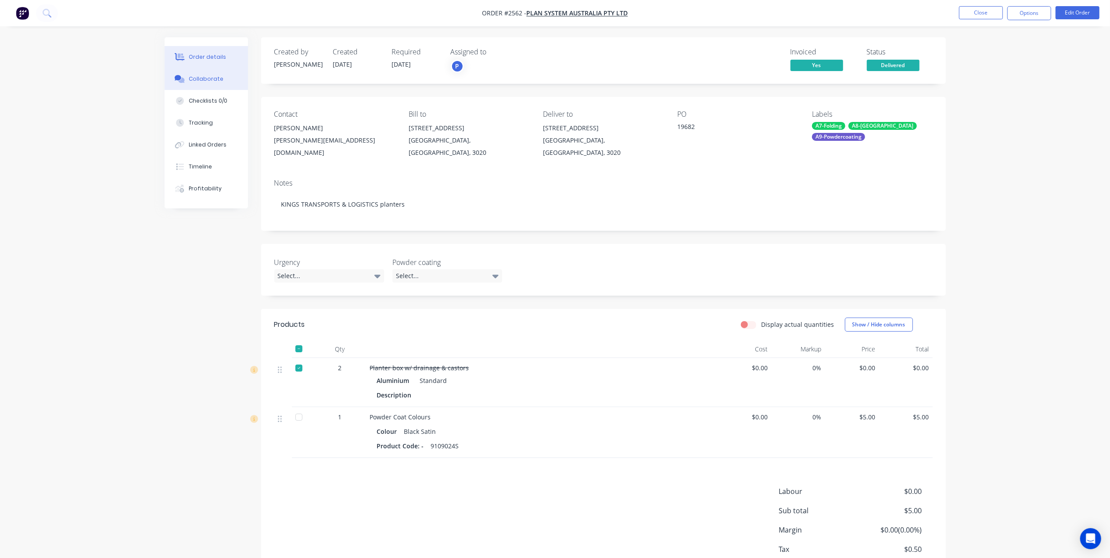
click at [209, 80] on div "Collaborate" at bounding box center [206, 79] width 35 height 8
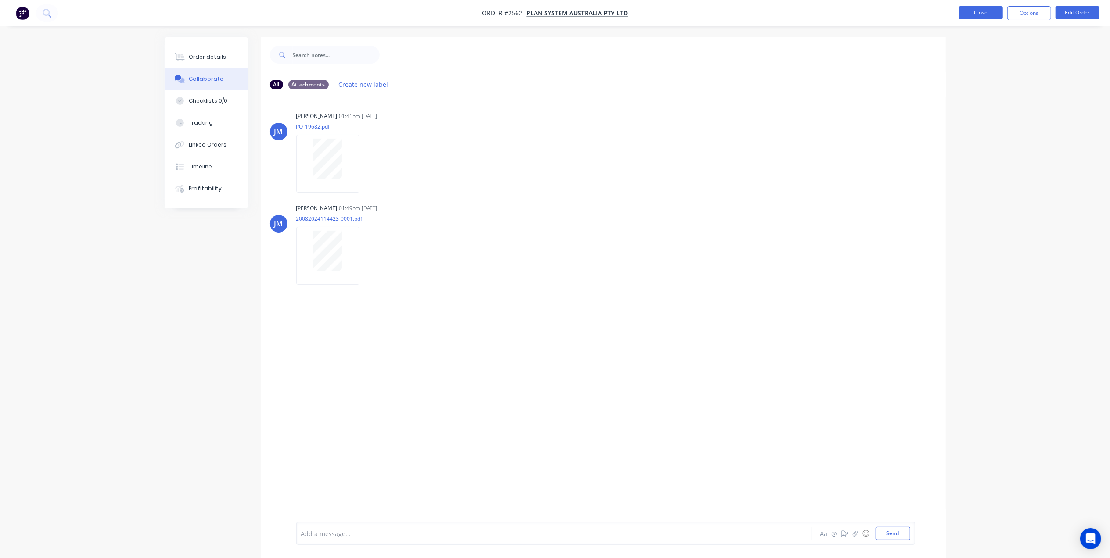
click at [978, 16] on button "Close" at bounding box center [981, 12] width 44 height 13
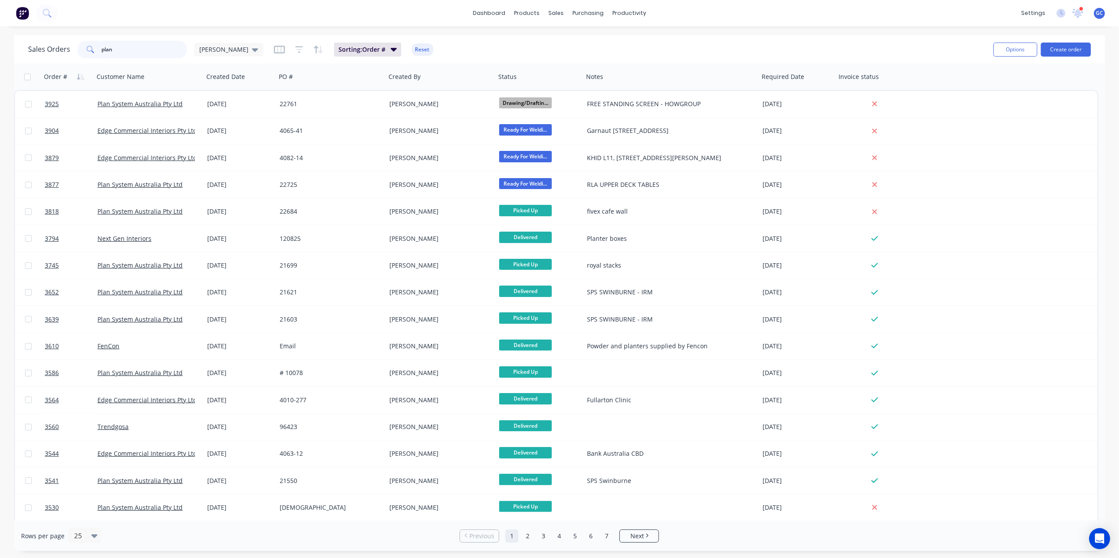
drag, startPoint x: 144, startPoint y: 48, endPoint x: 62, endPoint y: 41, distance: 82.0
click at [62, 41] on div "Sales Orders plan [PERSON_NAME]" at bounding box center [145, 50] width 235 height 18
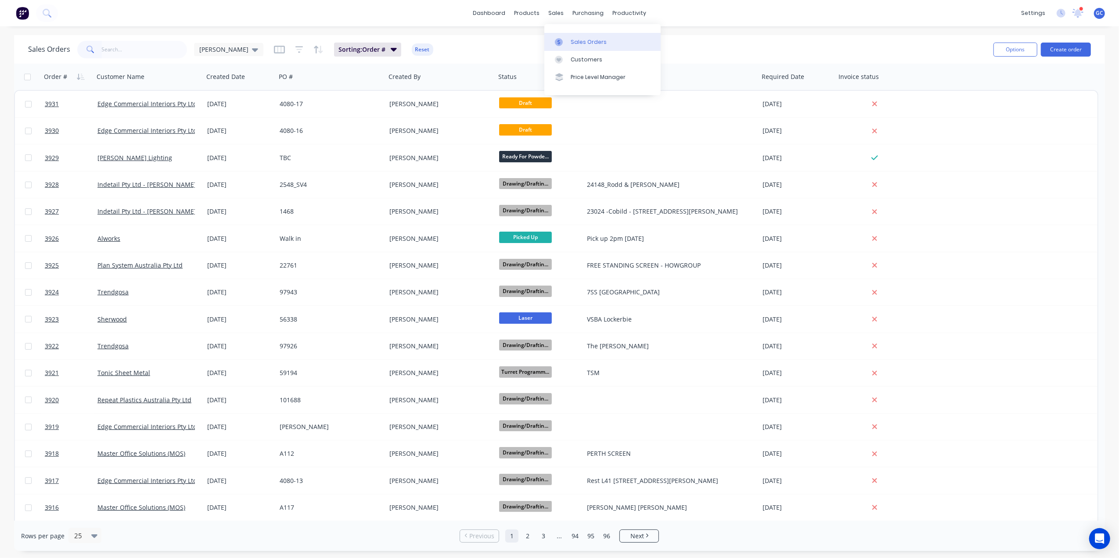
click at [575, 41] on div "Sales Orders" at bounding box center [589, 42] width 36 height 8
drag, startPoint x: 557, startPoint y: 10, endPoint x: 568, endPoint y: 37, distance: 29.7
click at [557, 10] on div "sales" at bounding box center [556, 13] width 24 height 13
click at [569, 39] on link "Sales Orders" at bounding box center [602, 42] width 116 height 18
click at [123, 46] on input "text" at bounding box center [145, 50] width 86 height 18
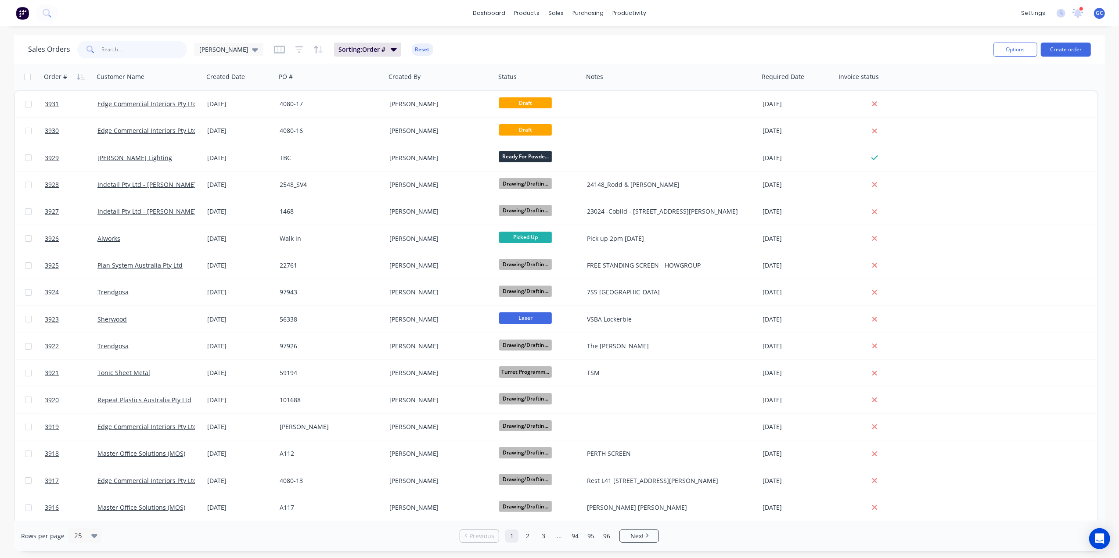
click at [138, 48] on input "text" at bounding box center [145, 50] width 86 height 18
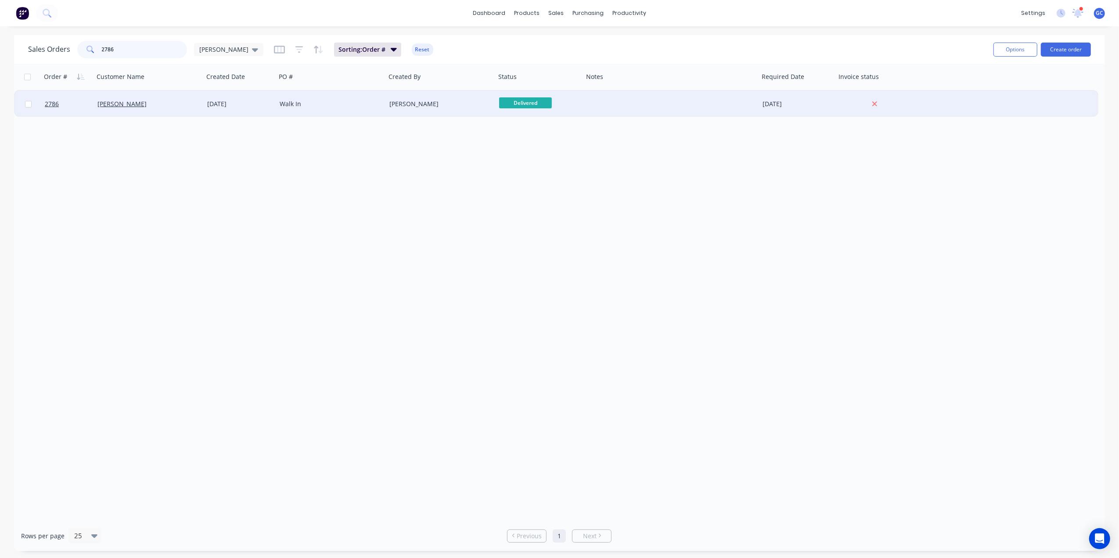
type input "2786"
click at [160, 104] on div "[PERSON_NAME]" at bounding box center [145, 104] width 97 height 9
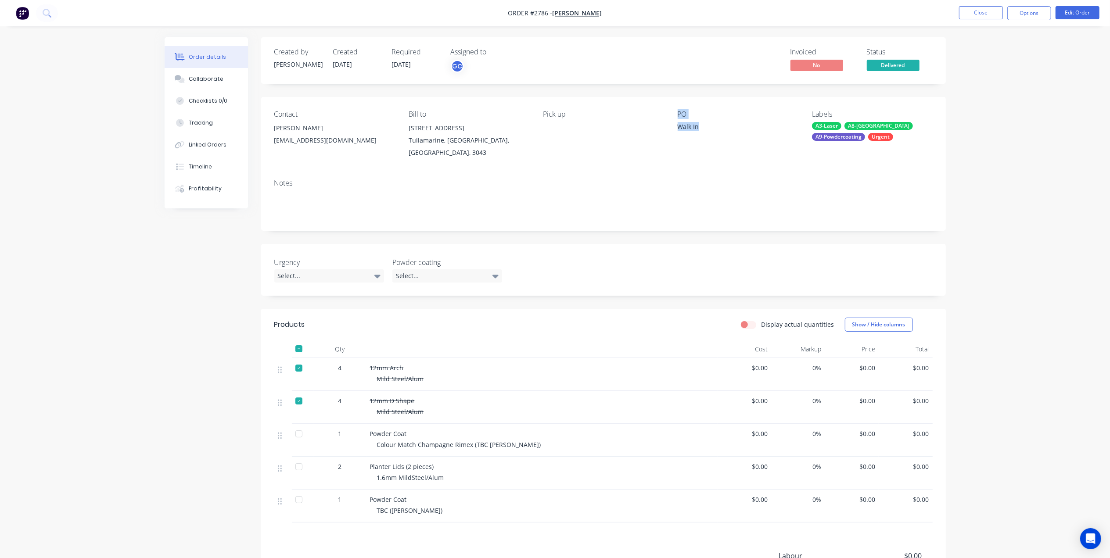
drag, startPoint x: 698, startPoint y: 130, endPoint x: 670, endPoint y: 133, distance: 28.2
click at [670, 133] on div "Contact [PERSON_NAME] [EMAIL_ADDRESS][DOMAIN_NAME] Bill to [STREET_ADDRESS] Pic…" at bounding box center [603, 134] width 685 height 75
click at [622, 142] on div "Pick up" at bounding box center [603, 134] width 120 height 49
drag, startPoint x: 698, startPoint y: 125, endPoint x: 655, endPoint y: 128, distance: 43.2
click at [655, 128] on div "Contact [PERSON_NAME] [EMAIL_ADDRESS][DOMAIN_NAME] Bill to [STREET_ADDRESS] Pic…" at bounding box center [603, 134] width 685 height 75
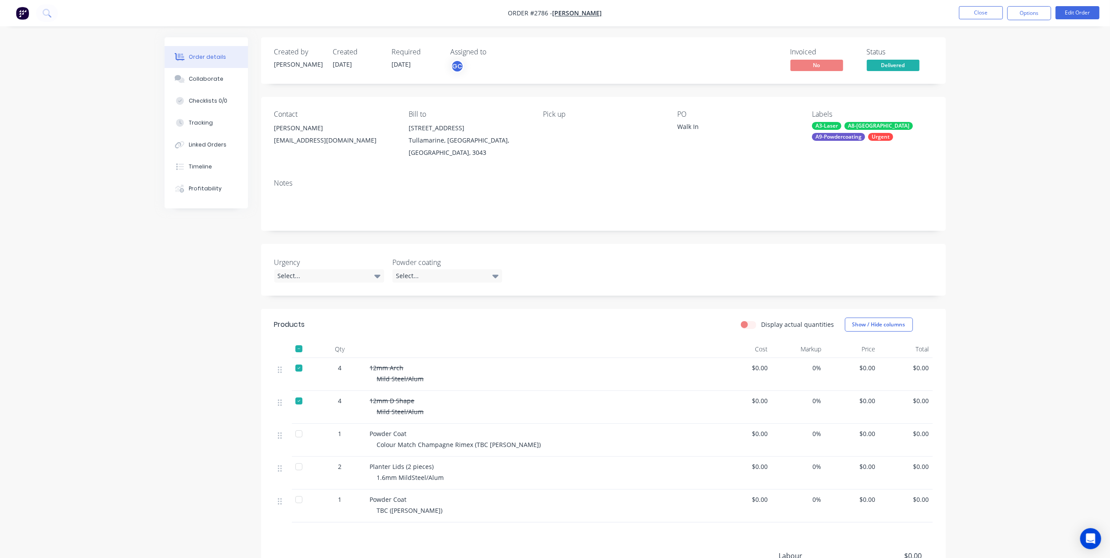
click at [616, 172] on div "Notes" at bounding box center [603, 201] width 685 height 59
click at [978, 11] on button "Close" at bounding box center [981, 12] width 44 height 13
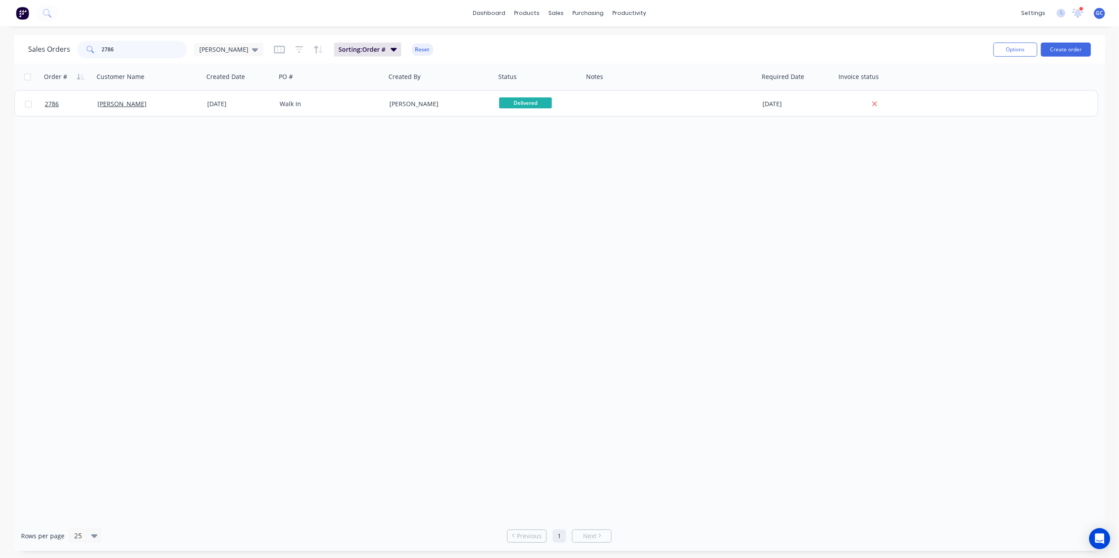
drag, startPoint x: 138, startPoint y: 43, endPoint x: 61, endPoint y: 45, distance: 77.3
click at [61, 45] on div "Sales Orders 2786 [PERSON_NAME]" at bounding box center [145, 50] width 235 height 18
click at [108, 50] on input "00158798" at bounding box center [145, 50] width 86 height 18
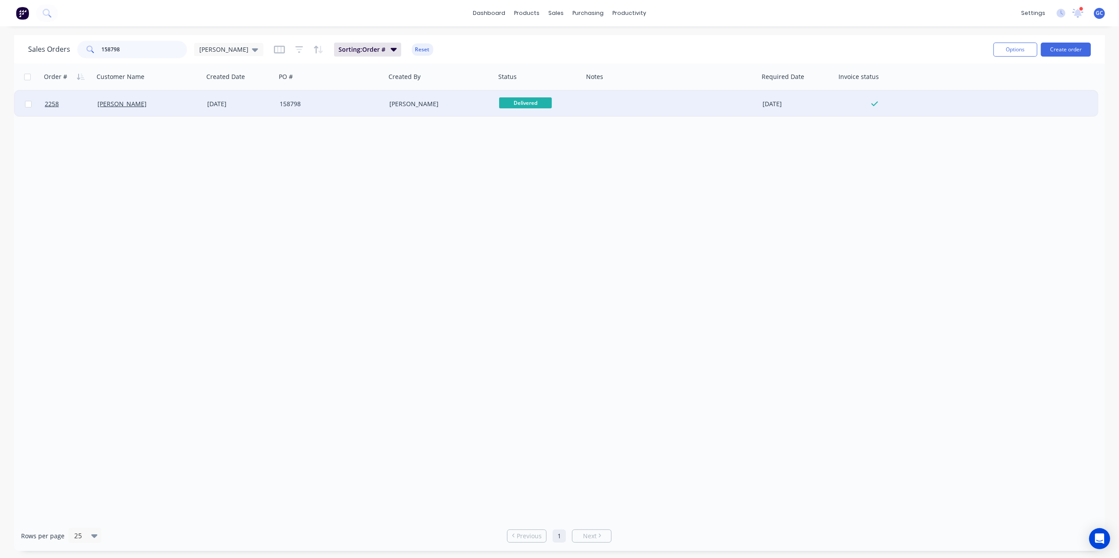
type input "158798"
click at [354, 105] on div "158798" at bounding box center [328, 104] width 97 height 9
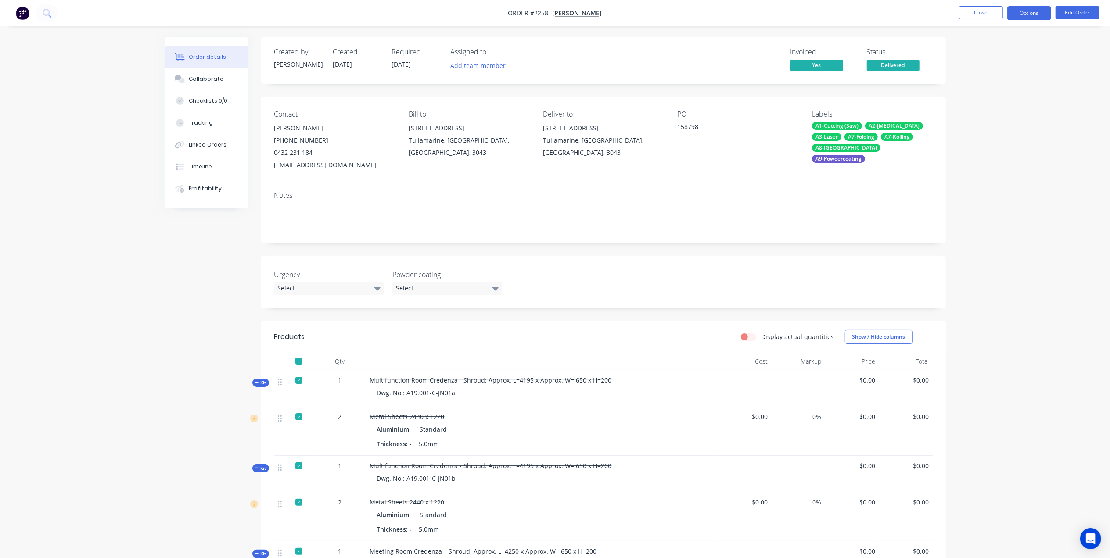
click at [1031, 16] on button "Options" at bounding box center [1029, 13] width 44 height 14
click at [988, 109] on div "Work Order" at bounding box center [1003, 106] width 81 height 13
click at [982, 90] on div "Without pricing" at bounding box center [1003, 88] width 81 height 13
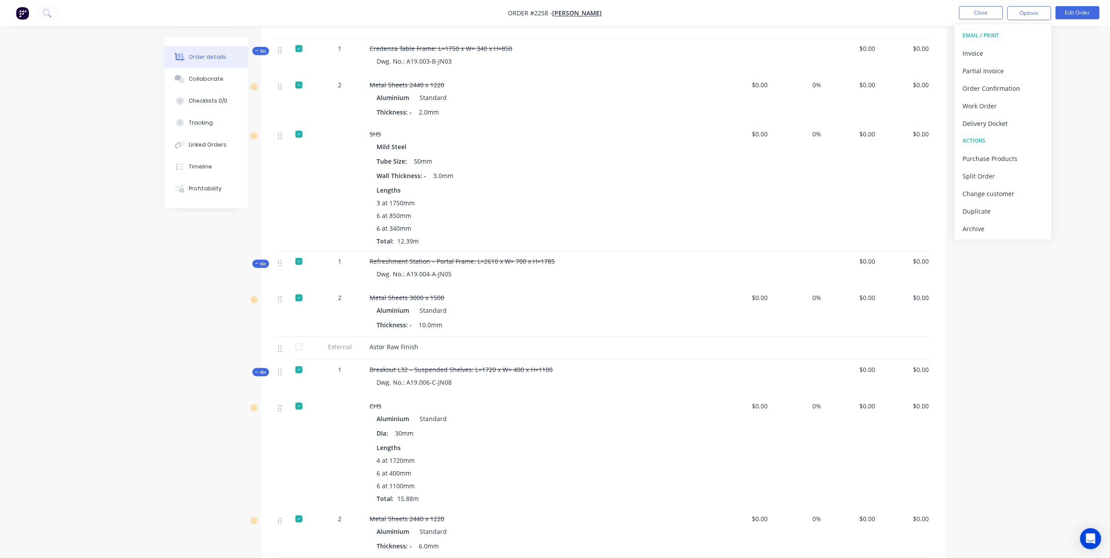
scroll to position [819, 0]
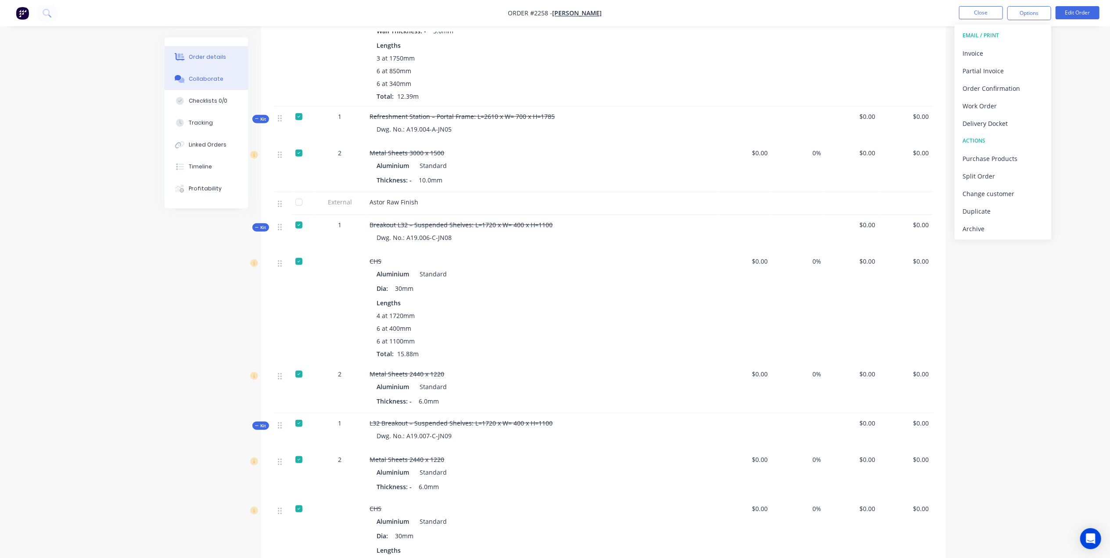
click at [216, 79] on div "Collaborate" at bounding box center [206, 79] width 35 height 8
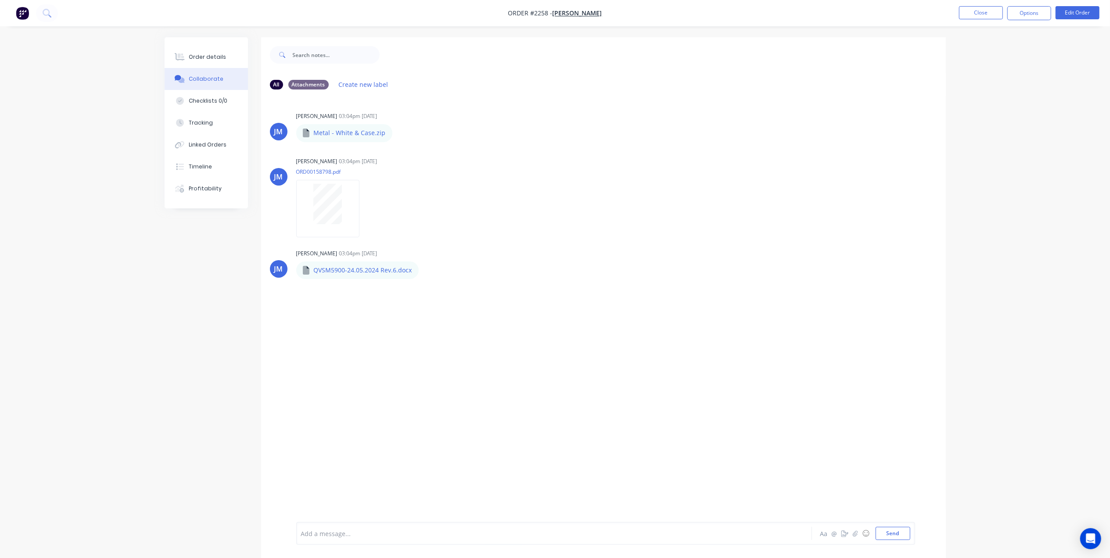
click at [707, 60] on div at bounding box center [663, 54] width 566 height 35
click at [973, 11] on button "Close" at bounding box center [981, 12] width 44 height 13
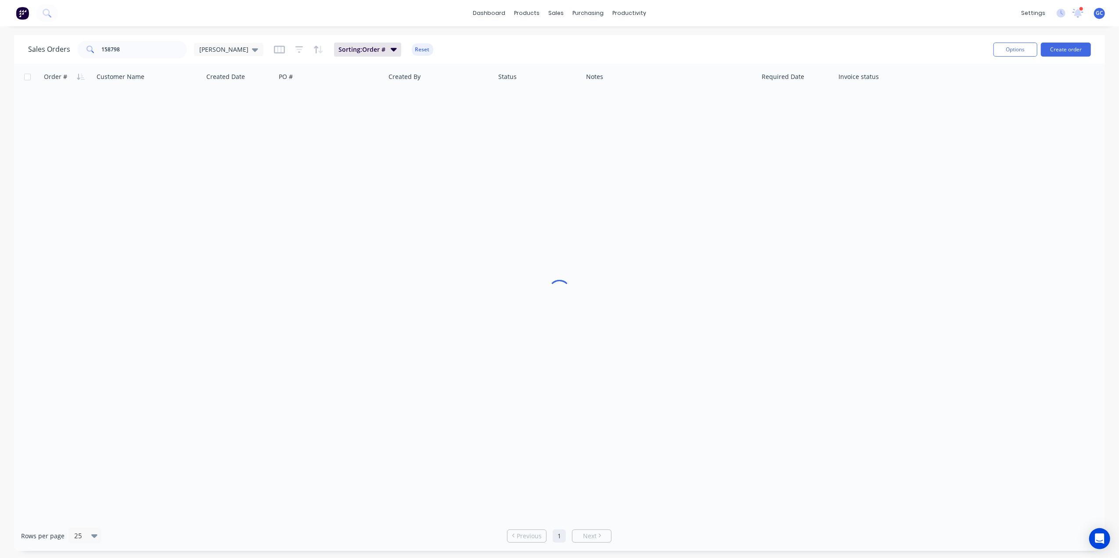
click at [615, 174] on div at bounding box center [559, 292] width 1091 height 457
